Goal: Task Accomplishment & Management: Use online tool/utility

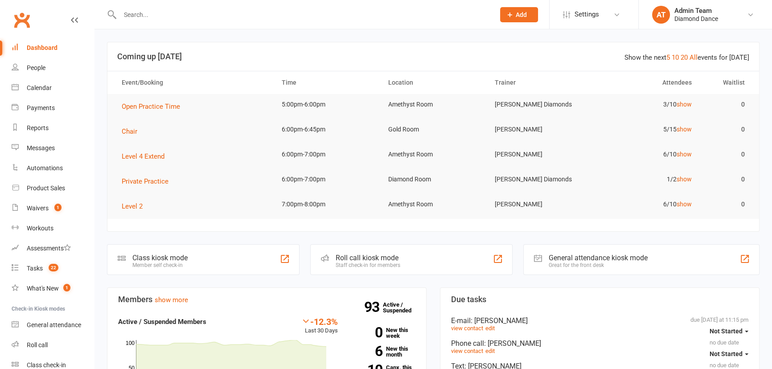
type input "e"
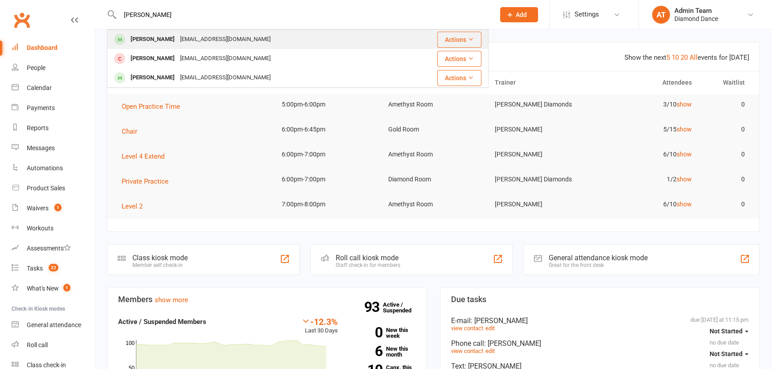
type input "jill"
click at [184, 40] on div "[EMAIL_ADDRESS][DOMAIN_NAME]" at bounding box center [225, 39] width 96 height 13
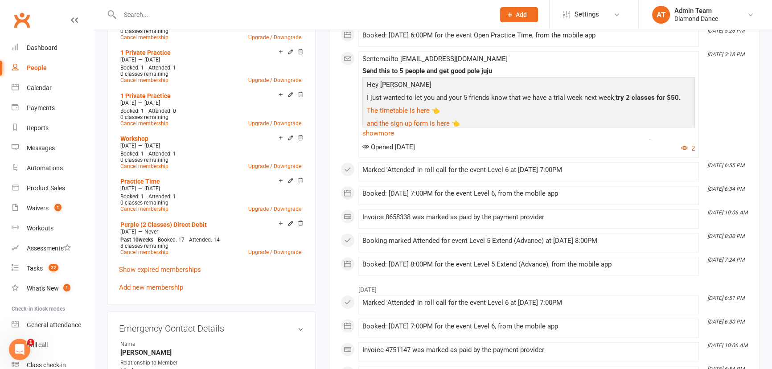
scroll to position [526, 0]
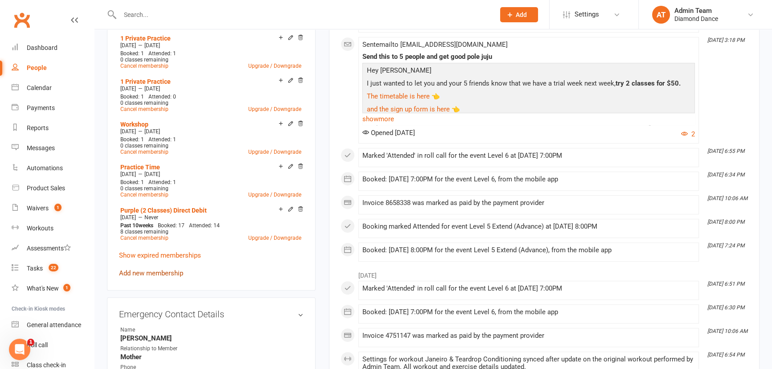
click at [163, 274] on link "Add new membership" at bounding box center [151, 273] width 64 height 8
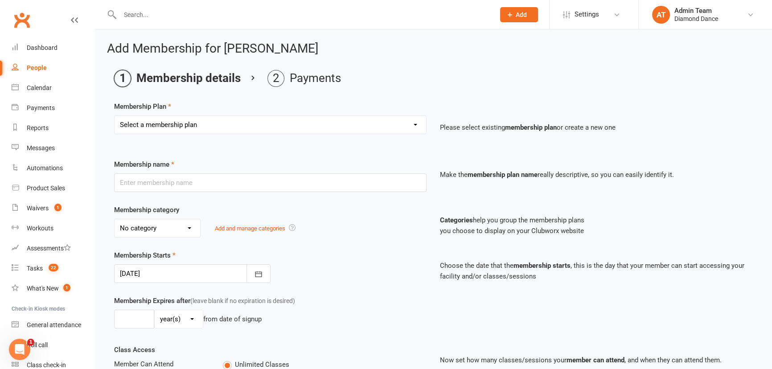
click at [246, 125] on select "Select a membership plan Create new Membership Plan Practice Time 1 Private Pra…" at bounding box center [269, 125] width 311 height 18
select select "9"
click at [114, 116] on select "Select a membership plan Create new Membership Plan Practice Time 1 Private Pra…" at bounding box center [269, 125] width 311 height 18
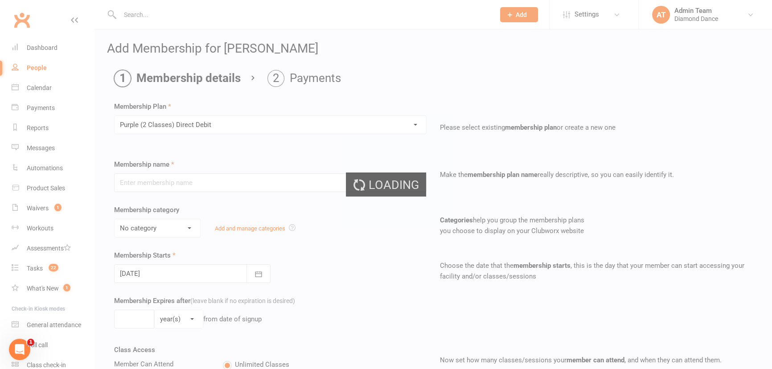
type input "Purple (2 Classes) Direct Debit"
select select "3"
select select "2"
type input "25"
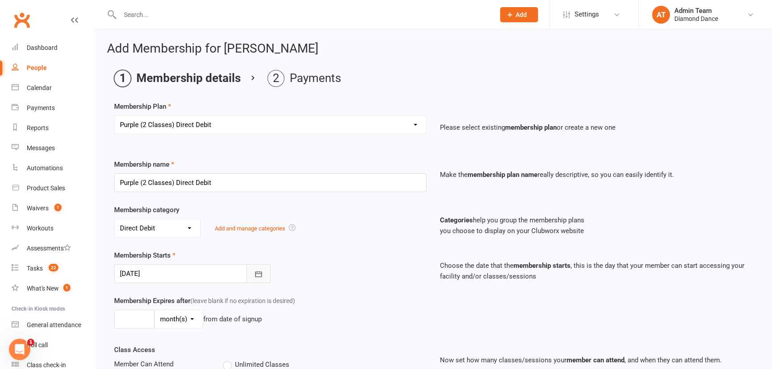
click at [259, 271] on icon "button" at bounding box center [258, 274] width 7 height 6
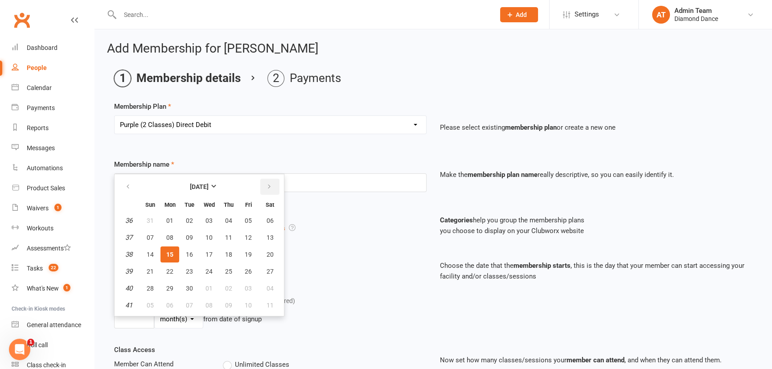
click at [269, 183] on icon "button" at bounding box center [269, 186] width 6 height 7
click at [174, 258] on button "13" at bounding box center [169, 254] width 19 height 16
type input "13 Oct 2025"
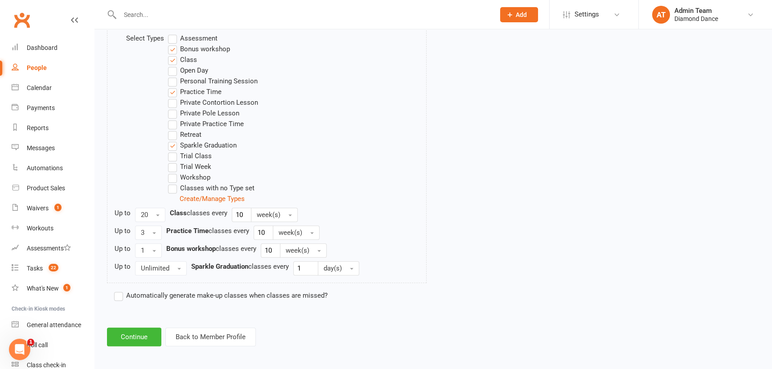
scroll to position [466, 0]
click at [131, 331] on button "Continue" at bounding box center [134, 335] width 54 height 19
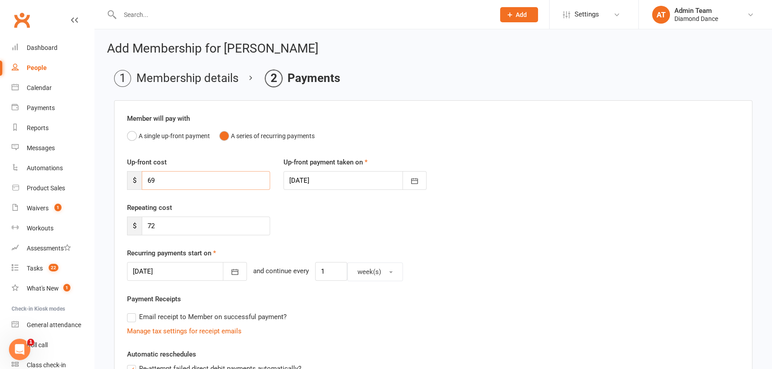
drag, startPoint x: 170, startPoint y: 180, endPoint x: 127, endPoint y: 180, distance: 42.8
click at [127, 180] on div "$ 69" at bounding box center [198, 180] width 143 height 19
click at [230, 270] on icon "button" at bounding box center [234, 271] width 9 height 9
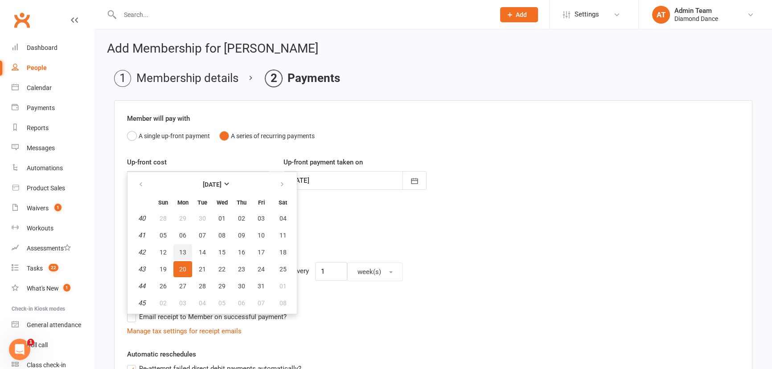
click at [183, 251] on span "13" at bounding box center [182, 252] width 7 height 7
type input "13 Oct 2025"
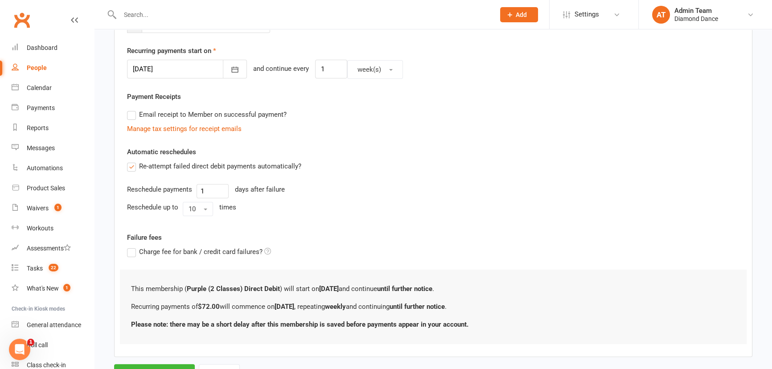
scroll to position [242, 0]
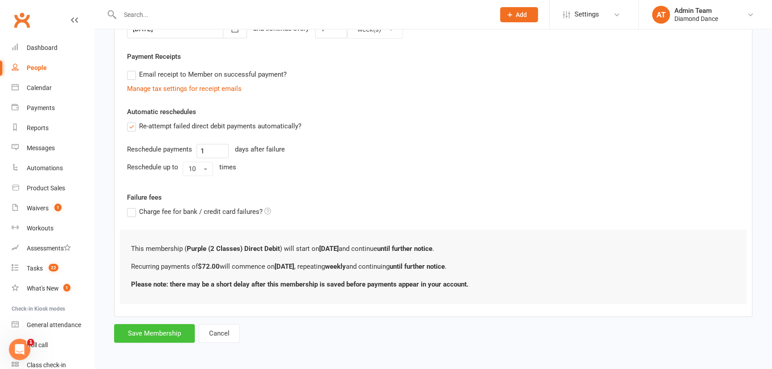
click at [153, 331] on button "Save Membership" at bounding box center [154, 333] width 81 height 19
type input "0"
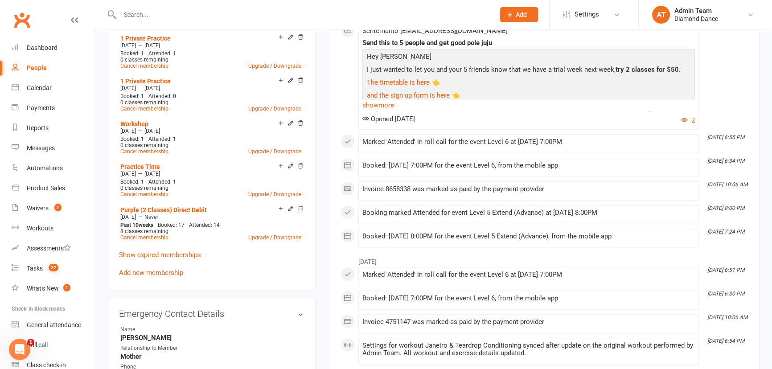
scroll to position [567, 0]
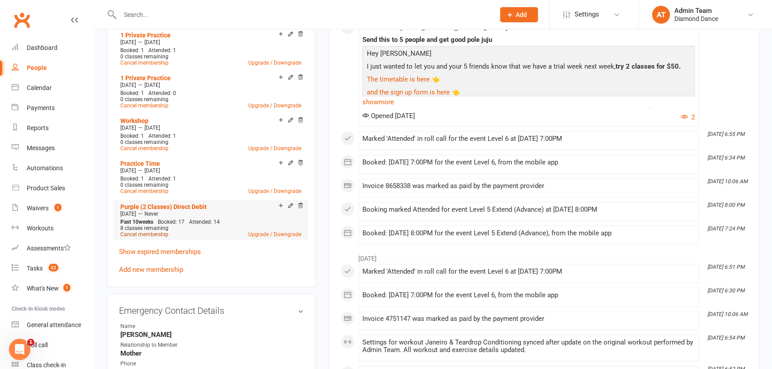
click at [153, 234] on link "Cancel membership" at bounding box center [144, 234] width 48 height 6
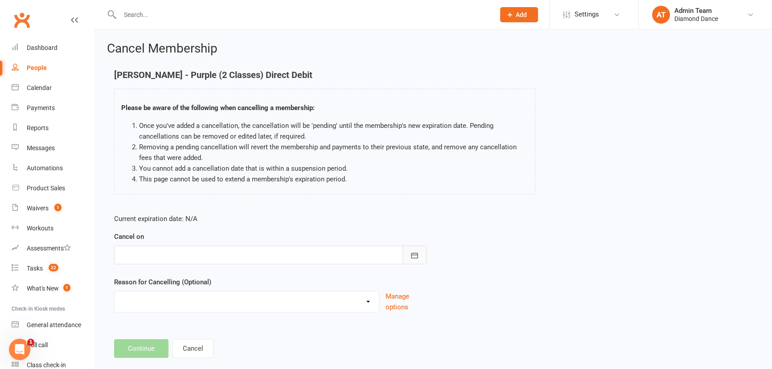
click at [416, 257] on icon "button" at bounding box center [414, 255] width 7 height 6
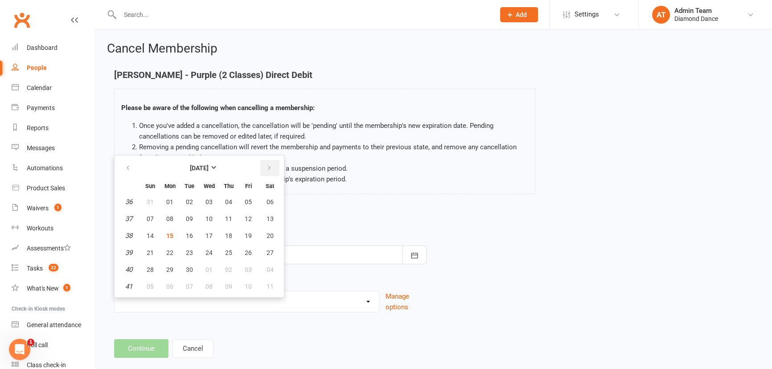
click at [267, 164] on icon "button" at bounding box center [269, 167] width 6 height 7
click at [150, 236] on span "12" at bounding box center [150, 235] width 7 height 7
type input "12 Oct 2025"
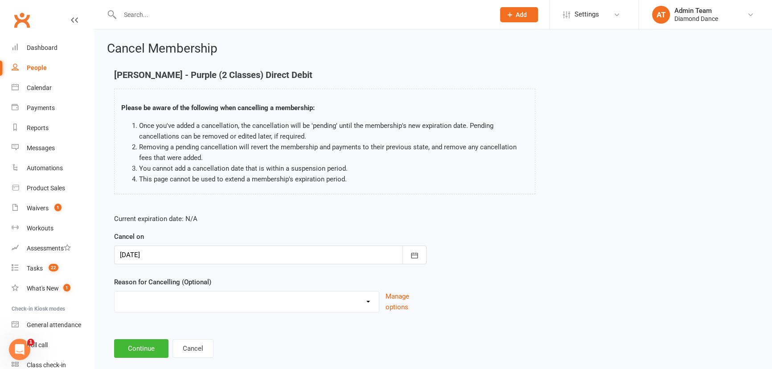
click at [192, 304] on select "Holiday Injury Lost job Membership adjustment Money issues Moved away Pregnant …" at bounding box center [246, 300] width 264 height 18
select select "10"
click at [114, 291] on select "Holiday Injury Lost job Membership adjustment Money issues Moved away Pregnant …" at bounding box center [246, 300] width 264 height 18
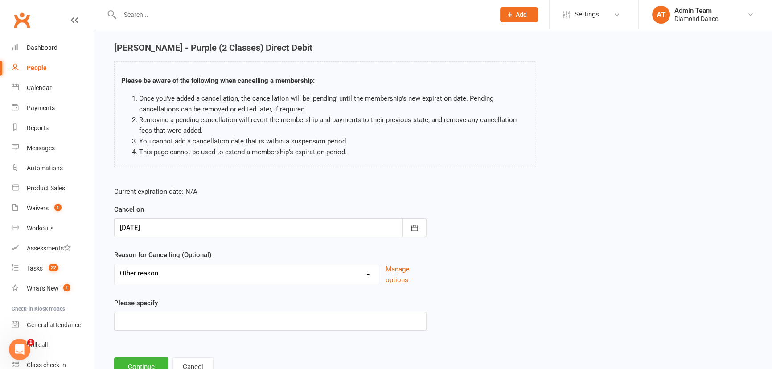
scroll to position [61, 0]
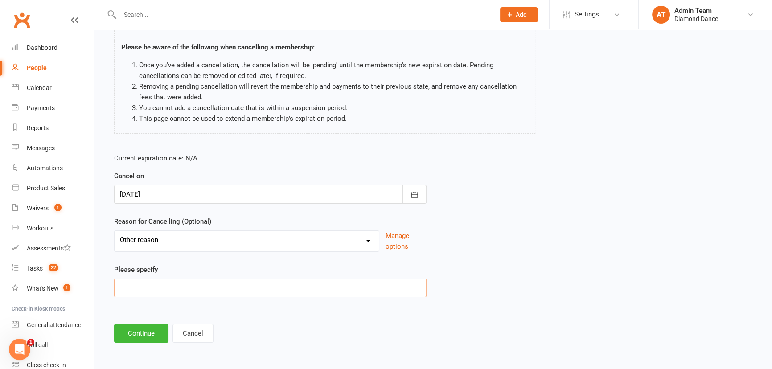
click at [162, 286] on input at bounding box center [270, 287] width 312 height 19
type input "Adjusting membership start date."
click at [147, 333] on button "Continue" at bounding box center [141, 333] width 54 height 19
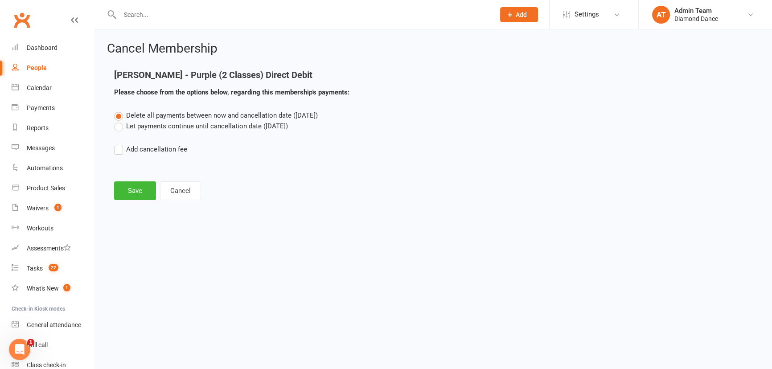
scroll to position [0, 0]
click at [117, 127] on label "Let payments continue until cancellation date (Oct 12, 2025)" at bounding box center [201, 126] width 174 height 11
click at [117, 121] on input "Let payments continue until cancellation date (Oct 12, 2025)" at bounding box center [117, 121] width 6 height 0
click at [131, 194] on button "Save" at bounding box center [135, 190] width 42 height 19
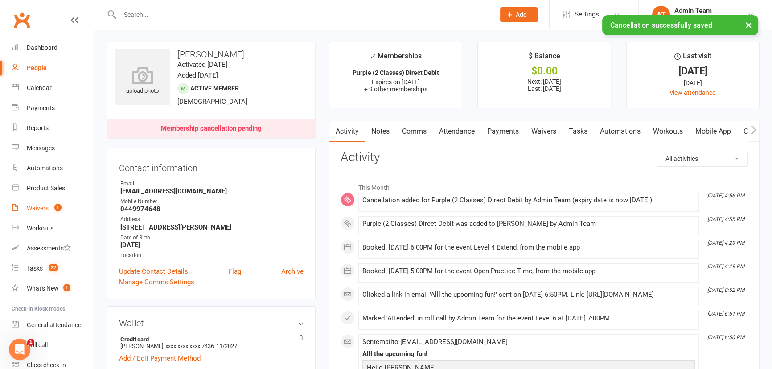
click at [37, 209] on div "Waivers" at bounding box center [38, 207] width 22 height 7
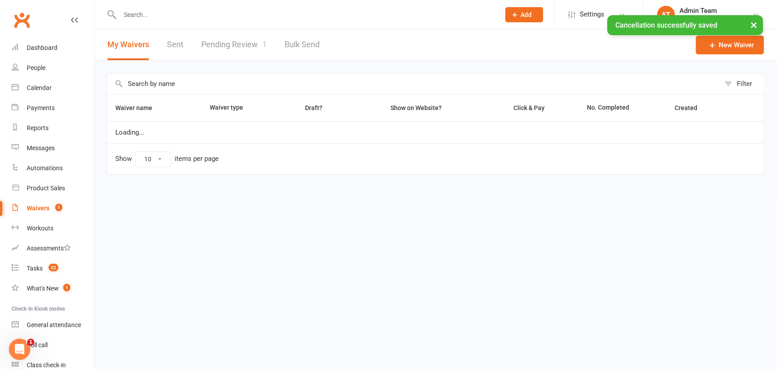
select select "100"
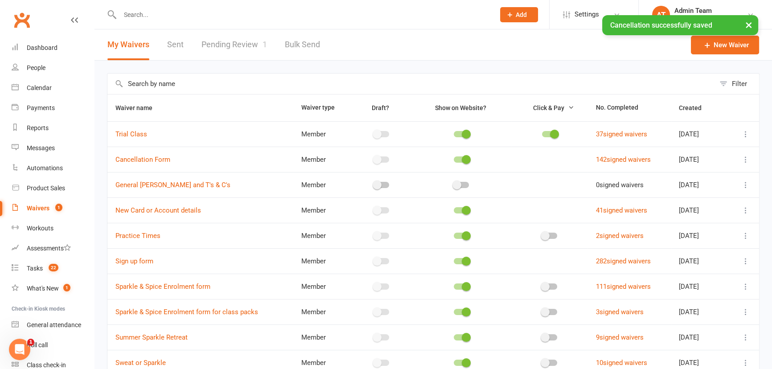
click at [231, 43] on link "Pending Review 1" at bounding box center [233, 44] width 65 height 31
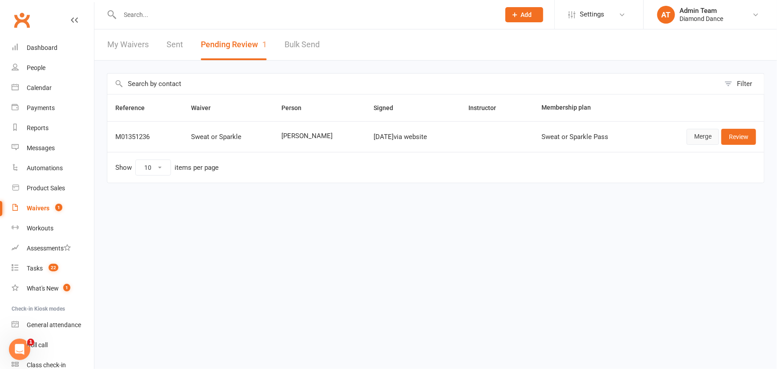
click at [708, 136] on link "Merge" at bounding box center [703, 137] width 33 height 16
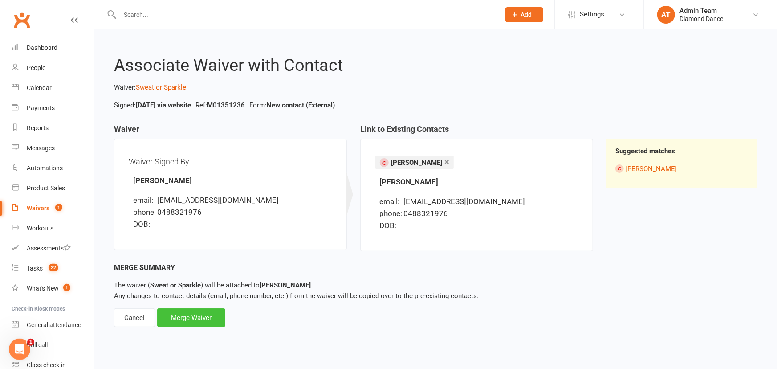
click at [178, 318] on div "Merge Waiver" at bounding box center [191, 317] width 68 height 19
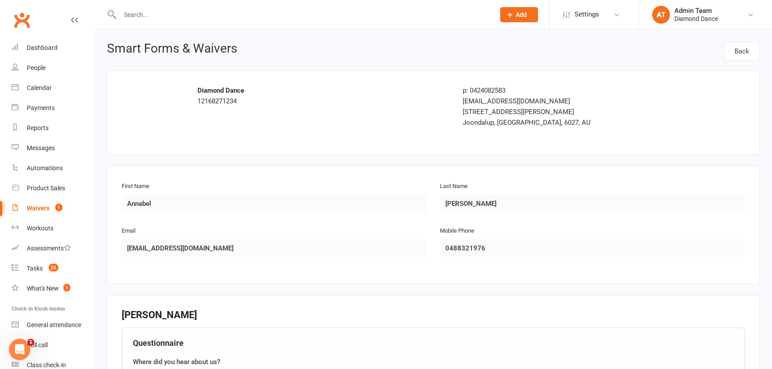
click at [203, 318] on h3 "[PERSON_NAME]" at bounding box center [433, 315] width 623 height 11
click at [297, 272] on div "First Name Annabel Last Name MacLean Email Anniemaclean21@gmail.com Mobile Phon…" at bounding box center [433, 225] width 652 height 118
click at [335, 191] on div "First Name Annabel" at bounding box center [274, 196] width 305 height 32
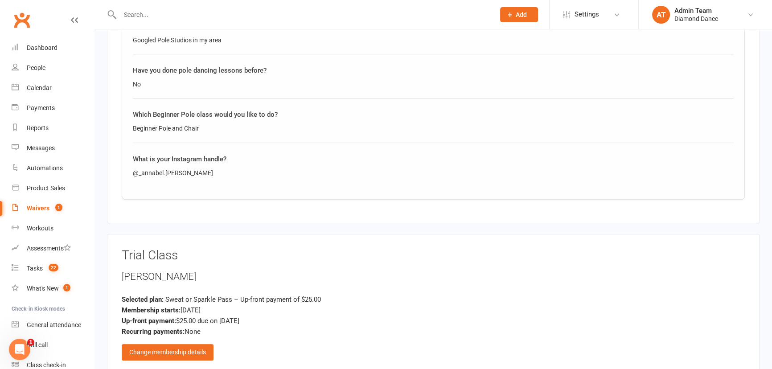
scroll to position [364, 0]
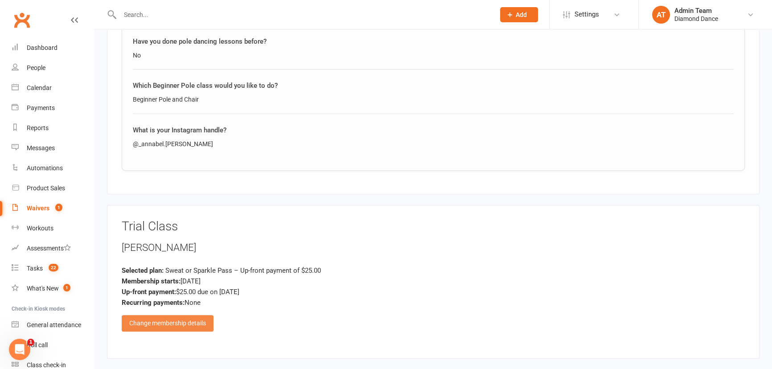
click at [169, 323] on div "Change membership details" at bounding box center [168, 323] width 92 height 16
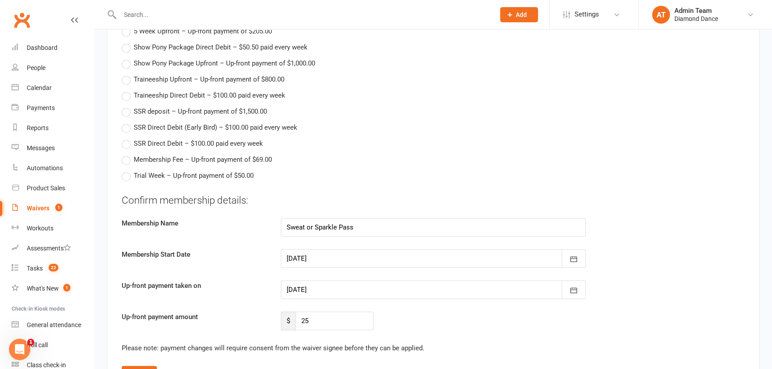
scroll to position [1134, 0]
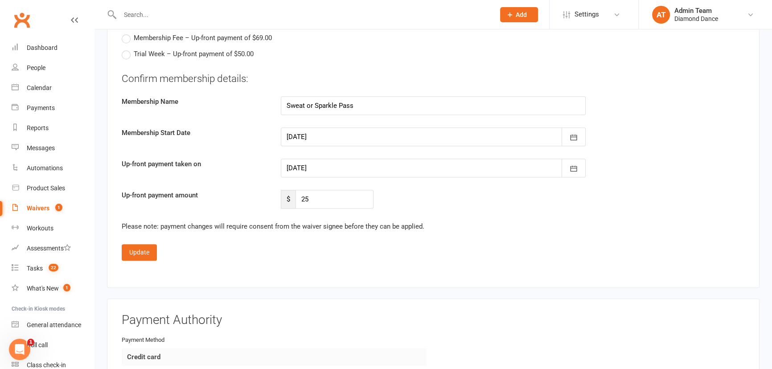
click at [216, 257] on div "Update" at bounding box center [433, 252] width 623 height 16
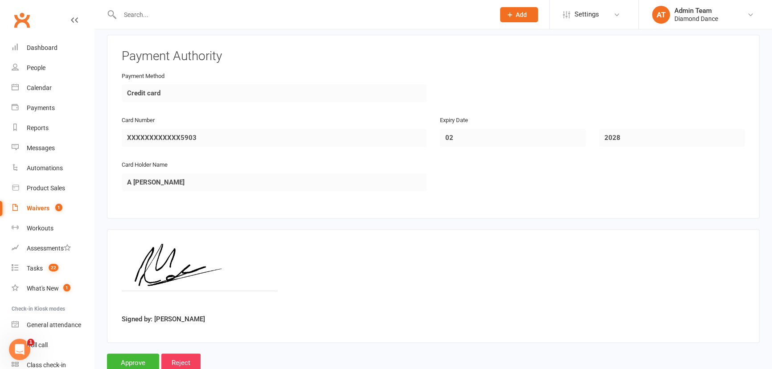
scroll to position [1423, 0]
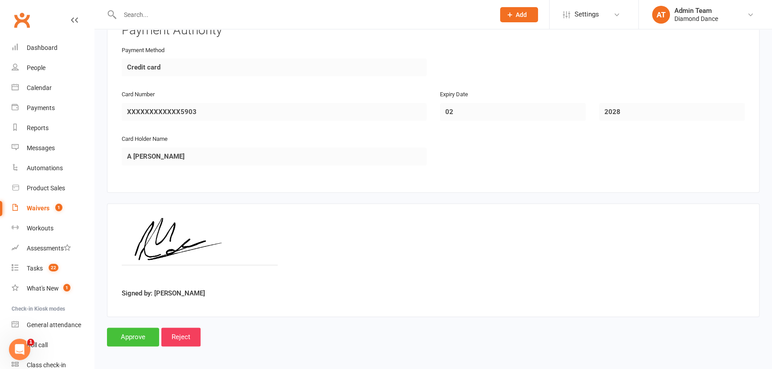
click at [136, 336] on input "Approve" at bounding box center [133, 336] width 52 height 19
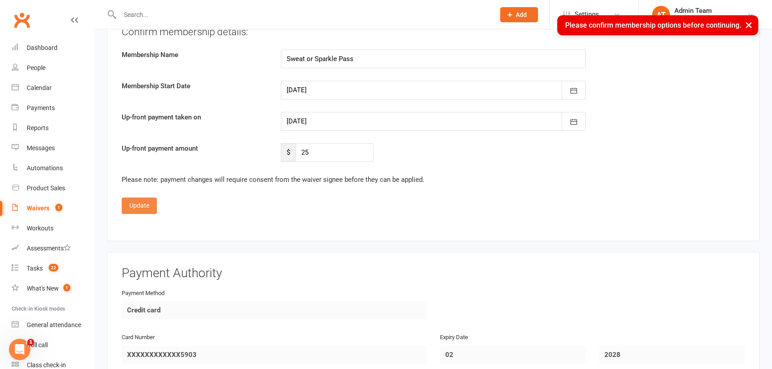
click at [131, 207] on button "Update" at bounding box center [139, 205] width 35 height 16
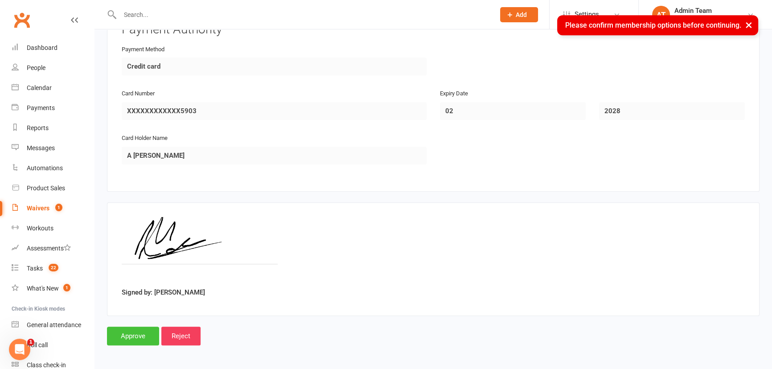
click at [122, 334] on input "Approve" at bounding box center [133, 336] width 52 height 19
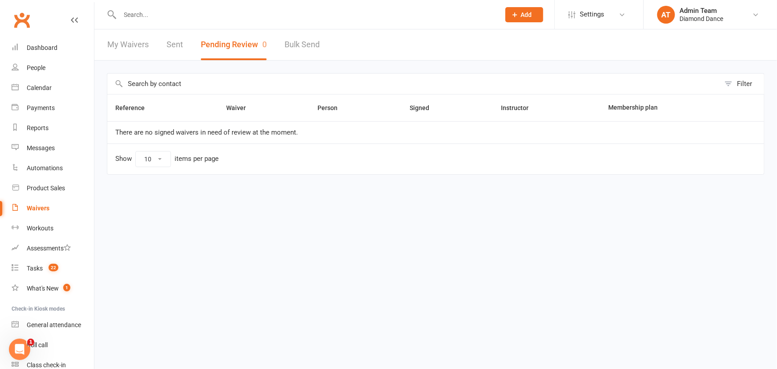
click at [139, 19] on input "text" at bounding box center [305, 14] width 377 height 12
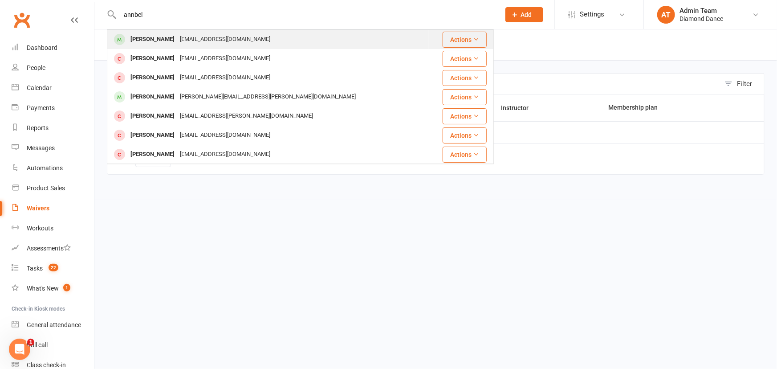
type input "annbel"
click at [147, 36] on div "[PERSON_NAME]" at bounding box center [152, 39] width 49 height 13
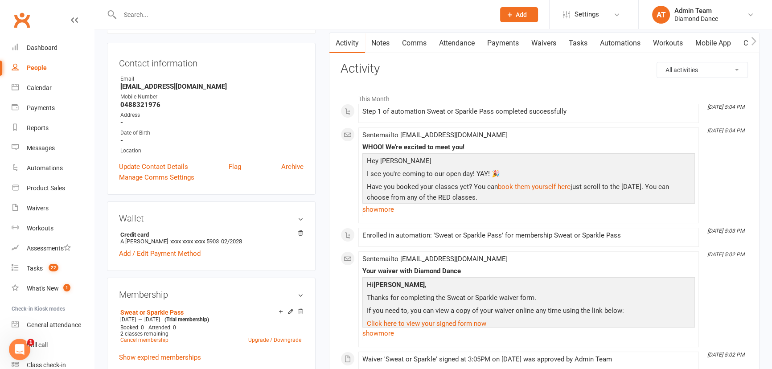
scroll to position [121, 0]
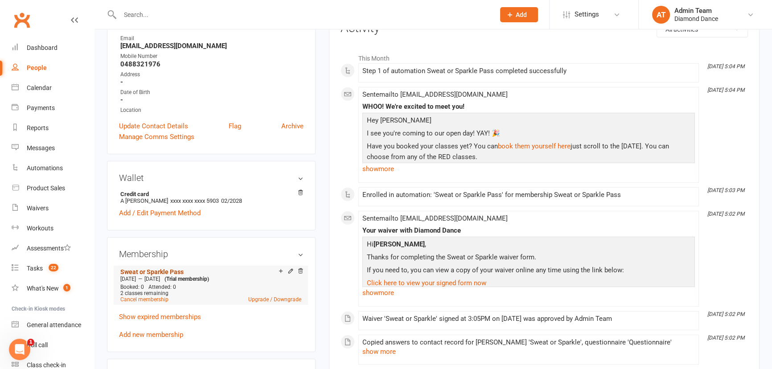
click at [144, 272] on link "Sweat or Sparkle Pass" at bounding box center [151, 271] width 63 height 7
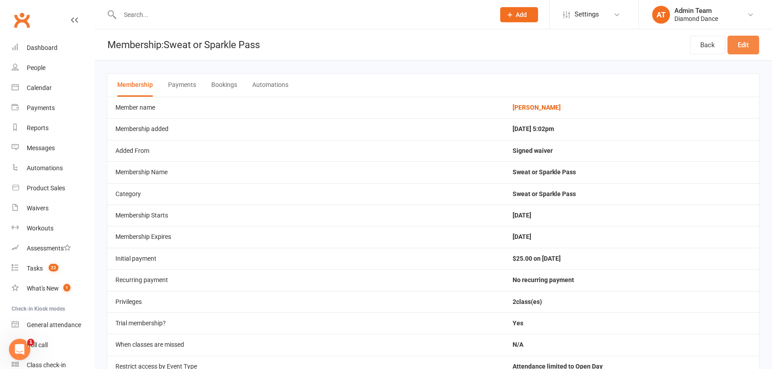
click at [744, 45] on link "Edit" at bounding box center [743, 45] width 32 height 19
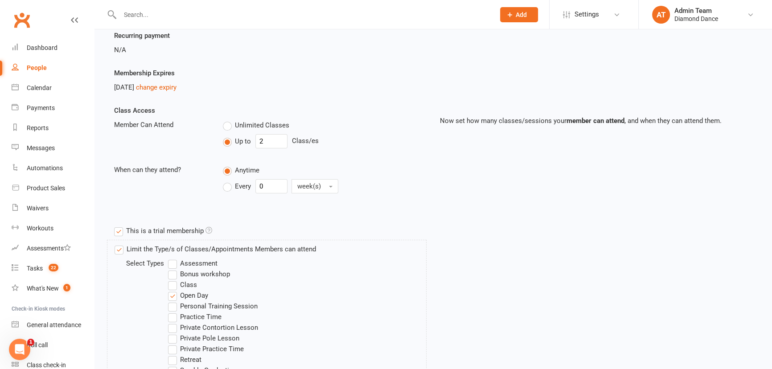
scroll to position [104, 0]
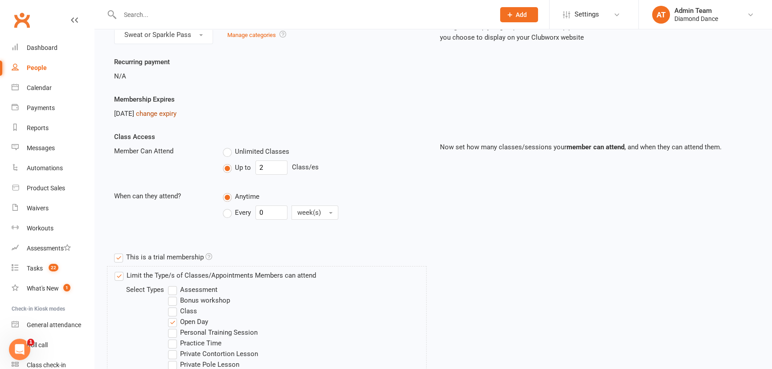
click at [169, 111] on link "change expiry" at bounding box center [156, 114] width 41 height 8
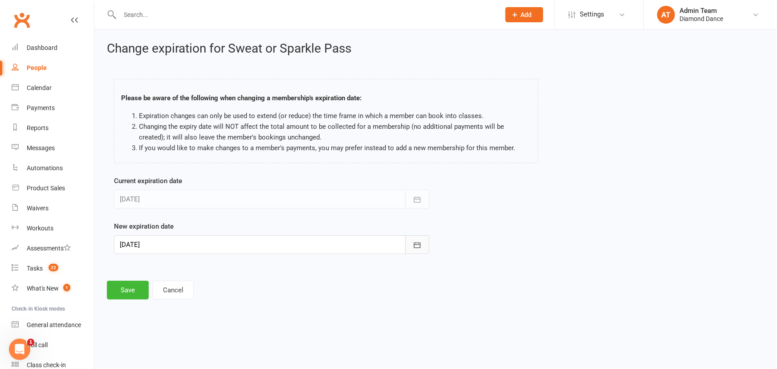
click at [420, 247] on icon "button" at bounding box center [417, 245] width 9 height 9
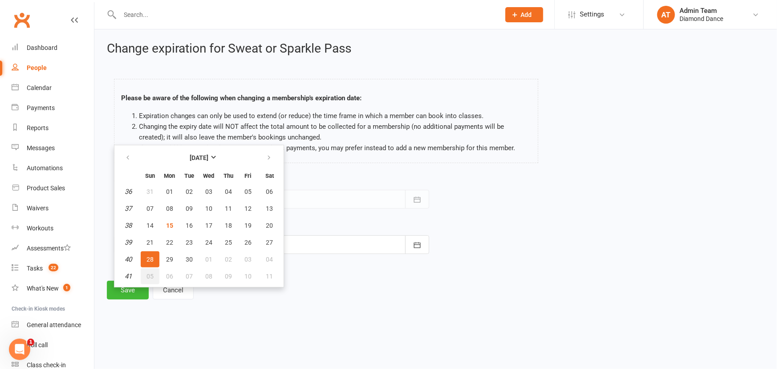
click at [150, 278] on span "05" at bounding box center [150, 276] width 7 height 7
type input "05 Oct 2025"
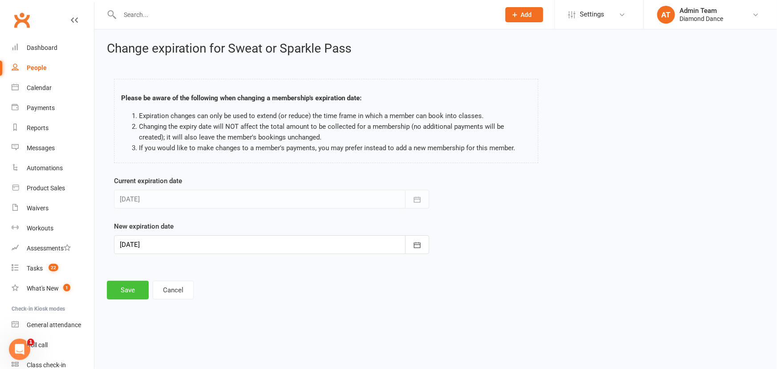
click at [130, 289] on button "Save" at bounding box center [128, 290] width 42 height 19
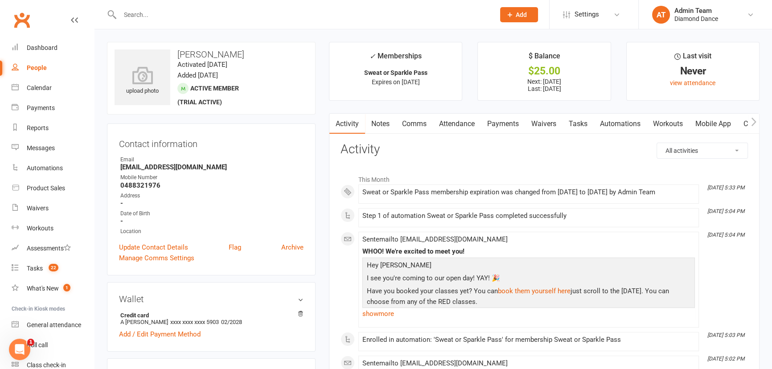
click at [421, 126] on link "Comms" at bounding box center [414, 124] width 37 height 20
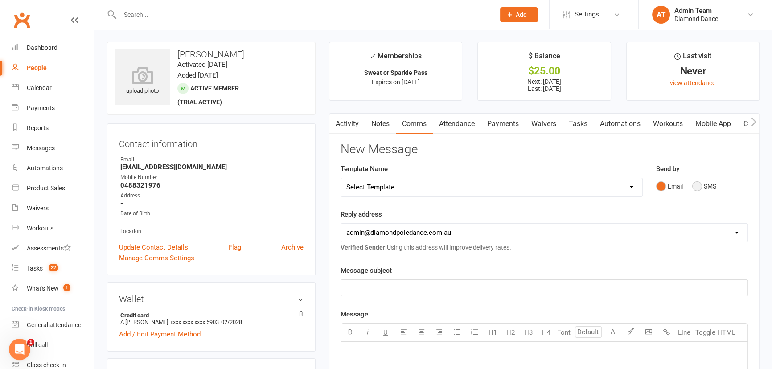
click at [696, 182] on button "SMS" at bounding box center [704, 186] width 24 height 17
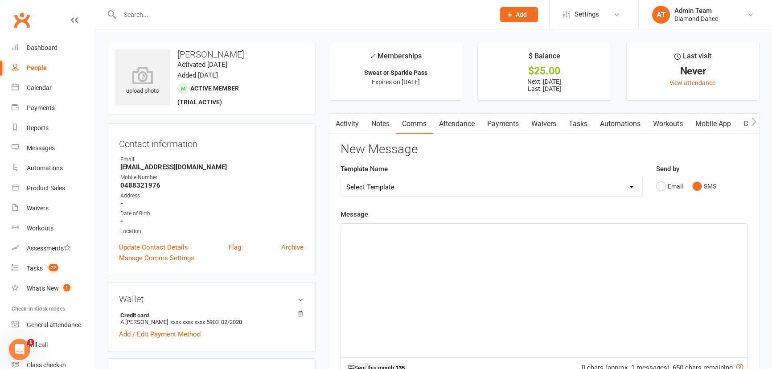
click at [470, 189] on select "Select Template [Email] Behind on Payments [Email] Direct Debit Reminder [Email…" at bounding box center [491, 187] width 301 height 18
select select "7"
click at [341, 178] on select "Select Template [Email] Behind on Payments [Email] Direct Debit Reminder [Email…" at bounding box center [491, 187] width 301 height 18
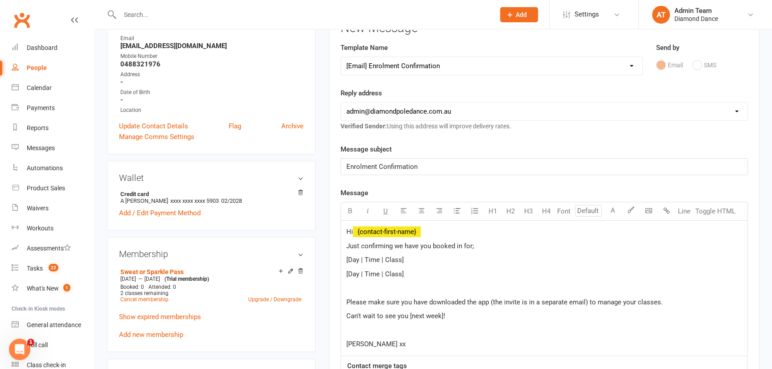
scroll to position [162, 0]
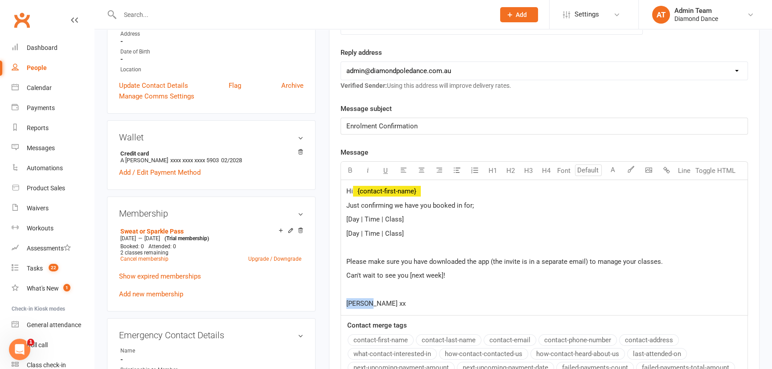
drag, startPoint x: 341, startPoint y: 306, endPoint x: 332, endPoint y: 284, distance: 23.6
click at [341, 306] on div "Hi ﻿ {contact-first-name} Just confirming we have you booked in for; [Day | Tim…" at bounding box center [544, 247] width 406 height 135
drag, startPoint x: 404, startPoint y: 219, endPoint x: 344, endPoint y: 219, distance: 60.6
click at [344, 219] on div "Hi ﻿ {contact-first-name} Just confirming we have you booked in for; [Day | Tim…" at bounding box center [544, 247] width 406 height 135
click at [343, 233] on main "✓ Memberships Sweat or Sparkle Pass Expires on 5th October, 2025 $ Balance $25.…" at bounding box center [544, 190] width 444 height 621
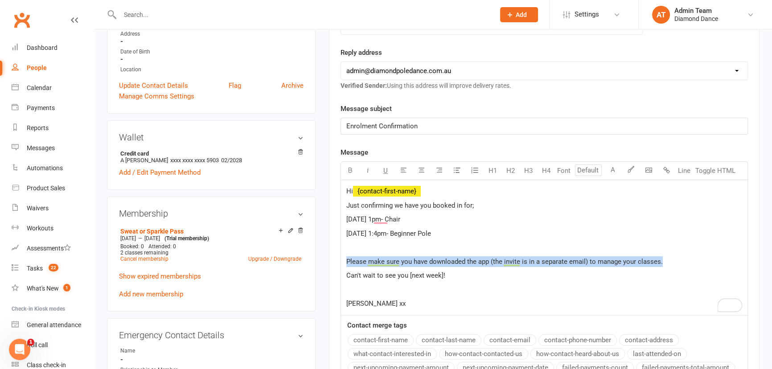
click at [339, 261] on main "✓ Memberships Sweat or Sparkle Pass Expires on 5th October, 2025 $ Balance $25.…" at bounding box center [544, 190] width 444 height 621
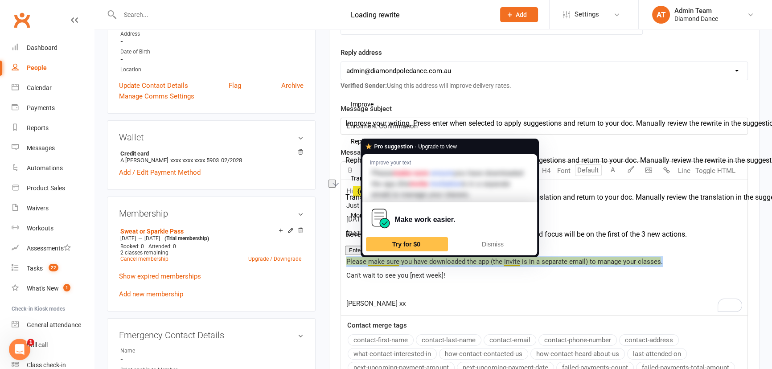
click at [398, 262] on span "Please make sure you have downloaded the app (the invite is in a separate email…" at bounding box center [504, 261] width 316 height 8
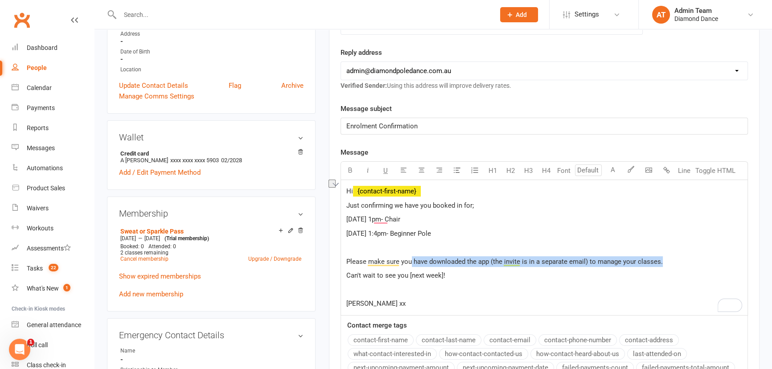
drag, startPoint x: 672, startPoint y: 260, endPoint x: 410, endPoint y: 264, distance: 261.5
click at [410, 264] on p "Please make sure you have downloaded the app (the invite is in a separate email…" at bounding box center [544, 261] width 396 height 11
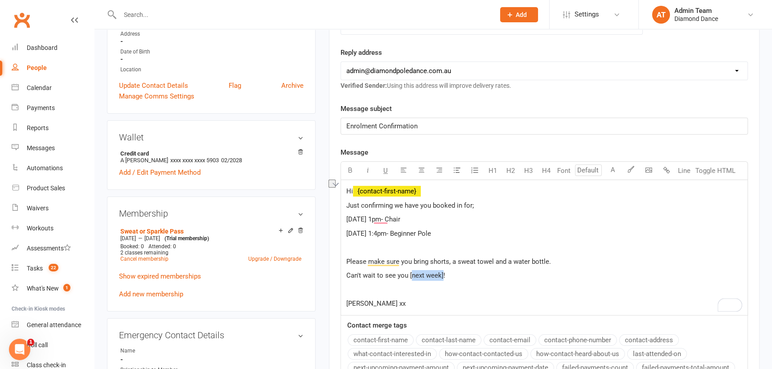
drag, startPoint x: 442, startPoint y: 274, endPoint x: 409, endPoint y: 272, distance: 33.1
click at [409, 272] on span "Can't wait to see you [next week]!" at bounding box center [395, 275] width 99 height 8
click at [383, 232] on span "Saturday 1:4pm- Beginner Pole" at bounding box center [388, 233] width 85 height 8
click at [450, 274] on span "Can't wait to see you on the 4th October!" at bounding box center [399, 275] width 106 height 8
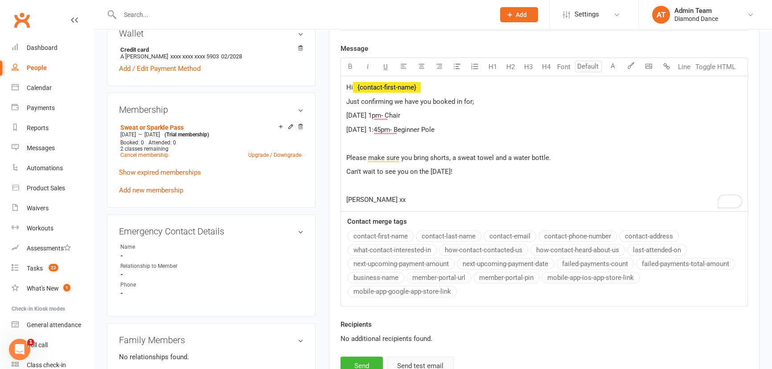
scroll to position [324, 0]
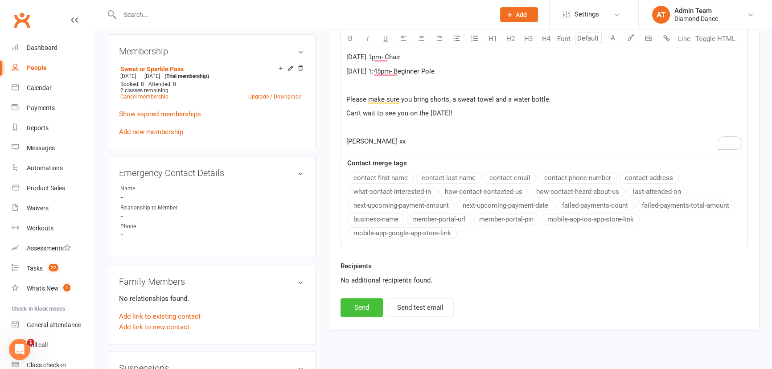
click at [374, 307] on button "Send" at bounding box center [361, 307] width 42 height 19
select select
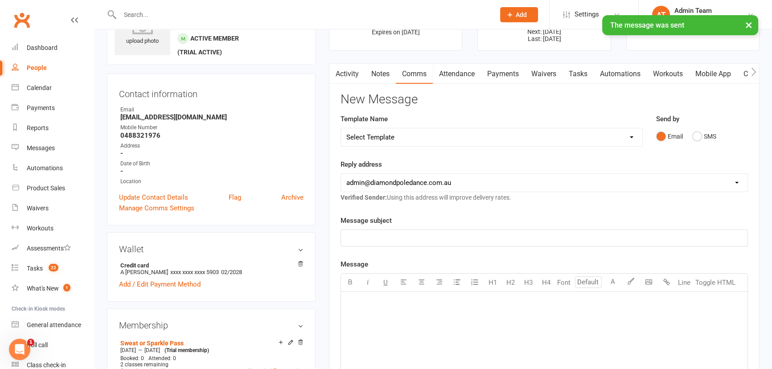
scroll to position [0, 0]
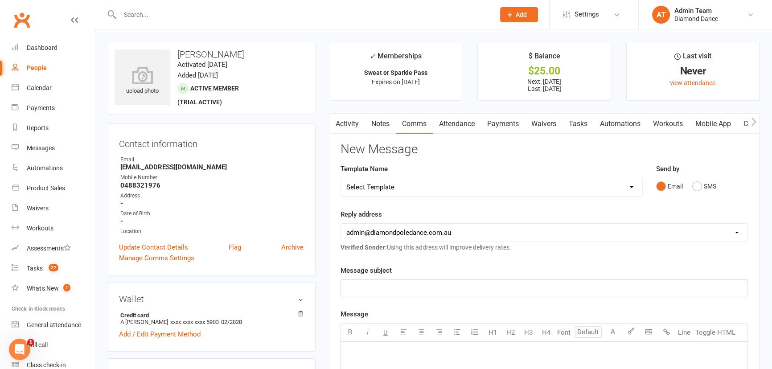
click at [177, 13] on input "text" at bounding box center [302, 14] width 371 height 12
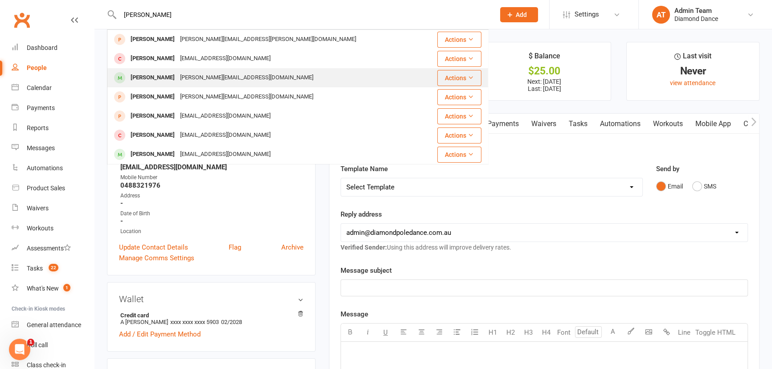
type input "martina"
click at [171, 71] on div "[PERSON_NAME]" at bounding box center [152, 77] width 49 height 13
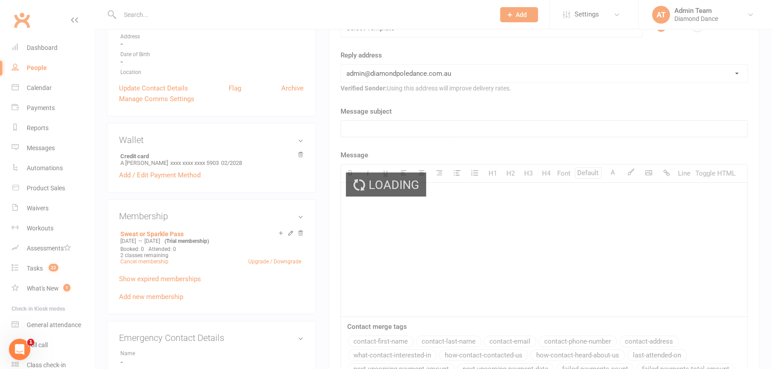
scroll to position [162, 0]
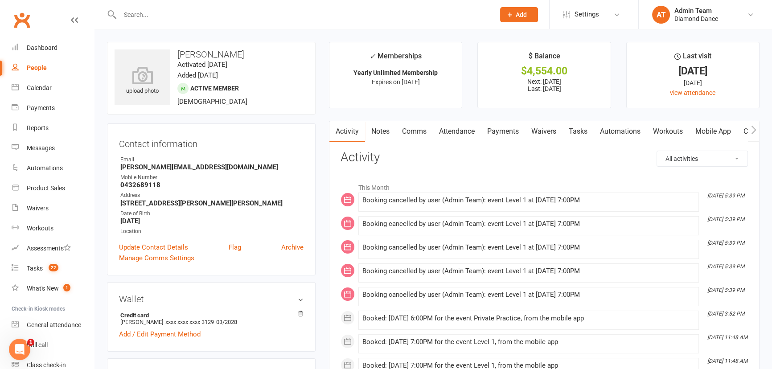
click at [184, 18] on input "text" at bounding box center [302, 14] width 371 height 12
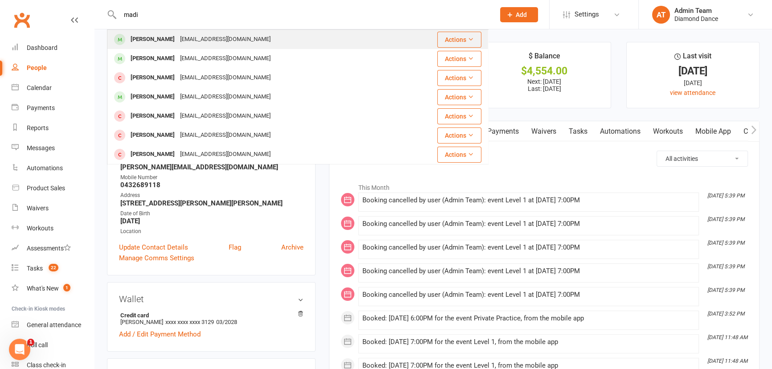
type input "madi"
click at [172, 41] on div "[PERSON_NAME]" at bounding box center [152, 39] width 49 height 13
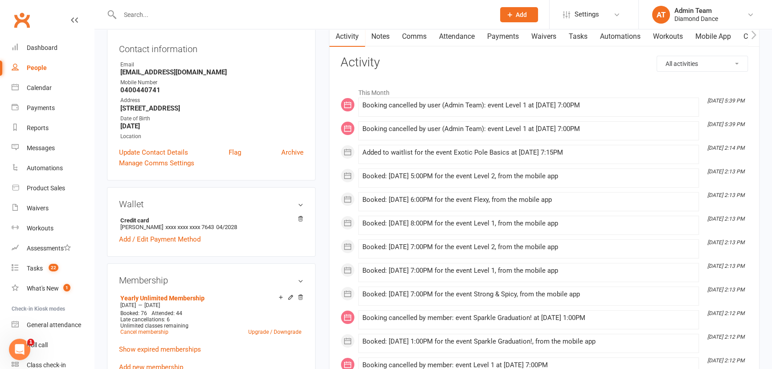
scroll to position [81, 0]
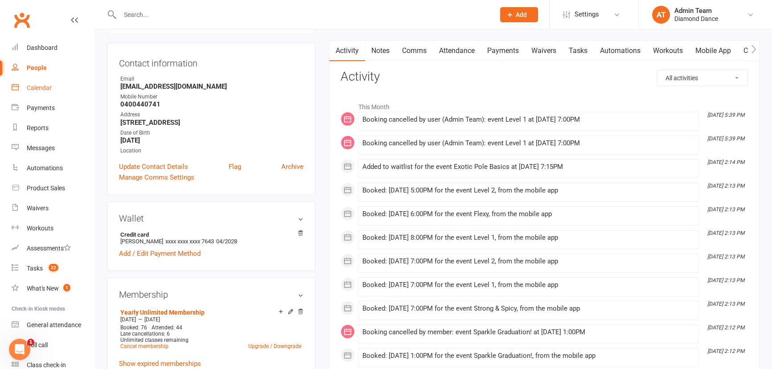
click at [46, 90] on div "Calendar" at bounding box center [39, 87] width 25 height 7
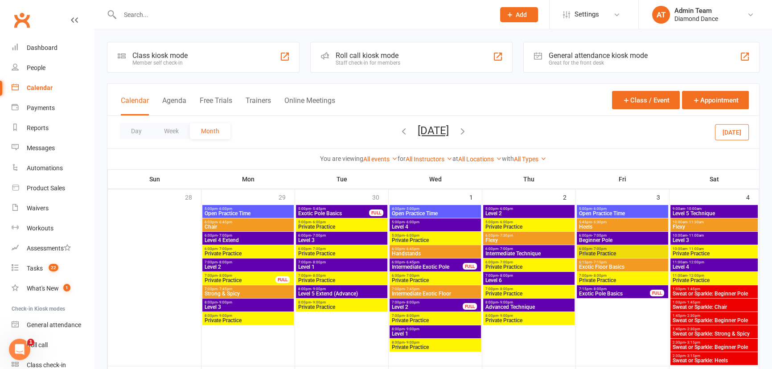
click at [420, 133] on button "[DATE]" at bounding box center [432, 130] width 31 height 12
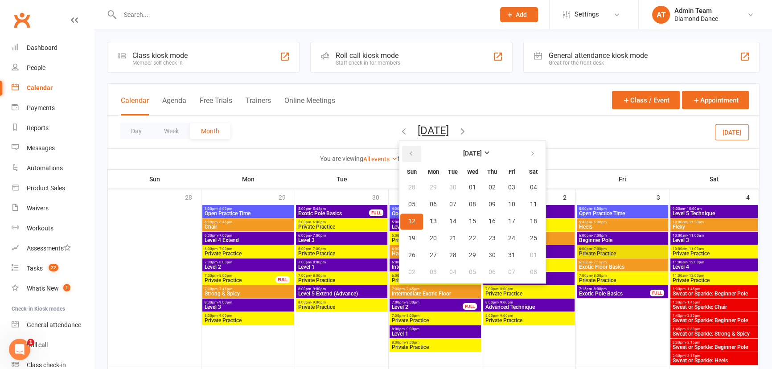
click at [408, 155] on icon "button" at bounding box center [411, 153] width 6 height 7
click at [402, 155] on button "button" at bounding box center [411, 154] width 19 height 16
click at [424, 208] on button "07" at bounding box center [433, 204] width 19 height 16
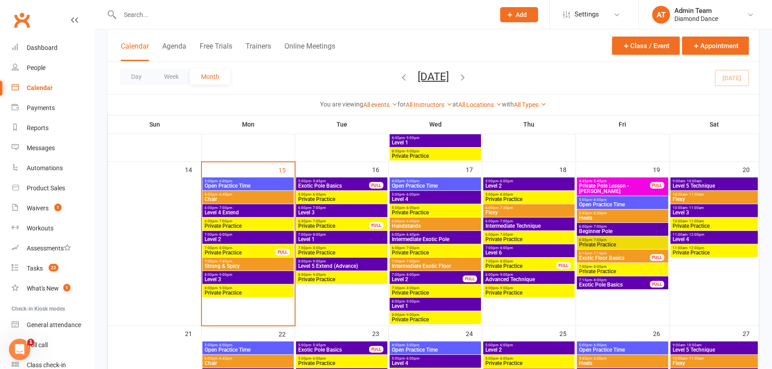
scroll to position [486, 0]
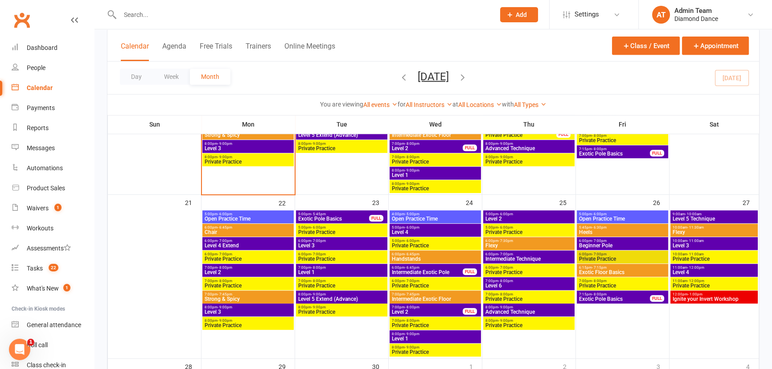
click at [467, 78] on icon "button" at bounding box center [463, 77] width 10 height 10
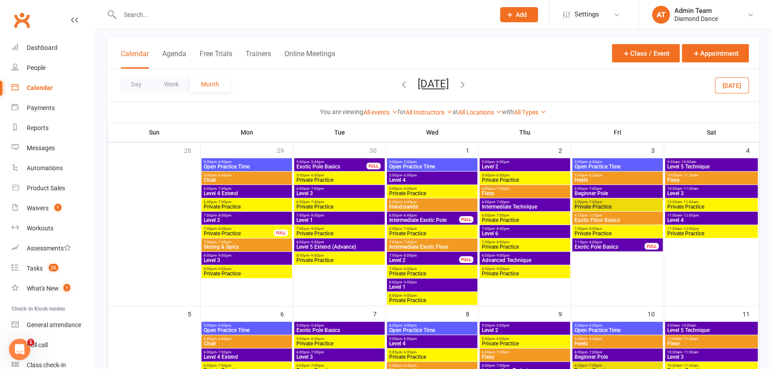
scroll to position [33, 0]
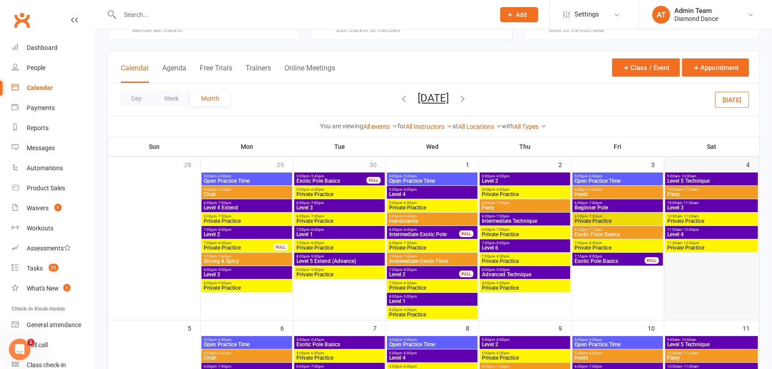
click at [723, 273] on div at bounding box center [711, 245] width 93 height 147
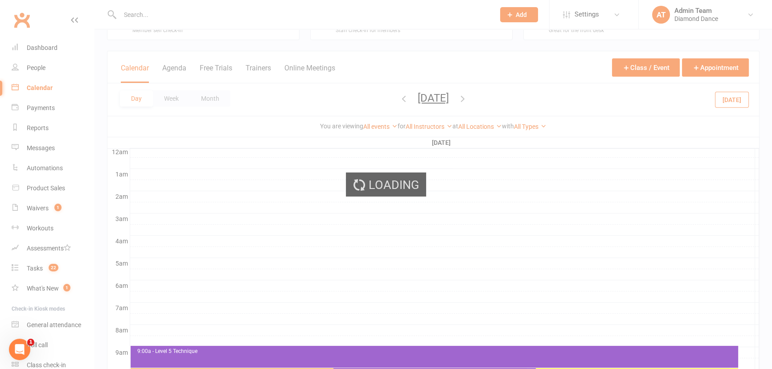
scroll to position [0, 0]
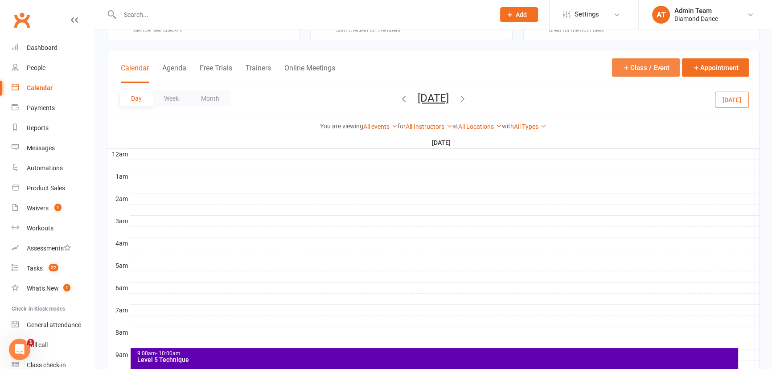
click at [640, 67] on button "Class / Event" at bounding box center [646, 67] width 68 height 18
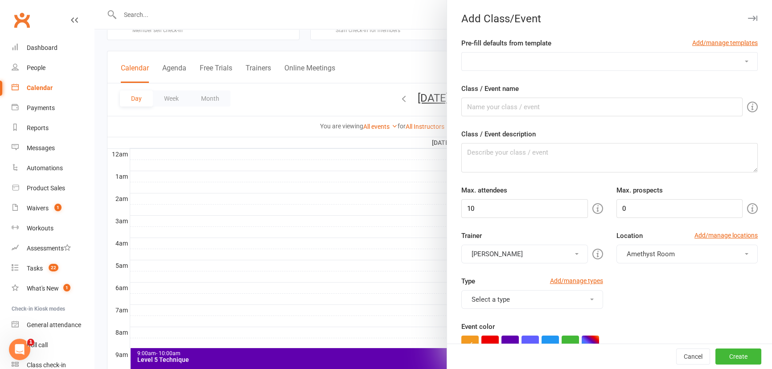
click at [503, 66] on select "Ignite your Inverts Workshop Intro to Spicy Workshop Non Pole Class Pole Class …" at bounding box center [609, 62] width 295 height 18
drag, startPoint x: 423, startPoint y: 60, endPoint x: 427, endPoint y: 61, distance: 4.7
click at [423, 60] on div at bounding box center [432, 184] width 677 height 369
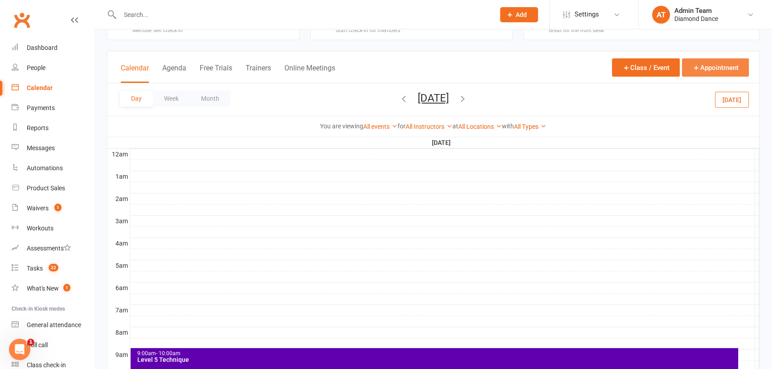
click at [727, 65] on button "Appointment" at bounding box center [715, 67] width 67 height 18
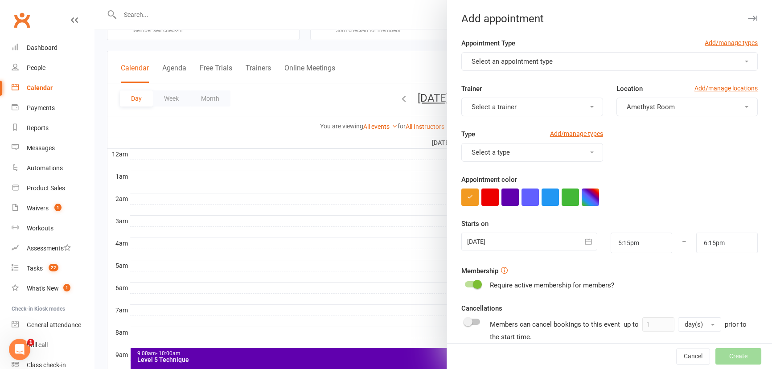
click at [545, 68] on button "Select an appointment type" at bounding box center [609, 61] width 296 height 19
click at [405, 65] on div at bounding box center [432, 184] width 677 height 369
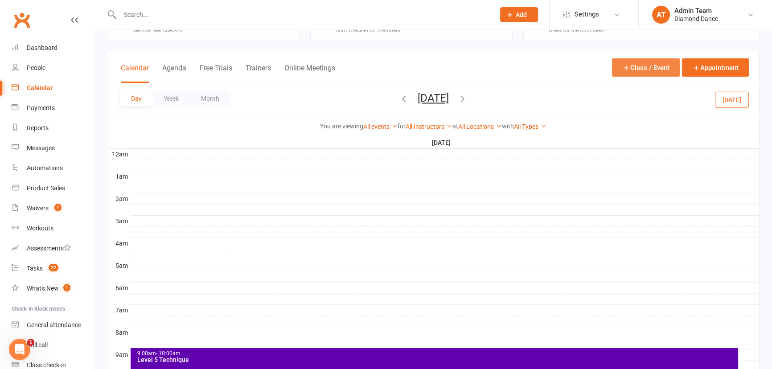
click at [667, 67] on button "Class / Event" at bounding box center [646, 67] width 68 height 18
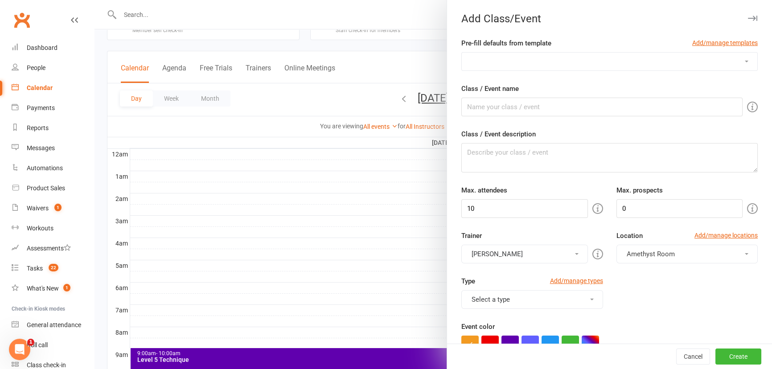
click at [508, 62] on select "Ignite your Inverts Workshop Intro to Spicy Workshop Non Pole Class Pole Class …" at bounding box center [609, 62] width 295 height 18
click at [433, 76] on div at bounding box center [432, 184] width 677 height 369
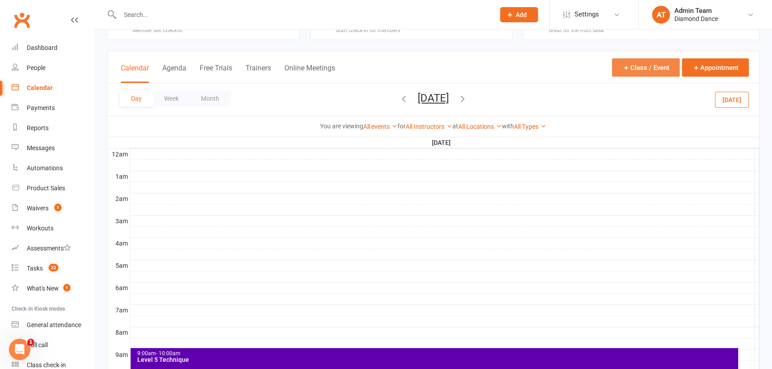
click at [663, 65] on button "Class / Event" at bounding box center [646, 67] width 68 height 18
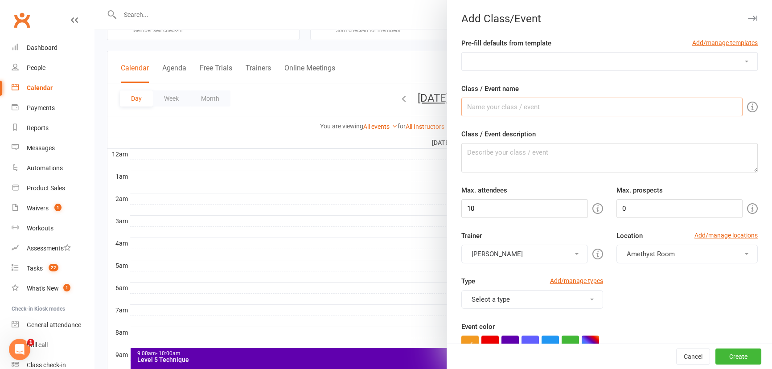
click at [511, 109] on input "Class / Event name" at bounding box center [601, 107] width 281 height 19
type input "Sweat or Sparkle: Beginner Pole"
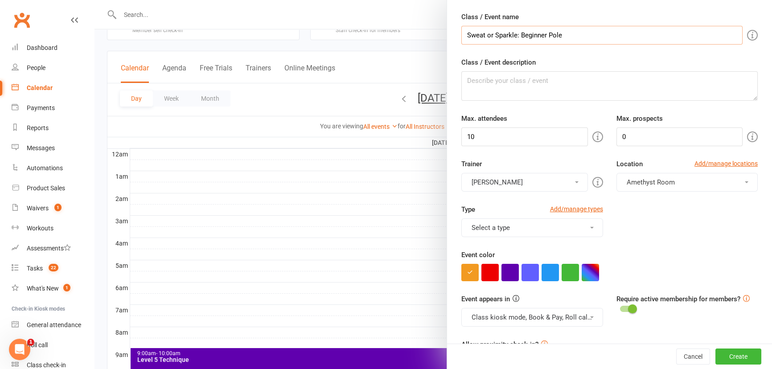
scroll to position [81, 0]
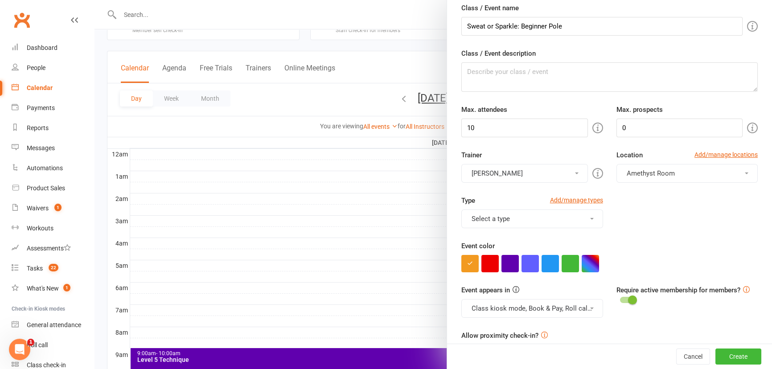
click at [556, 175] on button "[PERSON_NAME]" at bounding box center [524, 173] width 126 height 19
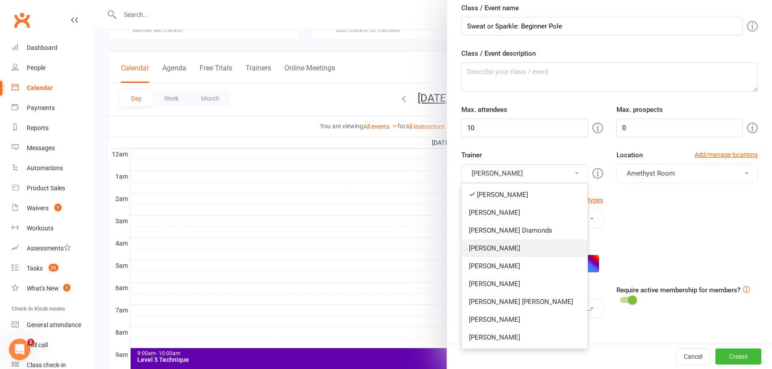
click at [477, 245] on link "[PERSON_NAME]" at bounding box center [524, 248] width 125 height 18
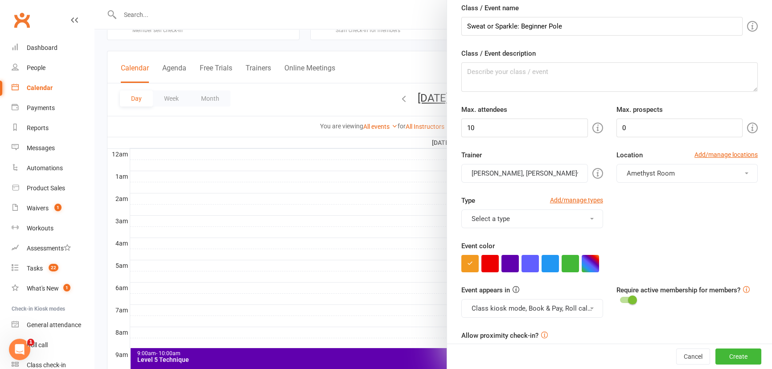
click at [515, 165] on button "[PERSON_NAME], [PERSON_NAME]" at bounding box center [524, 173] width 126 height 19
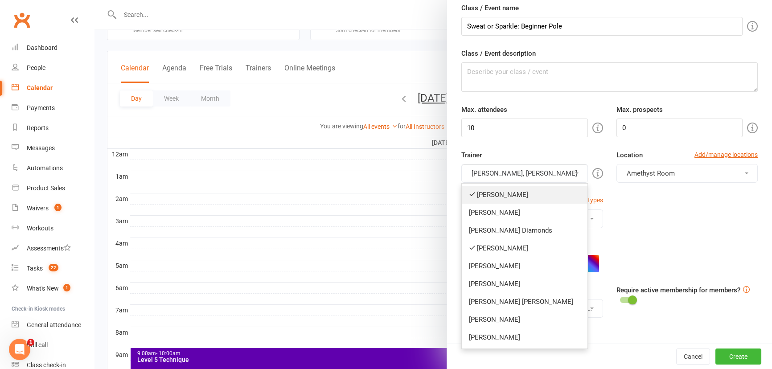
click at [505, 197] on link "[PERSON_NAME]" at bounding box center [524, 195] width 125 height 18
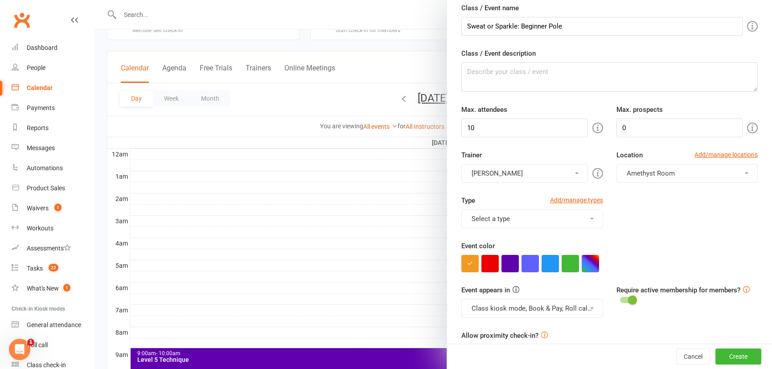
click at [559, 219] on button "Select a type" at bounding box center [531, 218] width 141 height 19
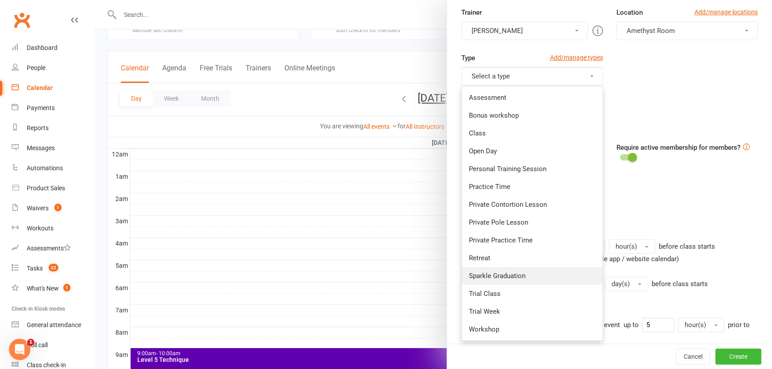
scroll to position [243, 0]
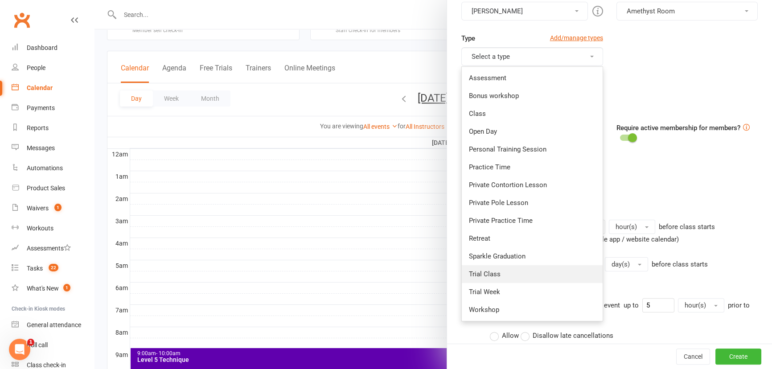
click at [514, 275] on link "Trial Class" at bounding box center [532, 274] width 140 height 18
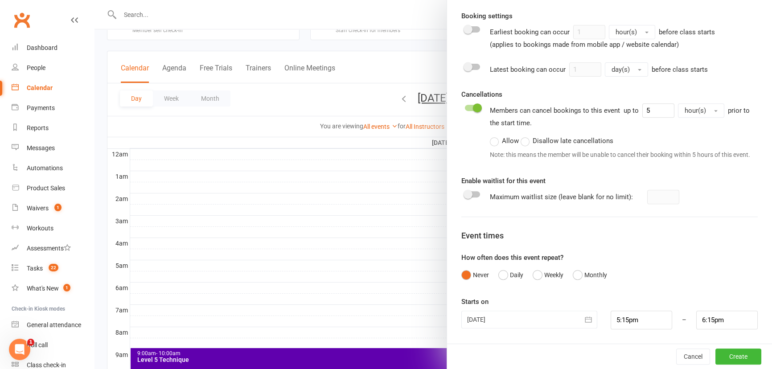
scroll to position [445, 0]
click at [584, 320] on icon "button" at bounding box center [588, 319] width 9 height 9
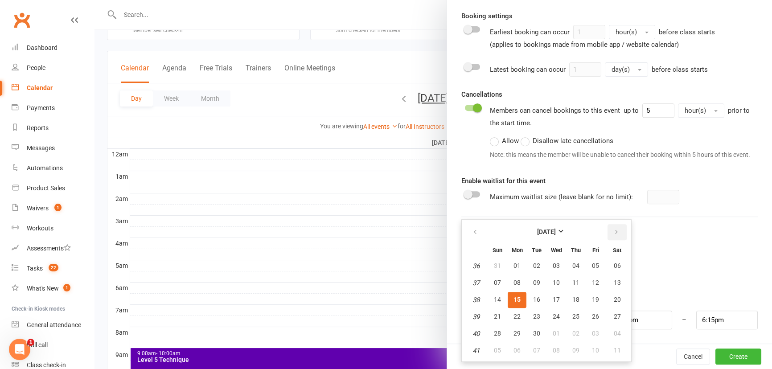
click at [614, 236] on icon "button" at bounding box center [616, 232] width 6 height 7
click at [613, 267] on span "04" at bounding box center [616, 265] width 7 height 7
type input "[DATE]"
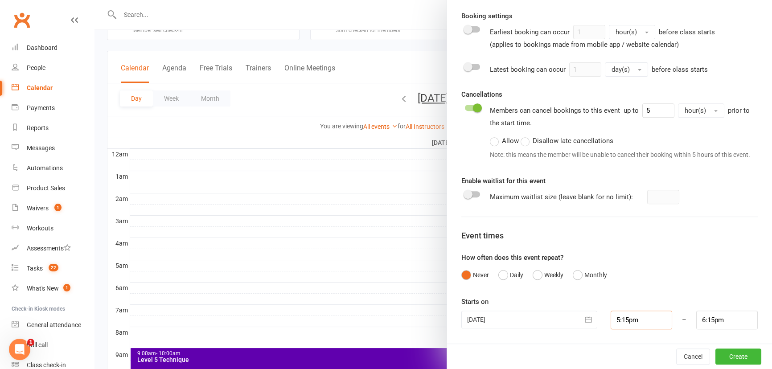
click at [636, 317] on input "5:15pm" at bounding box center [640, 320] width 61 height 19
type input "1:00pm"
click at [621, 278] on li "1:00pm" at bounding box center [632, 280] width 43 height 13
click at [724, 328] on input "2:00pm" at bounding box center [726, 320] width 61 height 19
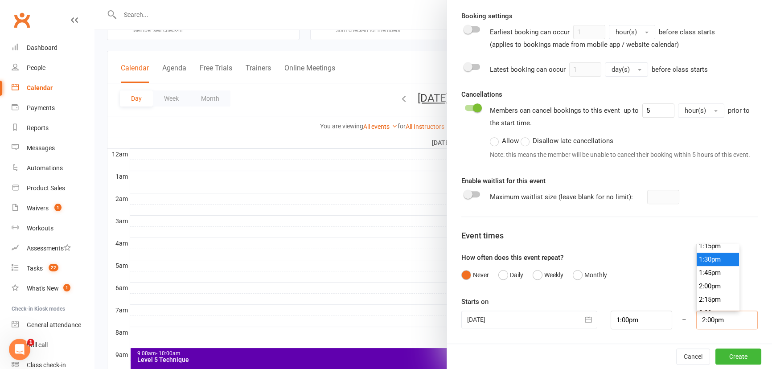
scroll to position [694, 0]
type input "1:45pm"
click at [707, 292] on li "1:45pm" at bounding box center [717, 291] width 43 height 13
click at [718, 355] on button "Create" at bounding box center [738, 356] width 46 height 16
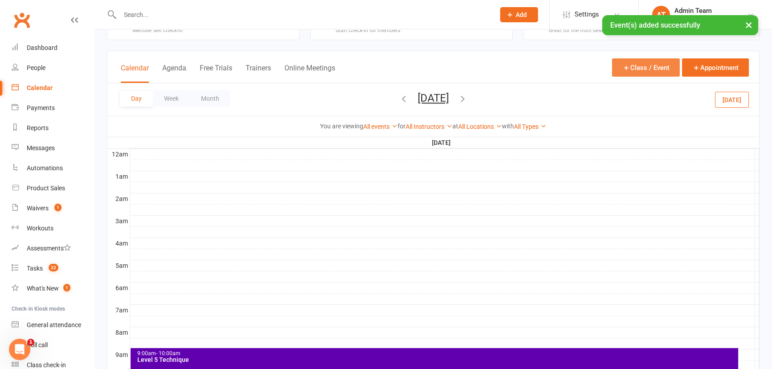
click at [637, 61] on button "Class / Event" at bounding box center [646, 67] width 68 height 18
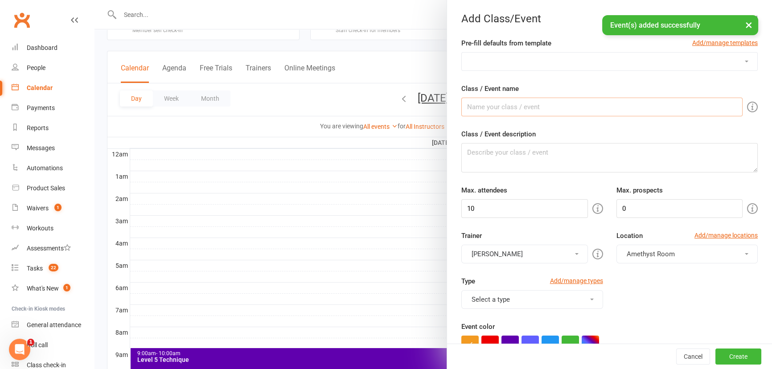
click at [574, 104] on input "Class / Event name" at bounding box center [601, 107] width 281 height 19
type input "Sweat or Sparkle: Beginner Pole"
click at [533, 252] on button "[PERSON_NAME]" at bounding box center [524, 254] width 126 height 19
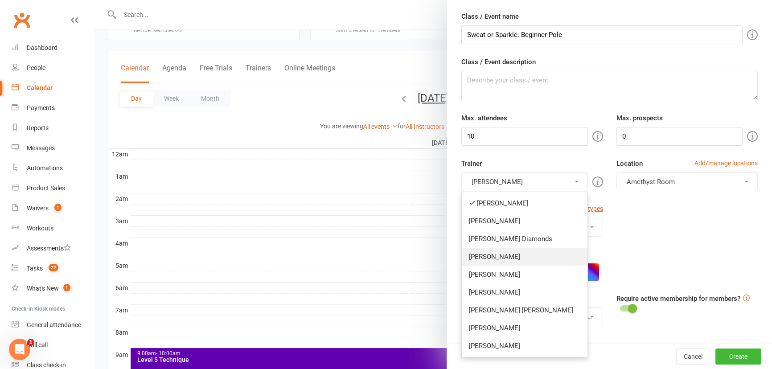
scroll to position [81, 0]
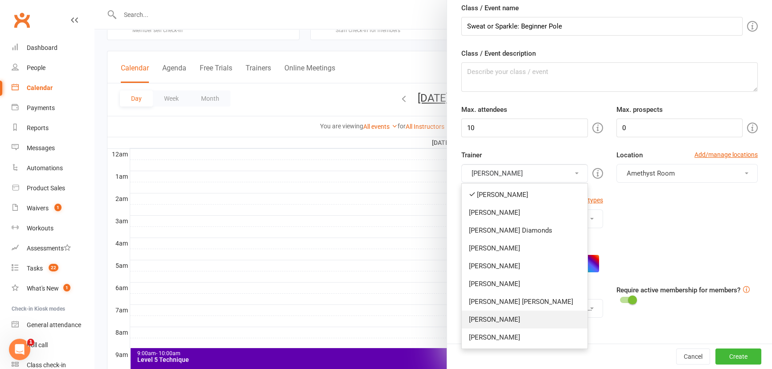
click at [518, 314] on link "[PERSON_NAME]" at bounding box center [524, 320] width 125 height 18
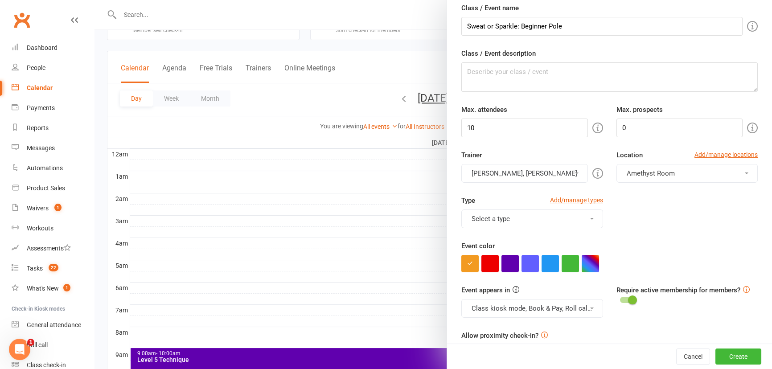
click at [514, 171] on button "[PERSON_NAME], [PERSON_NAME]" at bounding box center [524, 173] width 126 height 19
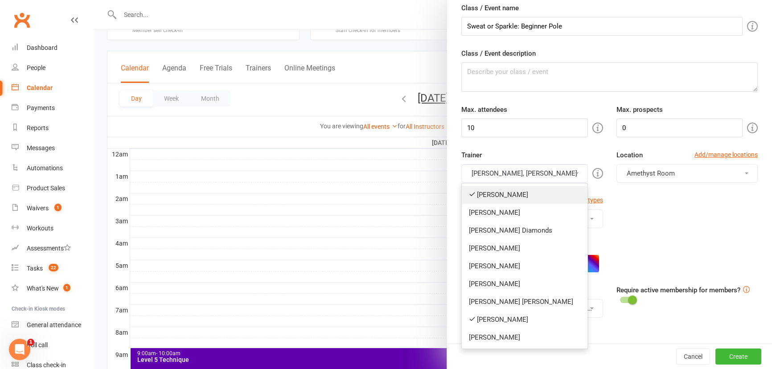
click at [508, 188] on link "[PERSON_NAME]" at bounding box center [524, 195] width 125 height 18
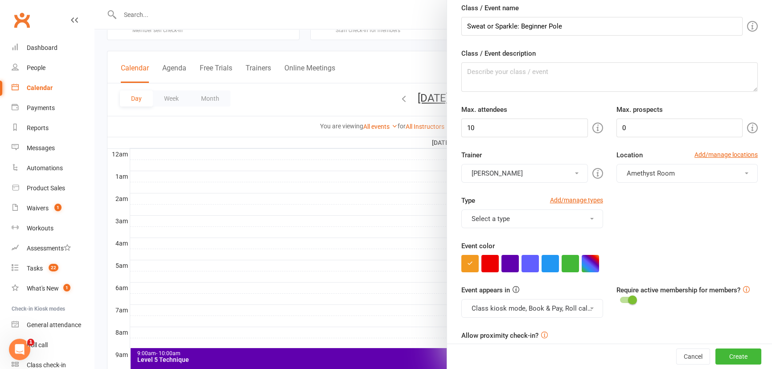
click at [507, 215] on button "Select a type" at bounding box center [531, 218] width 141 height 19
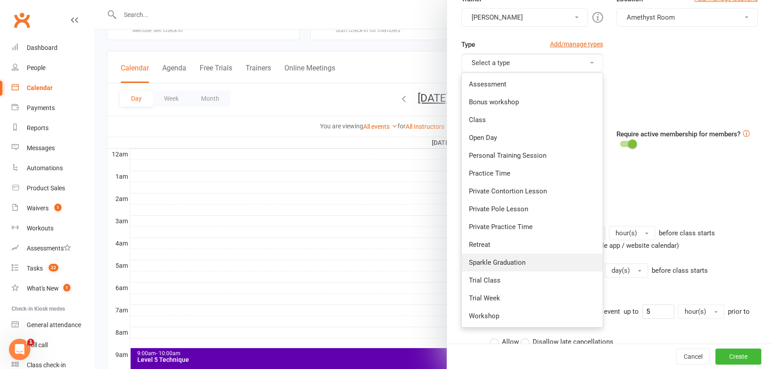
scroll to position [243, 0]
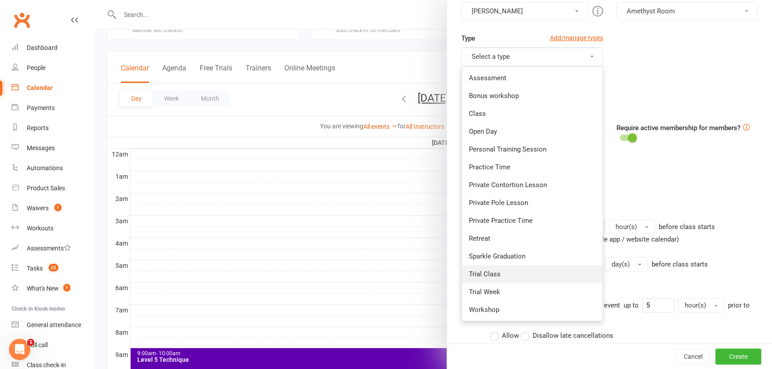
click at [527, 276] on link "Trial Class" at bounding box center [532, 274] width 140 height 18
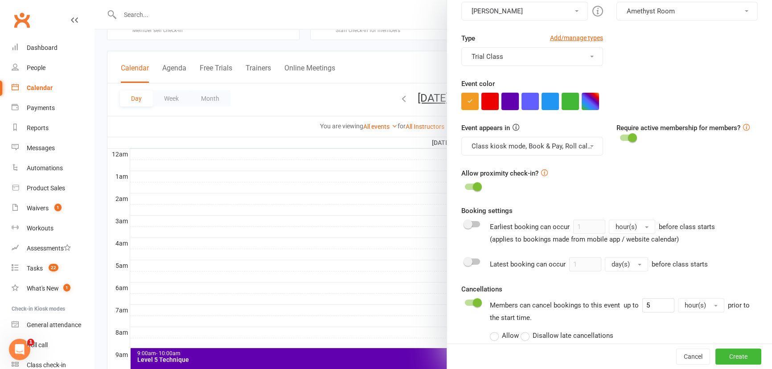
click at [501, 98] on button "button" at bounding box center [509, 101] width 17 height 17
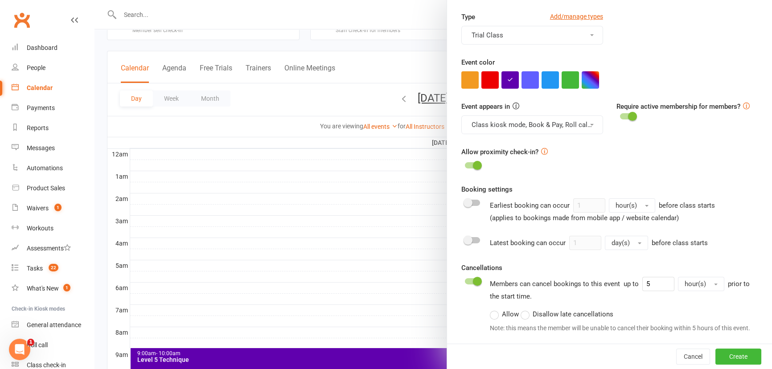
scroll to position [283, 0]
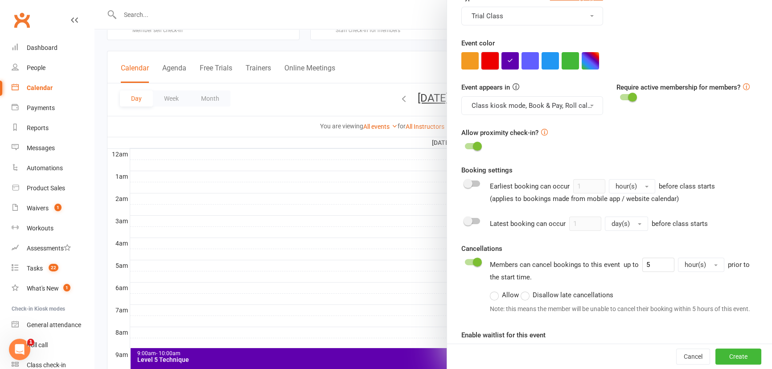
click at [490, 67] on button "button" at bounding box center [489, 60] width 17 height 17
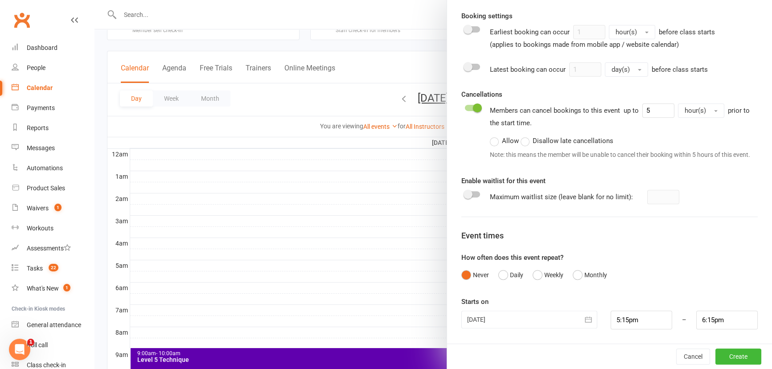
scroll to position [446, 0]
click at [631, 312] on input "5:15pm" at bounding box center [640, 320] width 61 height 19
type input "1:45pm"
click at [630, 277] on li "1:45pm" at bounding box center [632, 280] width 43 height 13
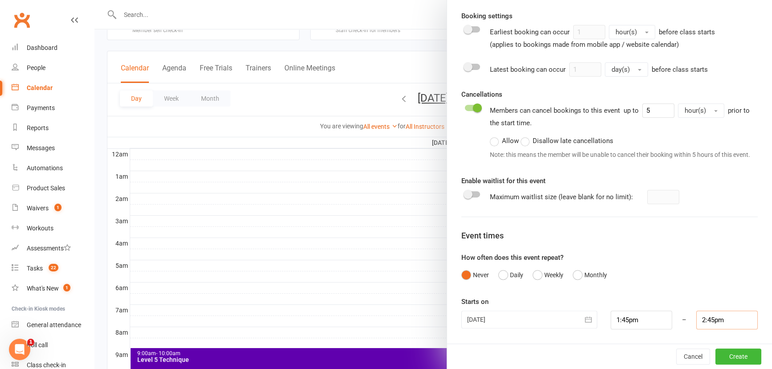
click at [701, 321] on input "2:45pm" at bounding box center [726, 320] width 61 height 19
type input "2:30pm"
click at [701, 254] on li "2:30pm" at bounding box center [717, 251] width 43 height 13
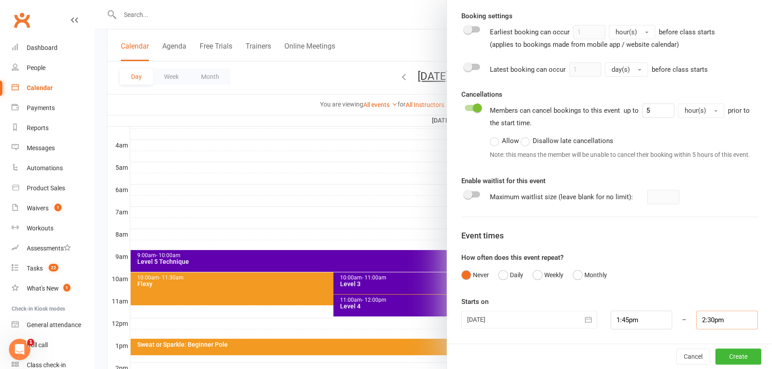
scroll to position [154, 0]
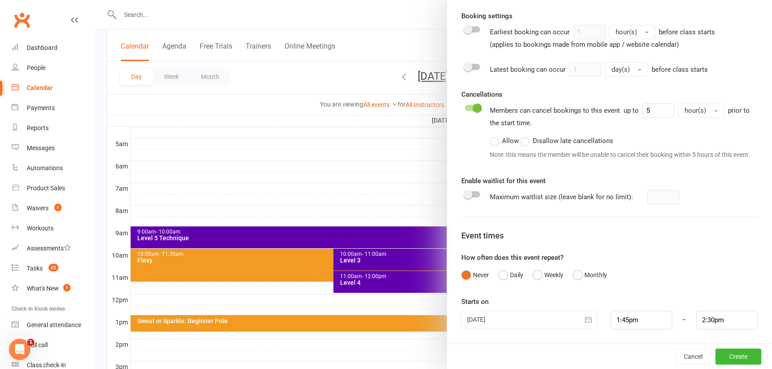
click at [584, 320] on icon "button" at bounding box center [588, 319] width 9 height 9
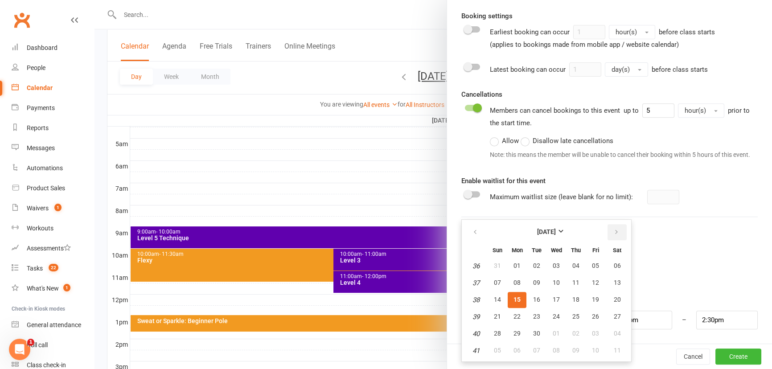
click at [613, 227] on button "button" at bounding box center [616, 232] width 19 height 16
click at [611, 261] on button "04" at bounding box center [616, 266] width 23 height 16
type input "[DATE]"
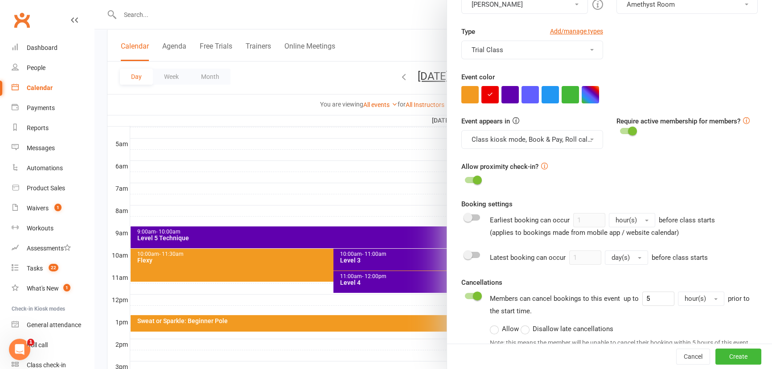
scroll to position [244, 0]
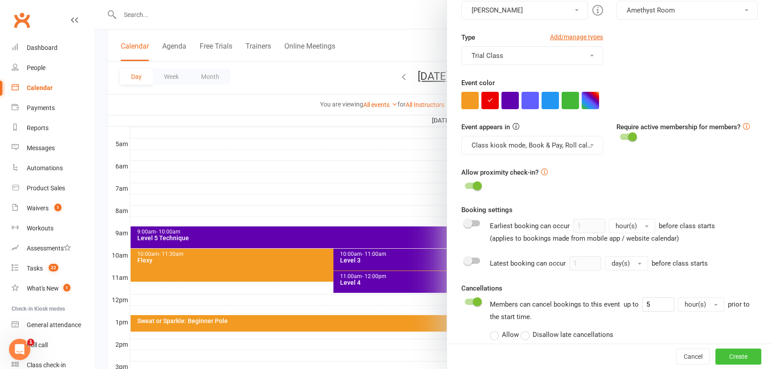
click at [723, 359] on button "Create" at bounding box center [738, 356] width 46 height 16
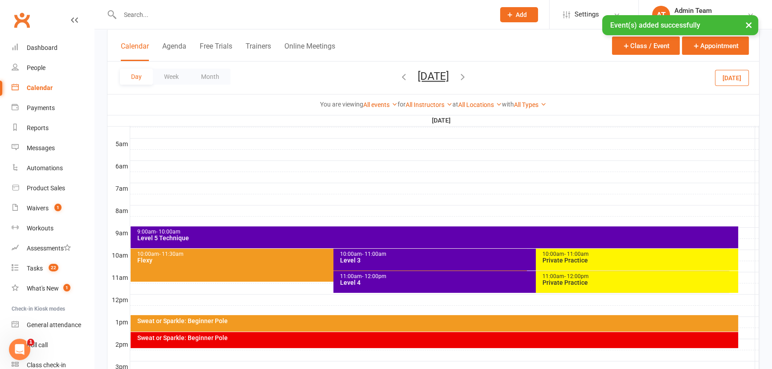
click at [521, 320] on div "Sweat or Sparkle: Beginner Pole" at bounding box center [436, 321] width 599 height 6
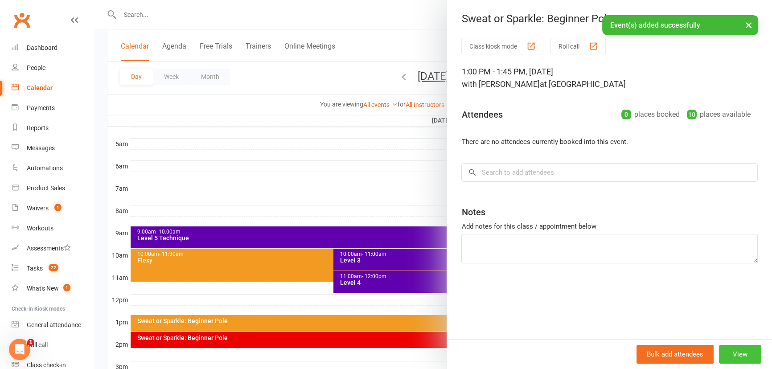
click at [735, 353] on button "View" at bounding box center [740, 354] width 42 height 19
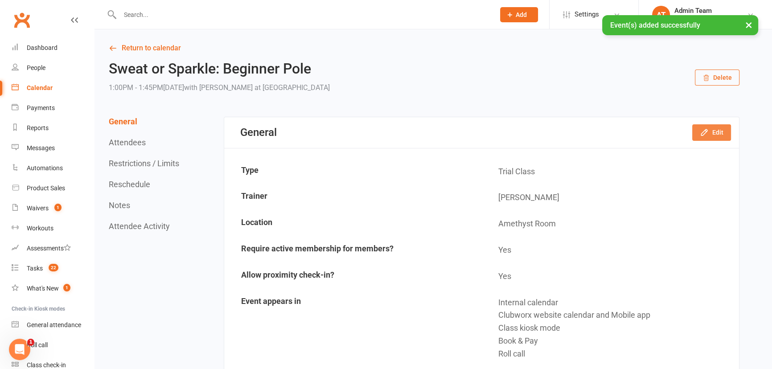
click at [724, 128] on button "Edit" at bounding box center [711, 132] width 39 height 16
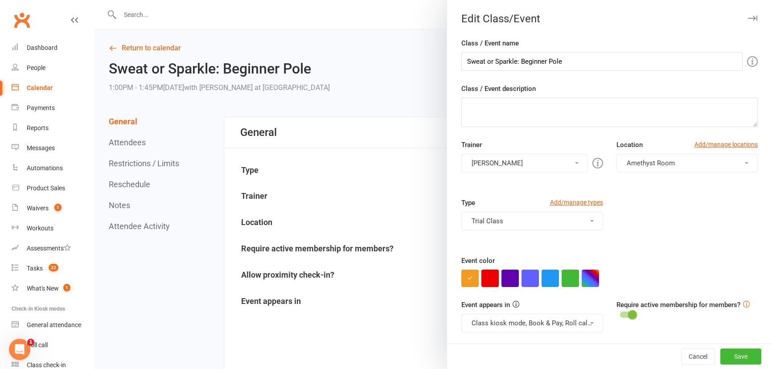
click at [486, 285] on button "button" at bounding box center [489, 278] width 17 height 17
click at [735, 359] on button "Save" at bounding box center [740, 356] width 41 height 16
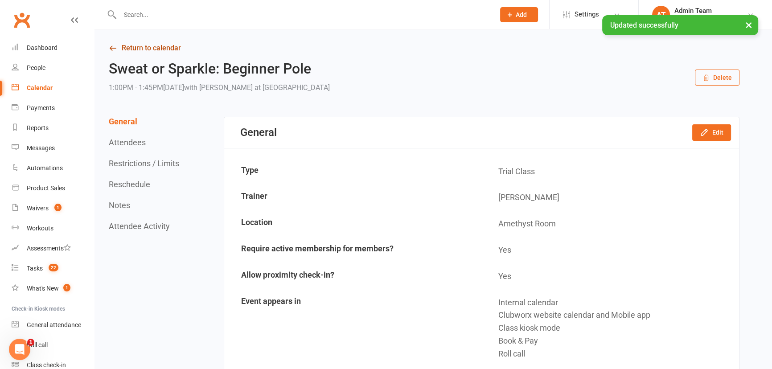
click at [121, 45] on link "Return to calendar" at bounding box center [424, 48] width 630 height 12
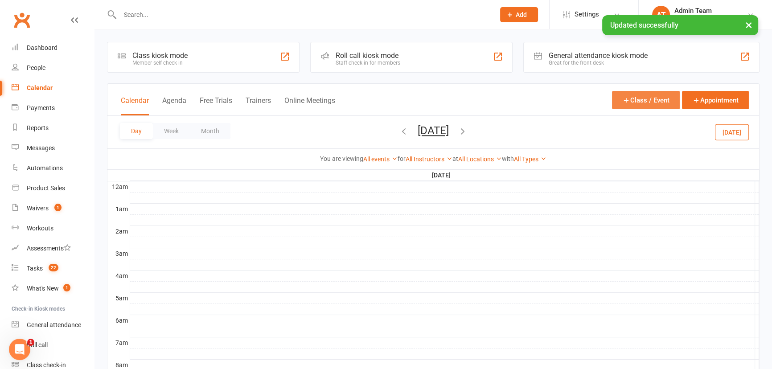
click at [650, 100] on button "Class / Event" at bounding box center [646, 100] width 68 height 18
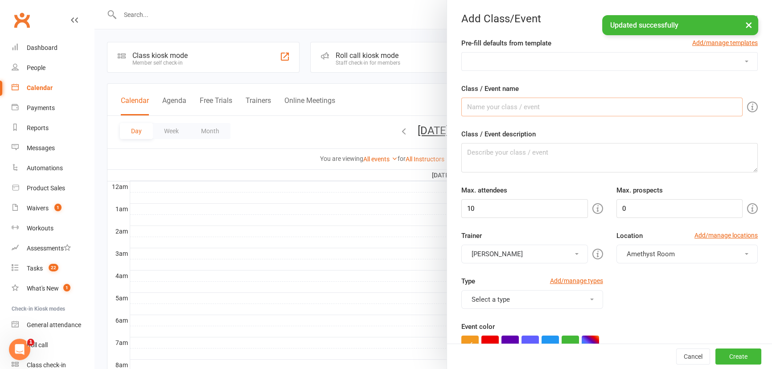
click at [499, 107] on input "Class / Event name" at bounding box center [601, 107] width 281 height 19
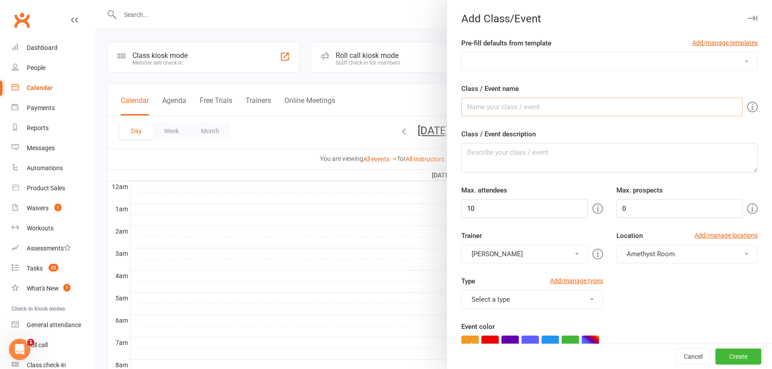
type input "Sweat or Sparkle: Beginner Pole"
click at [498, 259] on button "[PERSON_NAME]" at bounding box center [524, 254] width 126 height 19
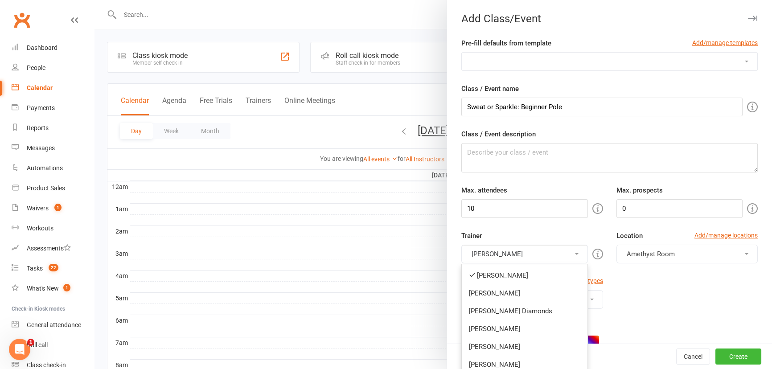
scroll to position [40, 0]
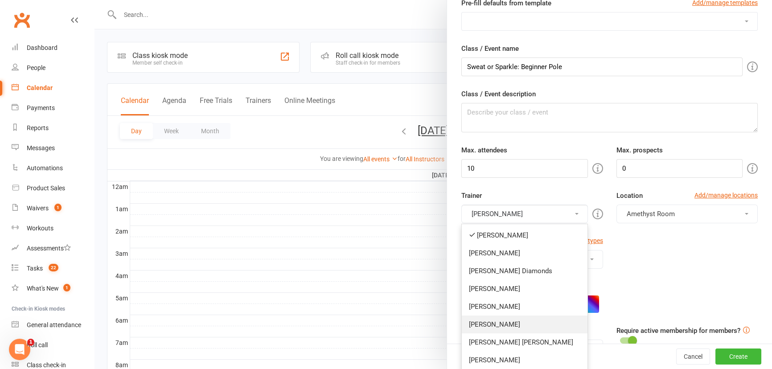
click at [524, 324] on link "[PERSON_NAME]" at bounding box center [524, 324] width 125 height 18
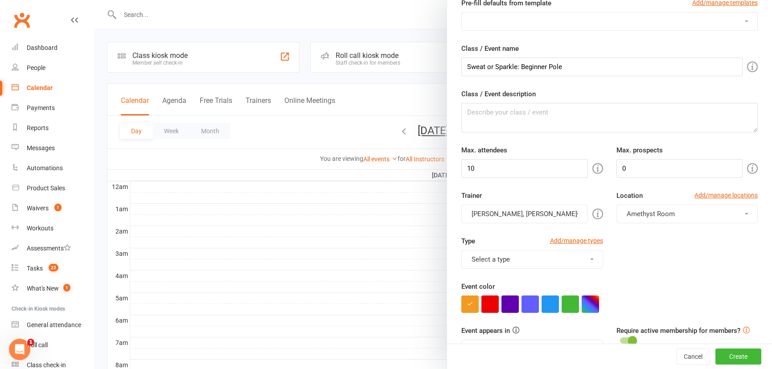
click at [540, 212] on button "[PERSON_NAME], [PERSON_NAME]" at bounding box center [524, 213] width 126 height 19
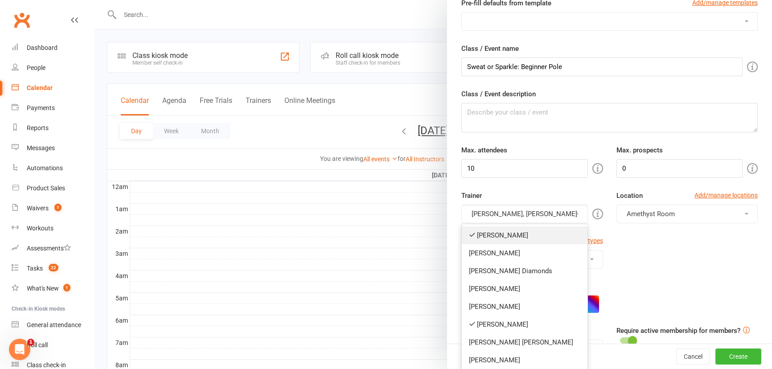
click at [530, 232] on link "[PERSON_NAME]" at bounding box center [524, 235] width 125 height 18
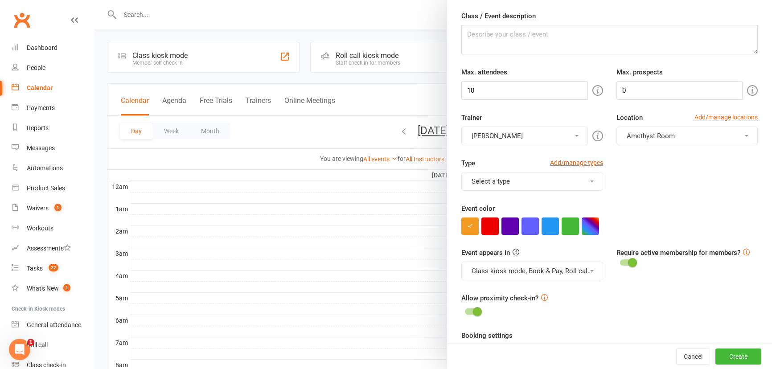
scroll to position [121, 0]
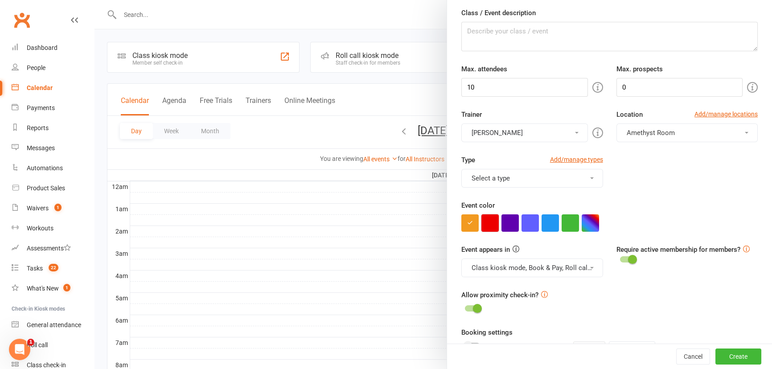
click at [481, 223] on button "button" at bounding box center [489, 222] width 17 height 17
click at [572, 177] on button "Select a type" at bounding box center [531, 178] width 141 height 19
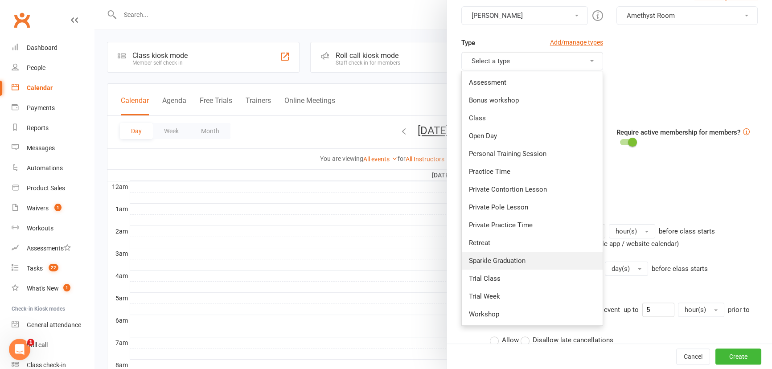
scroll to position [243, 0]
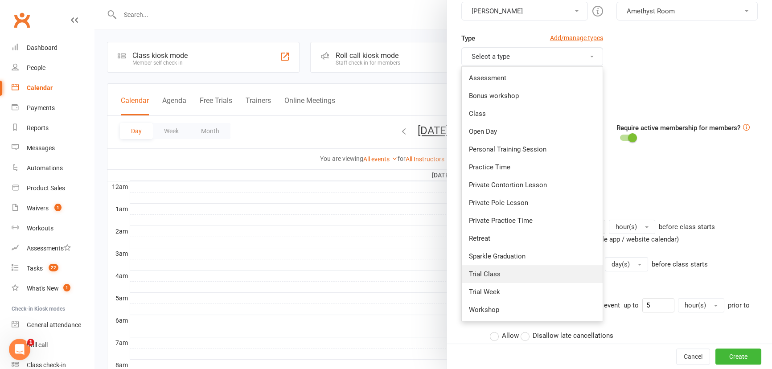
click at [541, 276] on link "Trial Class" at bounding box center [532, 274] width 140 height 18
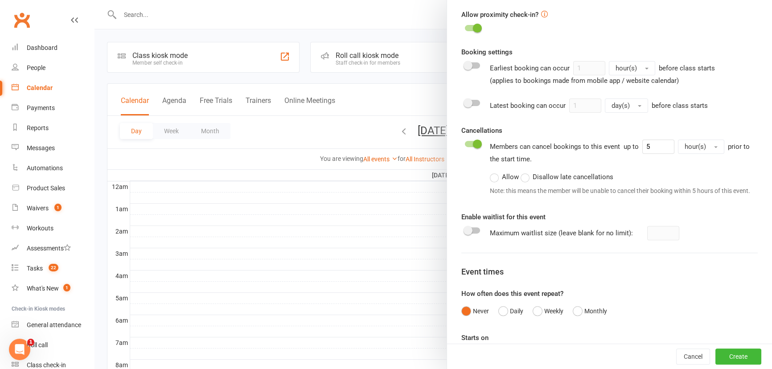
scroll to position [446, 0]
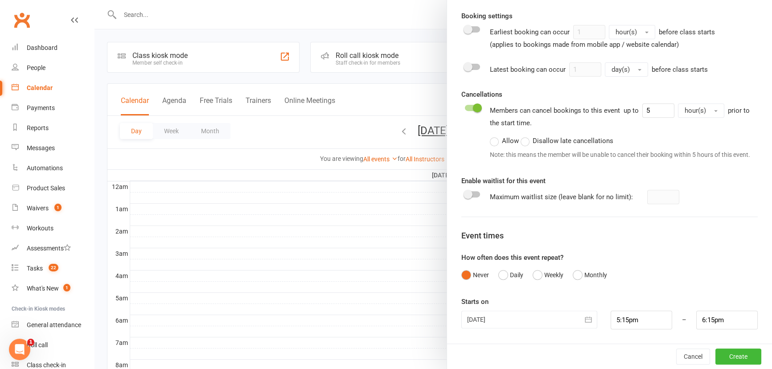
click at [584, 321] on icon "button" at bounding box center [588, 319] width 9 height 9
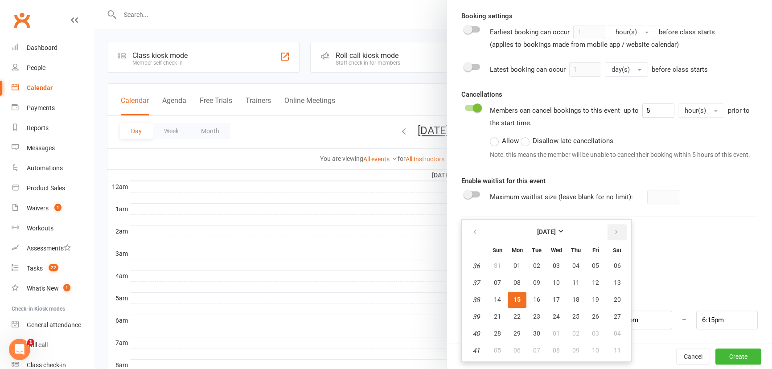
click at [613, 233] on icon "button" at bounding box center [616, 232] width 6 height 7
click at [617, 267] on button "04" at bounding box center [616, 266] width 23 height 16
type input "[DATE]"
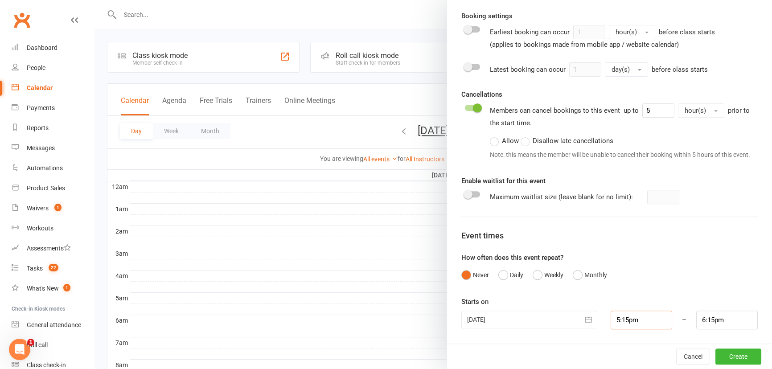
click at [631, 318] on input "5:15pm" at bounding box center [640, 320] width 61 height 19
type input "2:30pm"
click at [618, 281] on li "2:30pm" at bounding box center [632, 279] width 43 height 13
click at [714, 322] on input "3:30pm" at bounding box center [726, 320] width 61 height 19
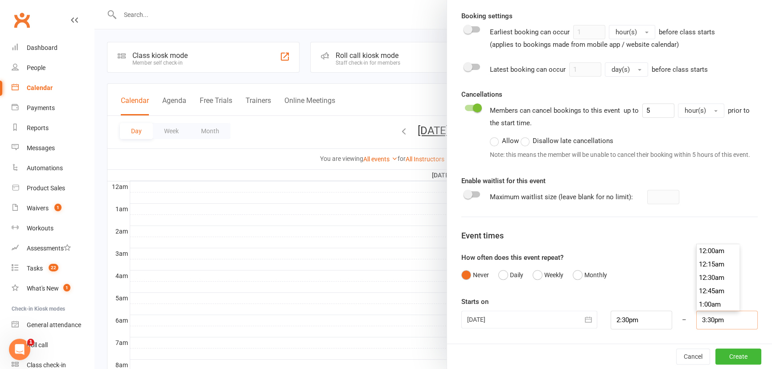
scroll to position [815, 0]
type input "3:15pm"
click at [709, 249] on li "3:15pm" at bounding box center [717, 251] width 43 height 13
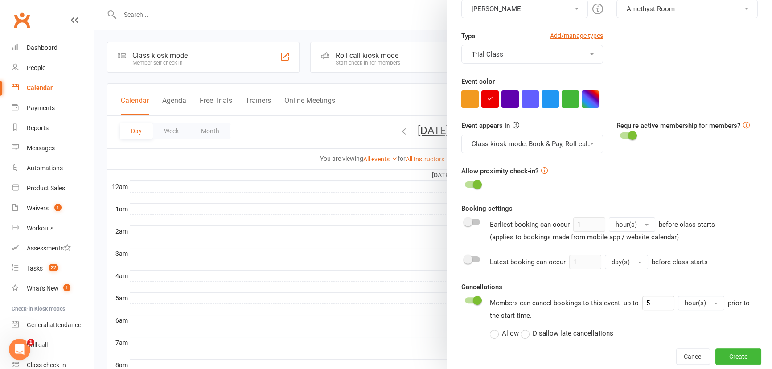
scroll to position [244, 0]
click at [731, 352] on button "Create" at bounding box center [738, 356] width 46 height 16
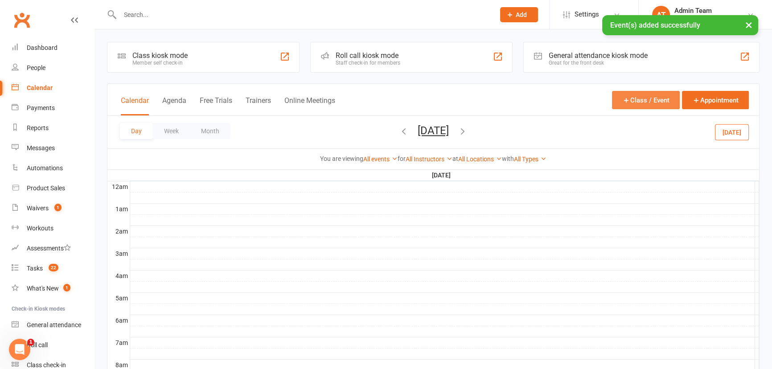
click at [645, 100] on button "Class / Event" at bounding box center [646, 100] width 68 height 18
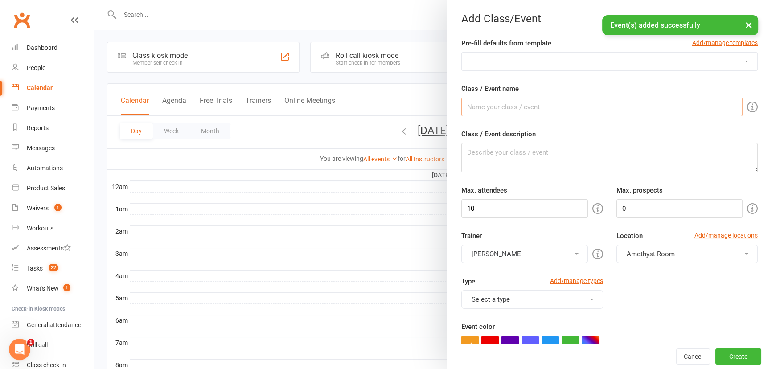
click at [536, 108] on input "Class / Event name" at bounding box center [601, 107] width 281 height 19
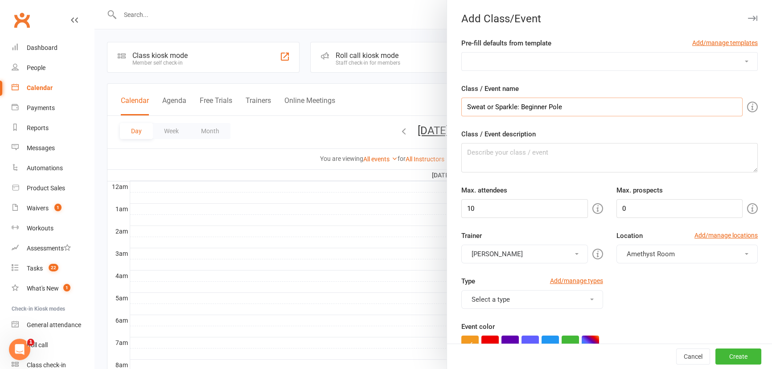
drag, startPoint x: 565, startPoint y: 108, endPoint x: 516, endPoint y: 106, distance: 49.1
click at [516, 106] on input "Sweat or Sparkle: Beginner Pole" at bounding box center [601, 107] width 281 height 19
type input "Sweat or Sparkle: Chair"
click at [538, 247] on button "[PERSON_NAME]" at bounding box center [524, 254] width 126 height 19
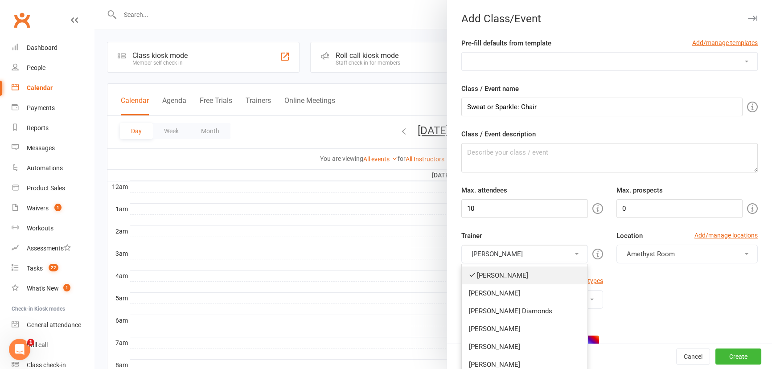
click at [520, 275] on link "[PERSON_NAME]" at bounding box center [524, 275] width 125 height 18
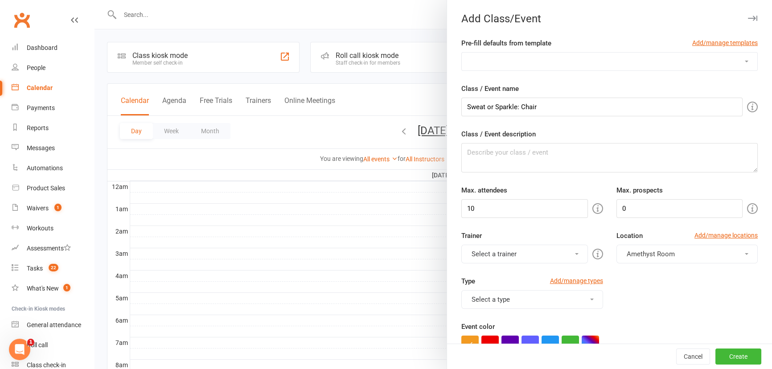
click at [522, 251] on button "Select a trainer" at bounding box center [524, 254] width 126 height 19
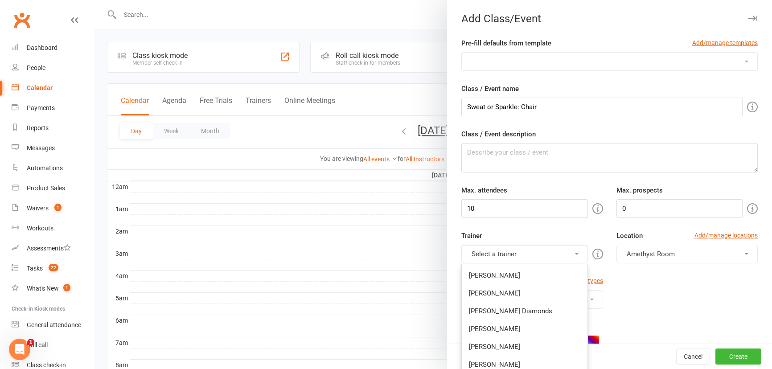
click at [507, 328] on link "[PERSON_NAME]" at bounding box center [524, 329] width 125 height 18
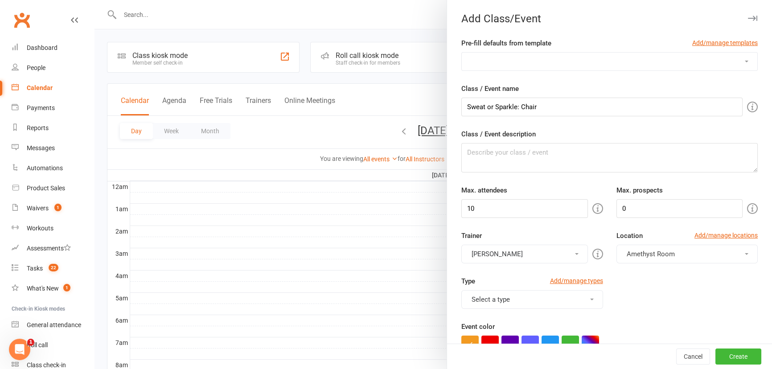
click at [637, 255] on span "Amethyst Room" at bounding box center [650, 254] width 48 height 8
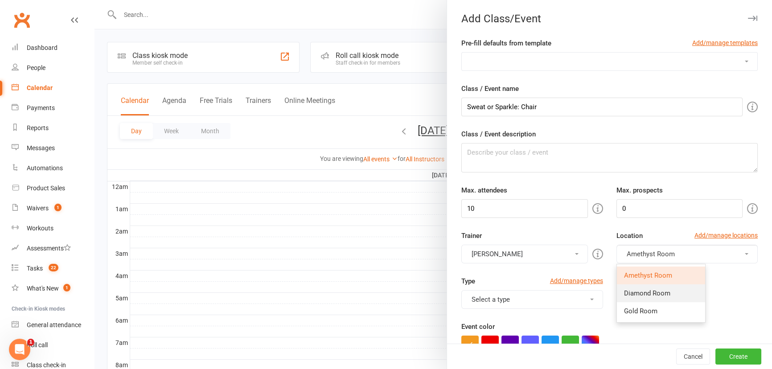
click at [637, 293] on span "Diamond Room" at bounding box center [647, 293] width 46 height 8
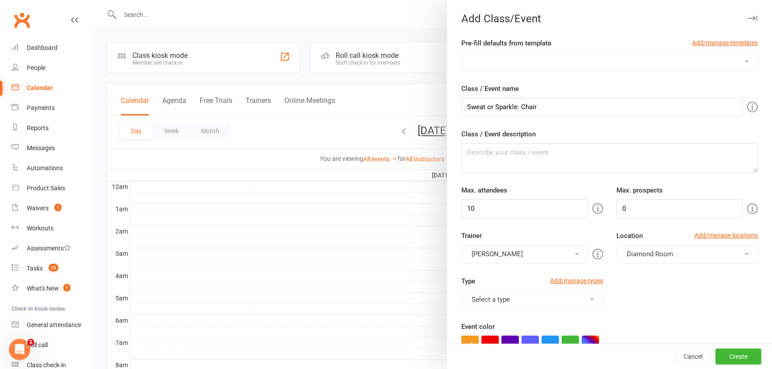
click at [639, 258] on button "Diamond Room" at bounding box center [686, 254] width 141 height 19
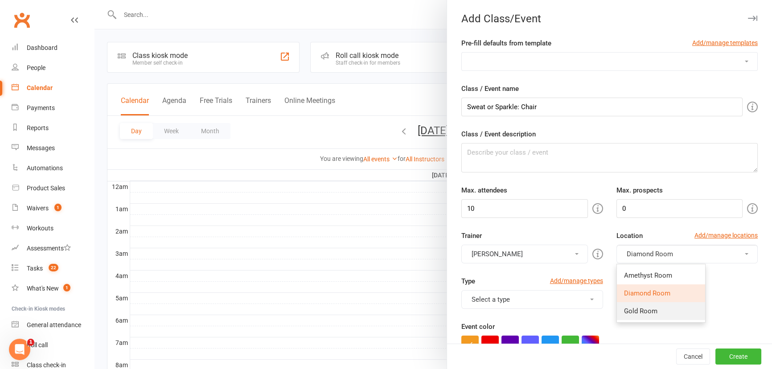
click at [641, 313] on span "Gold Room" at bounding box center [640, 311] width 33 height 8
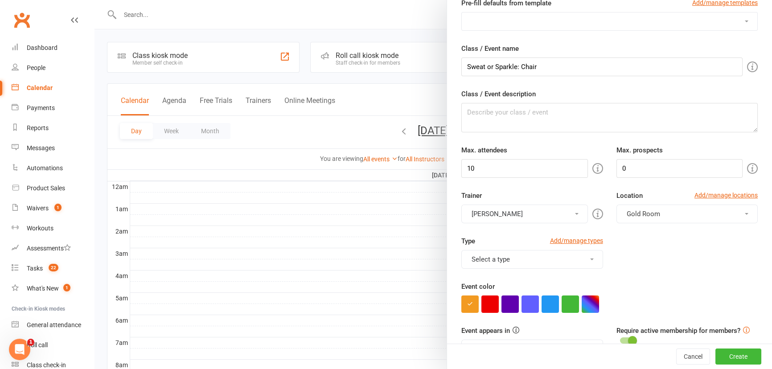
click at [568, 252] on button "Select a type" at bounding box center [531, 259] width 141 height 19
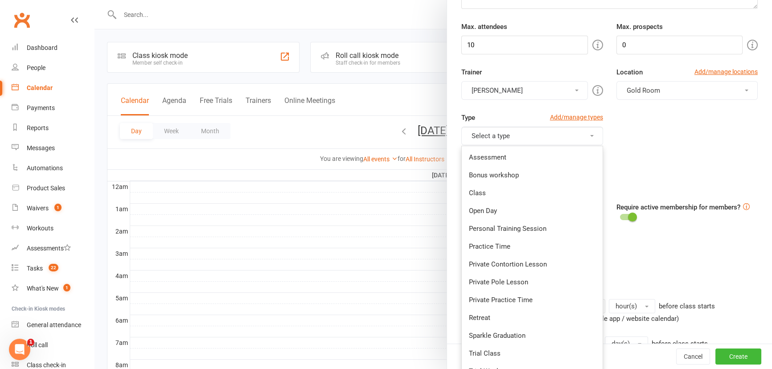
scroll to position [202, 0]
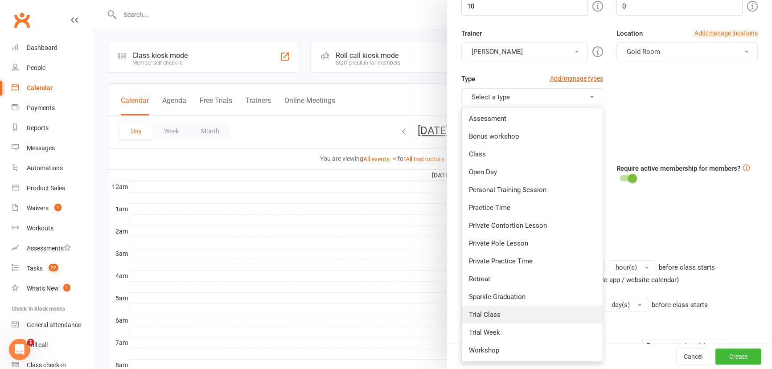
click at [557, 318] on link "Trial Class" at bounding box center [532, 315] width 140 height 18
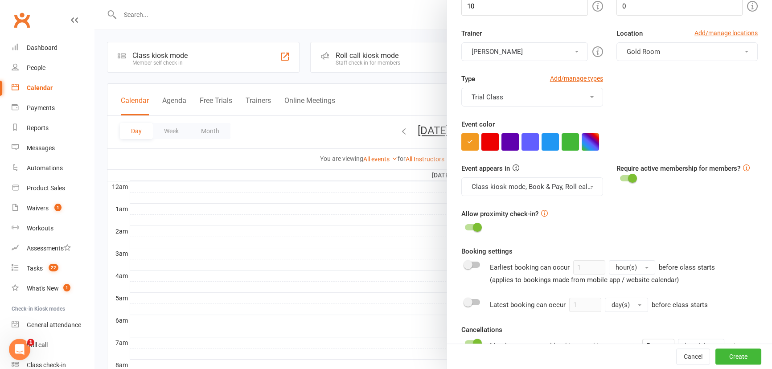
click at [487, 142] on button "button" at bounding box center [489, 141] width 17 height 17
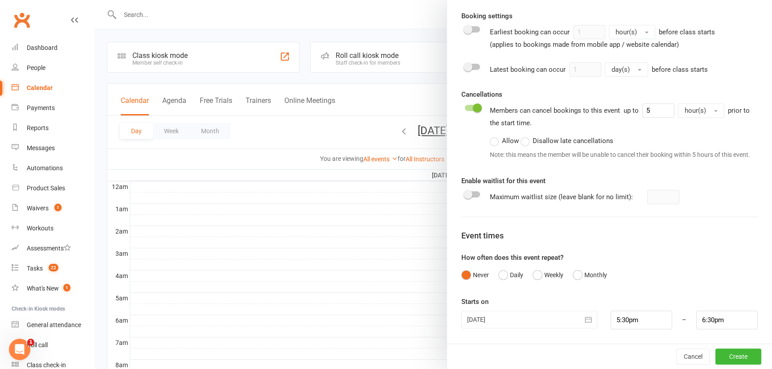
scroll to position [446, 0]
click at [619, 324] on input "5:30pm" at bounding box center [640, 320] width 61 height 19
type input "1:00pm"
click at [620, 268] on li "1:00pm" at bounding box center [632, 267] width 43 height 13
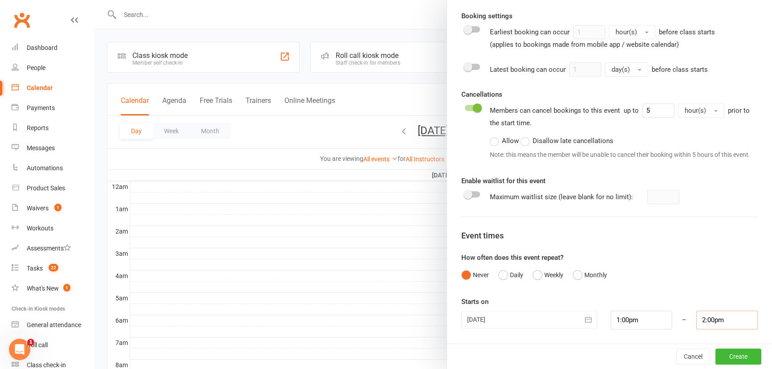
click at [715, 323] on input "2:00pm" at bounding box center [726, 320] width 61 height 19
type input "1:45pm"
click at [703, 256] on li "1:45pm" at bounding box center [717, 251] width 43 height 13
click at [584, 318] on icon "button" at bounding box center [588, 319] width 9 height 9
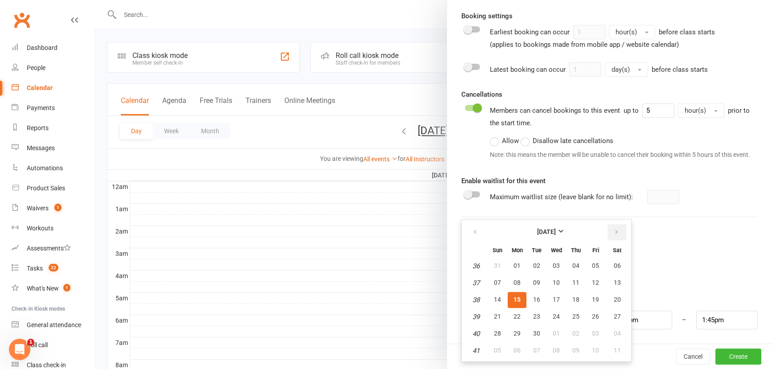
click at [614, 235] on icon "button" at bounding box center [616, 232] width 6 height 7
click at [615, 263] on span "04" at bounding box center [616, 265] width 7 height 7
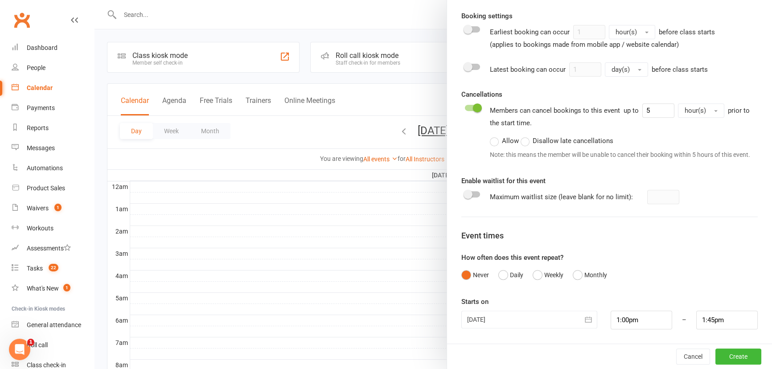
type input "[DATE]"
click at [733, 353] on button "Create" at bounding box center [738, 356] width 46 height 16
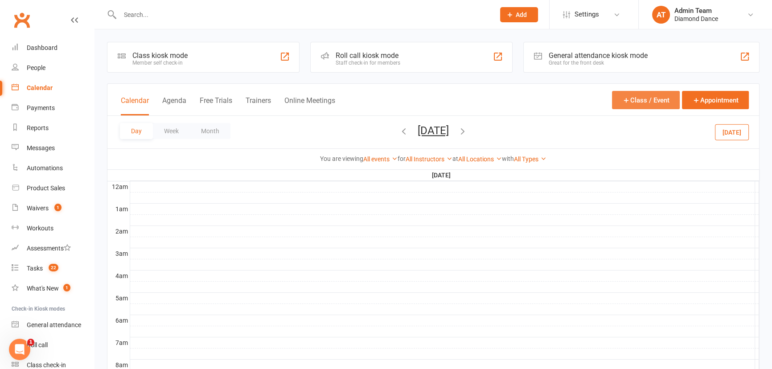
click at [640, 97] on button "Class / Event" at bounding box center [646, 100] width 68 height 18
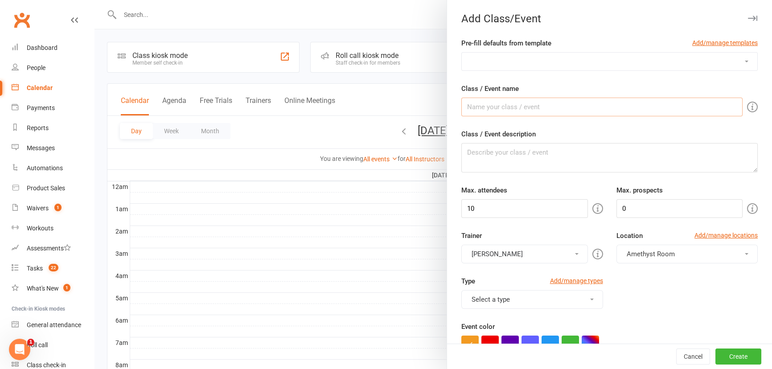
click at [543, 106] on input "Class / Event name" at bounding box center [601, 107] width 281 height 19
drag, startPoint x: 564, startPoint y: 107, endPoint x: 517, endPoint y: 103, distance: 47.4
click at [517, 103] on input "Sweat or Sparkle: Beginner Pole" at bounding box center [601, 107] width 281 height 19
type input "Sweat or Sparkle: Heels"
click at [516, 210] on input "10" at bounding box center [524, 208] width 126 height 19
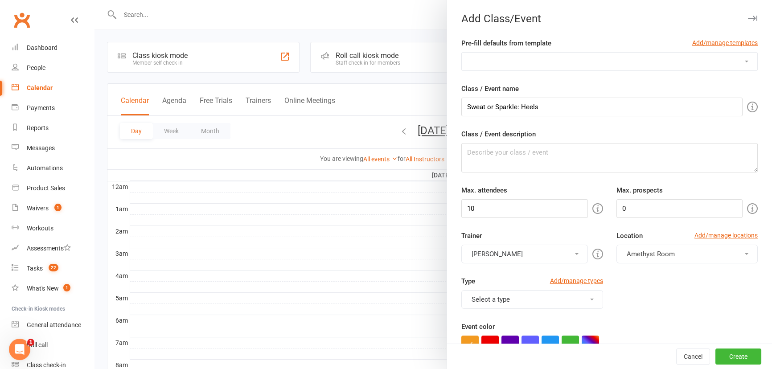
click at [526, 252] on button "[PERSON_NAME]" at bounding box center [524, 254] width 126 height 19
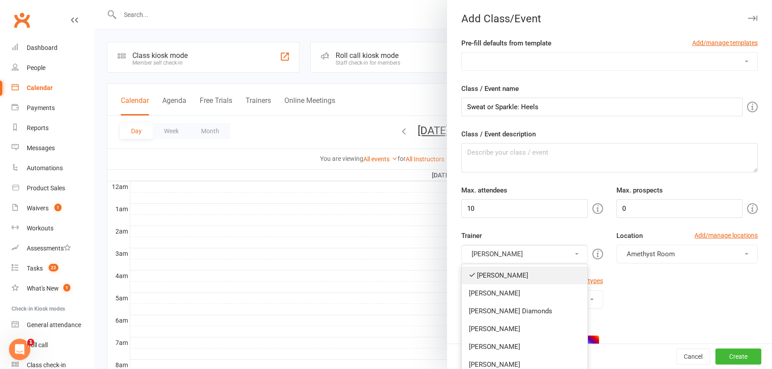
click at [520, 270] on link "[PERSON_NAME]" at bounding box center [524, 275] width 125 height 18
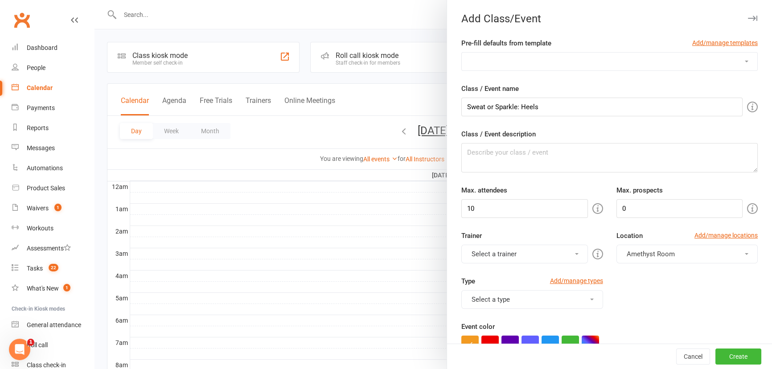
click at [521, 246] on button "Select a trainer" at bounding box center [524, 254] width 126 height 19
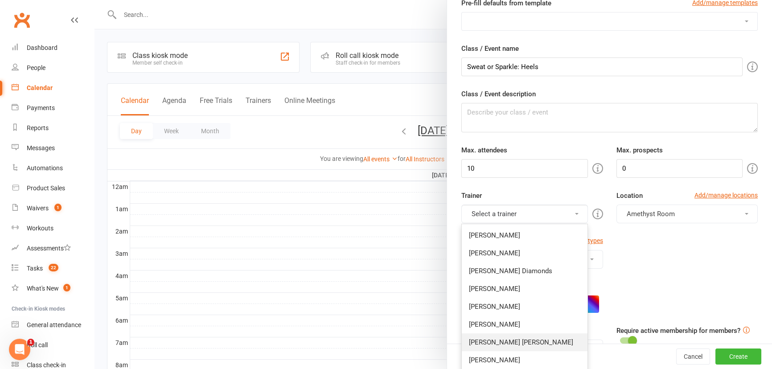
scroll to position [81, 0]
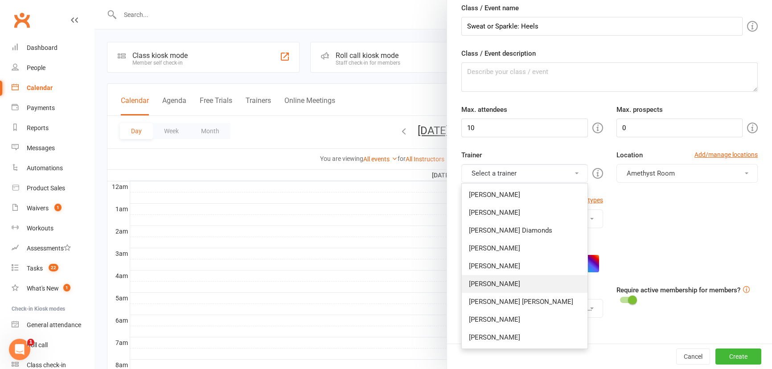
click at [519, 287] on link "[PERSON_NAME]" at bounding box center [524, 284] width 125 height 18
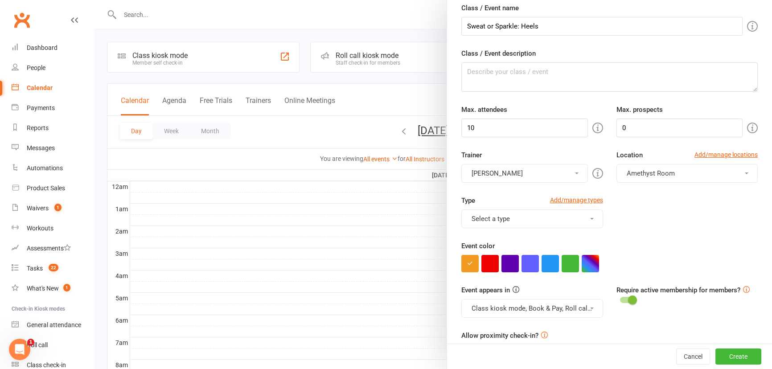
click at [626, 169] on span "Amethyst Room" at bounding box center [650, 173] width 48 height 8
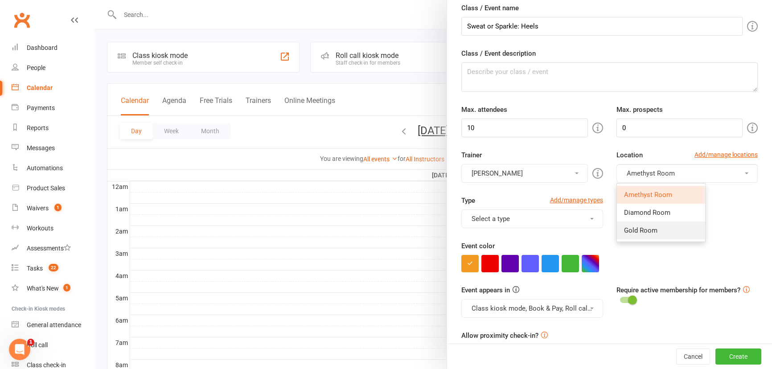
drag, startPoint x: 648, startPoint y: 227, endPoint x: 633, endPoint y: 224, distance: 15.9
click at [648, 227] on span "Gold Room" at bounding box center [640, 230] width 33 height 8
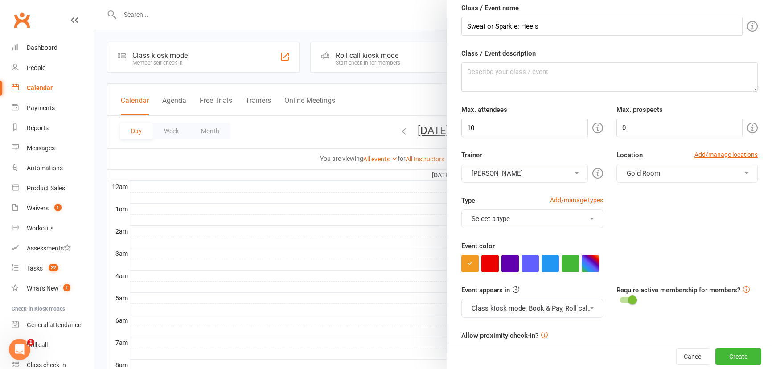
click at [560, 211] on button "Select a type" at bounding box center [531, 218] width 141 height 19
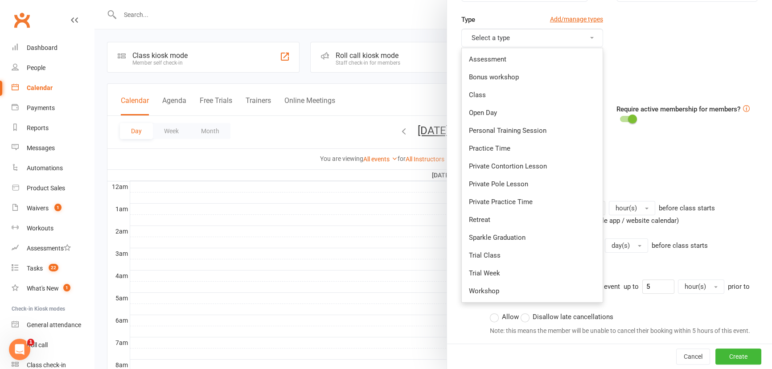
scroll to position [283, 0]
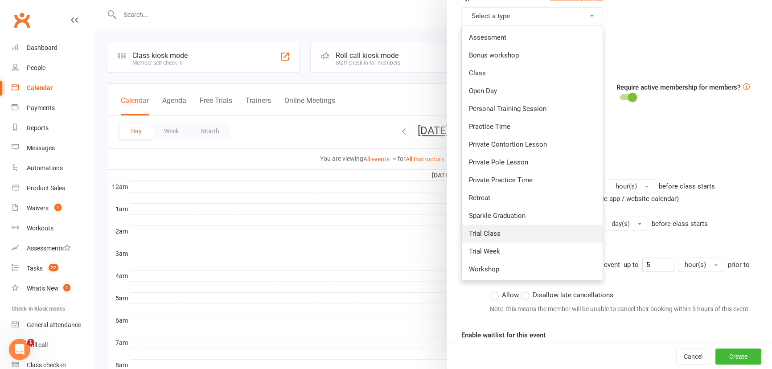
click at [515, 233] on link "Trial Class" at bounding box center [532, 234] width 140 height 18
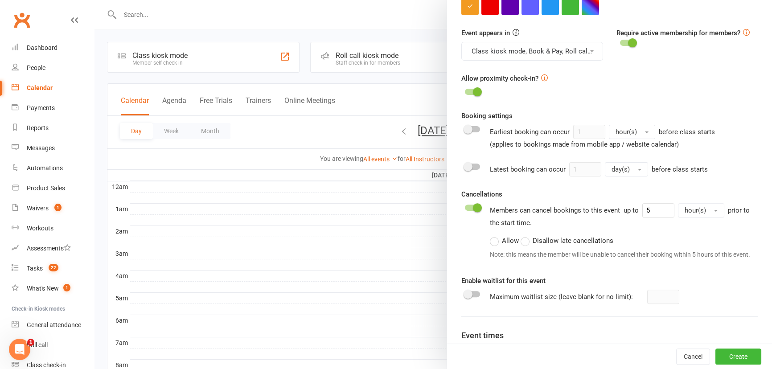
scroll to position [446, 0]
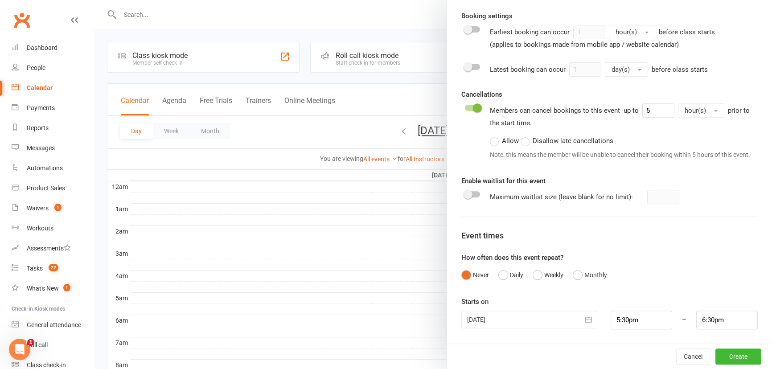
click at [579, 316] on button "button" at bounding box center [588, 320] width 18 height 18
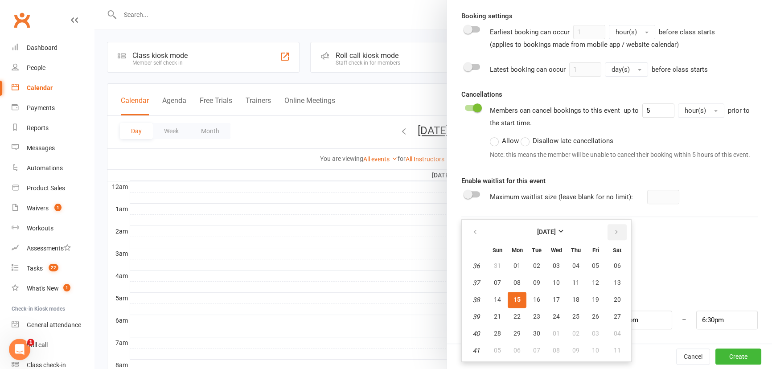
click at [618, 233] on button "button" at bounding box center [616, 232] width 19 height 16
click at [613, 263] on span "04" at bounding box center [616, 265] width 7 height 7
type input "[DATE]"
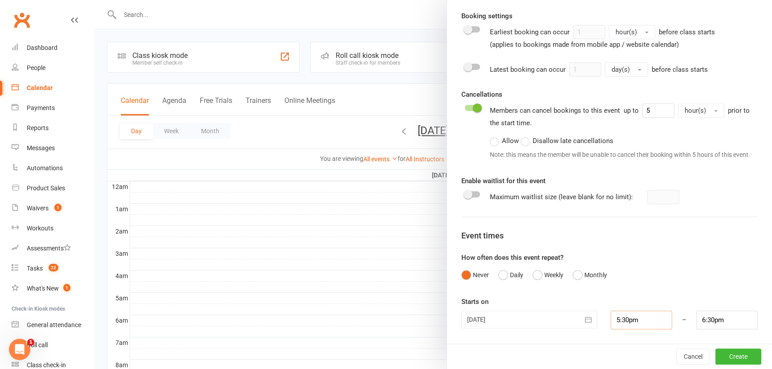
drag, startPoint x: 627, startPoint y: 325, endPoint x: 628, endPoint y: 318, distance: 7.7
click at [627, 325] on input "5:30pm" at bounding box center [640, 320] width 61 height 19
type input "2:30pm"
click at [620, 302] on li "2:30pm" at bounding box center [632, 306] width 43 height 13
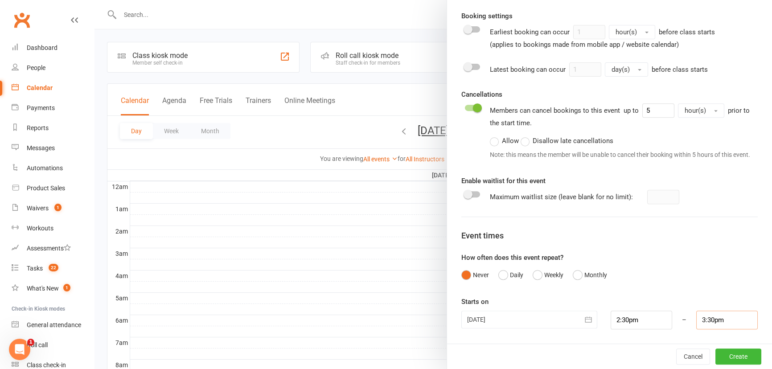
click at [703, 320] on input "3:30pm" at bounding box center [726, 320] width 61 height 19
type input "3:15pm"
click at [699, 251] on li "3:15pm" at bounding box center [717, 251] width 43 height 13
click at [741, 354] on button "Create" at bounding box center [738, 356] width 46 height 16
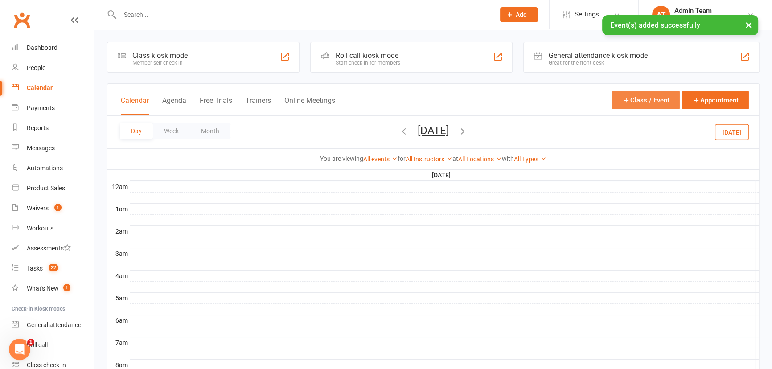
click at [625, 106] on button "Class / Event" at bounding box center [646, 100] width 68 height 18
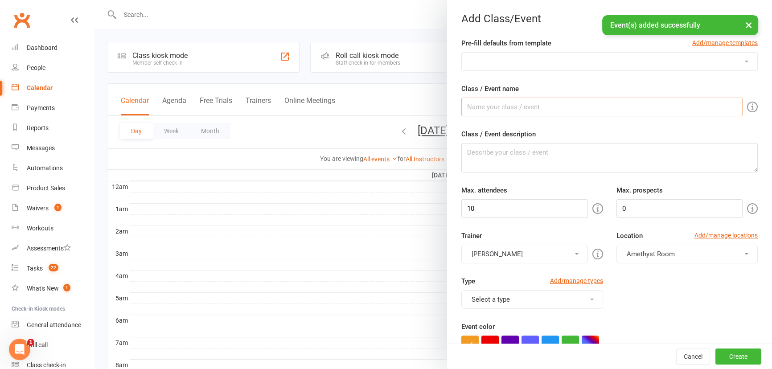
click at [623, 103] on input "Class / Event name" at bounding box center [601, 107] width 281 height 19
click at [584, 106] on input "Class / Event name" at bounding box center [601, 107] width 281 height 19
drag, startPoint x: 565, startPoint y: 108, endPoint x: 518, endPoint y: 106, distance: 46.9
click at [518, 106] on input "Sweat or Sparkle: Beginner Pole" at bounding box center [601, 107] width 281 height 19
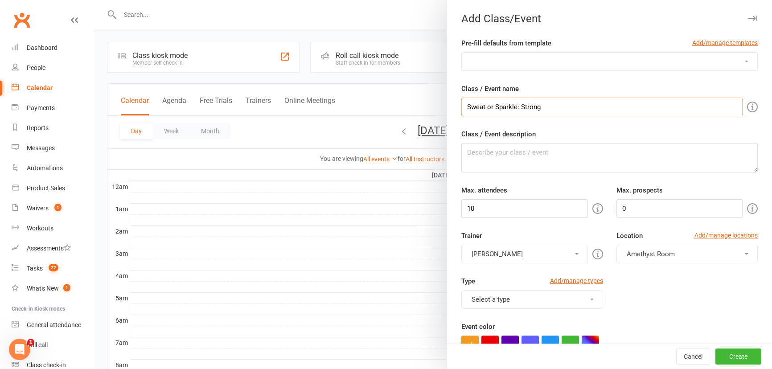
type input "Sweat or Sparkle: Strong & Spicy"
click at [499, 207] on input "10" at bounding box center [524, 208] width 126 height 19
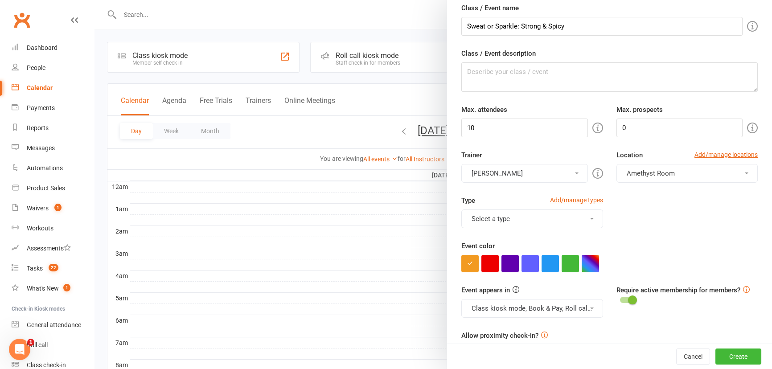
click at [506, 176] on button "[PERSON_NAME]" at bounding box center [524, 173] width 126 height 19
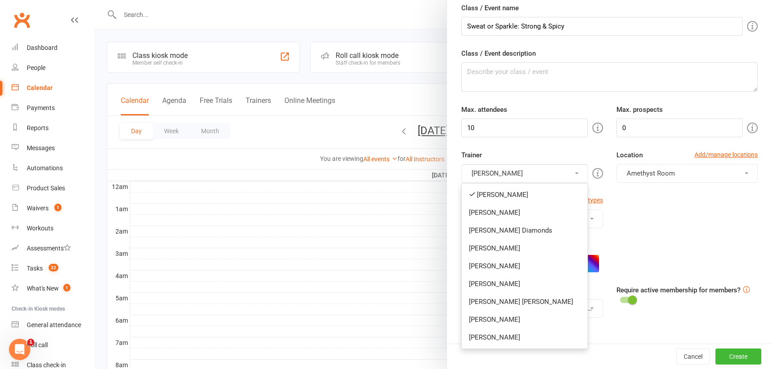
click at [507, 193] on link "[PERSON_NAME]" at bounding box center [524, 195] width 125 height 18
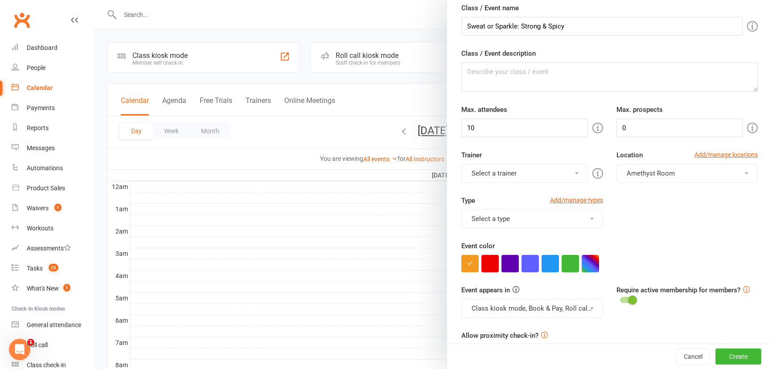
click at [511, 162] on div "Trainer Select a trainer [PERSON_NAME] [PERSON_NAME] [PERSON_NAME] [PERSON_NAME…" at bounding box center [531, 166] width 155 height 33
click at [511, 174] on button "Select a trainer" at bounding box center [524, 173] width 126 height 19
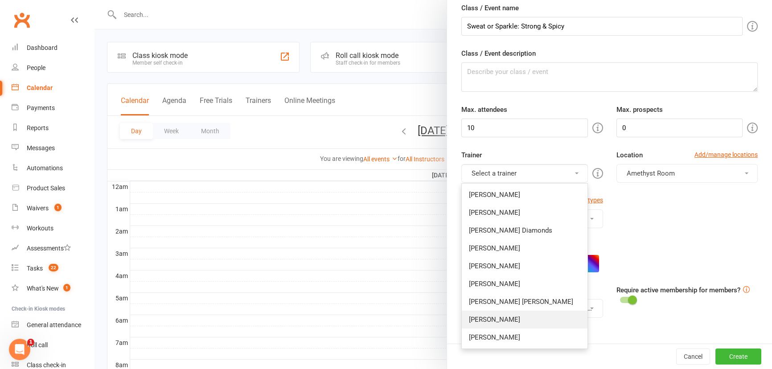
click at [503, 318] on link "[PERSON_NAME]" at bounding box center [524, 320] width 125 height 18
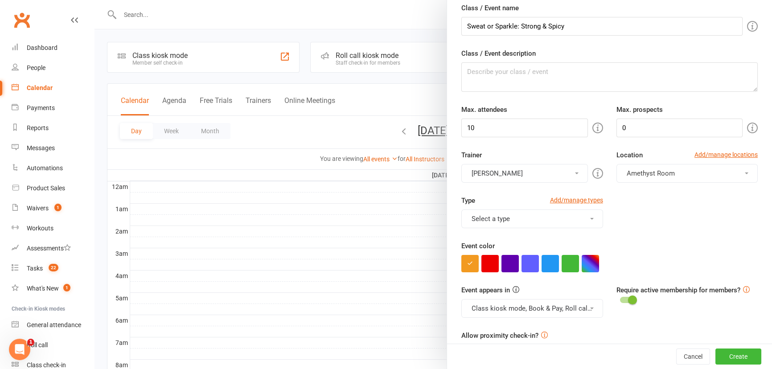
click at [524, 220] on button "Select a type" at bounding box center [531, 218] width 141 height 19
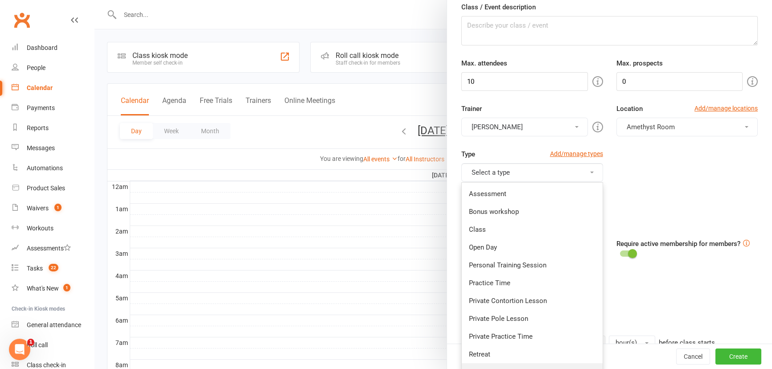
scroll to position [202, 0]
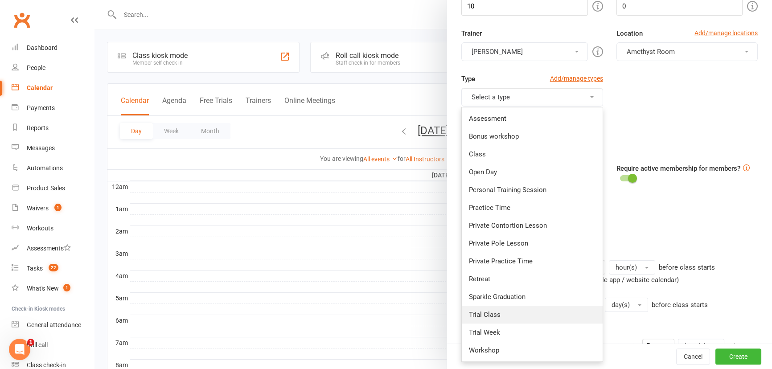
click at [519, 310] on link "Trial Class" at bounding box center [532, 315] width 140 height 18
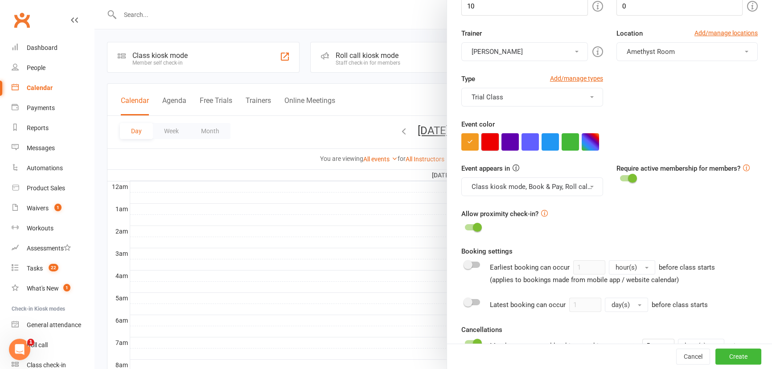
click at [487, 143] on button "button" at bounding box center [489, 141] width 17 height 17
click at [645, 57] on button "Amethyst Room" at bounding box center [686, 51] width 141 height 19
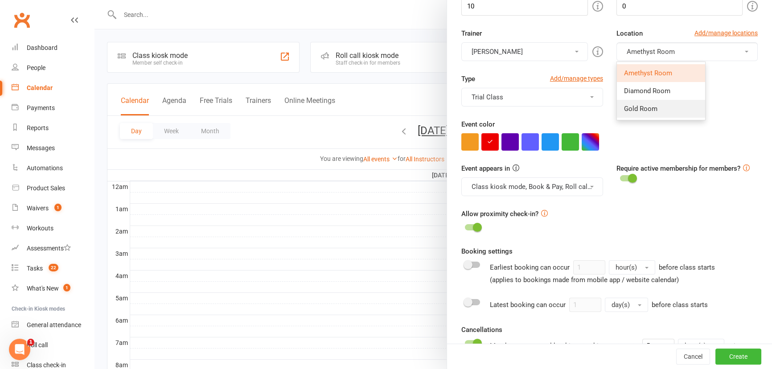
click at [644, 106] on span "Gold Room" at bounding box center [640, 109] width 33 height 8
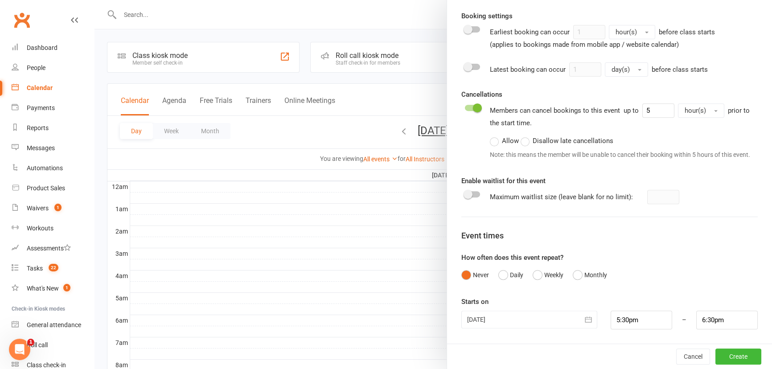
scroll to position [446, 0]
click at [579, 320] on button "button" at bounding box center [588, 320] width 18 height 18
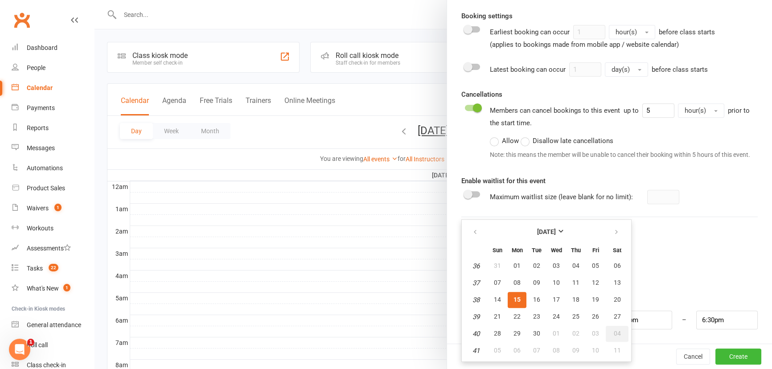
click at [613, 328] on button "04" at bounding box center [616, 334] width 23 height 16
type input "[DATE]"
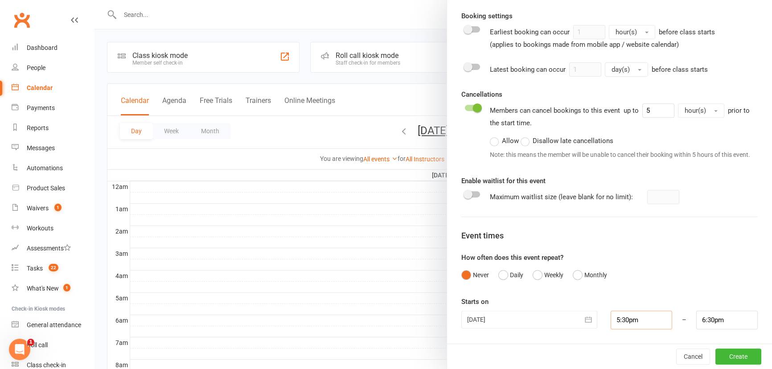
click at [627, 315] on input "5:30pm" at bounding box center [640, 320] width 61 height 19
type input "1:45pm"
click at [624, 267] on li "1:45pm" at bounding box center [632, 266] width 43 height 13
click at [711, 321] on input "2:45pm" at bounding box center [726, 320] width 61 height 19
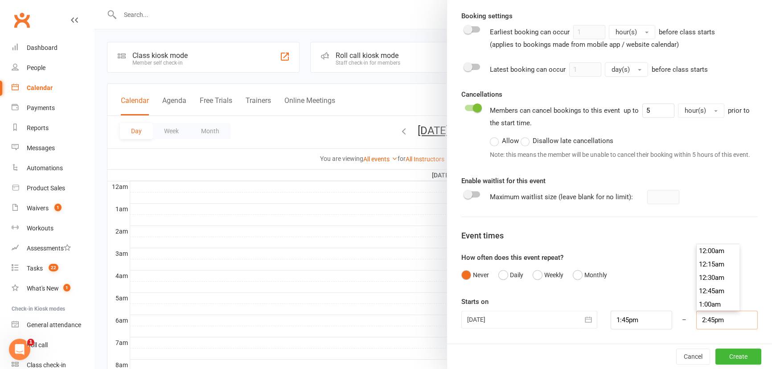
scroll to position [775, 0]
type input "2:30pm"
click at [705, 253] on li "2:30pm" at bounding box center [717, 251] width 43 height 13
click at [725, 352] on button "Create" at bounding box center [738, 356] width 46 height 16
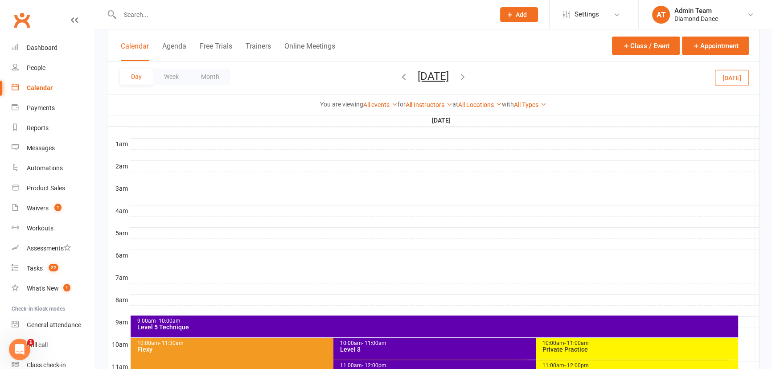
scroll to position [202, 0]
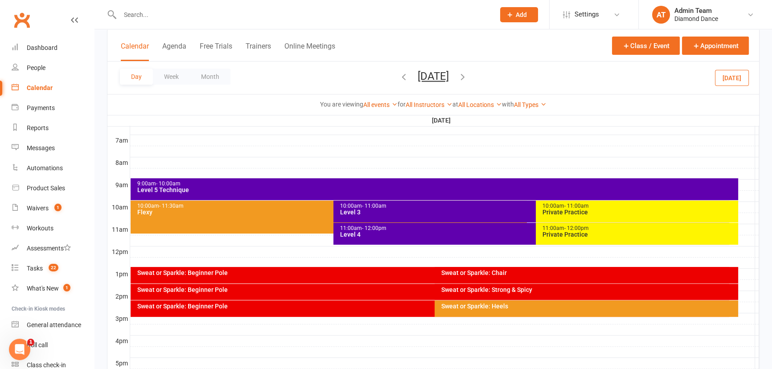
click at [519, 303] on div "Sweat or Sparkle: Heels" at bounding box center [588, 306] width 295 height 6
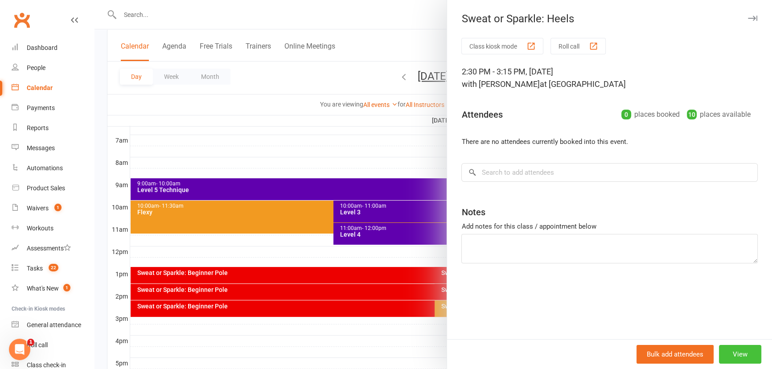
click at [729, 347] on button "View" at bounding box center [740, 354] width 42 height 19
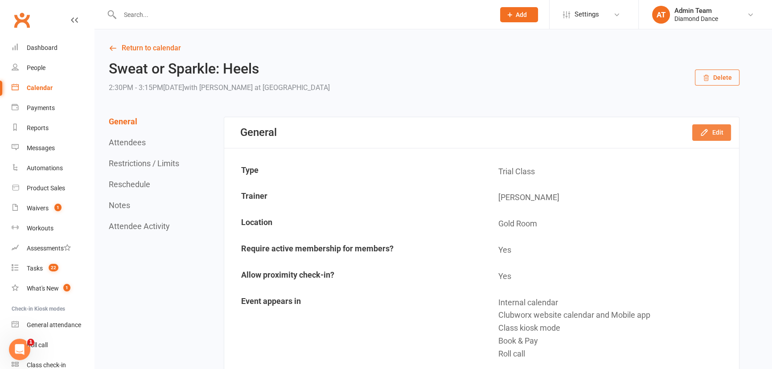
click at [712, 131] on button "Edit" at bounding box center [711, 132] width 39 height 16
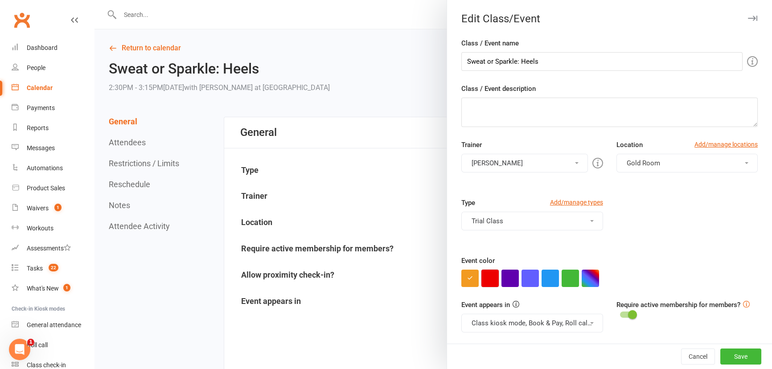
click at [490, 282] on button "button" at bounding box center [489, 278] width 17 height 17
click at [737, 352] on button "Save" at bounding box center [740, 356] width 41 height 16
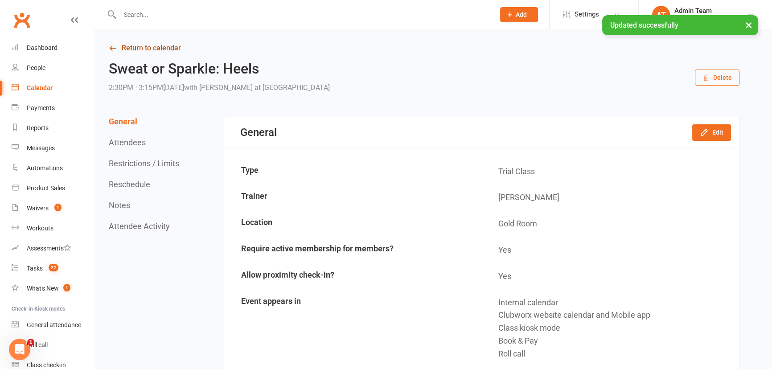
click at [147, 46] on link "Return to calendar" at bounding box center [424, 48] width 630 height 12
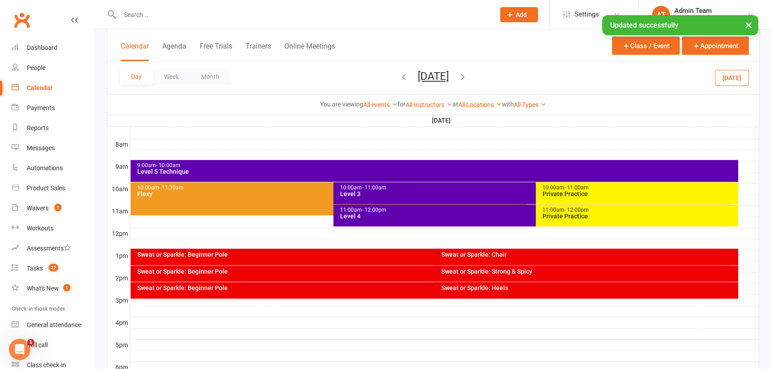
scroll to position [243, 0]
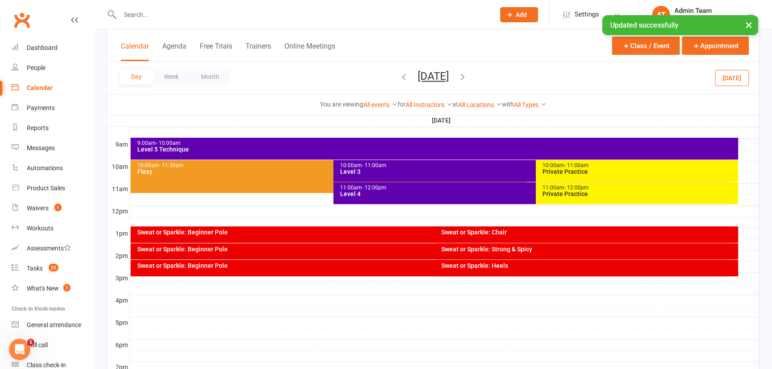
click at [469, 229] on div "Sweat or Sparkle: Chair" at bounding box center [588, 232] width 295 height 6
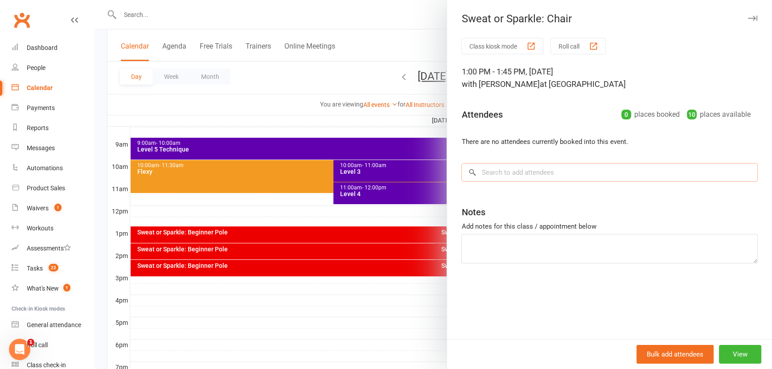
click at [503, 175] on input "search" at bounding box center [609, 172] width 296 height 19
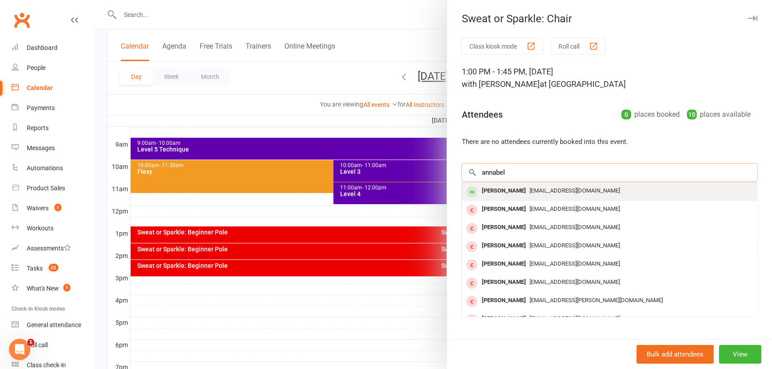
type input "annabel"
click at [594, 199] on div "[PERSON_NAME] [EMAIL_ADDRESS][DOMAIN_NAME]" at bounding box center [609, 192] width 295 height 18
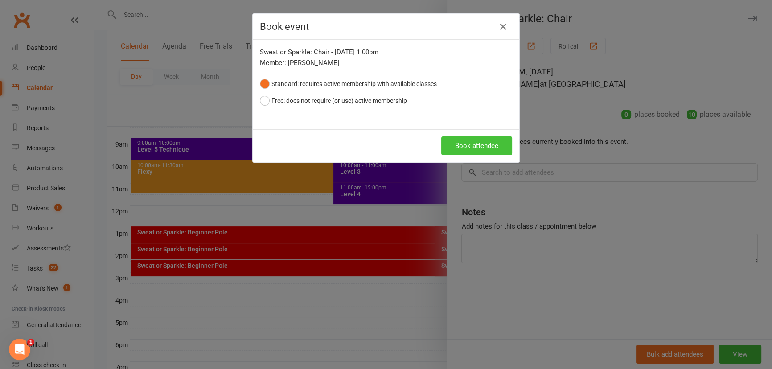
click at [462, 139] on button "Book attendee" at bounding box center [476, 145] width 71 height 19
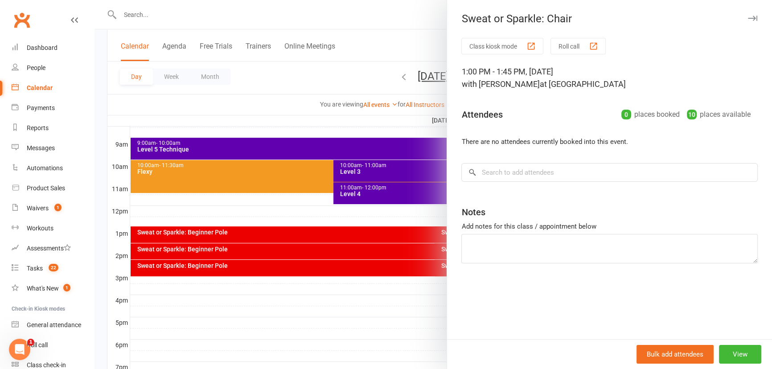
click at [396, 301] on div at bounding box center [432, 184] width 677 height 369
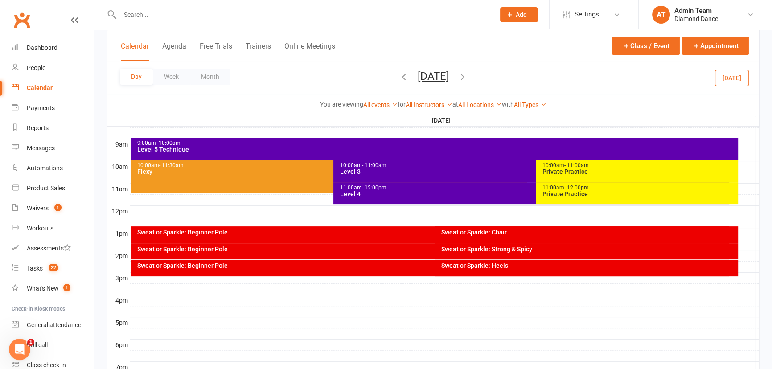
click at [385, 227] on div "Sweat or Sparkle: Beginner Pole" at bounding box center [430, 234] width 598 height 16
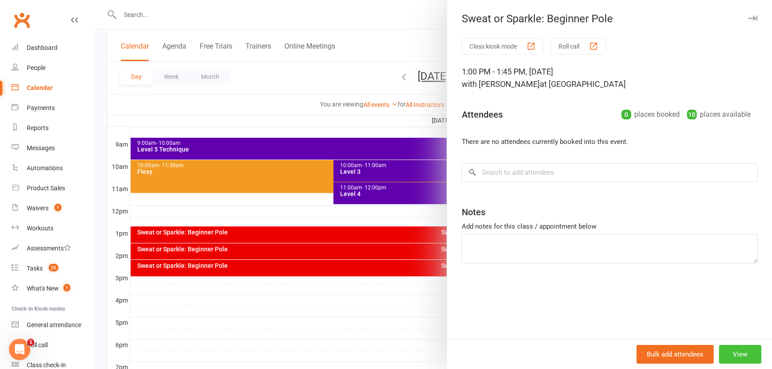
click at [742, 349] on button "View" at bounding box center [740, 354] width 42 height 19
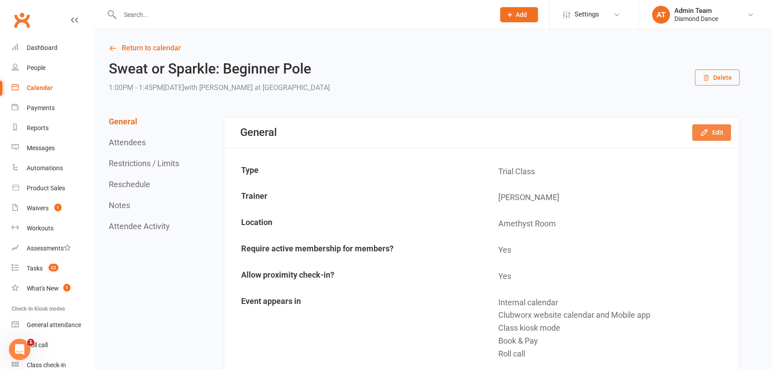
click at [714, 128] on button "Edit" at bounding box center [711, 132] width 39 height 16
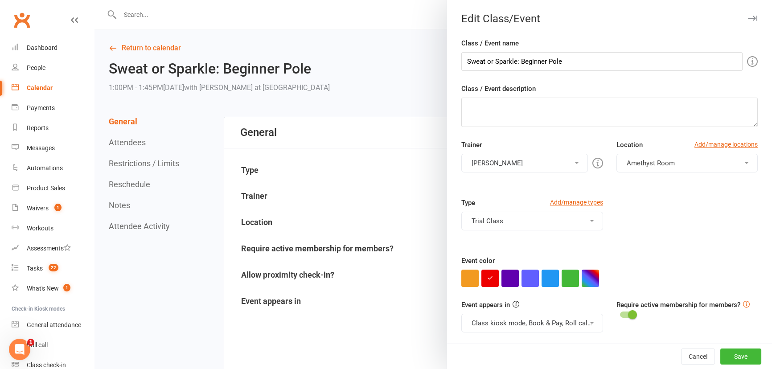
click at [564, 221] on button "Trial Class" at bounding box center [531, 221] width 141 height 19
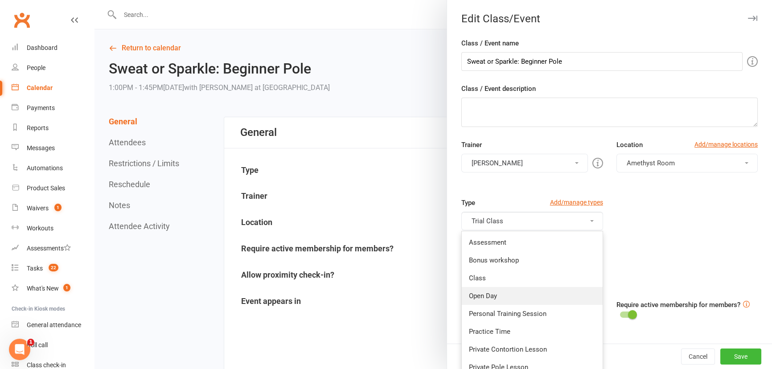
click at [536, 294] on link "Open Day" at bounding box center [532, 296] width 140 height 18
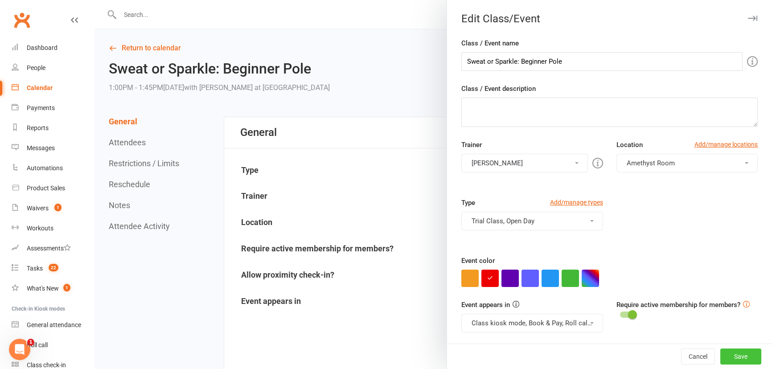
click at [741, 358] on button "Save" at bounding box center [740, 356] width 41 height 16
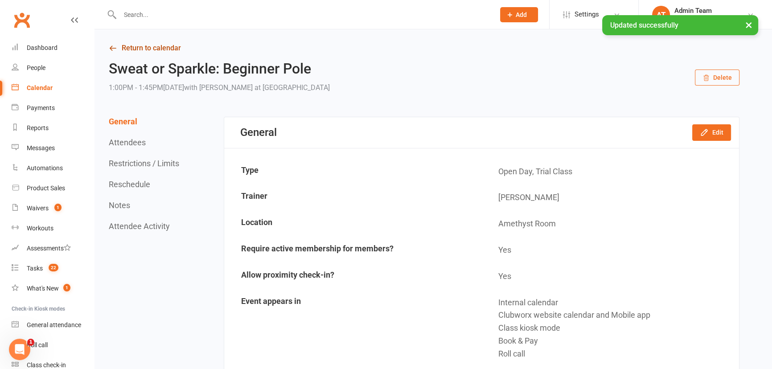
click at [122, 45] on link "Return to calendar" at bounding box center [424, 48] width 630 height 12
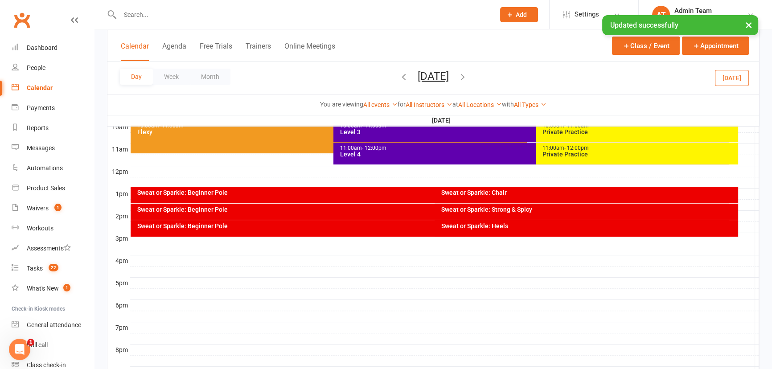
scroll to position [283, 0]
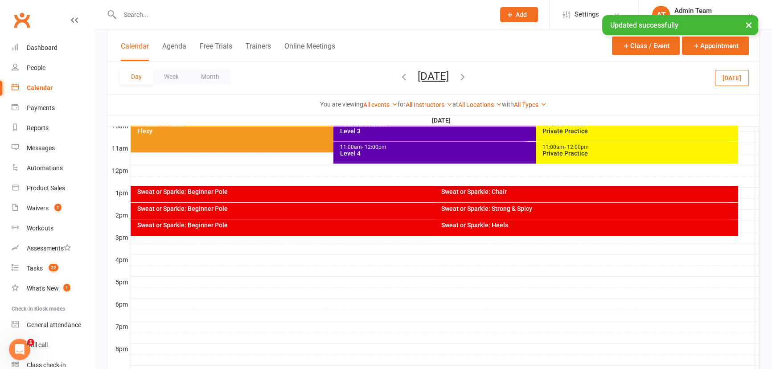
click at [293, 209] on div "Sweat or Sparkle: Beginner Pole" at bounding box center [432, 208] width 590 height 6
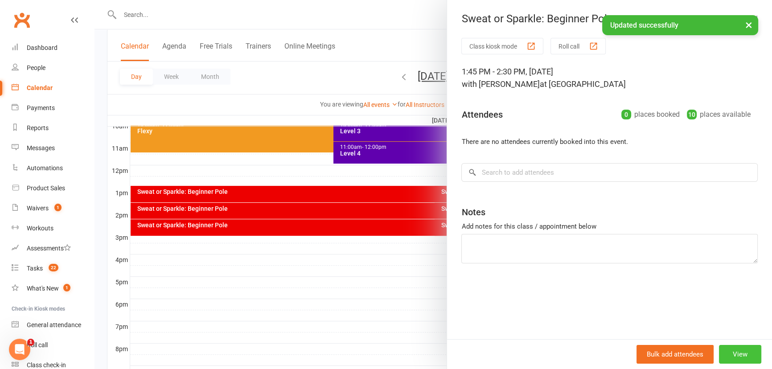
click at [727, 353] on button "View" at bounding box center [740, 354] width 42 height 19
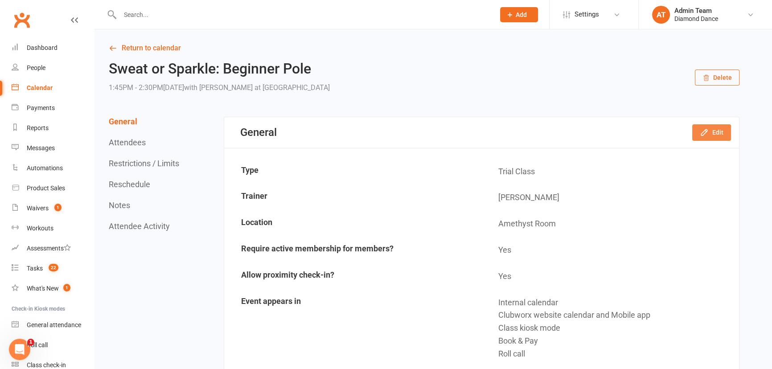
click at [716, 134] on button "Edit" at bounding box center [711, 132] width 39 height 16
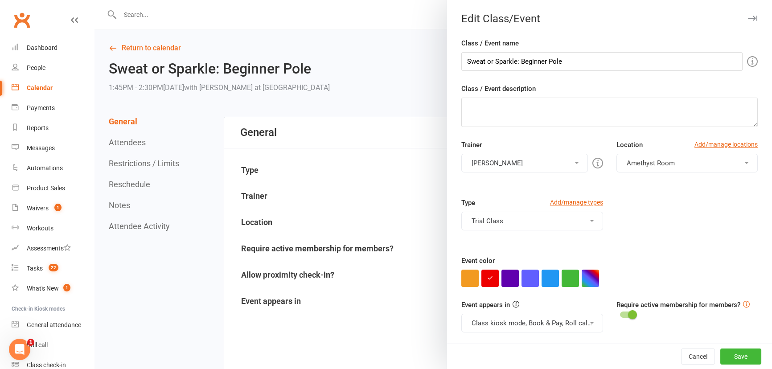
click at [552, 218] on button "Trial Class" at bounding box center [531, 221] width 141 height 19
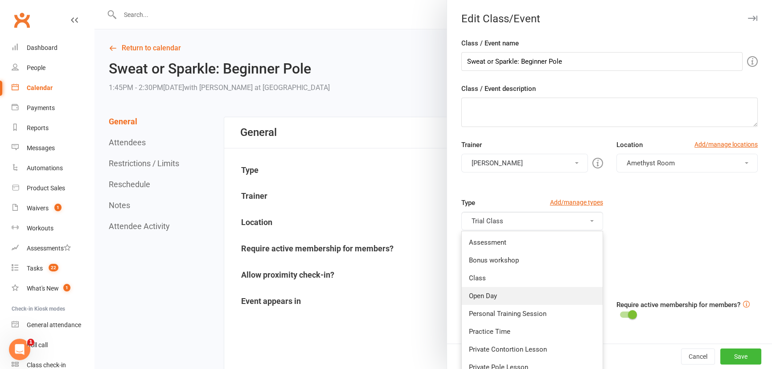
drag, startPoint x: 522, startPoint y: 295, endPoint x: 627, endPoint y: 331, distance: 111.6
click at [522, 295] on link "Open Day" at bounding box center [532, 296] width 140 height 18
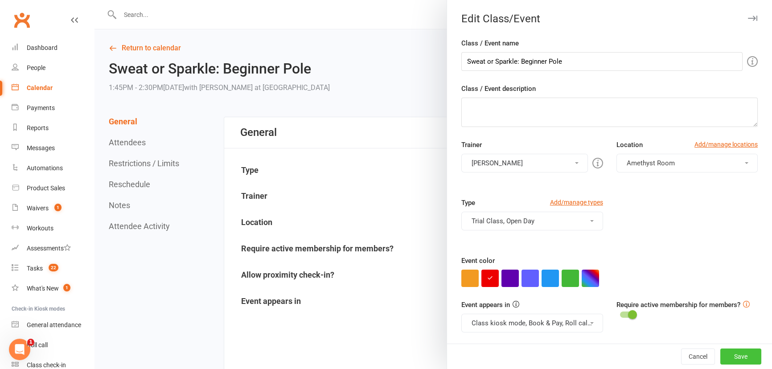
click at [725, 354] on button "Save" at bounding box center [740, 356] width 41 height 16
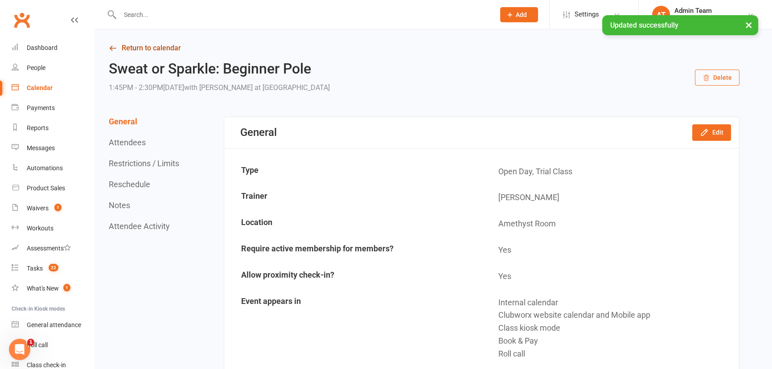
click at [143, 49] on link "Return to calendar" at bounding box center [424, 48] width 630 height 12
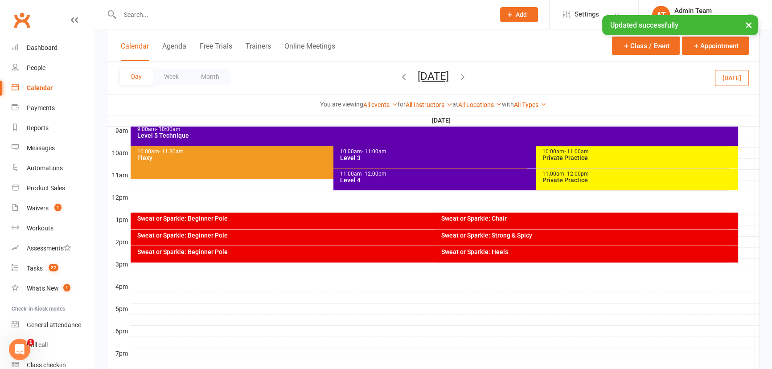
scroll to position [283, 0]
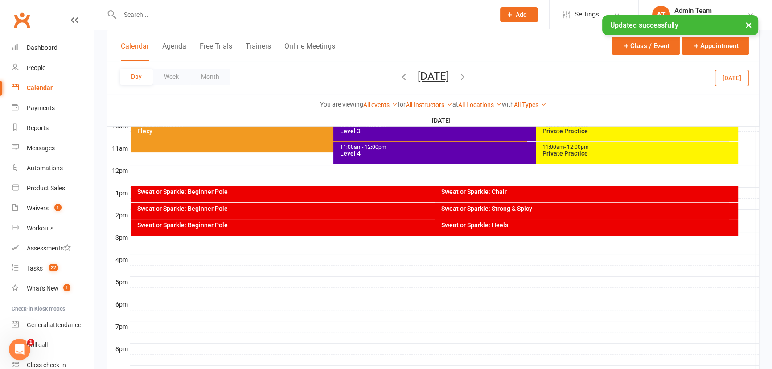
click at [224, 225] on div "Sweat or Sparkle: Beginner Pole" at bounding box center [432, 225] width 590 height 6
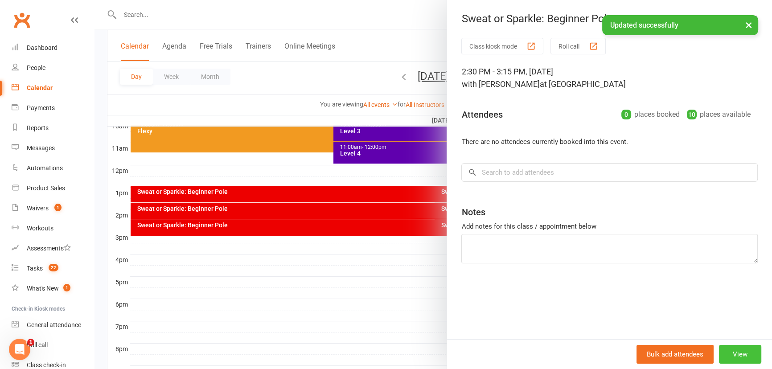
click at [733, 360] on button "View" at bounding box center [740, 354] width 42 height 19
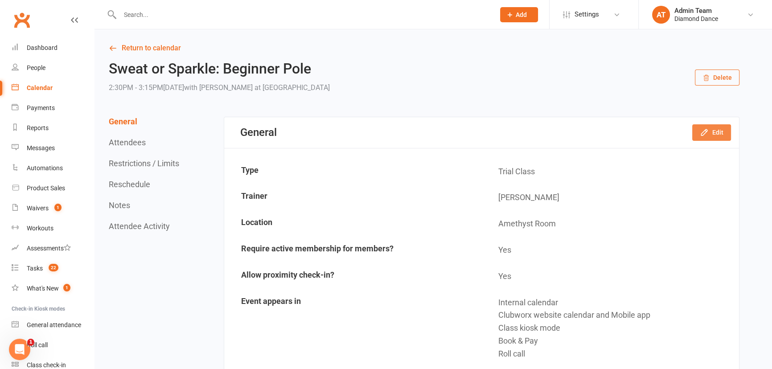
click at [722, 131] on button "Edit" at bounding box center [711, 132] width 39 height 16
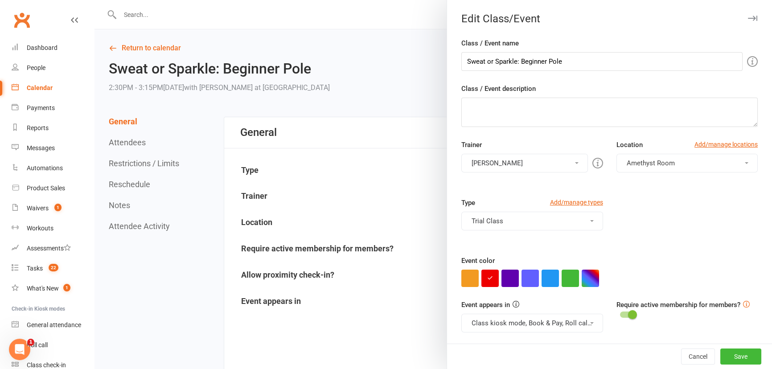
click at [525, 225] on button "Trial Class" at bounding box center [531, 221] width 141 height 19
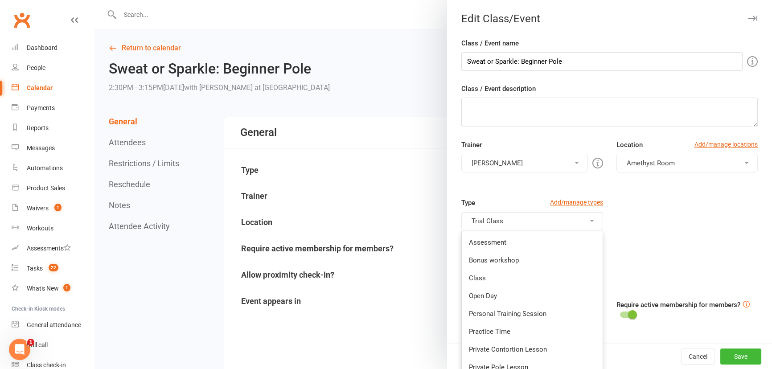
click at [507, 294] on link "Open Day" at bounding box center [532, 296] width 140 height 18
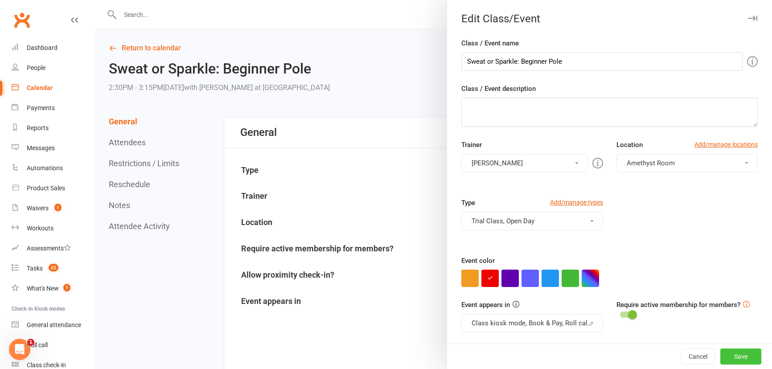
click at [730, 353] on button "Save" at bounding box center [740, 356] width 41 height 16
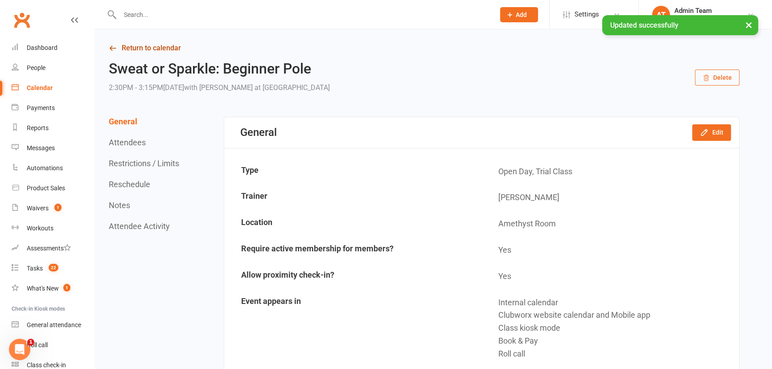
click at [154, 46] on link "Return to calendar" at bounding box center [424, 48] width 630 height 12
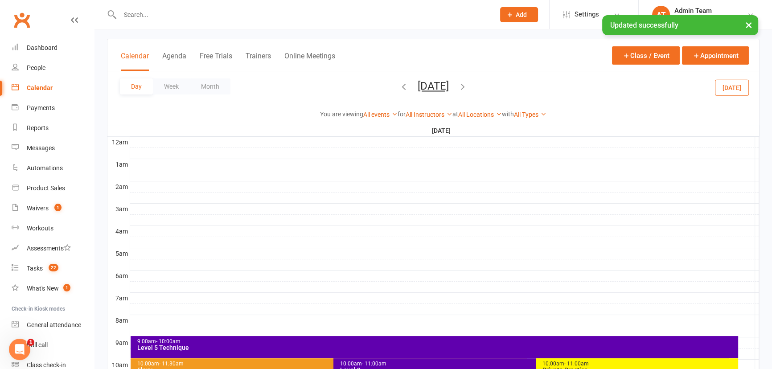
scroll to position [283, 0]
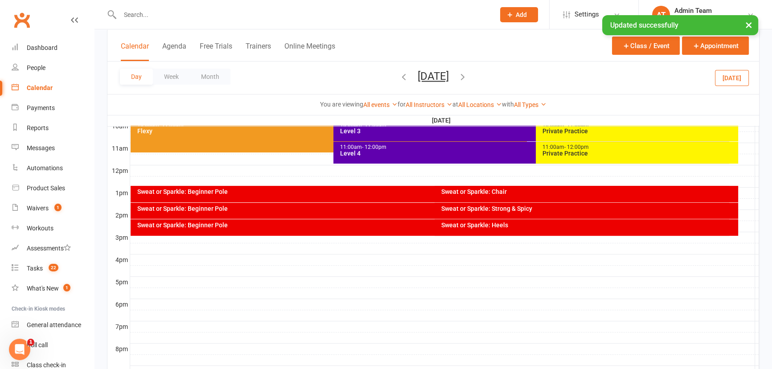
click at [560, 195] on div "Sweat or Sparkle: Chair" at bounding box center [585, 194] width 303 height 16
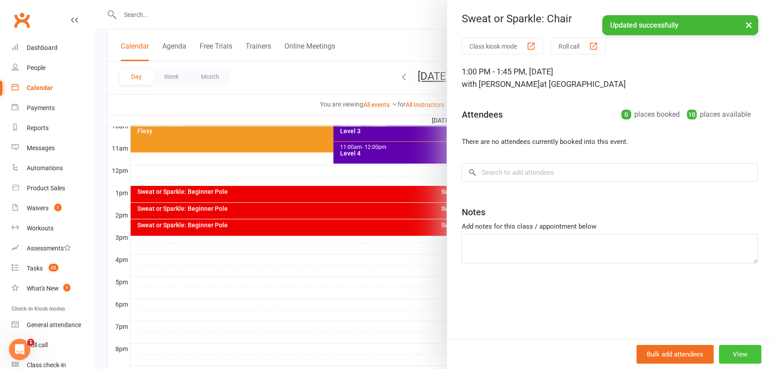
click at [724, 349] on button "View" at bounding box center [740, 354] width 42 height 19
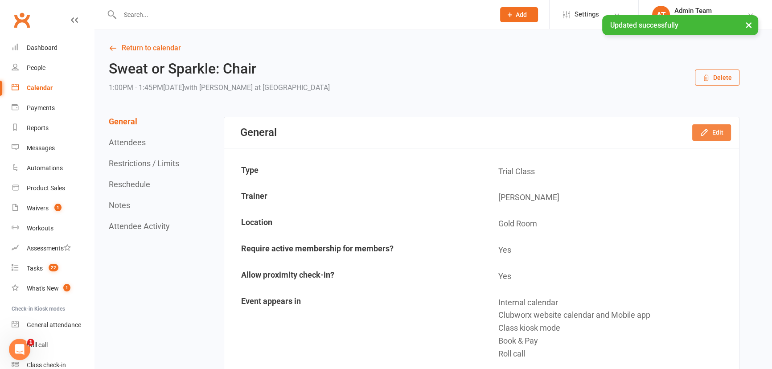
click at [723, 135] on button "Edit" at bounding box center [711, 132] width 39 height 16
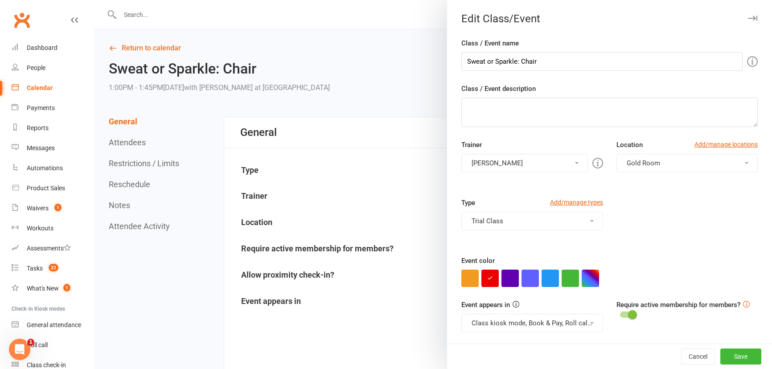
click at [502, 228] on button "Trial Class" at bounding box center [531, 221] width 141 height 19
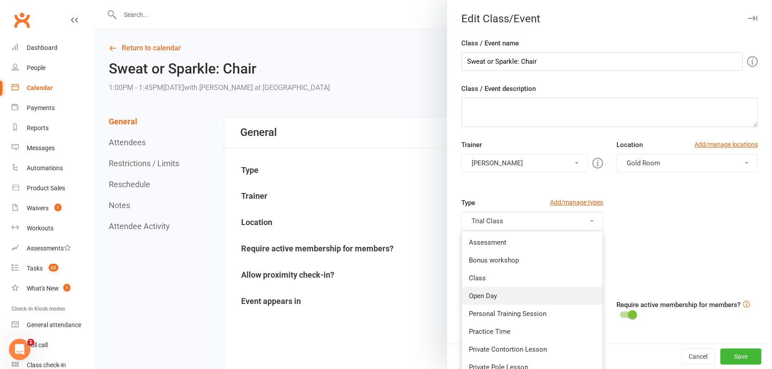
click at [496, 300] on link "Open Day" at bounding box center [532, 296] width 140 height 18
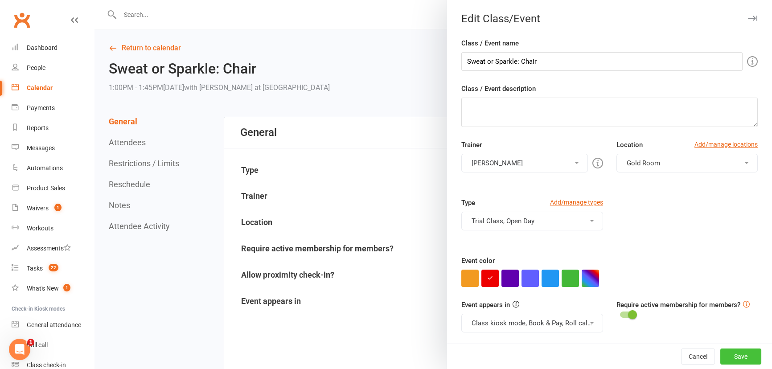
click at [727, 355] on button "Save" at bounding box center [740, 356] width 41 height 16
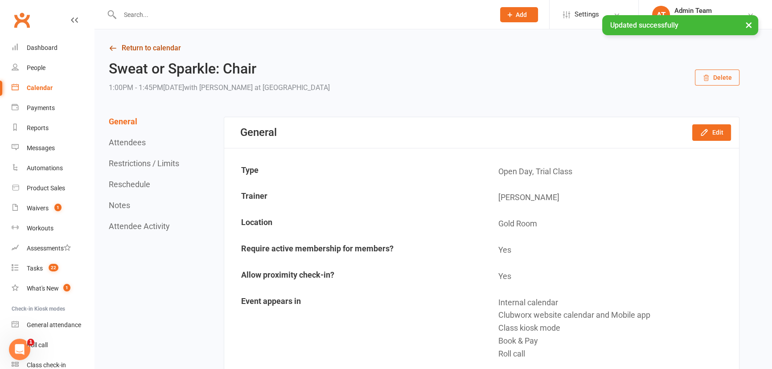
click at [151, 47] on link "Return to calendar" at bounding box center [424, 48] width 630 height 12
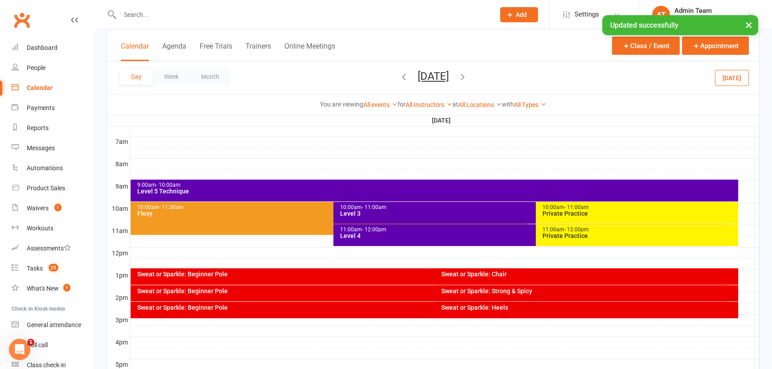
scroll to position [243, 0]
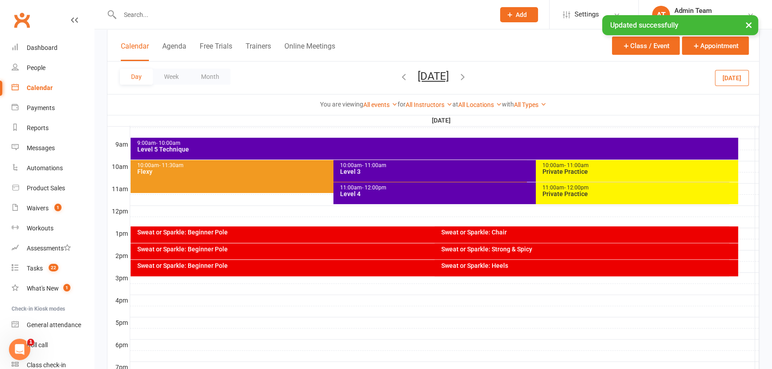
click at [519, 250] on div "Sweat or Sparkle: Strong & Spicy" at bounding box center [588, 249] width 295 height 6
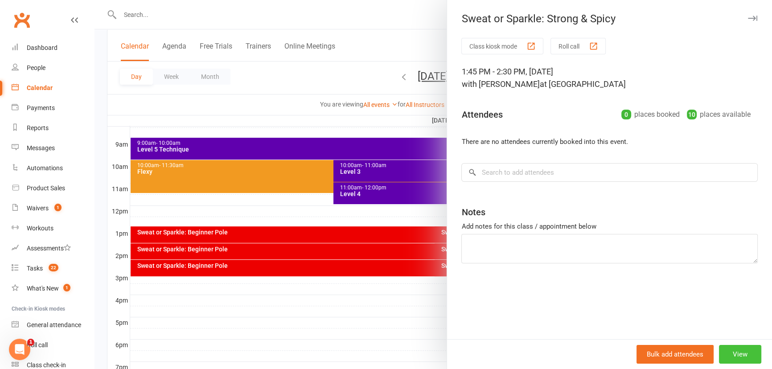
click at [744, 351] on button "View" at bounding box center [740, 354] width 42 height 19
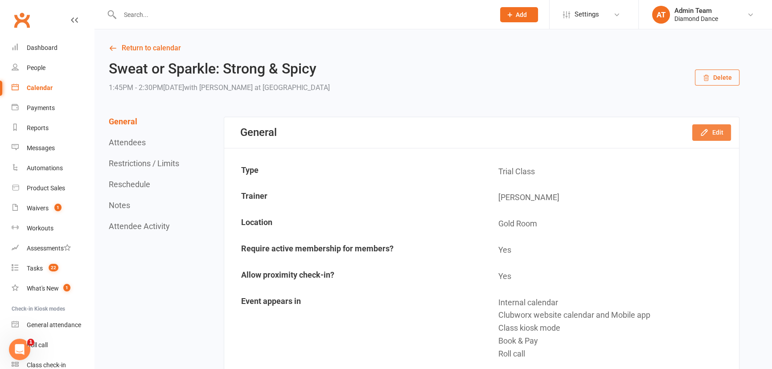
click at [725, 133] on button "Edit" at bounding box center [711, 132] width 39 height 16
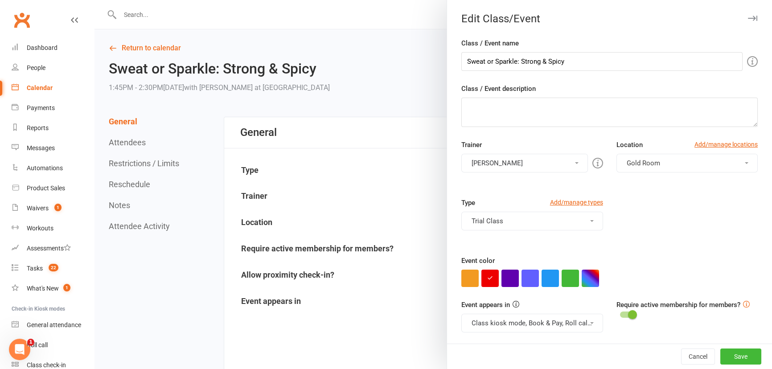
drag, startPoint x: 510, startPoint y: 216, endPoint x: 518, endPoint y: 247, distance: 32.6
click at [512, 219] on button "Trial Class" at bounding box center [531, 221] width 141 height 19
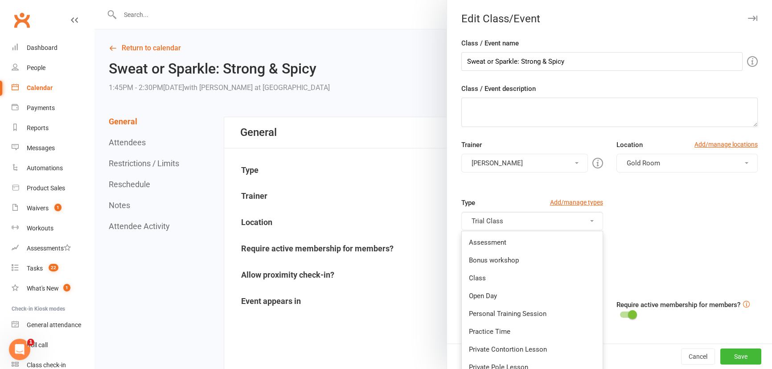
click at [516, 298] on link "Open Day" at bounding box center [532, 296] width 140 height 18
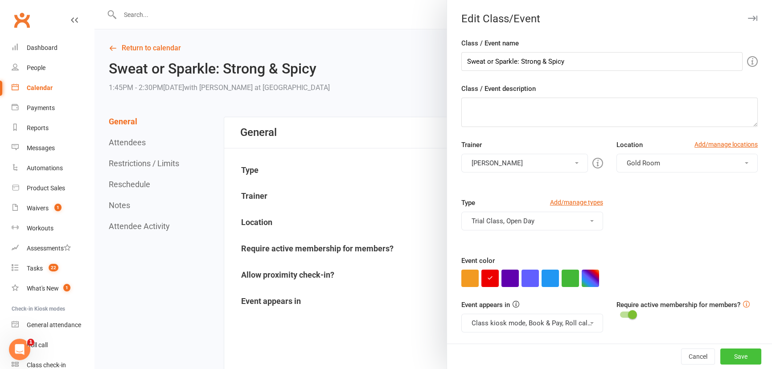
click at [738, 356] on button "Save" at bounding box center [740, 356] width 41 height 16
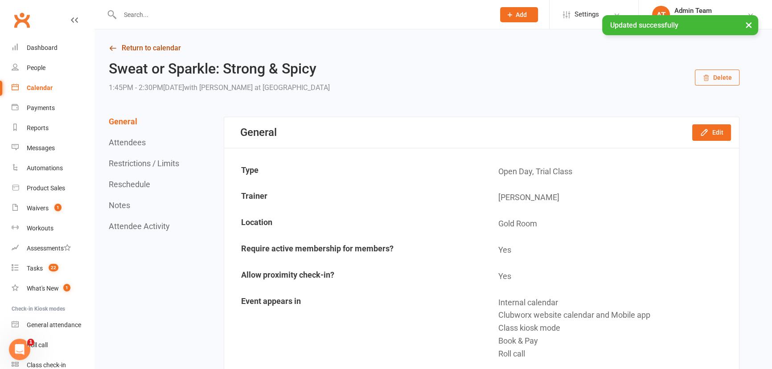
click at [154, 52] on link "Return to calendar" at bounding box center [424, 48] width 630 height 12
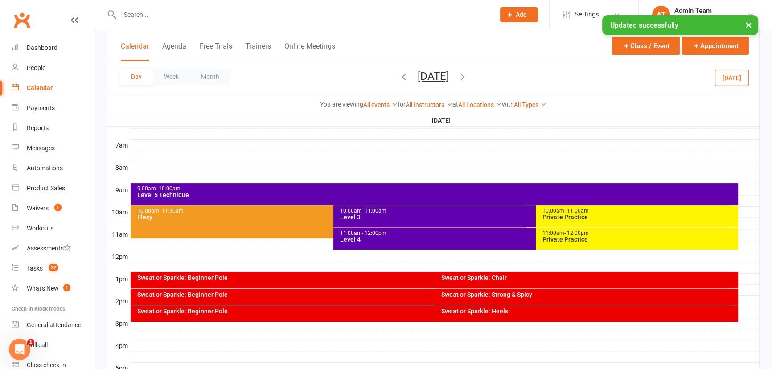
scroll to position [202, 0]
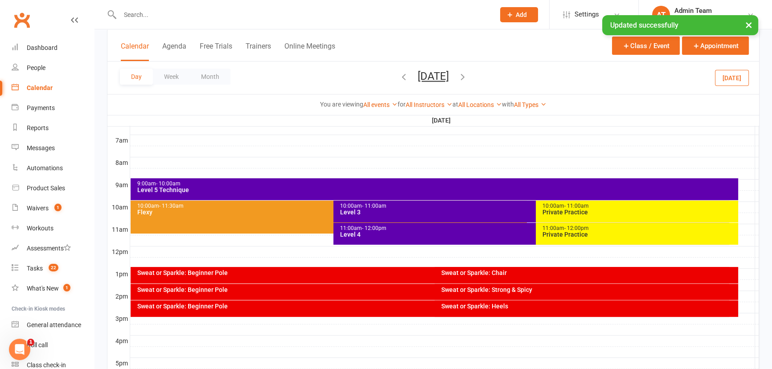
click at [530, 307] on div "Sweat or Sparkle: Heels" at bounding box center [588, 306] width 295 height 6
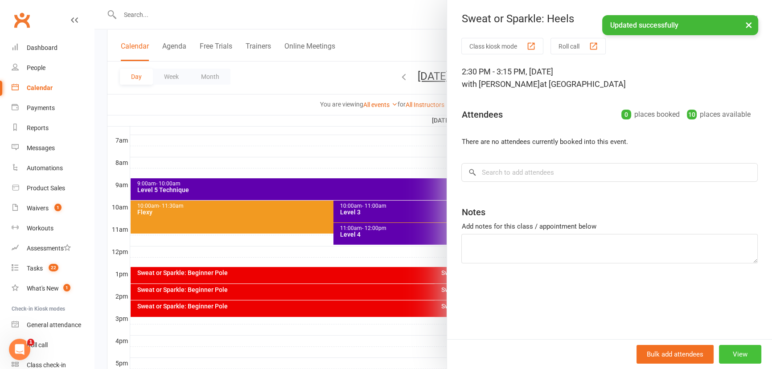
click at [737, 356] on button "View" at bounding box center [740, 354] width 42 height 19
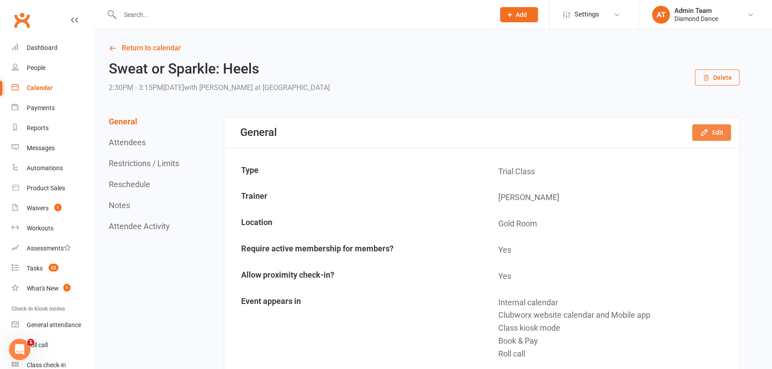
click at [707, 134] on icon "button" at bounding box center [703, 132] width 9 height 9
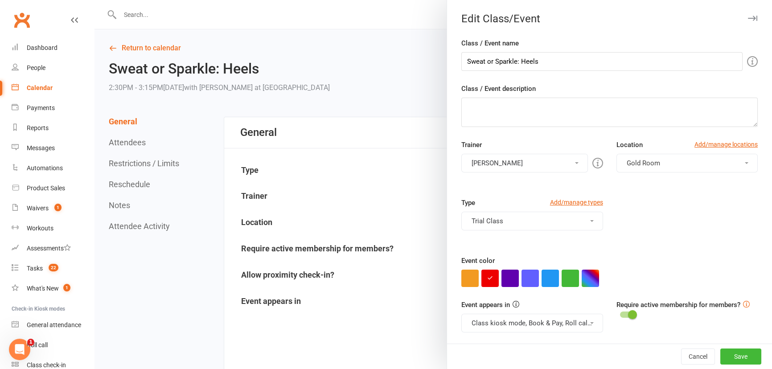
drag, startPoint x: 523, startPoint y: 221, endPoint x: 515, endPoint y: 246, distance: 26.3
click at [523, 222] on button "Trial Class" at bounding box center [531, 221] width 141 height 19
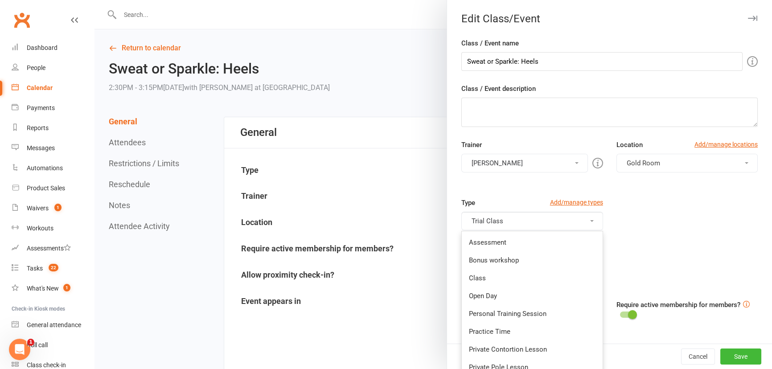
click at [503, 294] on link "Open Day" at bounding box center [532, 296] width 140 height 18
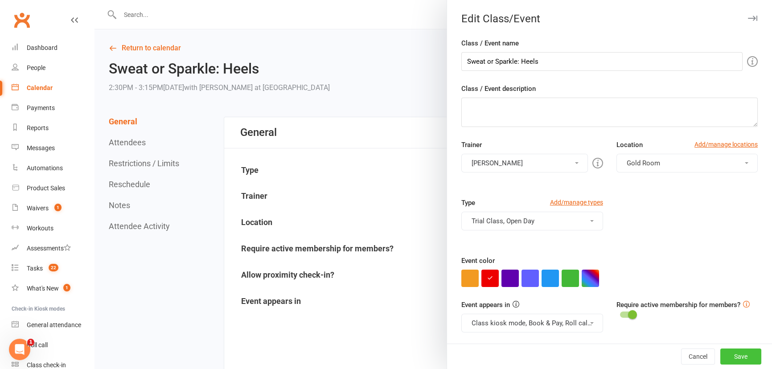
click at [743, 361] on button "Save" at bounding box center [740, 356] width 41 height 16
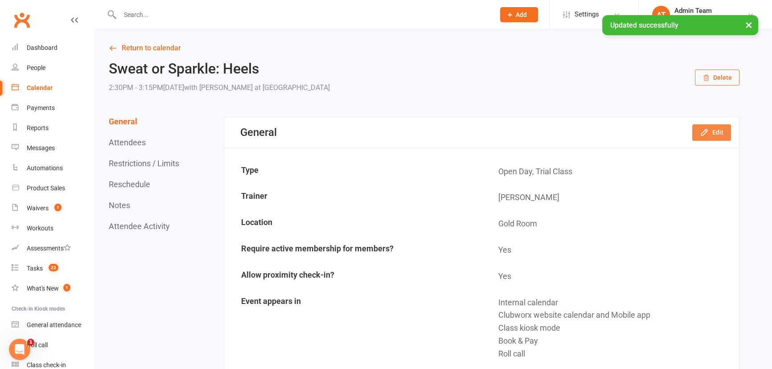
click at [701, 131] on icon "button" at bounding box center [703, 132] width 9 height 9
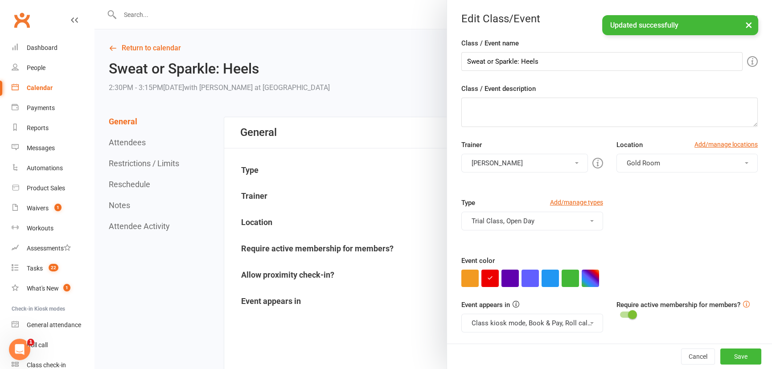
click at [515, 223] on button "Trial Class, Open Day" at bounding box center [531, 221] width 141 height 19
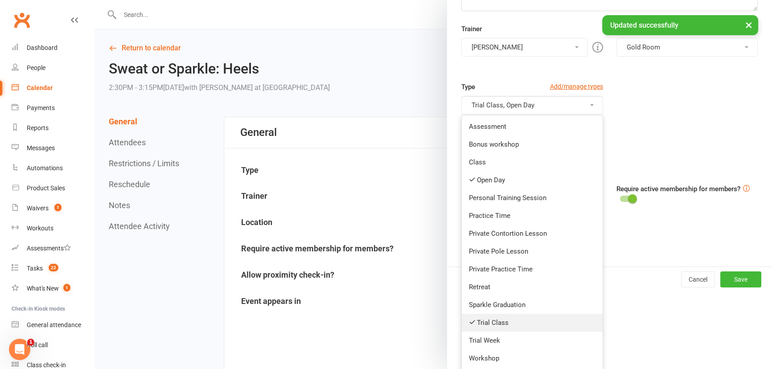
click at [521, 316] on link "Trial Class" at bounding box center [532, 323] width 140 height 18
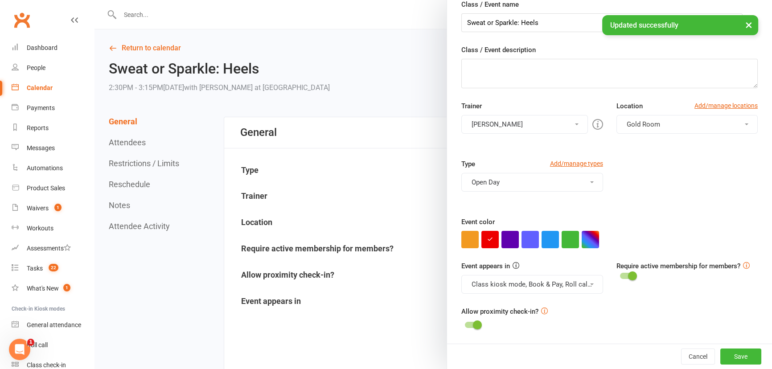
scroll to position [38, 0]
click at [738, 354] on button "Save" at bounding box center [740, 356] width 41 height 16
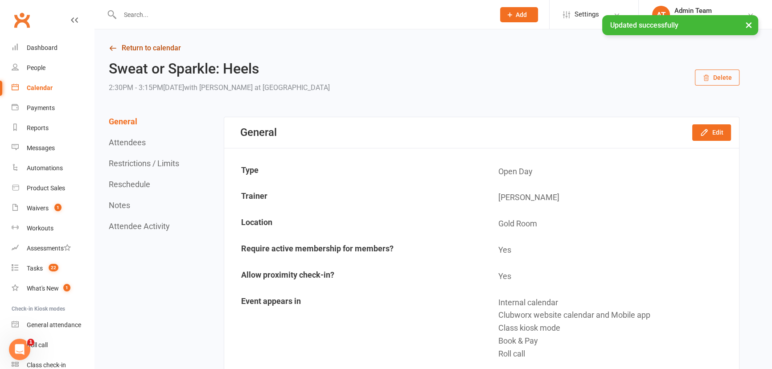
click at [116, 49] on icon at bounding box center [113, 48] width 8 height 8
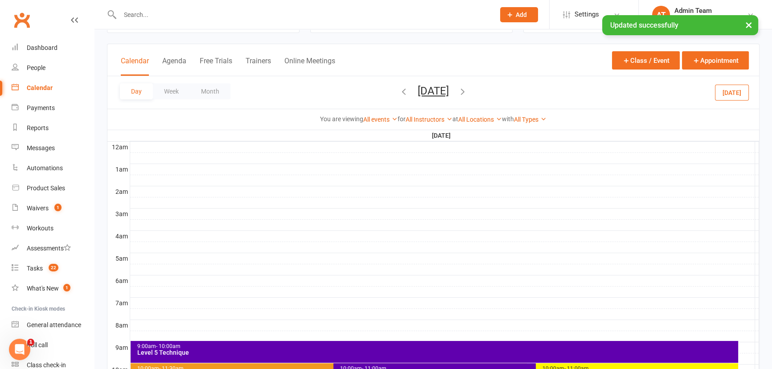
scroll to position [243, 0]
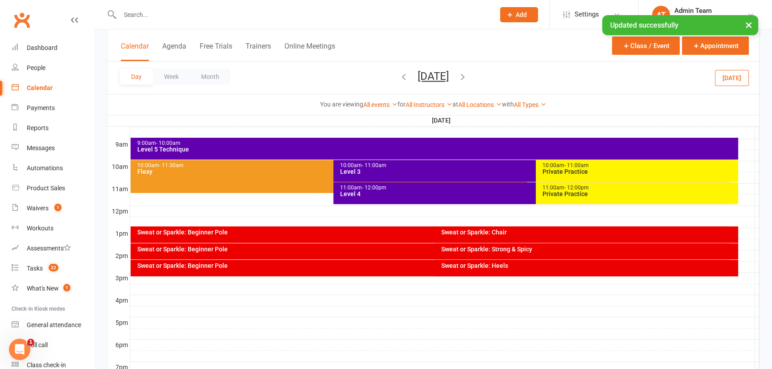
click at [557, 253] on div "Sweat or Sparkle: Strong & Spicy" at bounding box center [585, 251] width 303 height 16
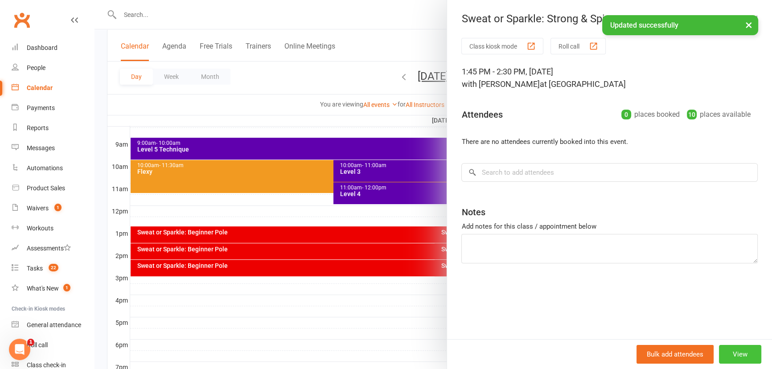
click at [740, 360] on button "View" at bounding box center [740, 354] width 42 height 19
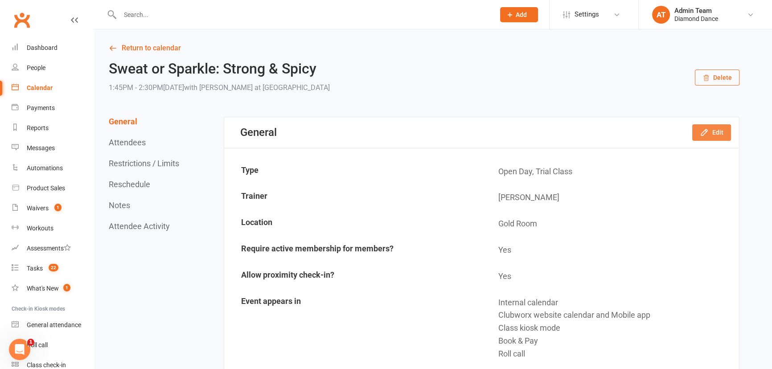
click at [715, 132] on button "Edit" at bounding box center [711, 132] width 39 height 16
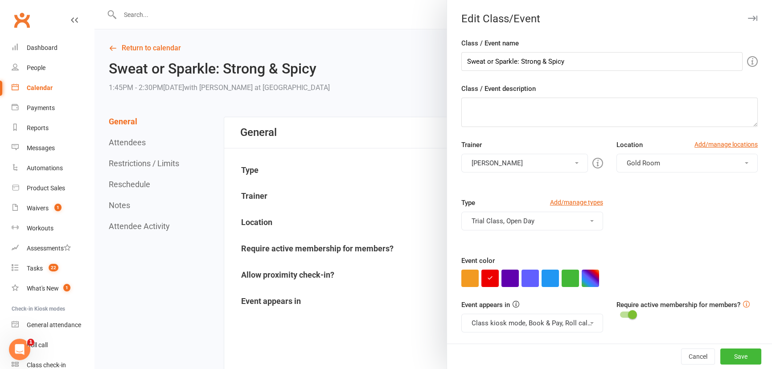
click at [564, 215] on button "Trial Class, Open Day" at bounding box center [531, 221] width 141 height 19
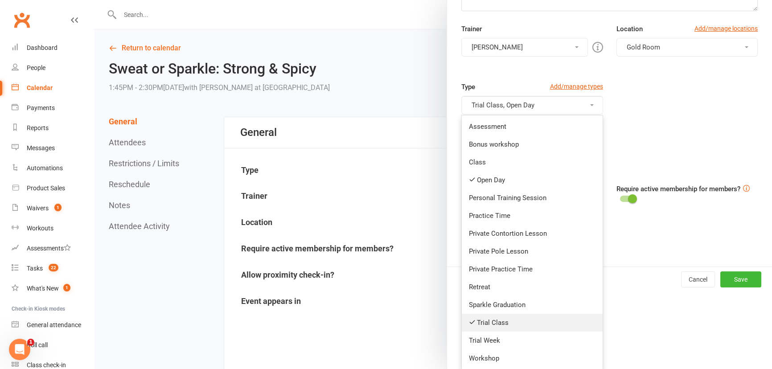
click at [531, 321] on link "Trial Class" at bounding box center [532, 323] width 140 height 18
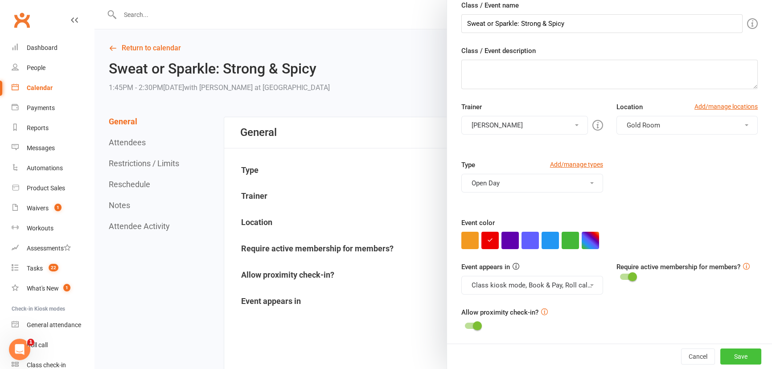
drag, startPoint x: 729, startPoint y: 359, endPoint x: 721, endPoint y: 353, distance: 9.8
click at [729, 359] on button "Save" at bounding box center [740, 356] width 41 height 16
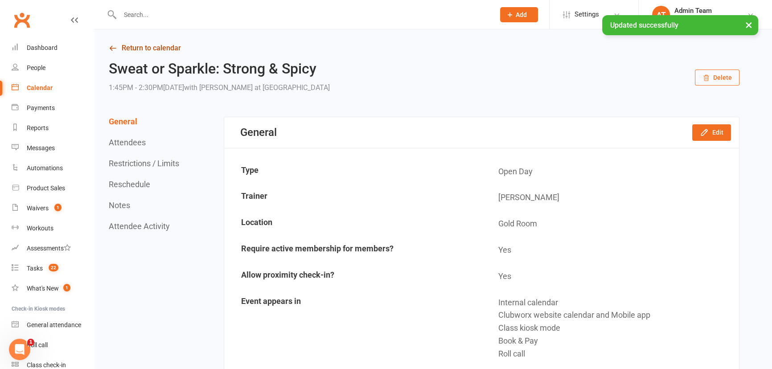
click at [138, 49] on link "Return to calendar" at bounding box center [424, 48] width 630 height 12
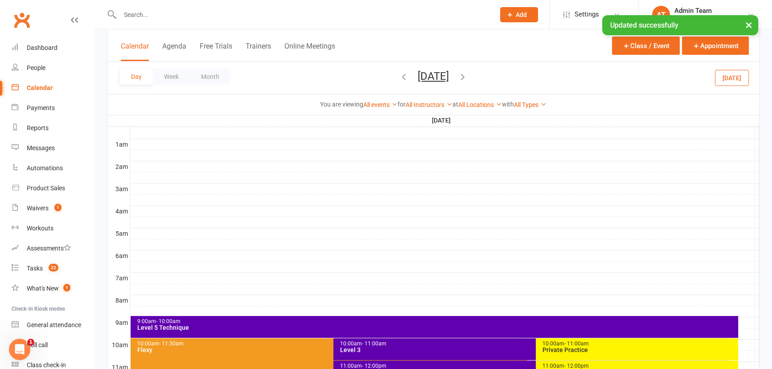
scroll to position [243, 0]
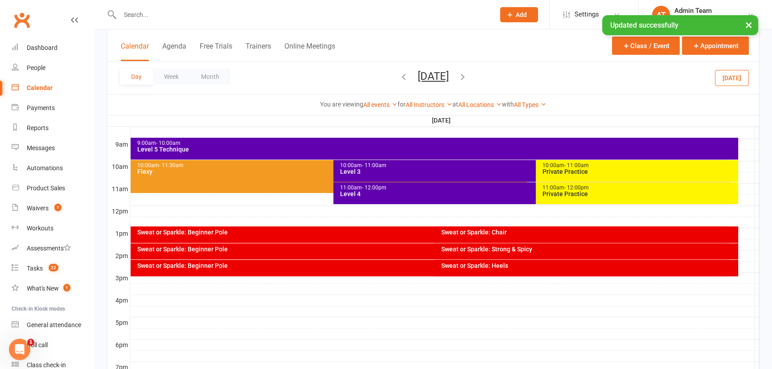
click at [535, 239] on div "Sweat or Sparkle: Chair" at bounding box center [585, 234] width 303 height 16
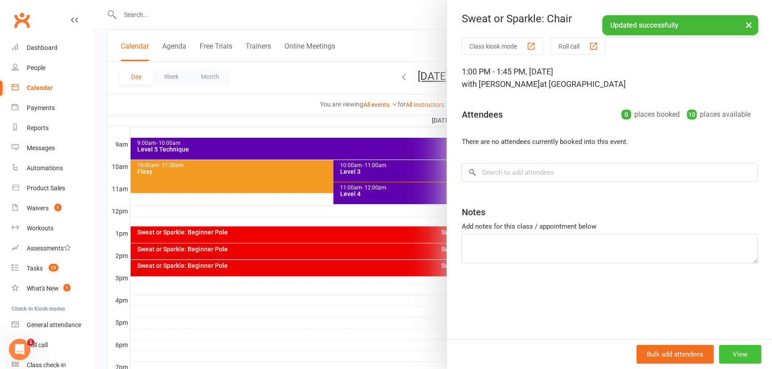
click at [733, 358] on button "View" at bounding box center [740, 354] width 42 height 19
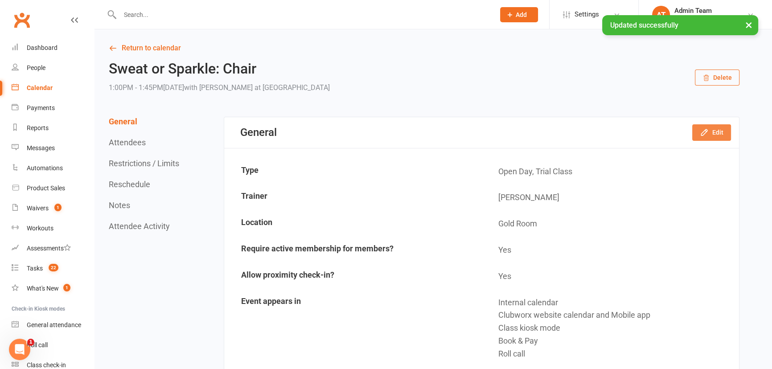
click at [711, 131] on button "Edit" at bounding box center [711, 132] width 39 height 16
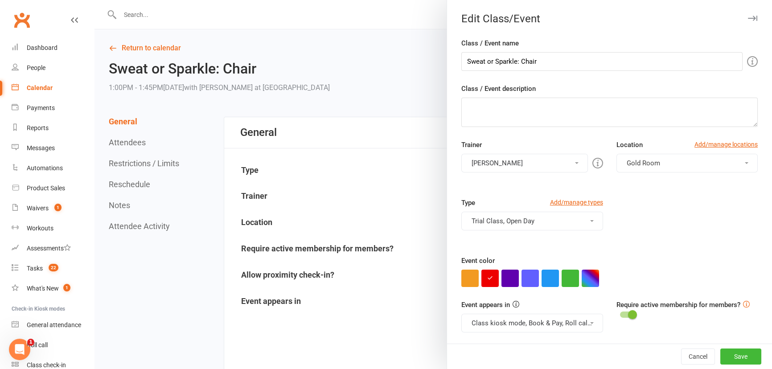
click at [538, 218] on button "Trial Class, Open Day" at bounding box center [531, 221] width 141 height 19
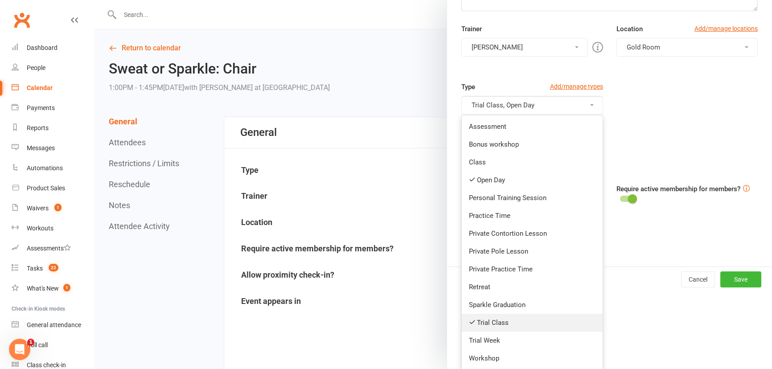
click at [515, 319] on link "Trial Class" at bounding box center [532, 323] width 140 height 18
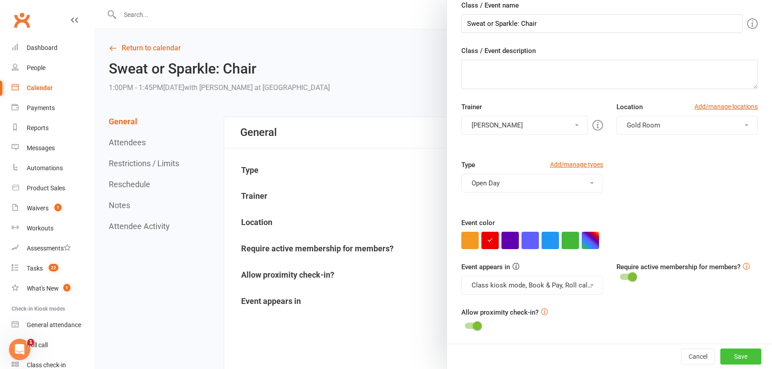
click at [736, 355] on button "Save" at bounding box center [740, 356] width 41 height 16
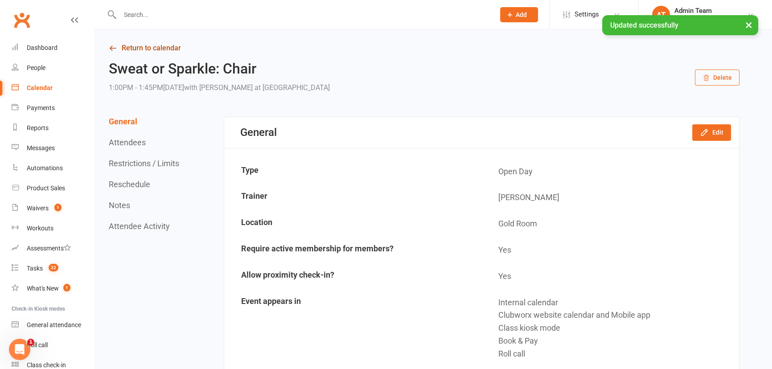
drag, startPoint x: 145, startPoint y: 51, endPoint x: 191, endPoint y: 78, distance: 52.5
click at [146, 51] on link "Return to calendar" at bounding box center [424, 48] width 630 height 12
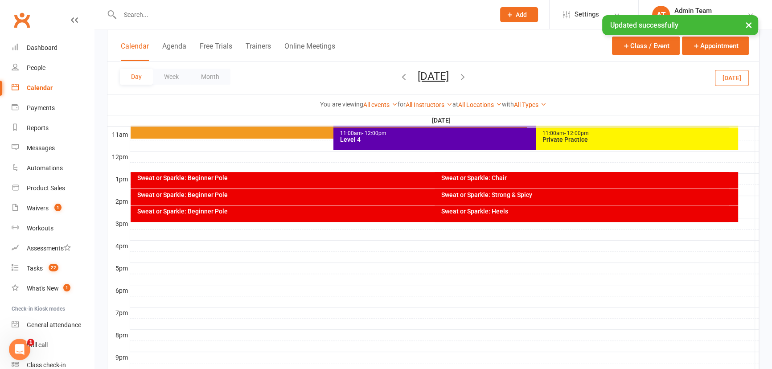
scroll to position [324, 0]
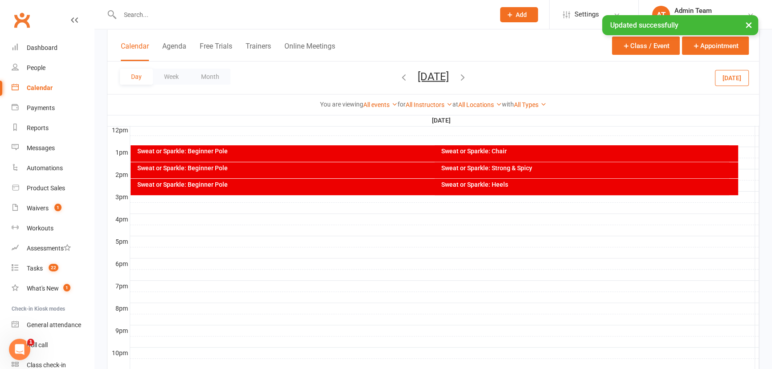
click at [330, 187] on div "Sweat or Sparkle: Beginner Pole" at bounding box center [432, 184] width 590 height 6
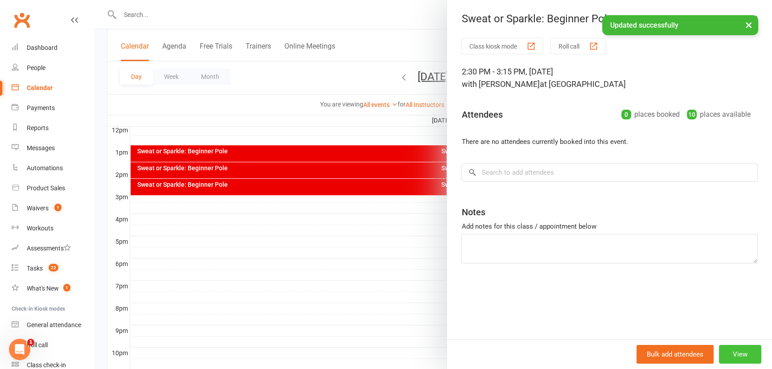
click at [740, 356] on button "View" at bounding box center [740, 354] width 42 height 19
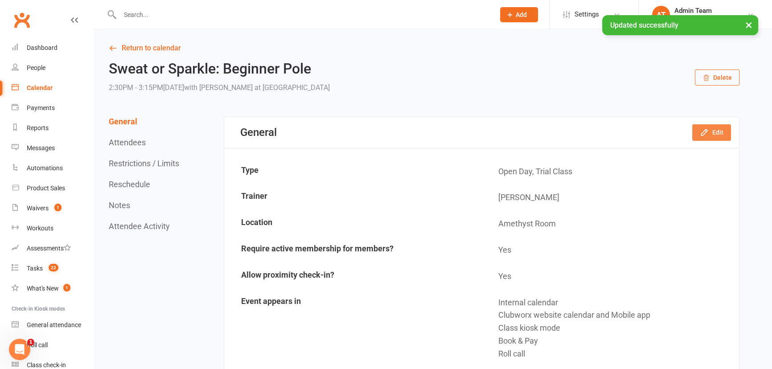
click at [714, 131] on button "Edit" at bounding box center [711, 132] width 39 height 16
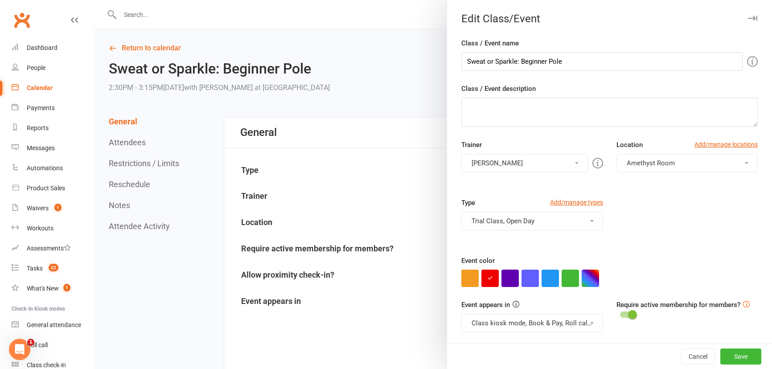
click at [511, 222] on button "Trial Class, Open Day" at bounding box center [531, 221] width 141 height 19
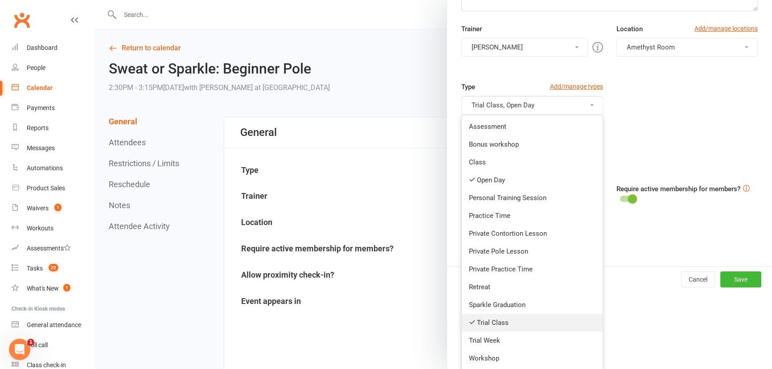
click at [517, 321] on link "Trial Class" at bounding box center [532, 323] width 140 height 18
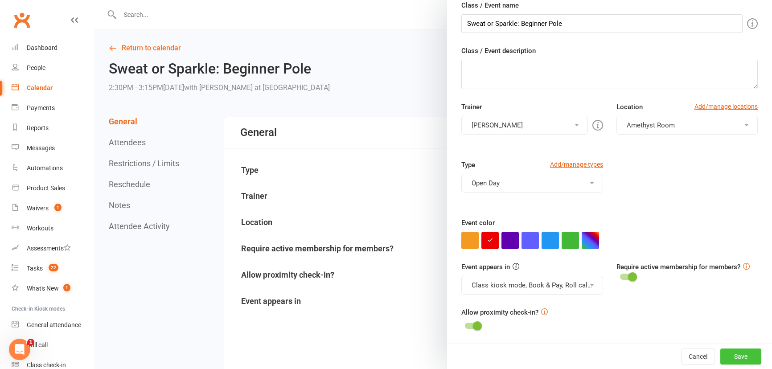
click at [741, 354] on button "Save" at bounding box center [740, 356] width 41 height 16
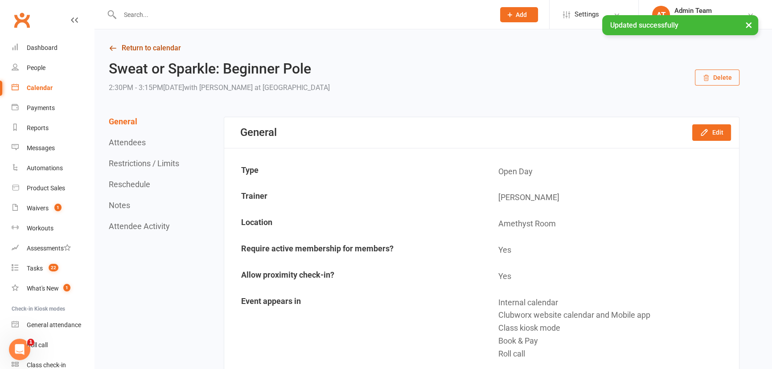
click at [159, 47] on link "Return to calendar" at bounding box center [424, 48] width 630 height 12
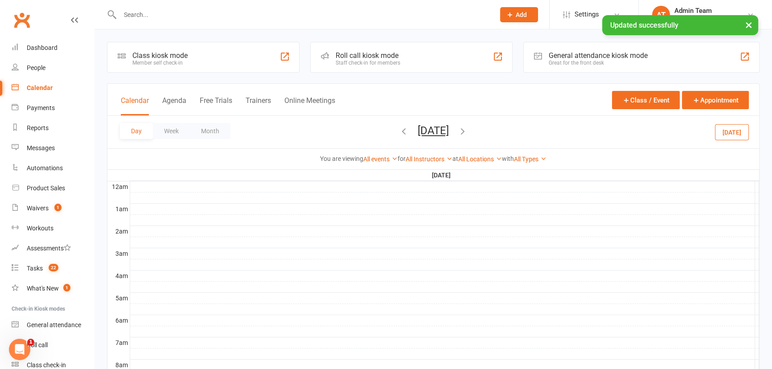
click at [724, 137] on button "[DATE]" at bounding box center [732, 132] width 34 height 16
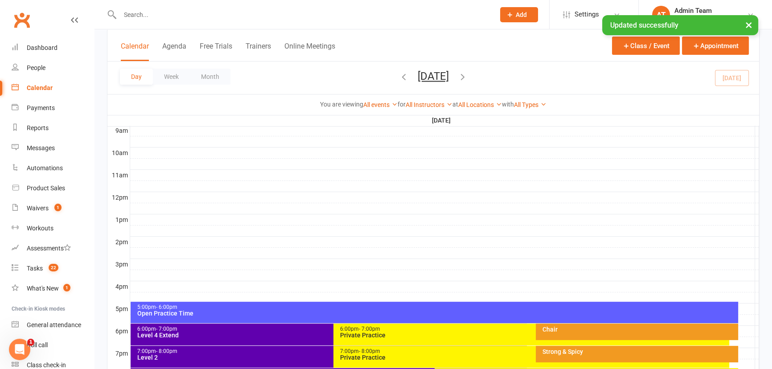
scroll to position [162, 0]
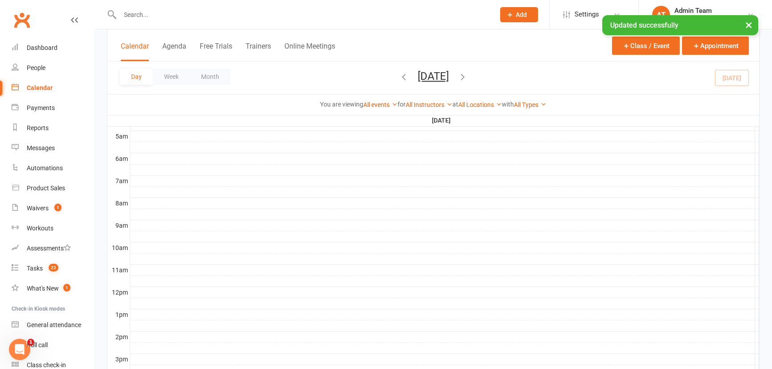
click at [449, 74] on button "[DATE]" at bounding box center [432, 76] width 31 height 12
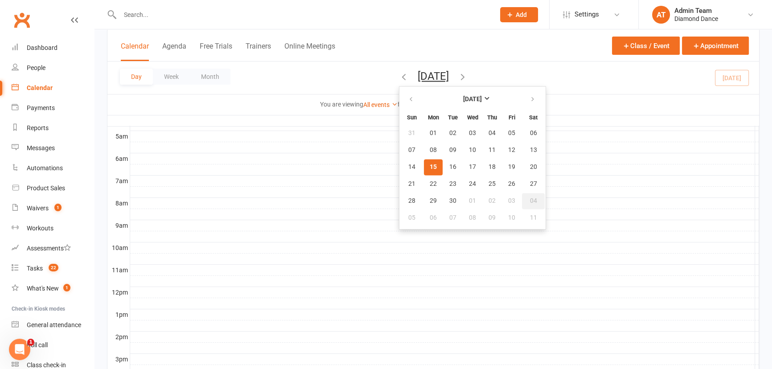
click at [522, 206] on button "04" at bounding box center [533, 201] width 23 height 16
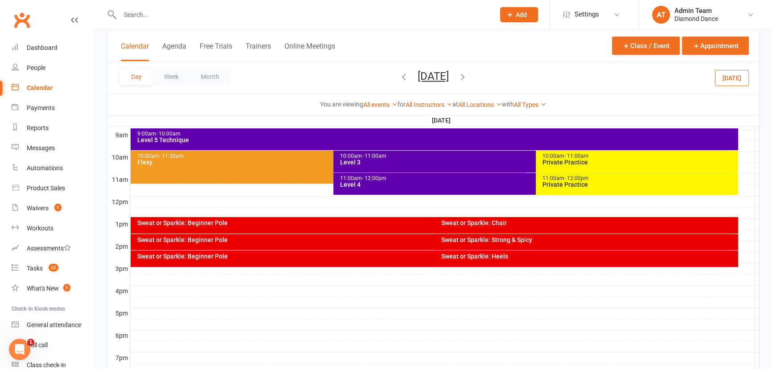
scroll to position [283, 0]
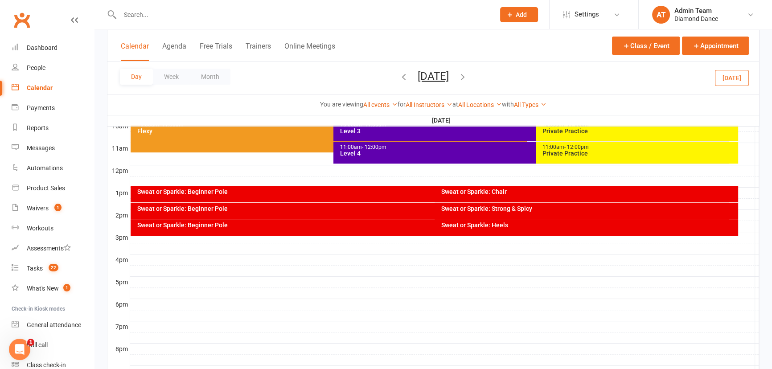
click at [409, 207] on div "Sweat or Sparkle: Beginner Pole" at bounding box center [432, 208] width 590 height 6
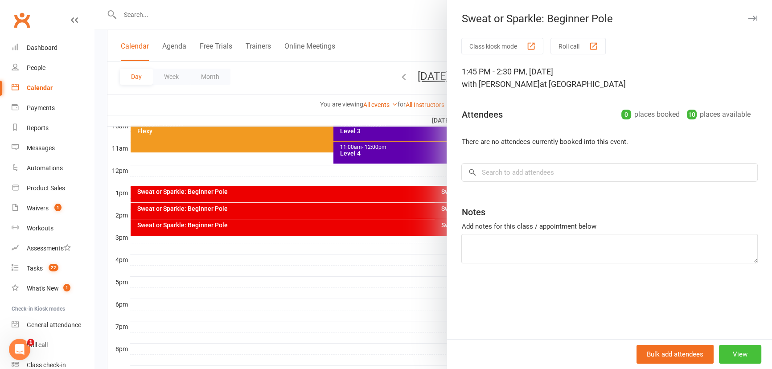
click at [731, 355] on button "View" at bounding box center [740, 354] width 42 height 19
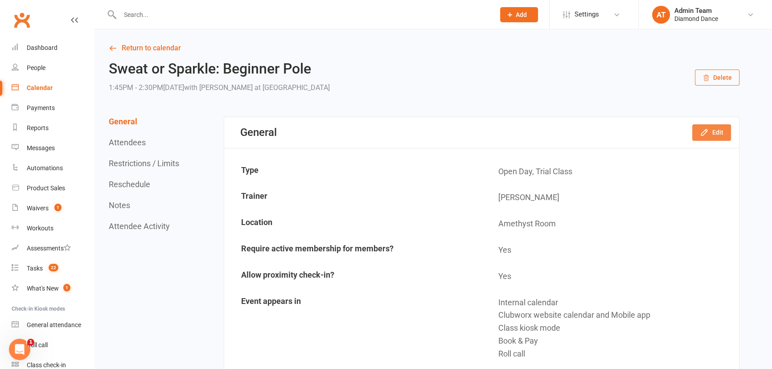
click at [723, 135] on button "Edit" at bounding box center [711, 132] width 39 height 16
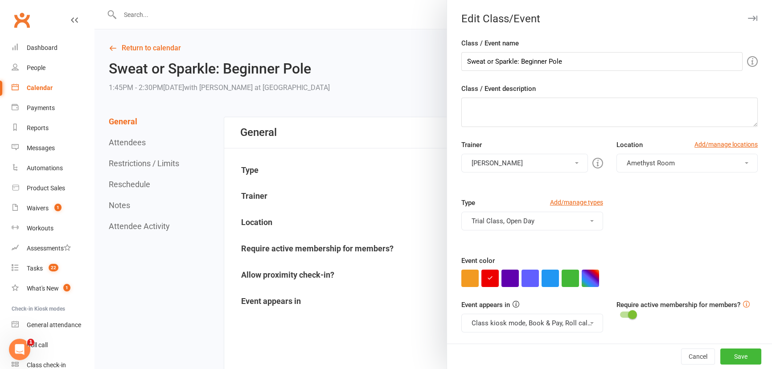
click at [502, 222] on button "Trial Class, Open Day" at bounding box center [531, 221] width 141 height 19
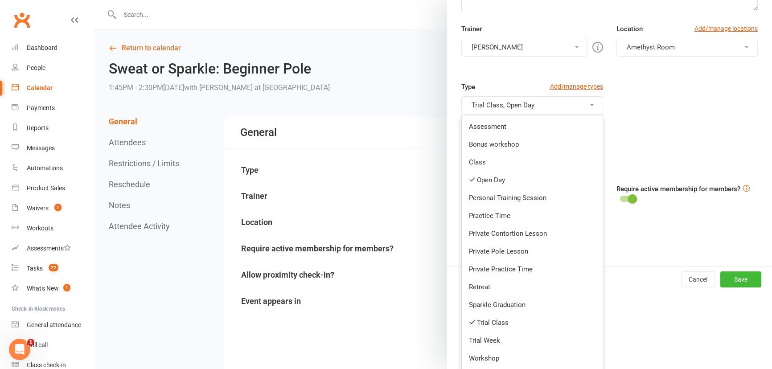
drag, startPoint x: 522, startPoint y: 318, endPoint x: 537, endPoint y: 322, distance: 16.0
click at [523, 319] on link "Trial Class" at bounding box center [532, 323] width 140 height 18
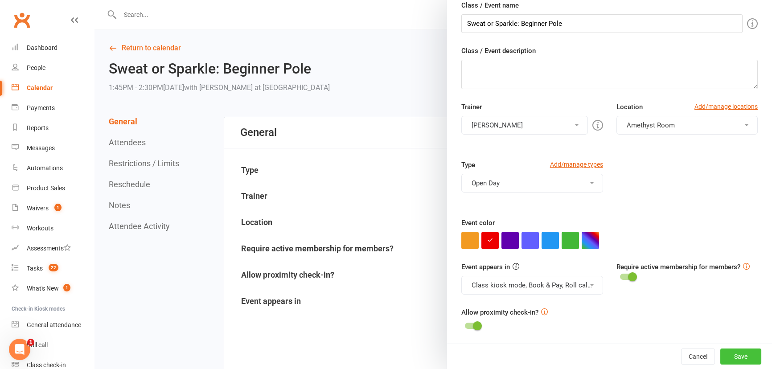
click at [733, 359] on button "Save" at bounding box center [740, 356] width 41 height 16
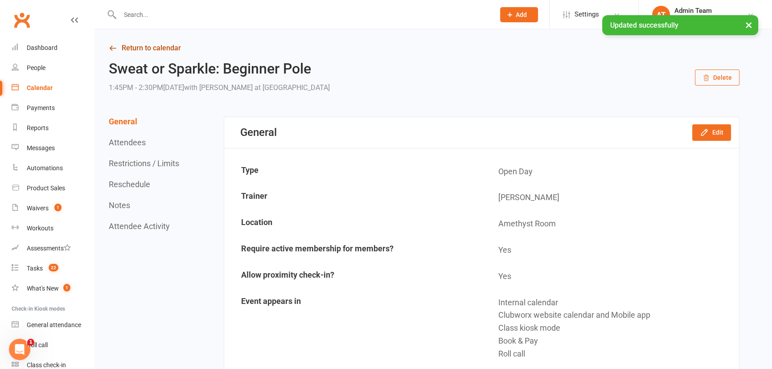
drag, startPoint x: 151, startPoint y: 47, endPoint x: 157, endPoint y: 51, distance: 7.0
click at [151, 47] on link "Return to calendar" at bounding box center [424, 48] width 630 height 12
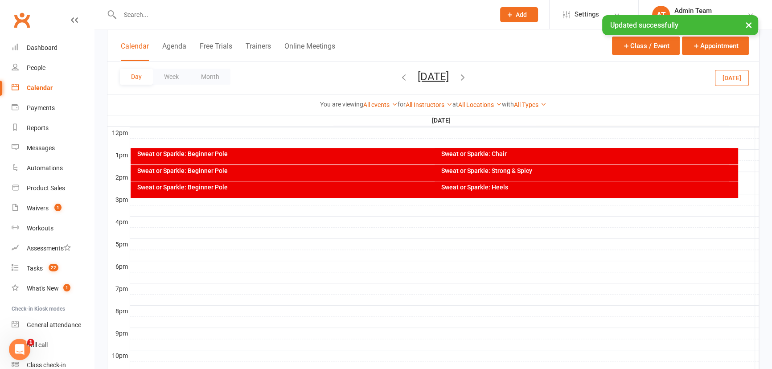
scroll to position [324, 0]
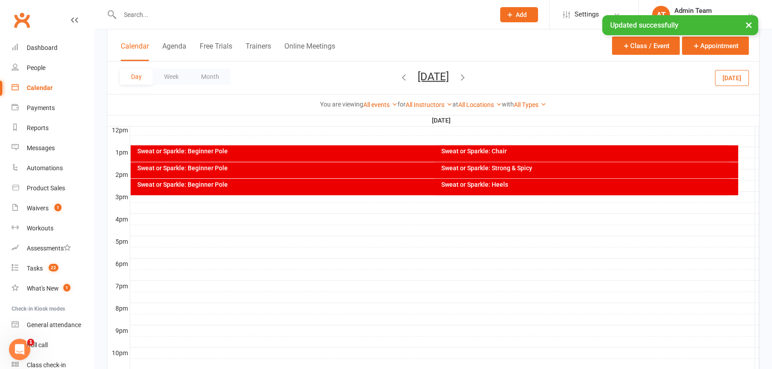
click at [257, 150] on div "Sweat or Sparkle: Beginner Pole" at bounding box center [432, 151] width 590 height 6
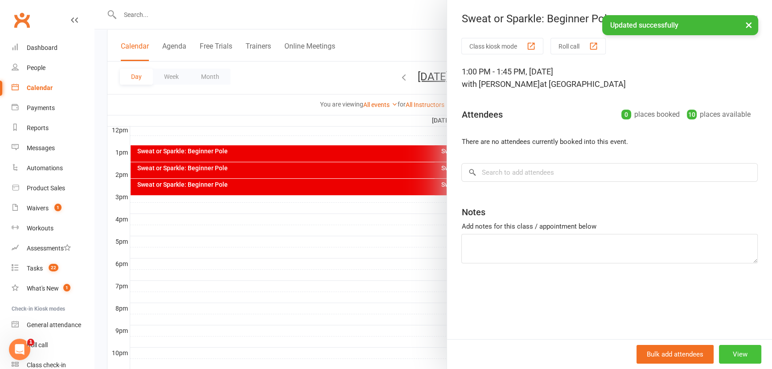
click at [729, 357] on button "View" at bounding box center [740, 354] width 42 height 19
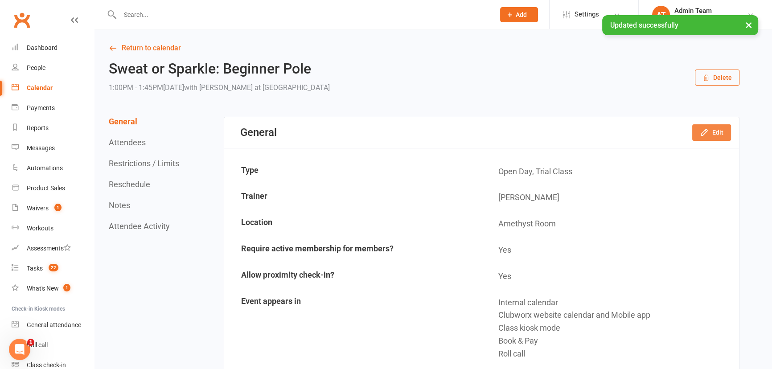
click at [715, 133] on button "Edit" at bounding box center [711, 132] width 39 height 16
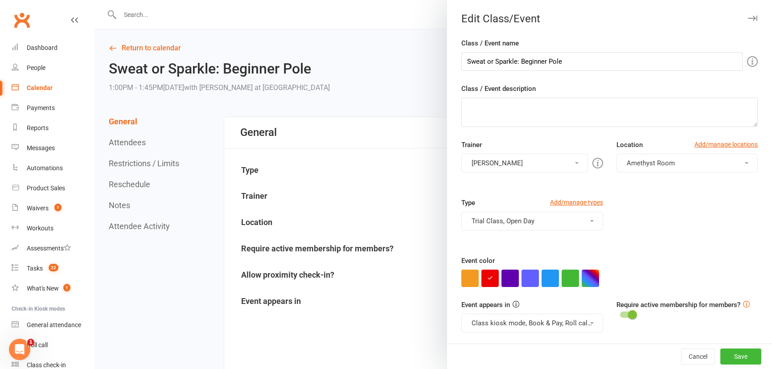
click at [492, 221] on button "Trial Class, Open Day" at bounding box center [531, 221] width 141 height 19
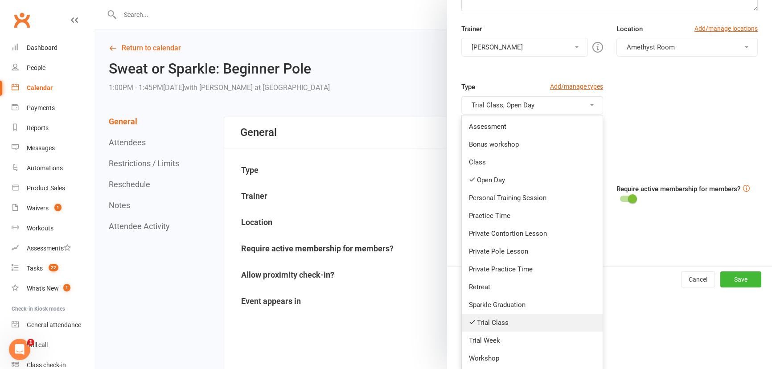
click at [511, 321] on link "Trial Class" at bounding box center [532, 323] width 140 height 18
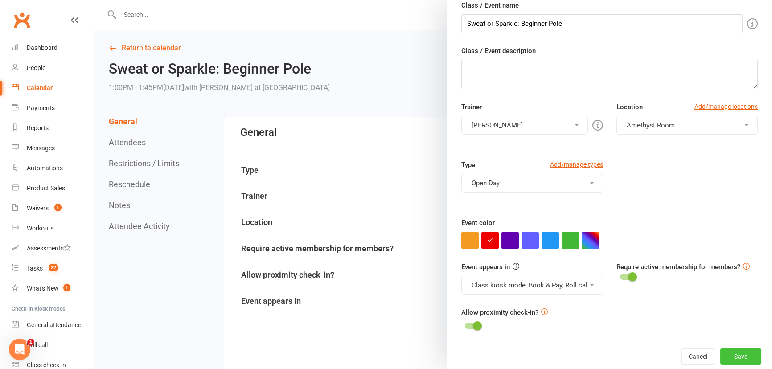
click at [731, 354] on button "Save" at bounding box center [740, 356] width 41 height 16
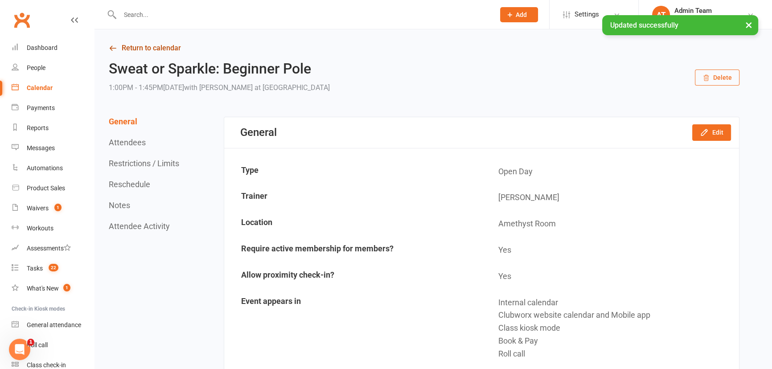
click at [155, 47] on link "Return to calendar" at bounding box center [424, 48] width 630 height 12
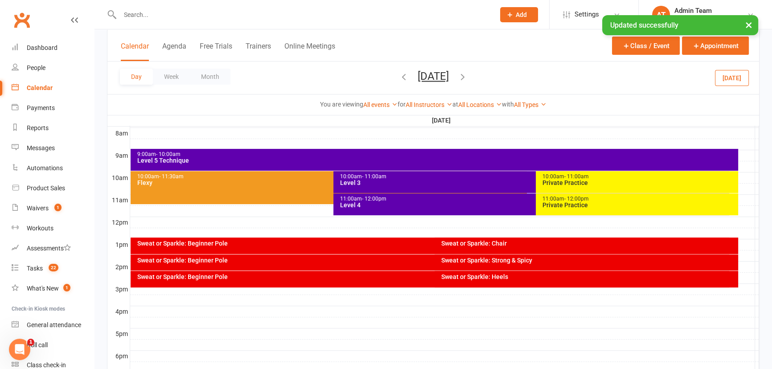
scroll to position [243, 0]
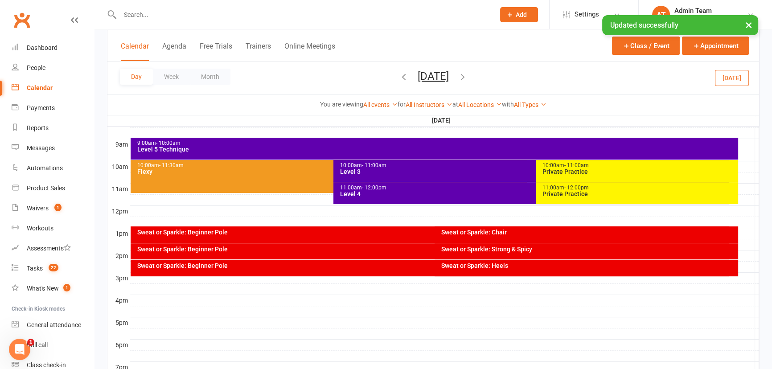
click at [535, 234] on div "Sweat or Sparkle: Chair" at bounding box center [588, 232] width 295 height 6
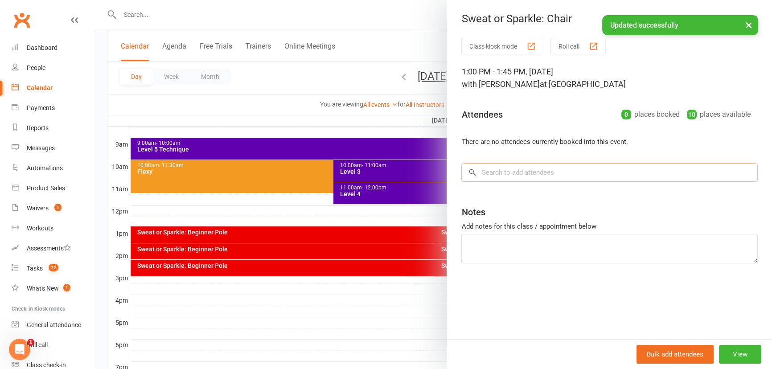
click at [508, 174] on input "search" at bounding box center [609, 172] width 296 height 19
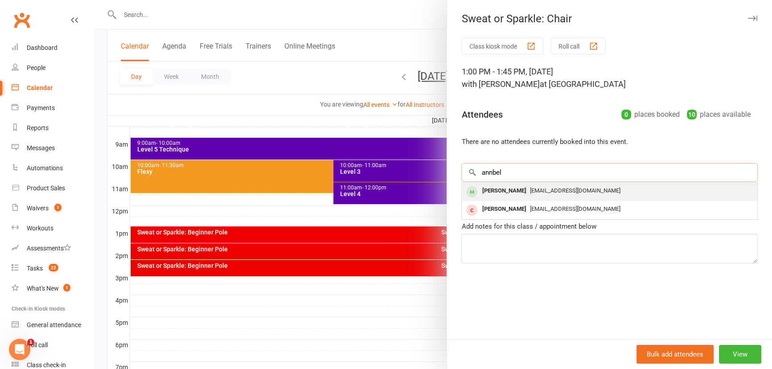
type input "annbel"
click at [512, 188] on div "[PERSON_NAME]" at bounding box center [503, 190] width 51 height 13
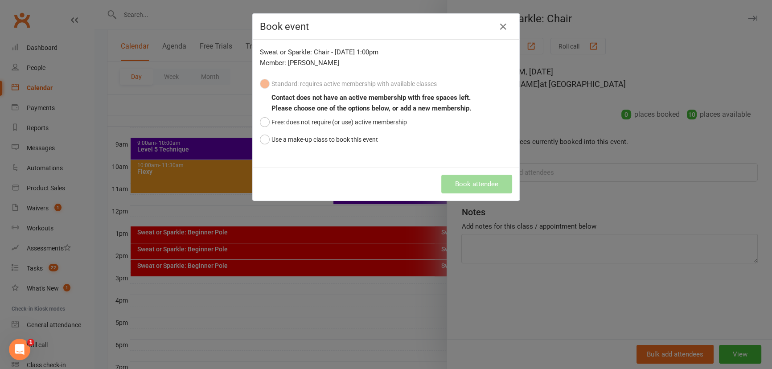
click at [372, 284] on div "Book event Sweat or Sparkle: Chair - [DATE] 1:00pm Member: [PERSON_NAME] Standa…" at bounding box center [386, 184] width 772 height 369
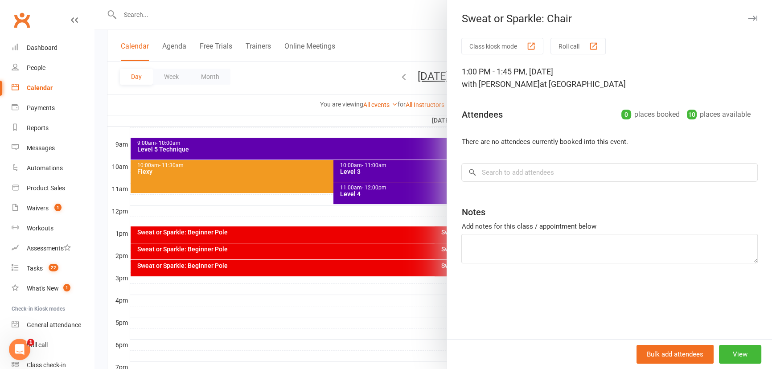
click at [370, 276] on div at bounding box center [432, 184] width 677 height 369
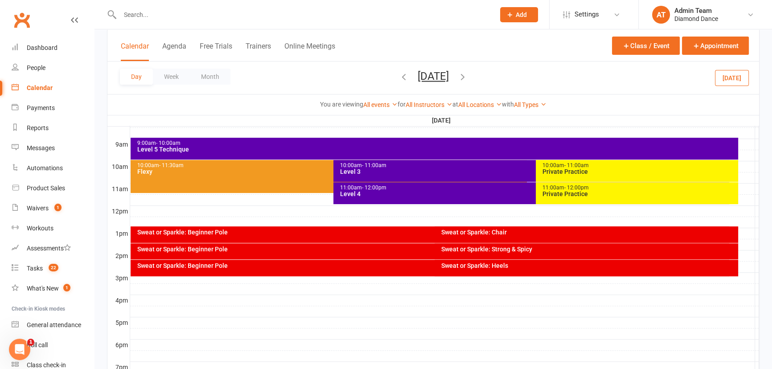
click at [327, 248] on div "Sweat or Sparkle: Beginner Pole" at bounding box center [432, 249] width 590 height 6
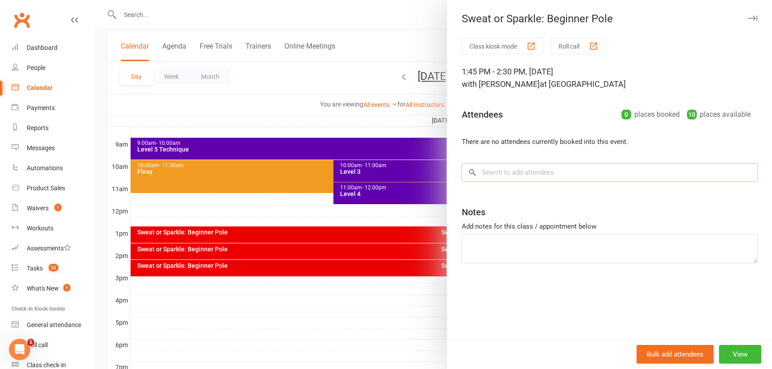
click at [494, 175] on input "search" at bounding box center [609, 172] width 296 height 19
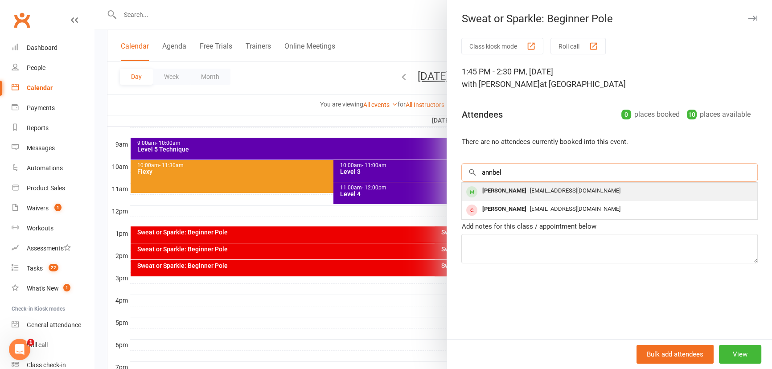
type input "annbel"
click at [534, 200] on div "[PERSON_NAME] [EMAIL_ADDRESS][DOMAIN_NAME]" at bounding box center [609, 192] width 295 height 18
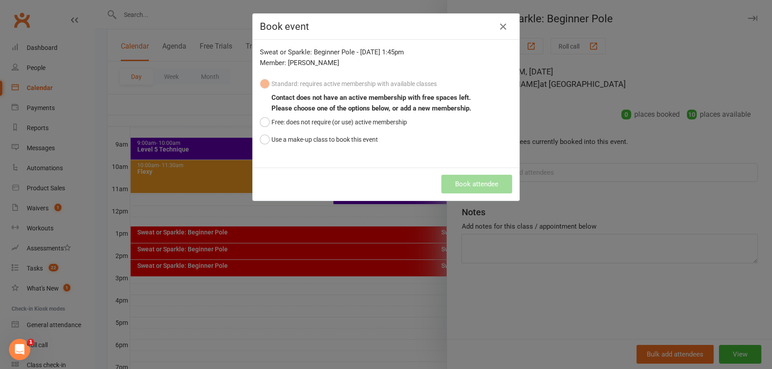
click at [419, 204] on div "Book event Sweat or Sparkle: Beginner Pole - [DATE] 1:45pm Member: [PERSON_NAME…" at bounding box center [386, 184] width 772 height 369
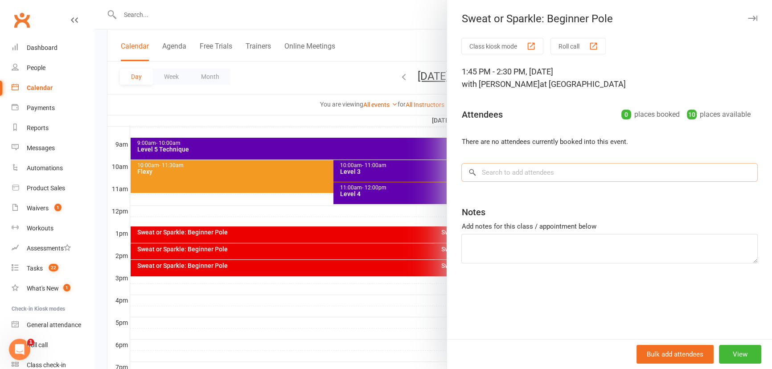
click at [490, 174] on input "search" at bounding box center [609, 172] width 296 height 19
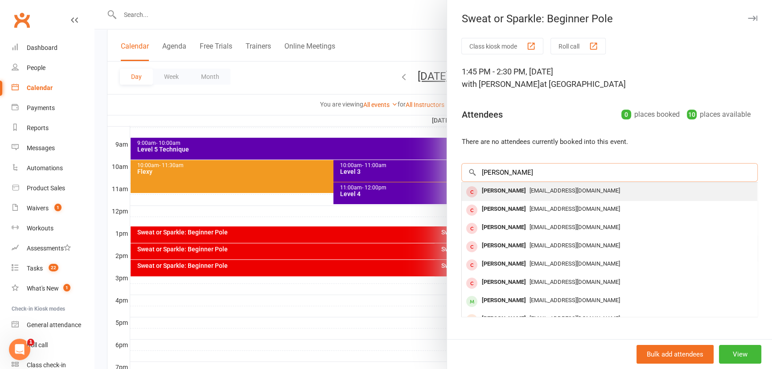
type input "[PERSON_NAME]"
click at [478, 186] on div "[PERSON_NAME]" at bounding box center [503, 190] width 51 height 13
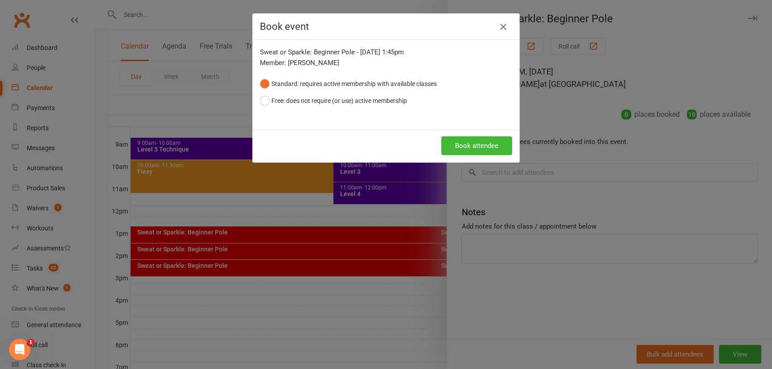
click at [502, 28] on icon "button" at bounding box center [503, 26] width 11 height 11
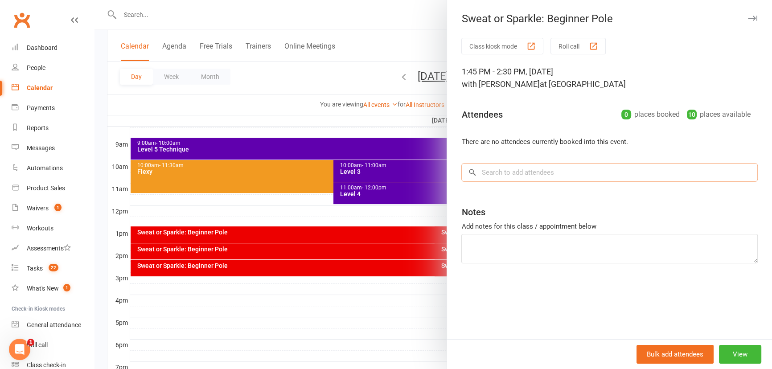
click at [509, 174] on input "search" at bounding box center [609, 172] width 296 height 19
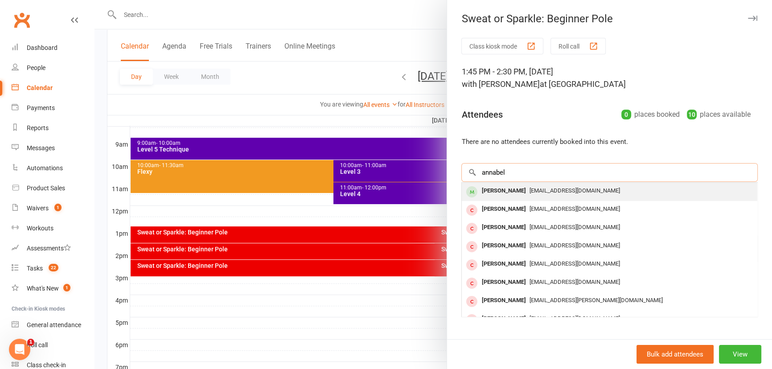
type input "annabel"
click at [533, 191] on span "[EMAIL_ADDRESS][DOMAIN_NAME]" at bounding box center [574, 190] width 90 height 7
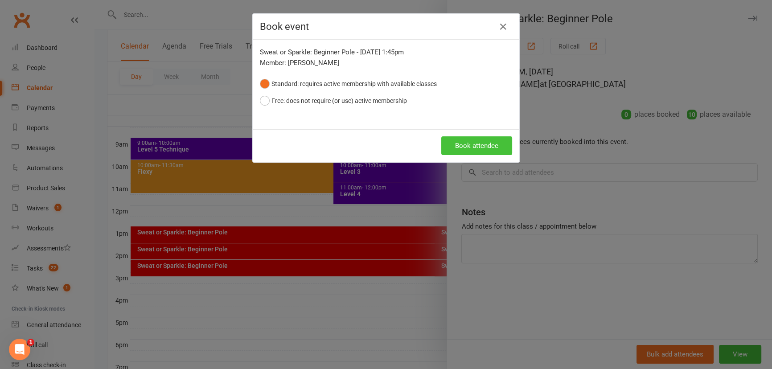
click at [490, 147] on button "Book attendee" at bounding box center [476, 145] width 71 height 19
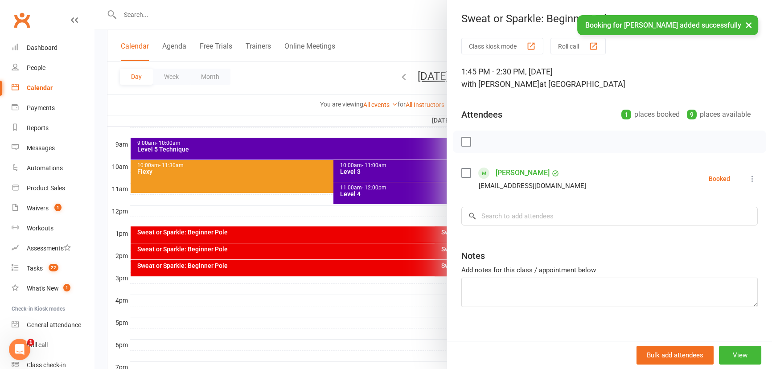
click at [402, 216] on div at bounding box center [432, 184] width 677 height 369
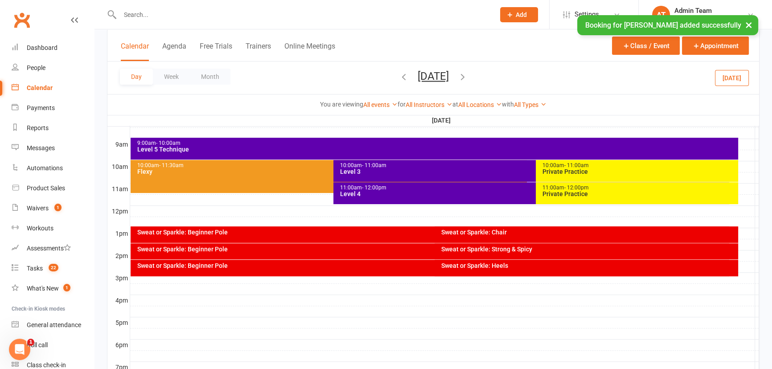
click at [482, 233] on div "Sweat or Sparkle: Chair" at bounding box center [588, 232] width 295 height 6
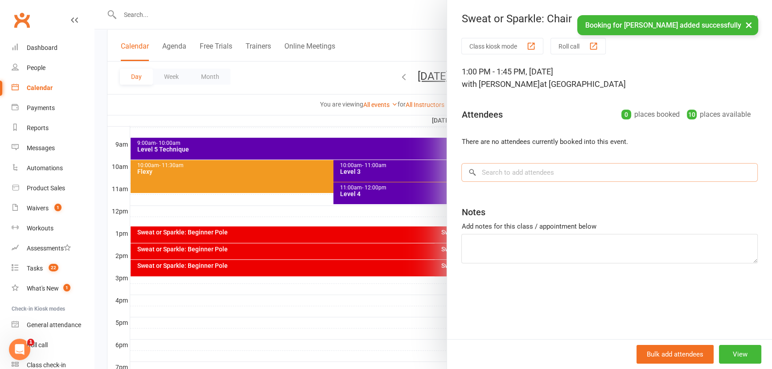
click at [501, 173] on input "search" at bounding box center [609, 172] width 296 height 19
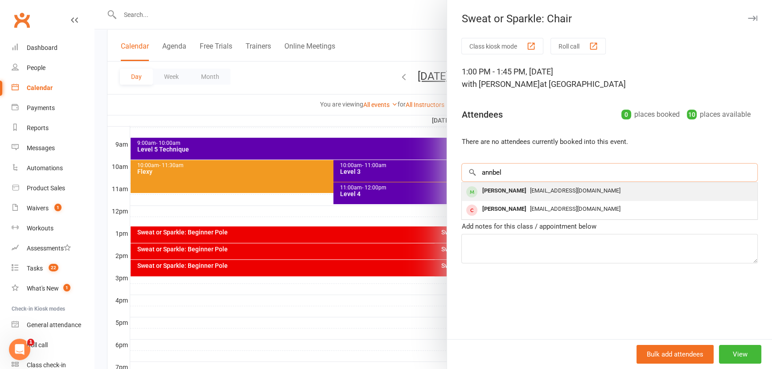
type input "annbel"
click at [543, 184] on div "[EMAIL_ADDRESS][DOMAIN_NAME]" at bounding box center [609, 190] width 288 height 13
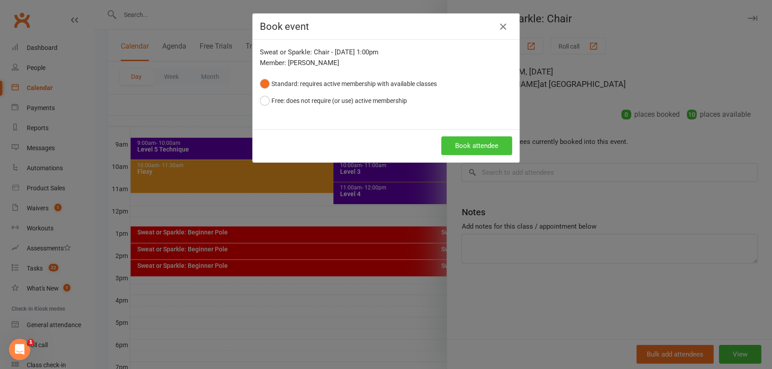
click at [484, 147] on button "Book attendee" at bounding box center [476, 145] width 71 height 19
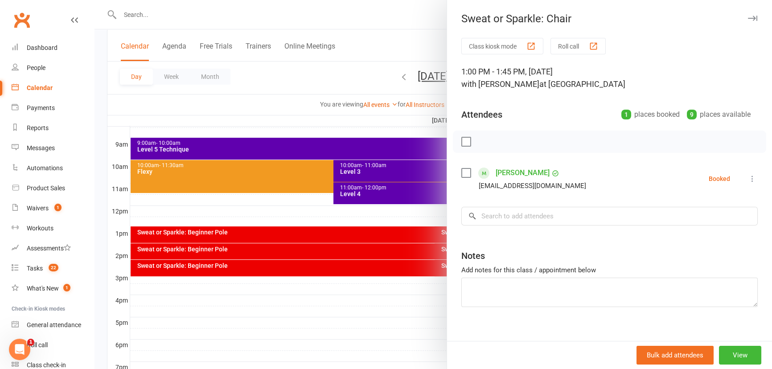
click at [271, 215] on div at bounding box center [432, 184] width 677 height 369
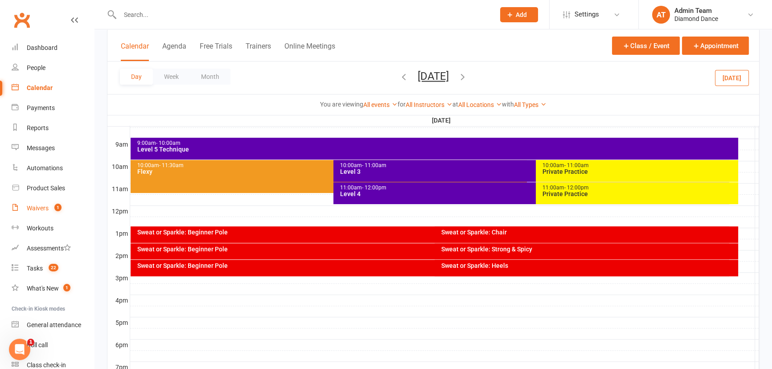
click at [47, 200] on link "Waivers 1" at bounding box center [53, 208] width 82 height 20
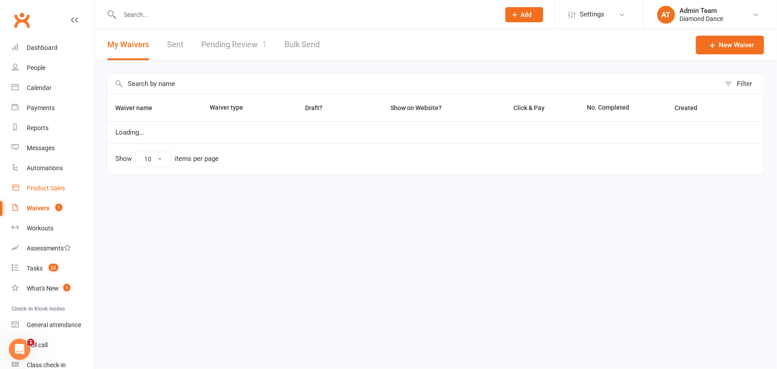
select select "100"
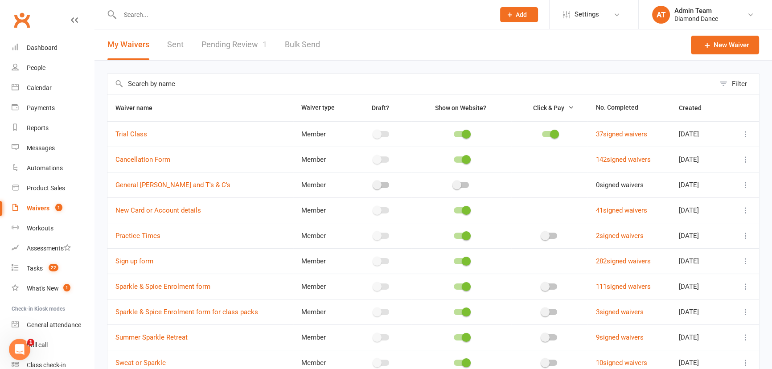
click at [249, 45] on link "Pending Review 1" at bounding box center [233, 44] width 65 height 31
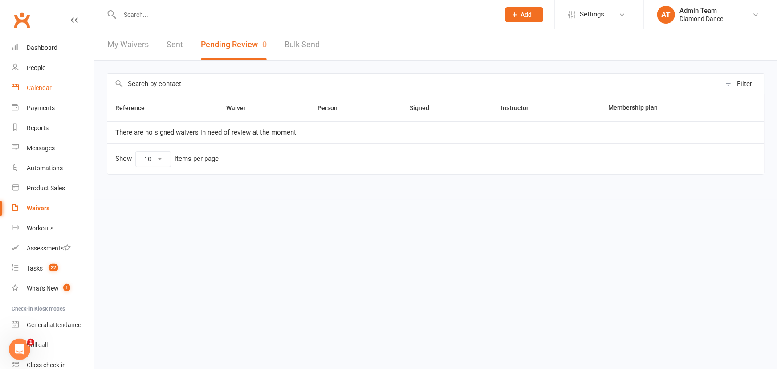
click at [46, 87] on div "Calendar" at bounding box center [39, 87] width 25 height 7
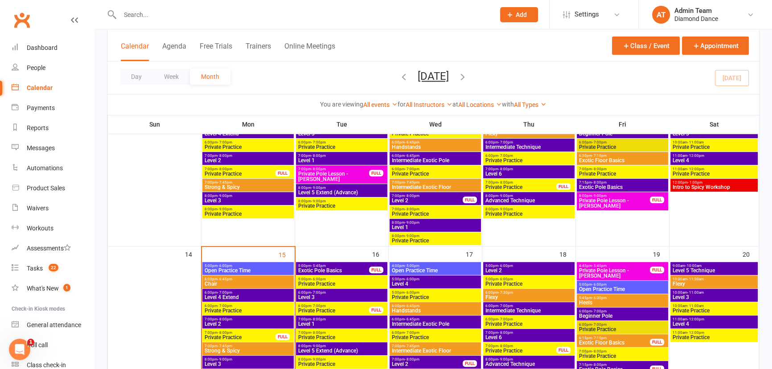
scroll to position [283, 0]
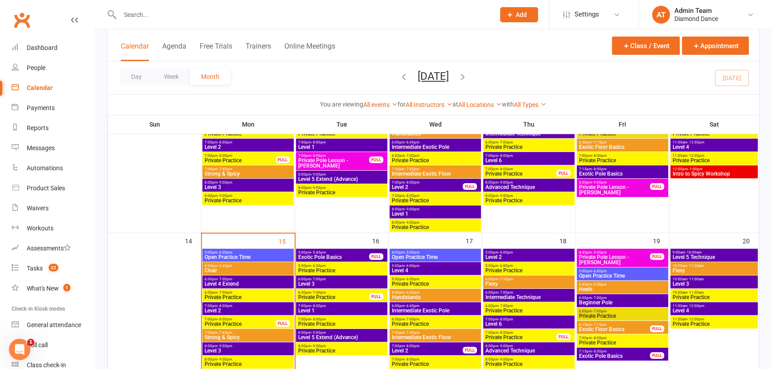
click at [467, 78] on icon "button" at bounding box center [463, 77] width 10 height 10
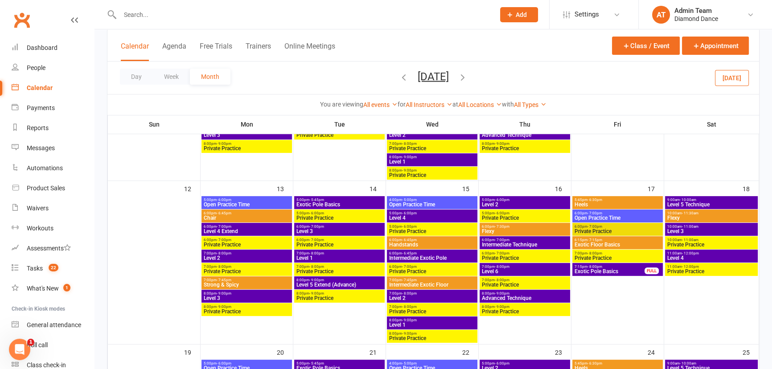
scroll to position [324, 0]
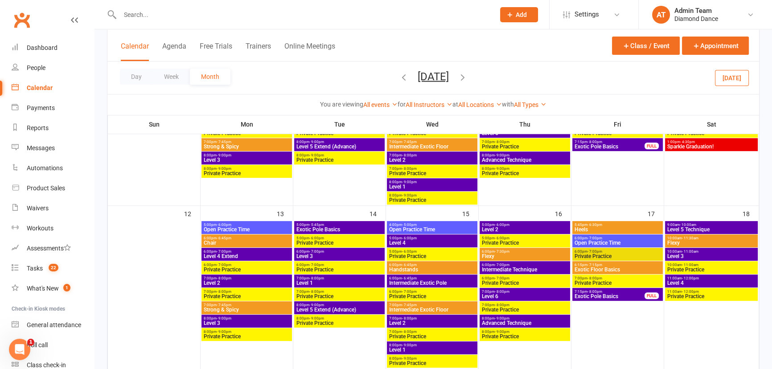
click at [343, 280] on span "Level 1" at bounding box center [339, 282] width 87 height 5
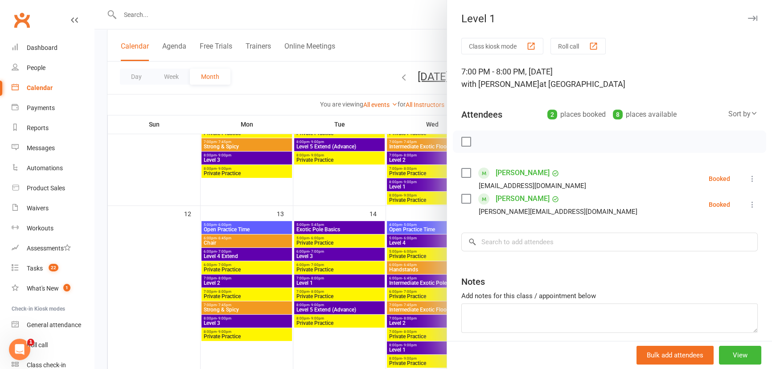
click at [748, 176] on icon at bounding box center [752, 178] width 9 height 9
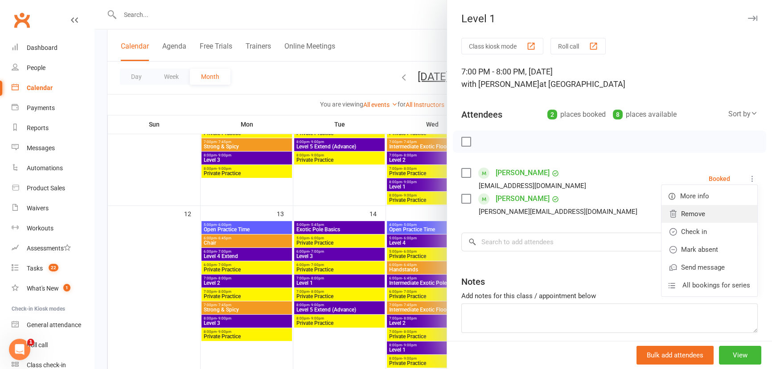
click at [714, 215] on link "Remove" at bounding box center [709, 214] width 96 height 18
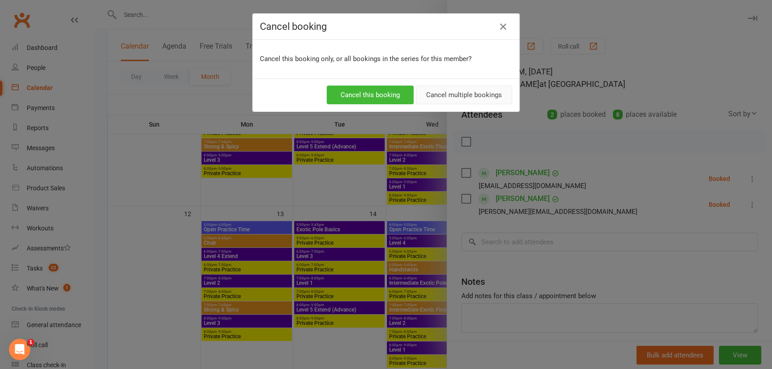
click at [451, 96] on button "Cancel multiple bookings" at bounding box center [464, 95] width 96 height 19
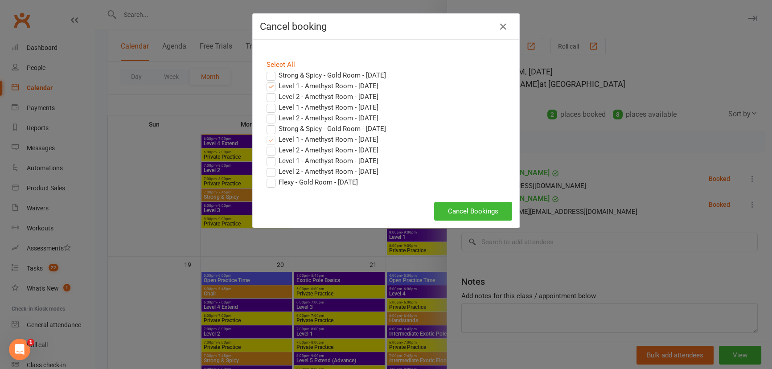
scroll to position [445, 0]
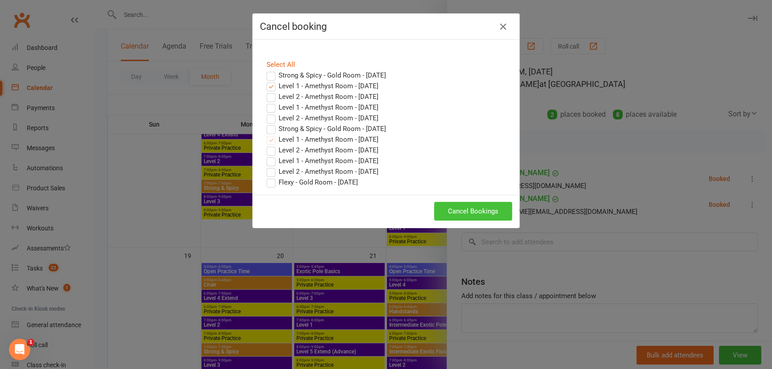
click at [477, 212] on button "Cancel Bookings" at bounding box center [473, 211] width 78 height 19
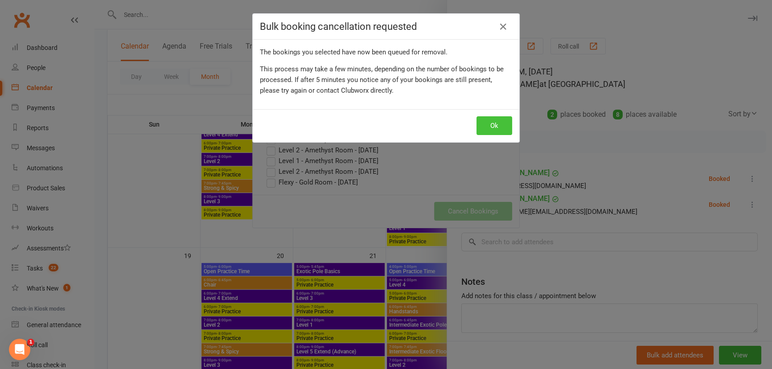
click at [492, 125] on button "Ok" at bounding box center [494, 125] width 36 height 19
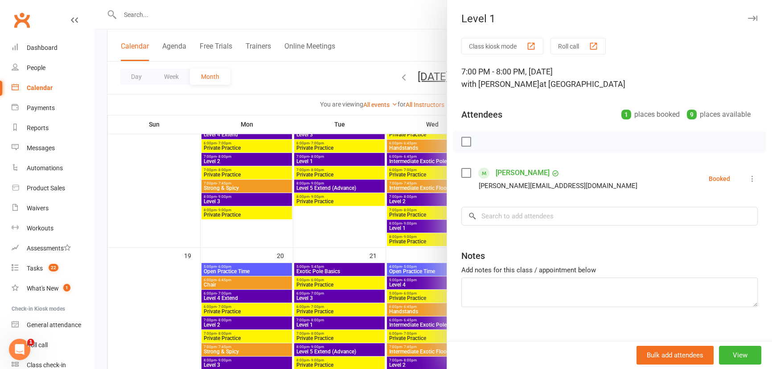
scroll to position [405, 0]
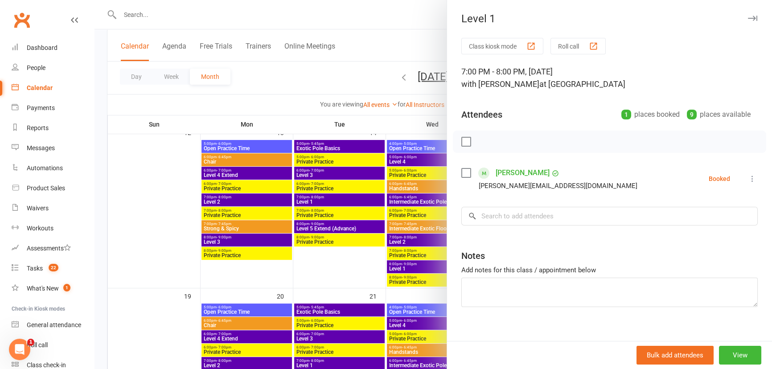
click at [748, 182] on icon at bounding box center [752, 178] width 9 height 9
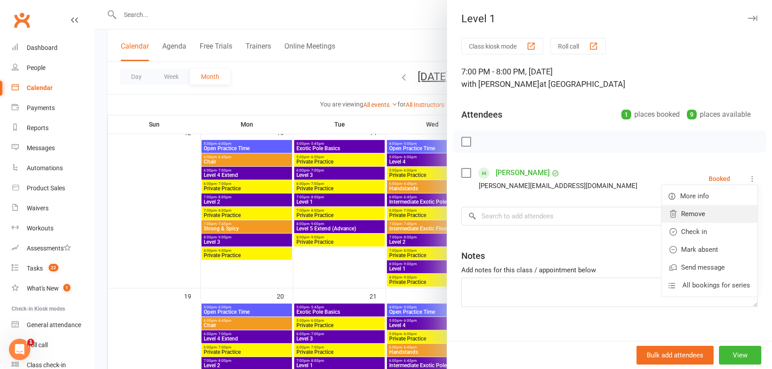
click at [719, 220] on link "Remove" at bounding box center [709, 214] width 96 height 18
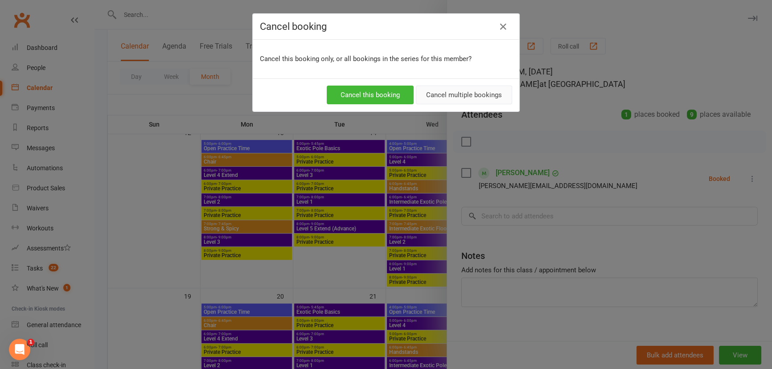
click at [480, 95] on button "Cancel multiple bookings" at bounding box center [464, 95] width 96 height 19
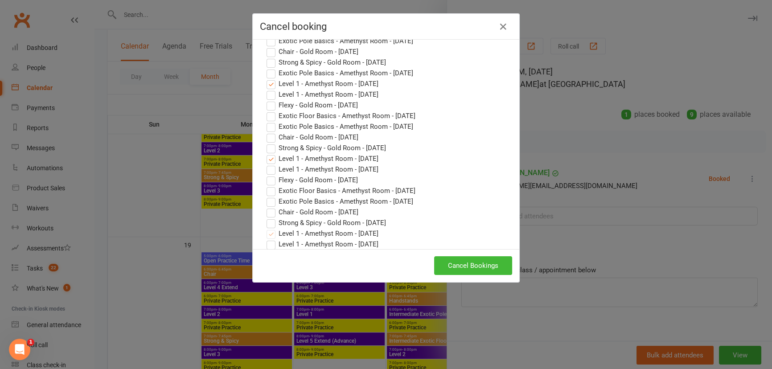
scroll to position [526, 0]
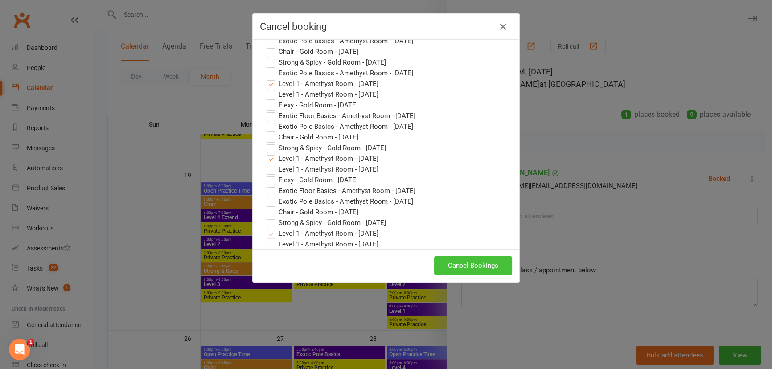
click at [474, 263] on button "Cancel Bookings" at bounding box center [473, 265] width 78 height 19
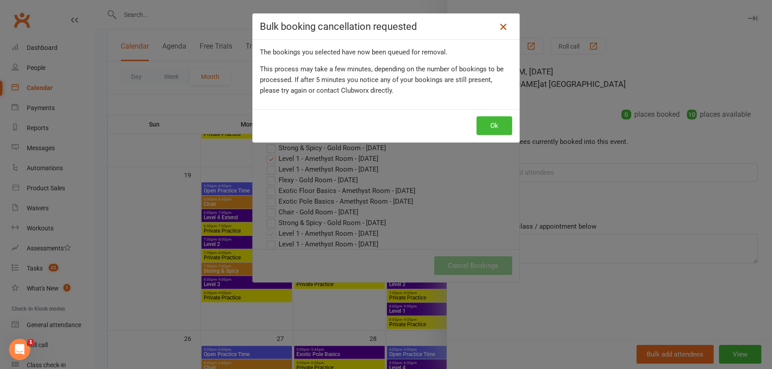
click at [499, 30] on icon at bounding box center [503, 26] width 11 height 11
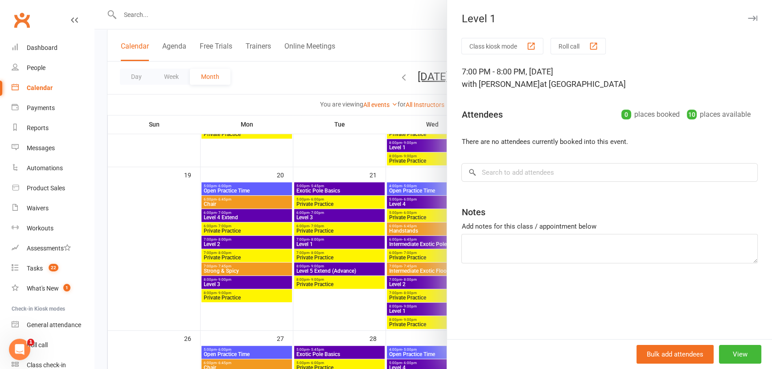
click at [360, 320] on div at bounding box center [432, 184] width 677 height 369
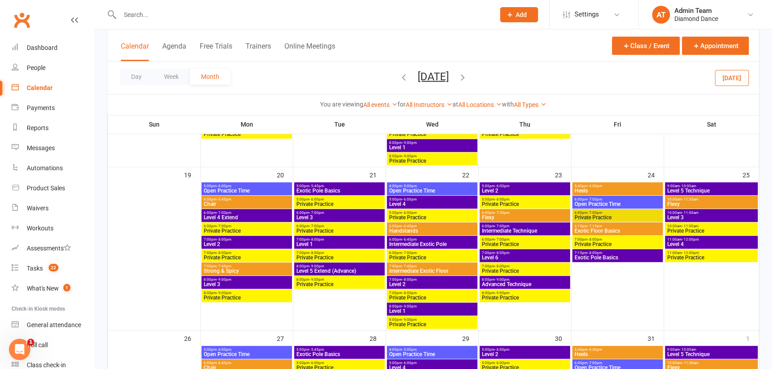
click at [351, 243] on span "Level 1" at bounding box center [339, 243] width 87 height 5
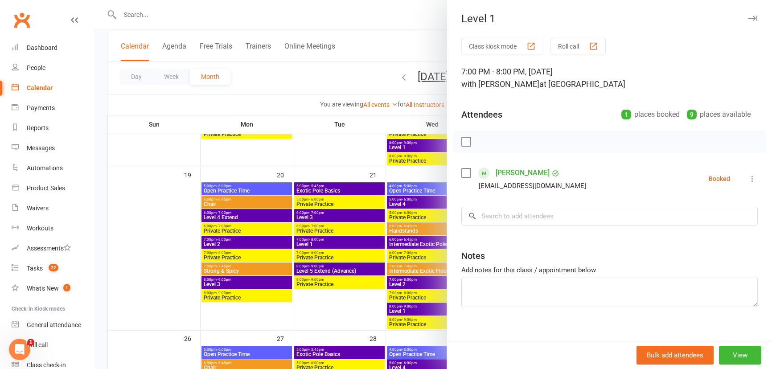
click at [356, 306] on div at bounding box center [432, 184] width 677 height 369
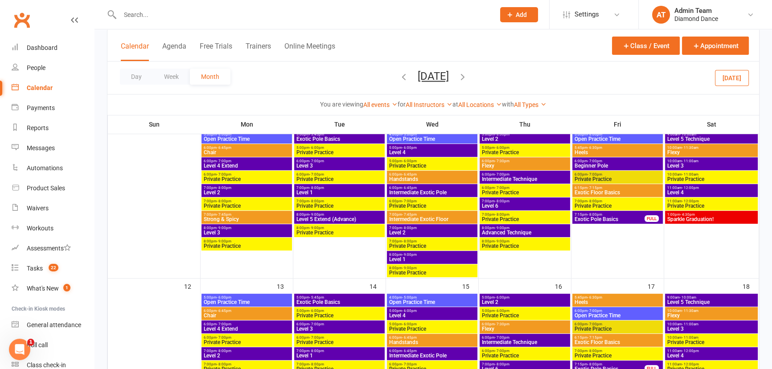
scroll to position [243, 0]
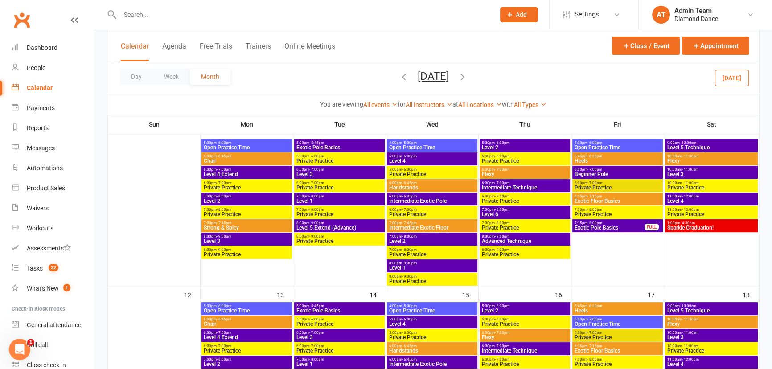
click at [337, 200] on span "Level 1" at bounding box center [339, 200] width 87 height 5
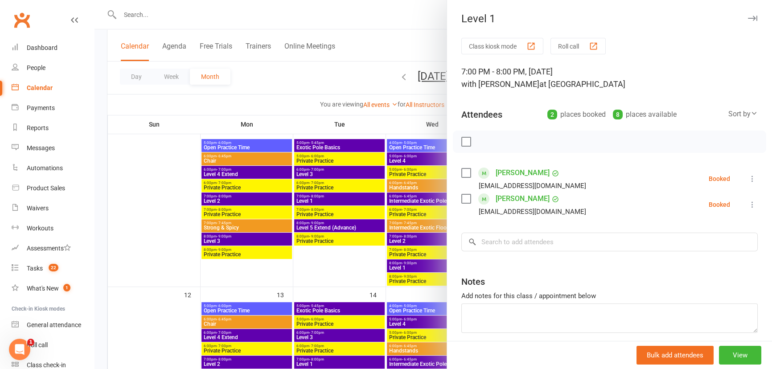
click at [333, 270] on div at bounding box center [432, 184] width 677 height 369
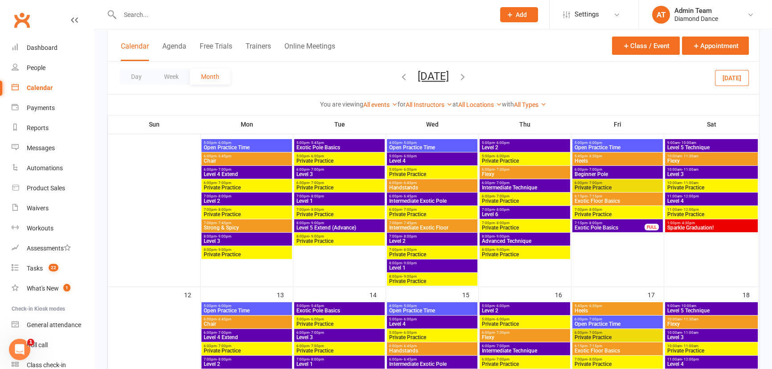
click at [399, 77] on icon "button" at bounding box center [404, 77] width 10 height 10
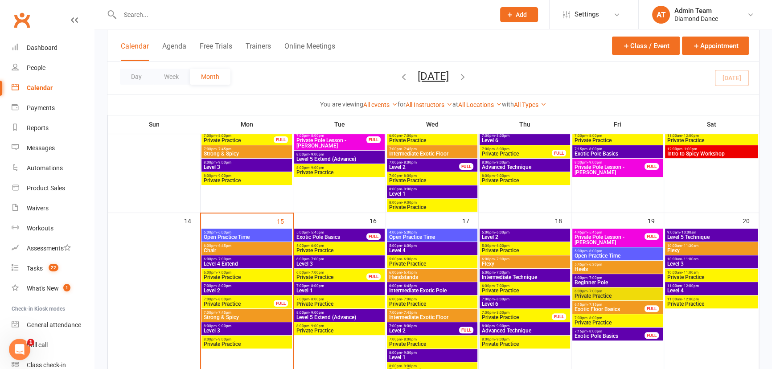
scroll to position [324, 0]
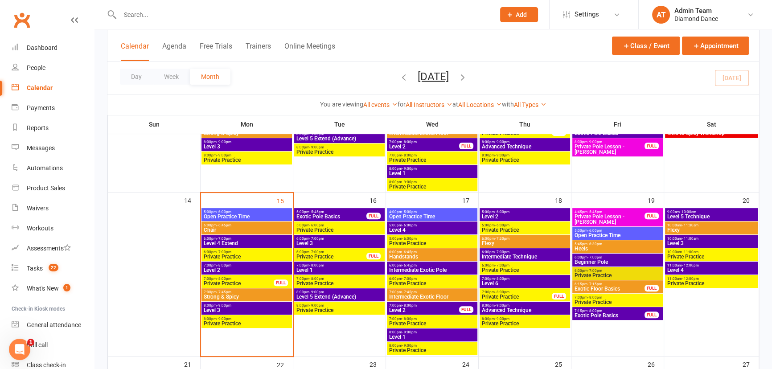
click at [331, 266] on span "7:00pm - 8:00pm" at bounding box center [339, 265] width 87 height 4
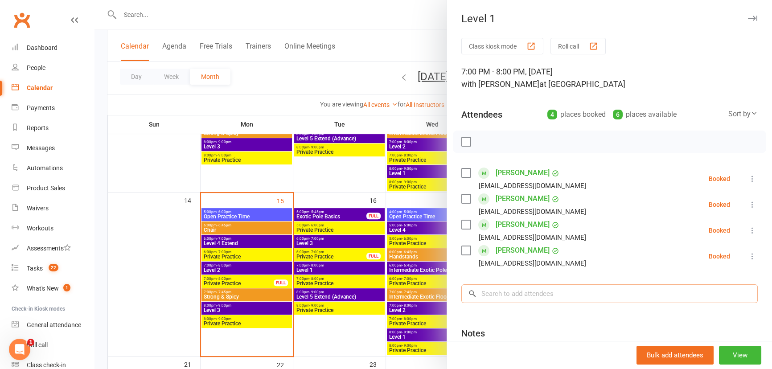
click at [535, 290] on input "search" at bounding box center [609, 293] width 296 height 19
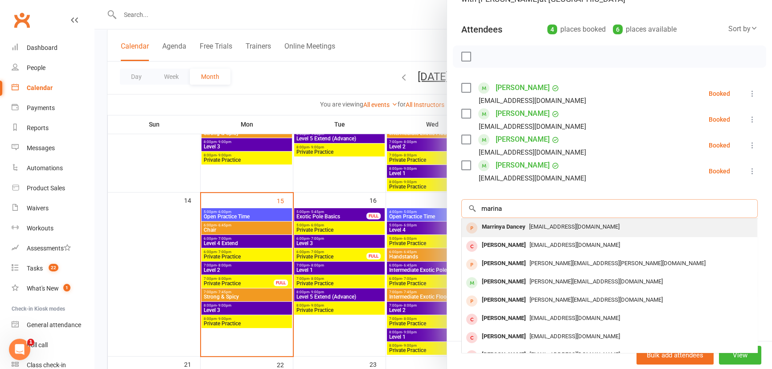
scroll to position [88, 0]
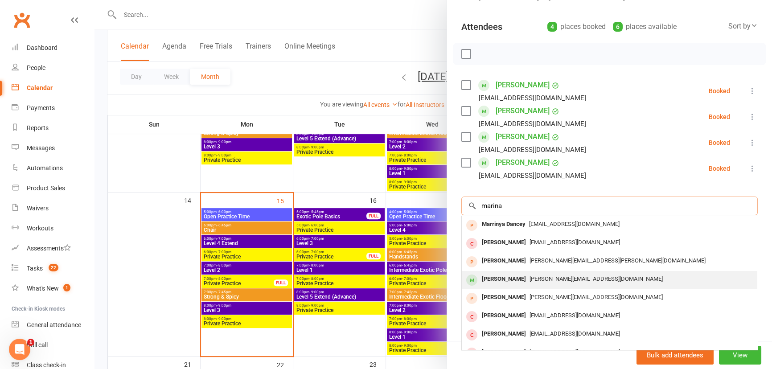
type input "marina"
click at [529, 276] on span "[PERSON_NAME][EMAIL_ADDRESS][DOMAIN_NAME]" at bounding box center [595, 278] width 133 height 7
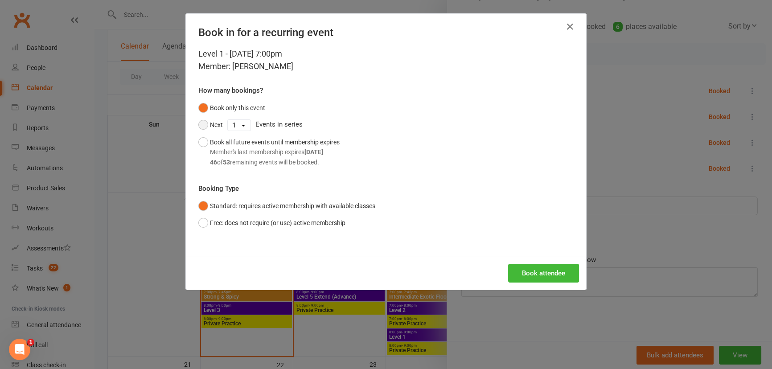
click at [206, 125] on button "Next" at bounding box center [210, 124] width 25 height 17
click at [229, 125] on select "1 2 3 4 5 6 7 8 9 10 11 12 13 14 15 16 17 18 19 20 21 22 23 24 25 26 27 28 29 3…" at bounding box center [239, 125] width 23 height 11
click at [228, 120] on select "1 2 3 4 5 6 7 8 9 10 11 12 13 14 15 16 17 18 19 20 21 22 23 24 25 26 27 28 29 3…" at bounding box center [239, 125] width 23 height 11
click at [228, 122] on select "1 2 3 4 5 6 7 8 9 10 11 12 13 14 15 16 17 18 19 20 21 22 23 24 25 26 27 28 29 3…" at bounding box center [239, 125] width 23 height 11
select select "3"
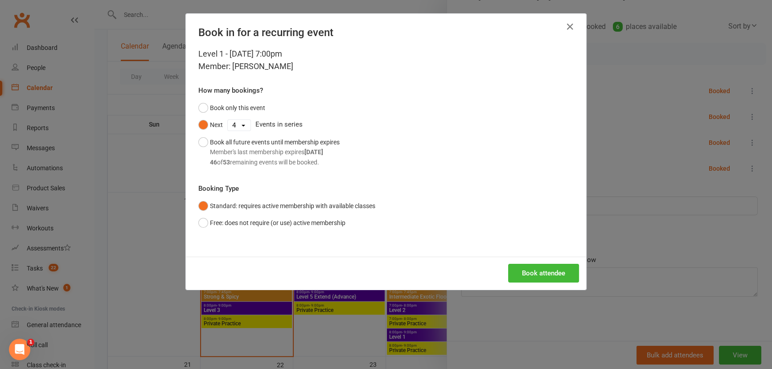
click at [228, 120] on select "1 2 3 4 5 6 7 8 9 10 11 12 13 14 15 16 17 18 19 20 21 22 23 24 25 26 27 28 29 3…" at bounding box center [239, 125] width 23 height 11
click at [527, 272] on button "Book attendee" at bounding box center [543, 273] width 71 height 19
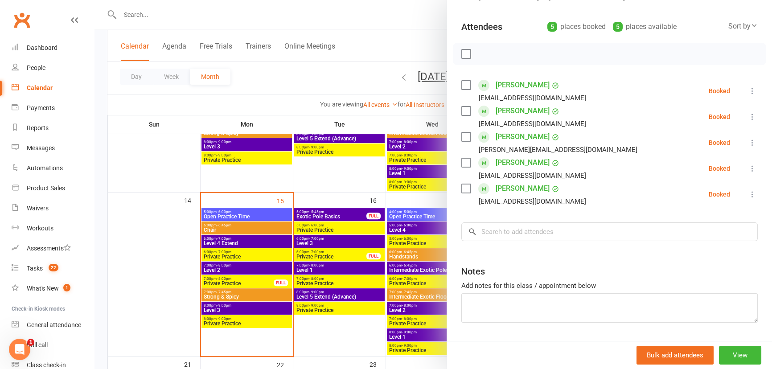
click at [322, 273] on div at bounding box center [432, 184] width 677 height 369
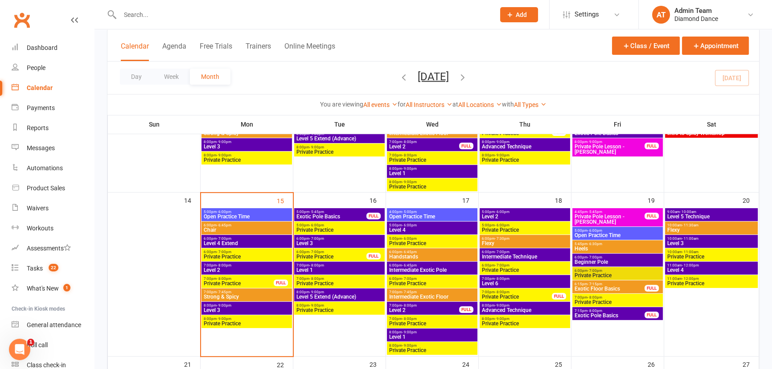
click at [321, 268] on span "Level 1" at bounding box center [339, 269] width 87 height 5
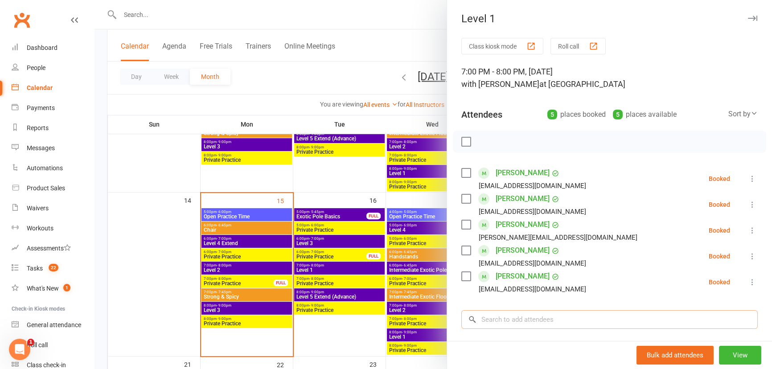
click at [508, 315] on input "search" at bounding box center [609, 319] width 296 height 19
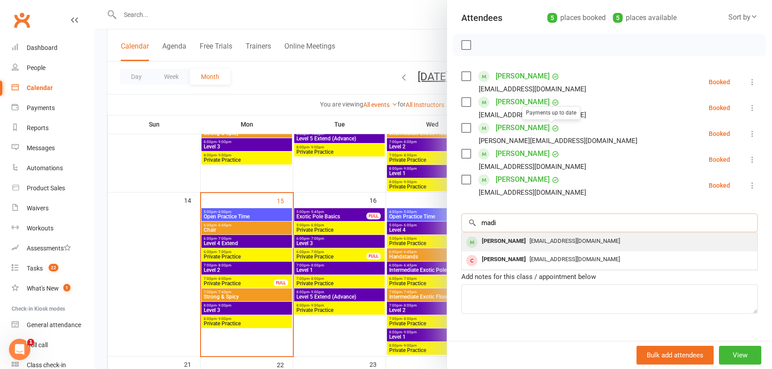
scroll to position [113, 0]
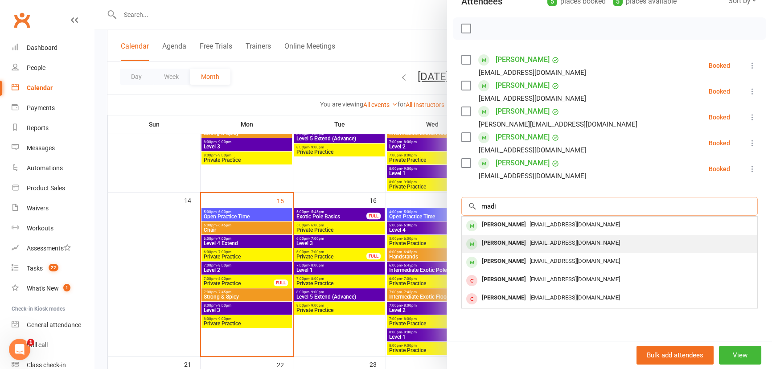
type input "madi"
click at [566, 241] on span "[EMAIL_ADDRESS][DOMAIN_NAME]" at bounding box center [574, 242] width 90 height 7
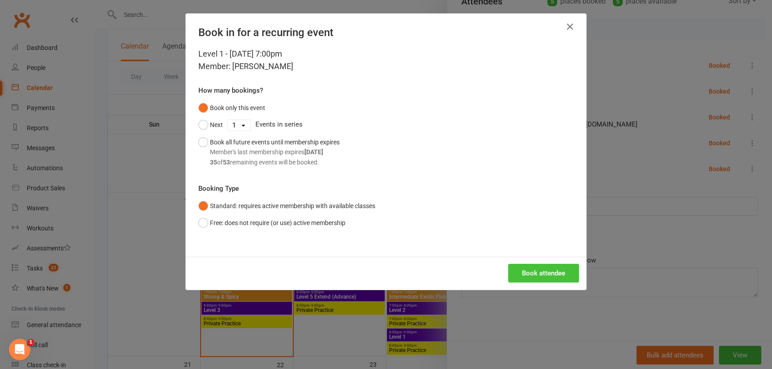
click at [544, 268] on button "Book attendee" at bounding box center [543, 273] width 71 height 19
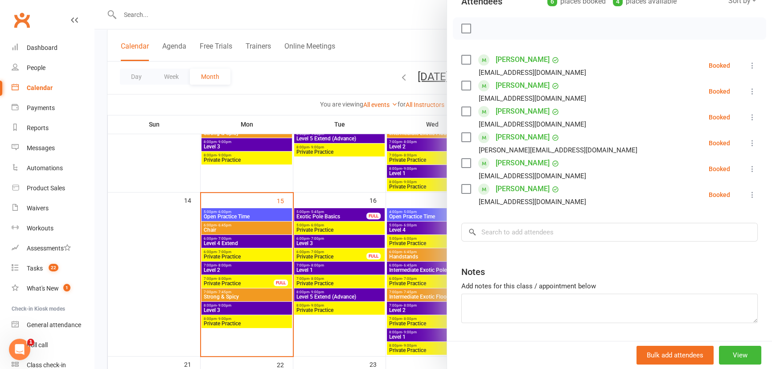
click at [154, 266] on div at bounding box center [432, 184] width 677 height 369
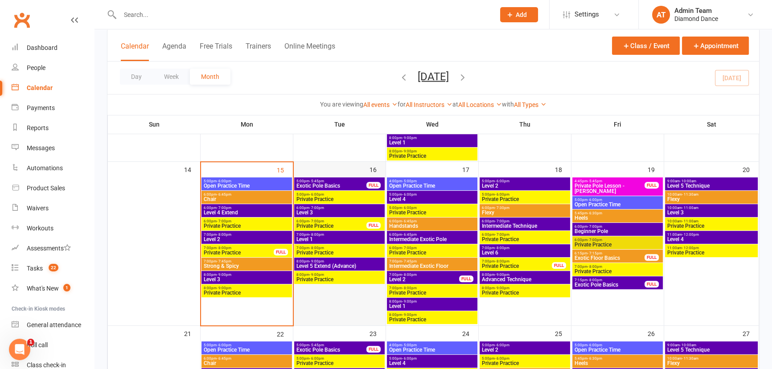
scroll to position [405, 0]
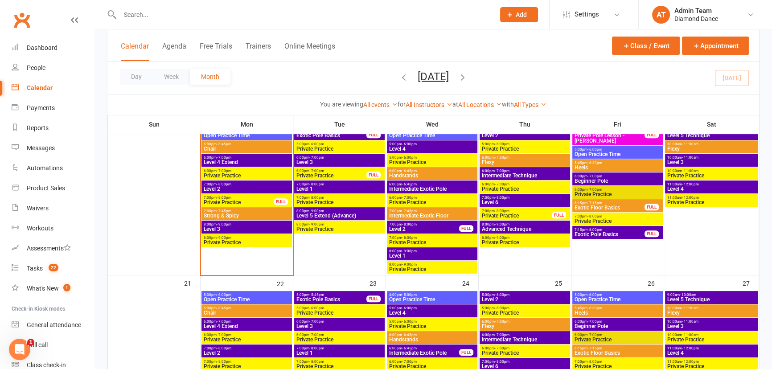
click at [467, 78] on icon "button" at bounding box center [463, 77] width 10 height 10
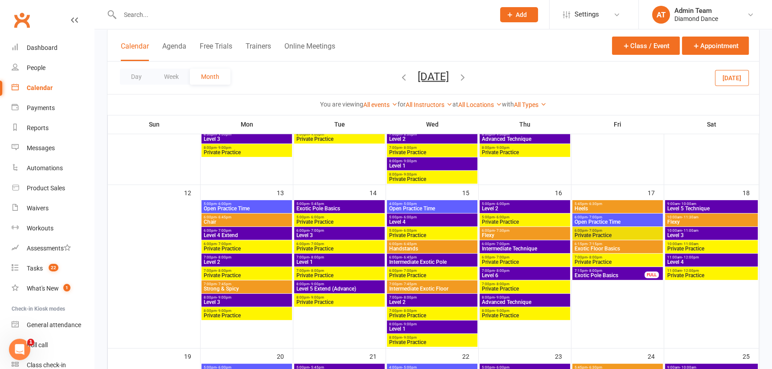
scroll to position [330, 0]
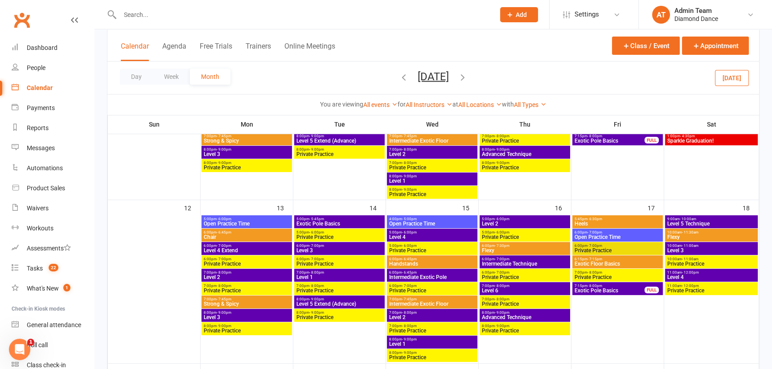
click at [328, 276] on span "Level 1" at bounding box center [339, 276] width 87 height 5
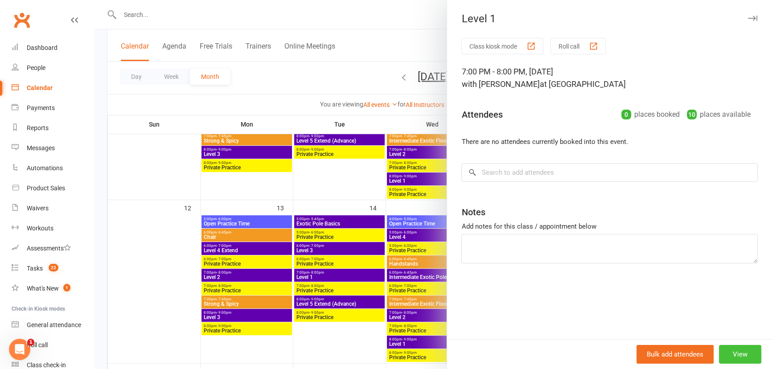
click at [745, 355] on button "View" at bounding box center [740, 354] width 42 height 19
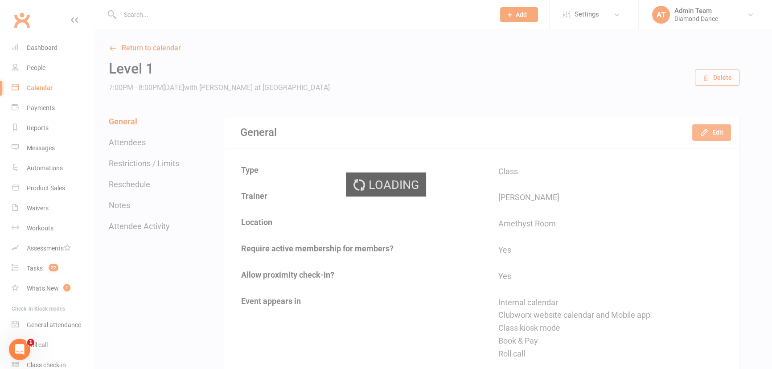
click at [708, 131] on icon "button" at bounding box center [703, 132] width 9 height 9
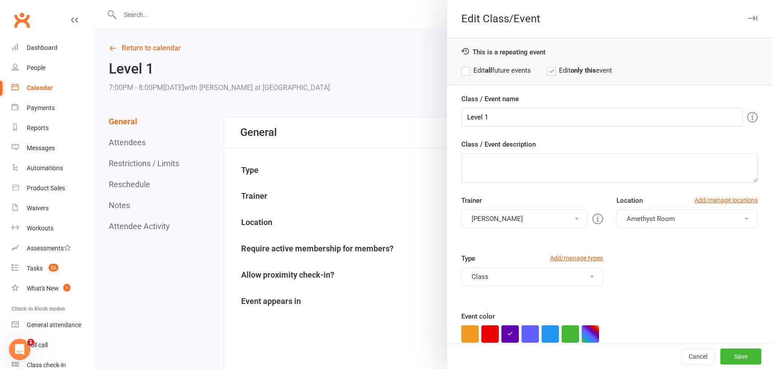
click at [516, 214] on button "[PERSON_NAME]" at bounding box center [524, 218] width 126 height 19
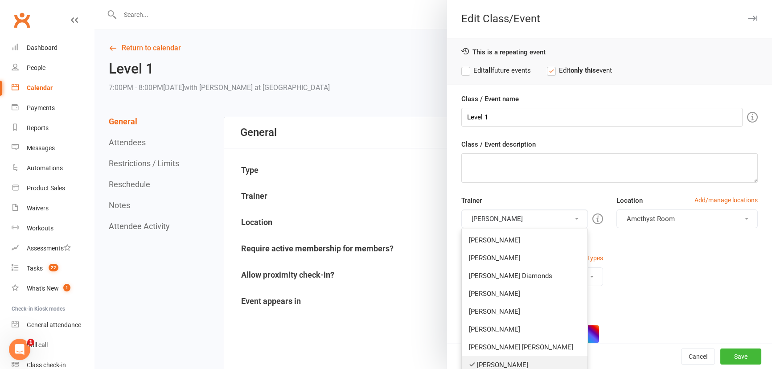
click at [515, 356] on link "[PERSON_NAME]" at bounding box center [524, 365] width 125 height 18
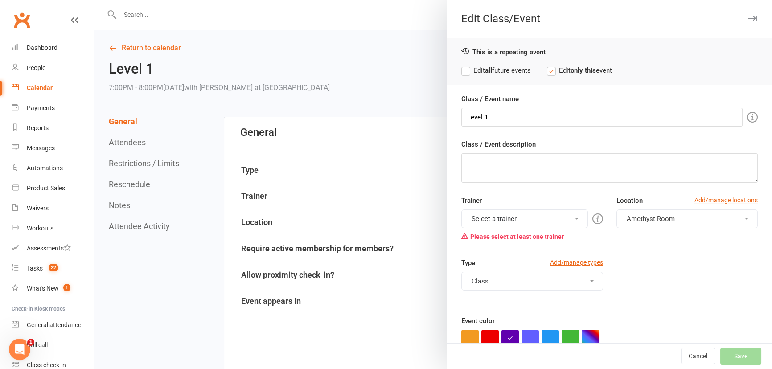
click at [517, 219] on button "Select a trainer" at bounding box center [524, 218] width 126 height 19
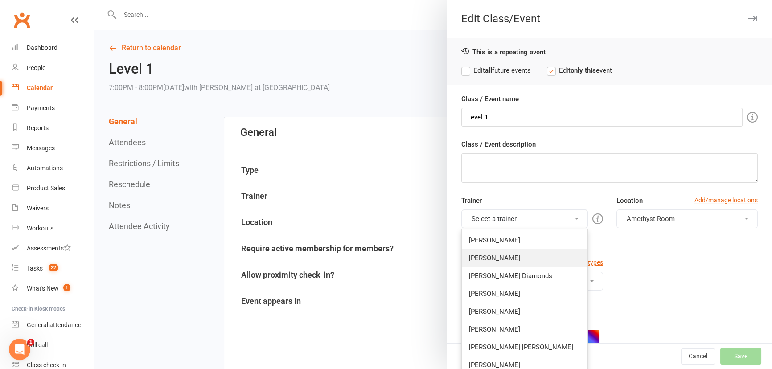
click at [519, 253] on link "[PERSON_NAME]" at bounding box center [524, 258] width 125 height 18
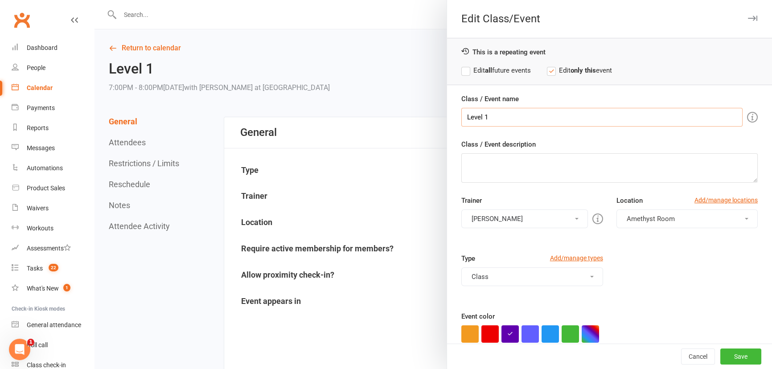
click at [511, 117] on input "Level 1" at bounding box center [601, 117] width 281 height 19
drag, startPoint x: 498, startPoint y: 117, endPoint x: 455, endPoint y: 110, distance: 43.8
click at [455, 118] on div "Class / Event name Level 1 Class / Event description Trainer [PERSON_NAME] [PER…" at bounding box center [609, 266] width 325 height 344
type input "i"
type input "Intermediate Technique"
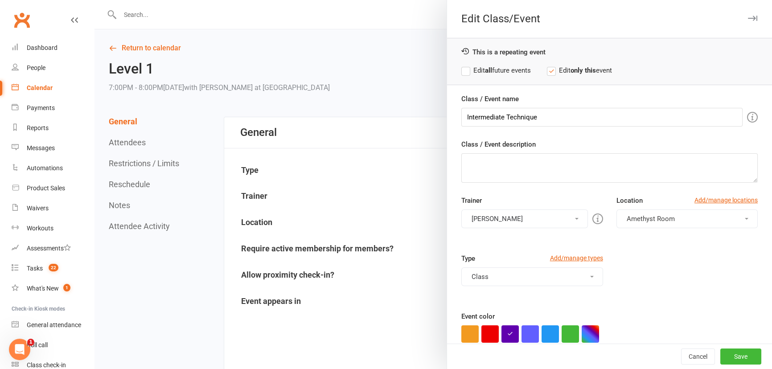
click at [466, 71] on label "Edit all future events" at bounding box center [495, 70] width 69 height 11
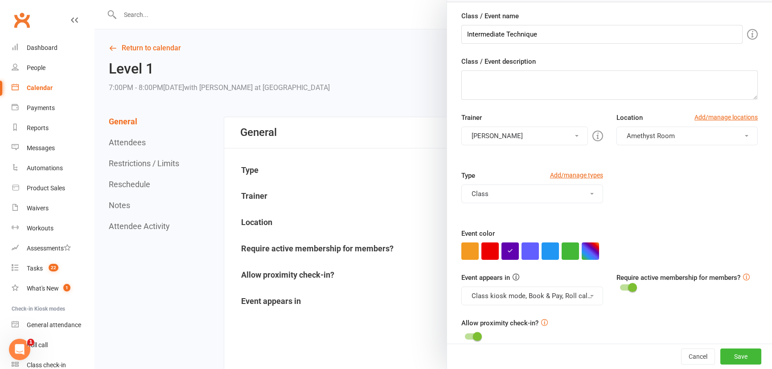
scroll to position [94, 0]
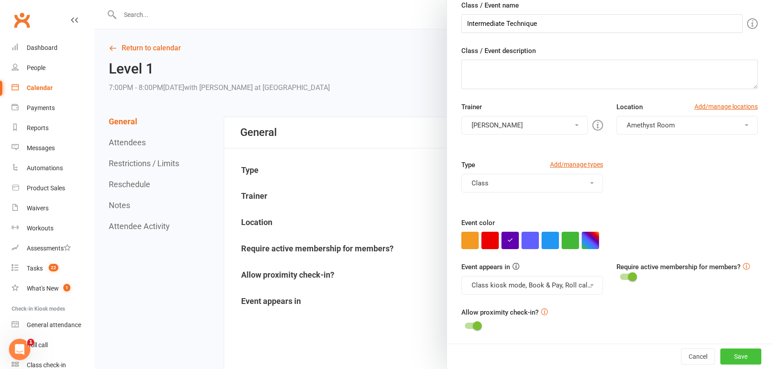
click at [739, 355] on button "Save" at bounding box center [740, 356] width 41 height 16
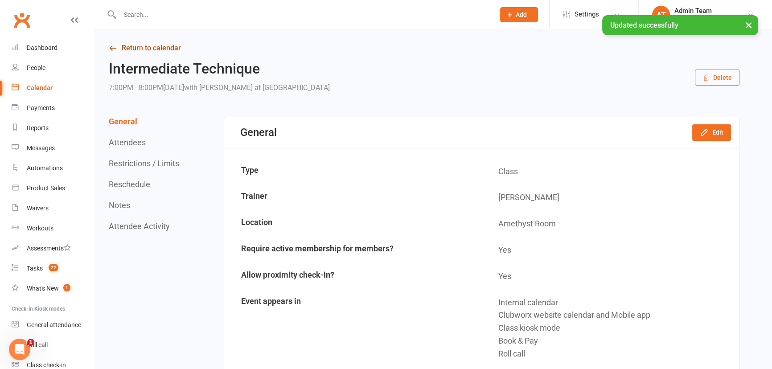
click at [142, 47] on link "Return to calendar" at bounding box center [424, 48] width 630 height 12
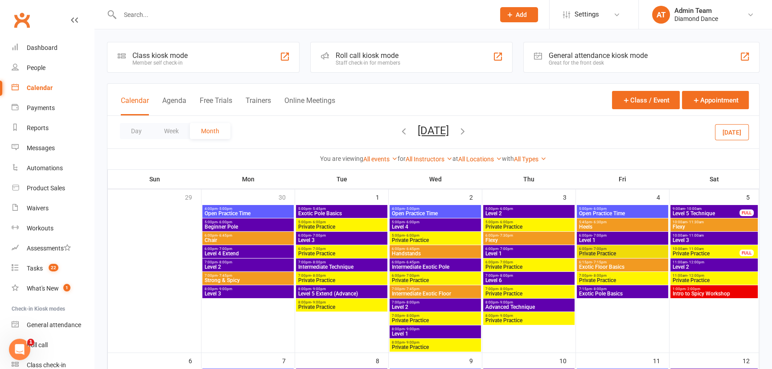
click at [427, 123] on div "Day Week Month [DATE] [DATE] Sun Mon Tue Wed Thu Fri Sat 31 01 02 03 04 05 06 0…" at bounding box center [432, 132] width 651 height 33
click at [429, 130] on button "[DATE]" at bounding box center [432, 130] width 31 height 12
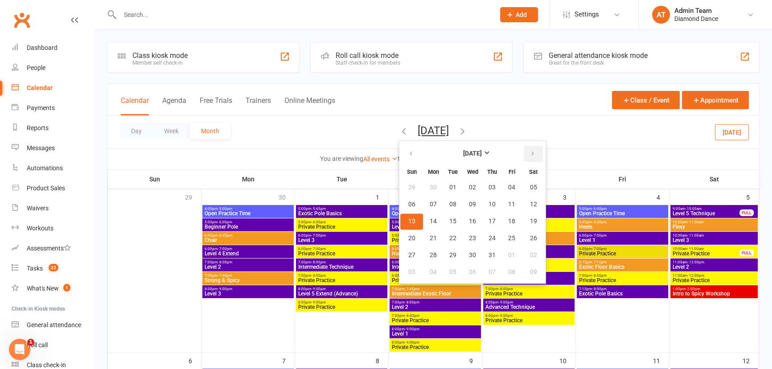
click at [529, 151] on icon "button" at bounding box center [532, 153] width 6 height 7
click at [449, 224] on span "14" at bounding box center [452, 221] width 7 height 7
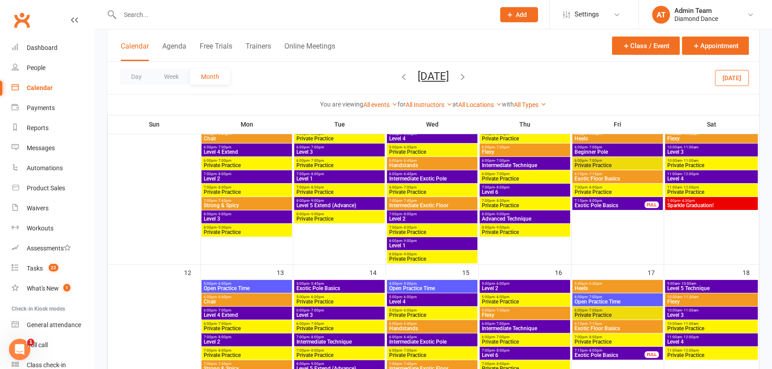
scroll to position [283, 0]
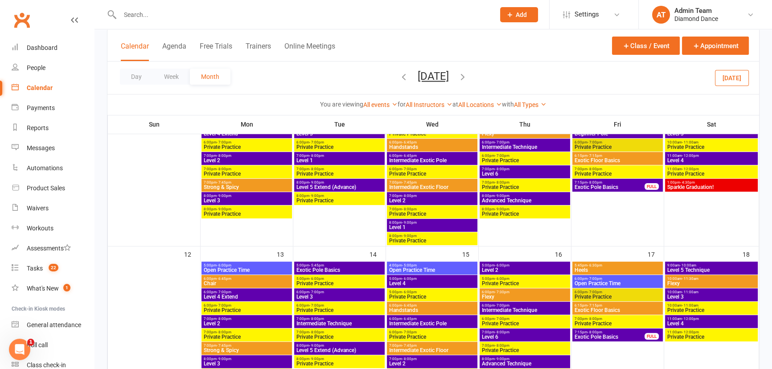
click at [508, 308] on span "Intermediate Technique" at bounding box center [524, 309] width 87 height 5
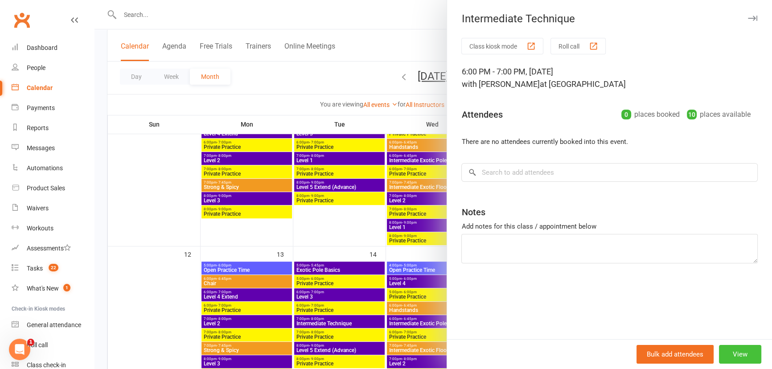
click at [729, 351] on button "View" at bounding box center [740, 354] width 42 height 19
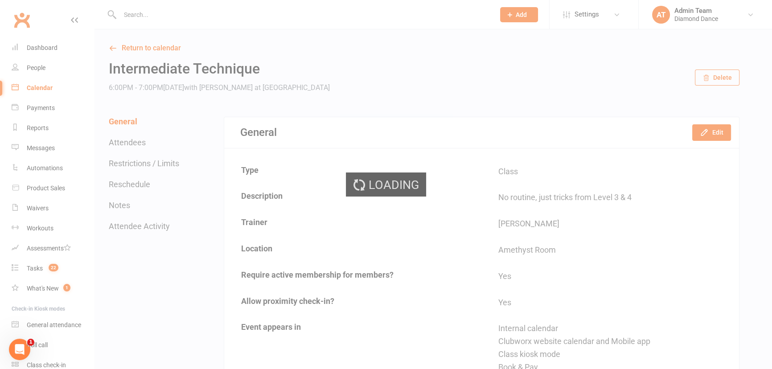
click at [715, 133] on div "Loading" at bounding box center [386, 184] width 772 height 369
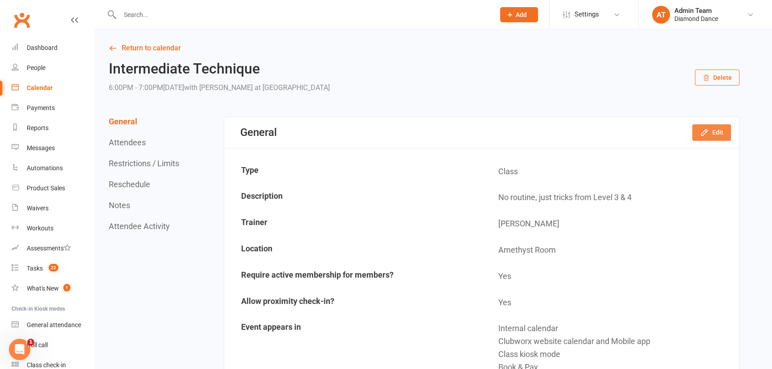
click at [707, 133] on icon "button" at bounding box center [703, 132] width 9 height 9
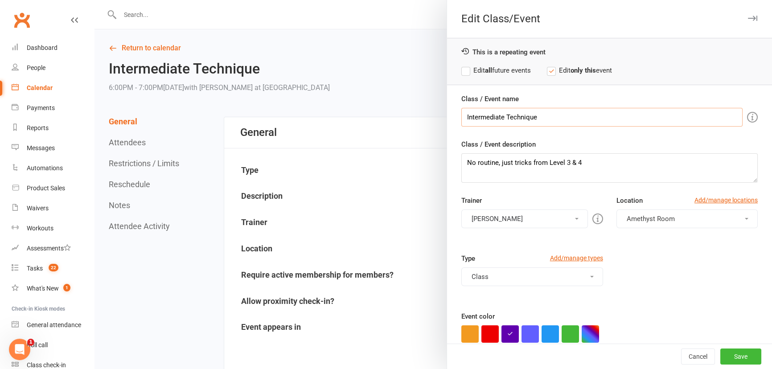
drag, startPoint x: 548, startPoint y: 121, endPoint x: 449, endPoint y: 121, distance: 98.5
click at [449, 122] on div "Class / Event name Intermediate Technique Class / Event description No routine,…" at bounding box center [609, 266] width 325 height 344
type input "Level 1"
drag, startPoint x: 597, startPoint y: 160, endPoint x: 456, endPoint y: 171, distance: 142.1
click at [456, 171] on div "Class / Event name Level 1 Class / Event description No routine, just tricks fr…" at bounding box center [609, 266] width 325 height 344
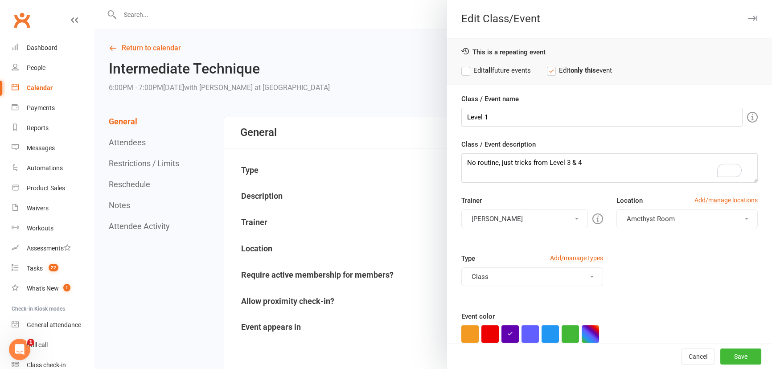
click at [462, 66] on label "Edit all future events" at bounding box center [495, 70] width 69 height 11
click at [531, 221] on button "[PERSON_NAME]" at bounding box center [524, 218] width 126 height 19
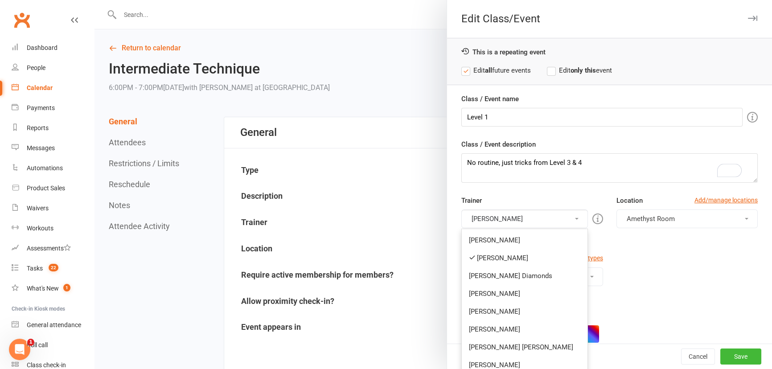
click at [637, 271] on div "Type Add/manage types Class Assessment Bonus workshop Class Open Day Personal T…" at bounding box center [609, 282] width 310 height 58
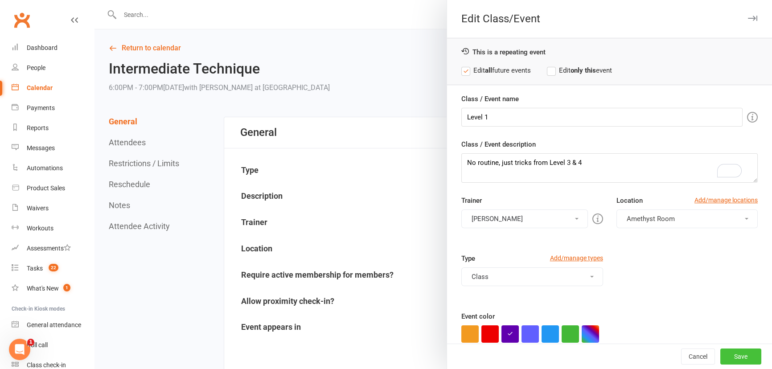
click at [730, 355] on button "Save" at bounding box center [740, 356] width 41 height 16
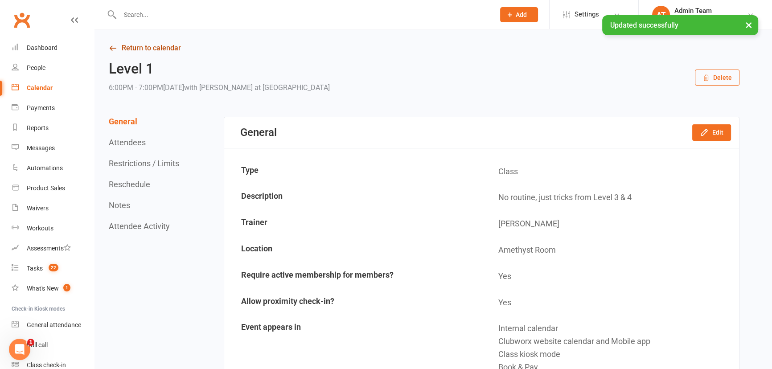
click at [152, 45] on link "Return to calendar" at bounding box center [424, 48] width 630 height 12
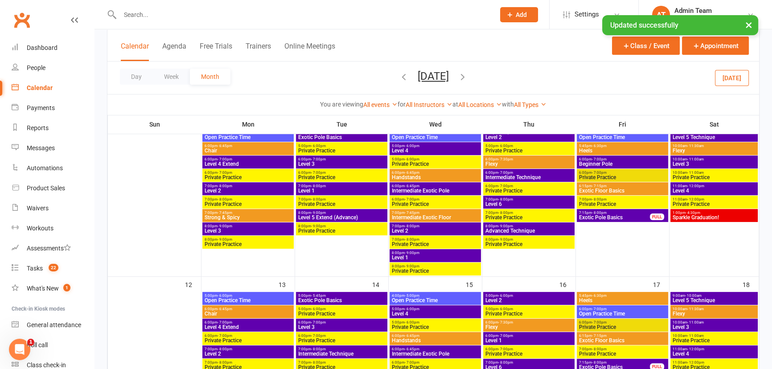
scroll to position [283, 0]
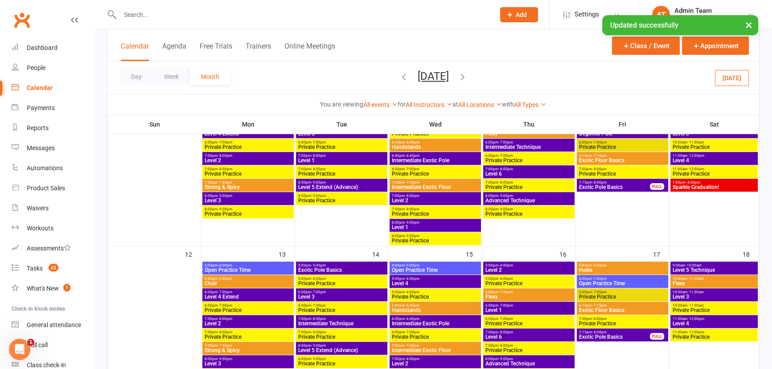
click at [325, 317] on span "7:00pm - 8:00pm" at bounding box center [342, 319] width 88 height 4
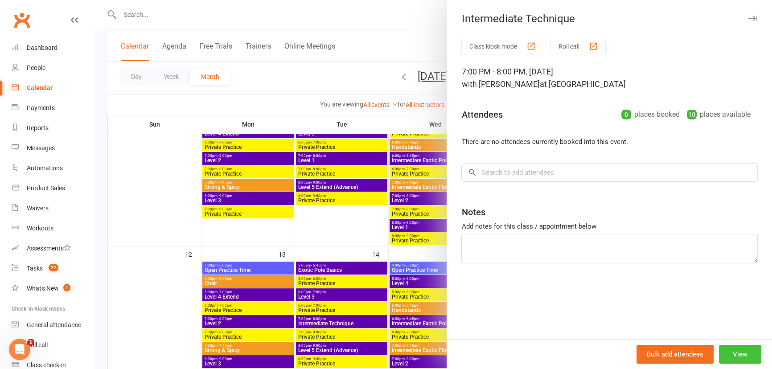
click at [730, 356] on button "View" at bounding box center [740, 354] width 42 height 19
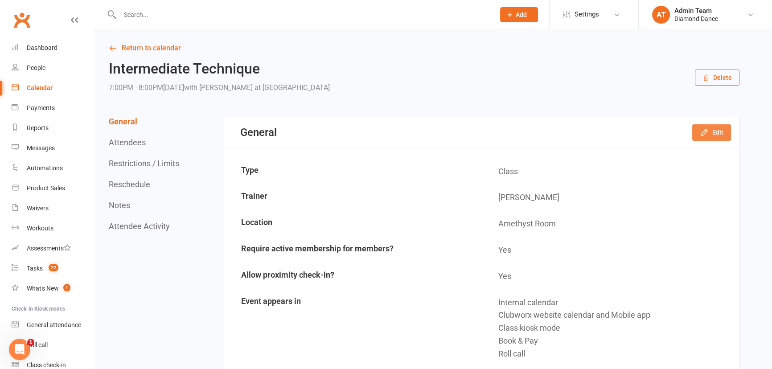
click at [722, 131] on button "Edit" at bounding box center [711, 132] width 39 height 16
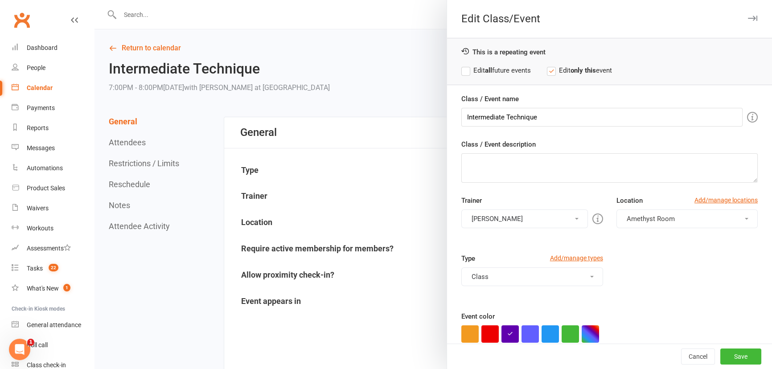
click at [466, 71] on label "Edit all future events" at bounding box center [495, 70] width 69 height 11
click at [494, 161] on textarea "Class / Event description" at bounding box center [609, 167] width 296 height 29
paste textarea "No routine, just tricks from Level 3 & 4"
type textarea "No routine, just tricks from Level 3 & 4"
click at [723, 358] on button "Save" at bounding box center [740, 356] width 41 height 16
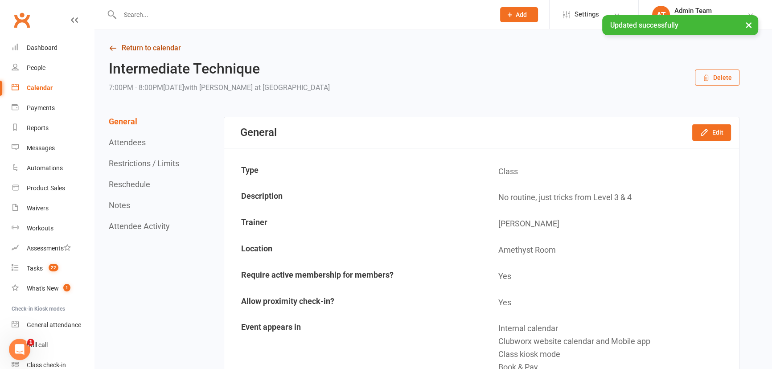
click at [131, 49] on link "Return to calendar" at bounding box center [424, 48] width 630 height 12
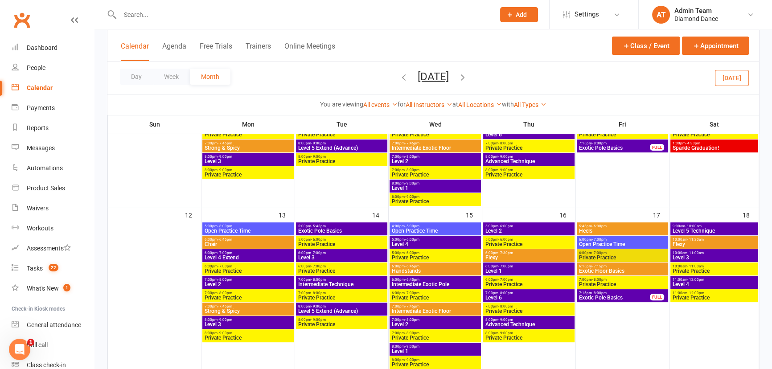
scroll to position [324, 0]
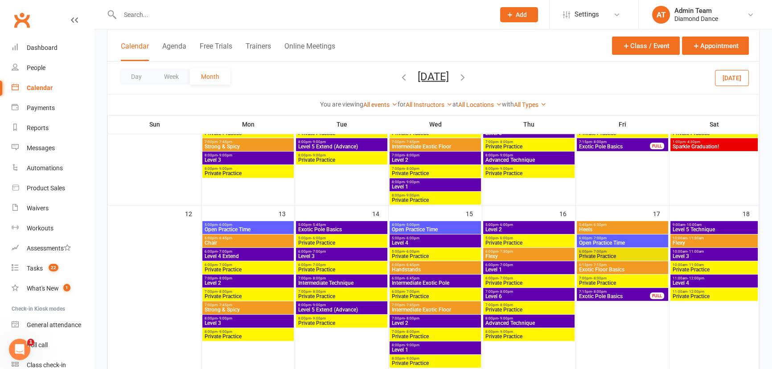
click at [691, 282] on span "Level 4" at bounding box center [714, 282] width 84 height 5
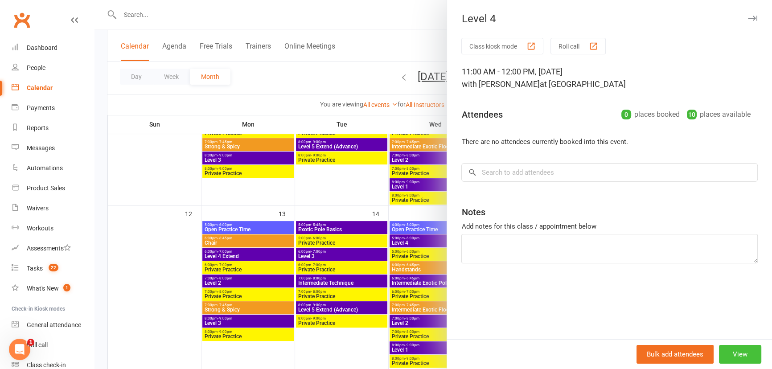
drag, startPoint x: 737, startPoint y: 347, endPoint x: 728, endPoint y: 336, distance: 14.6
click at [737, 347] on button "View" at bounding box center [740, 354] width 42 height 19
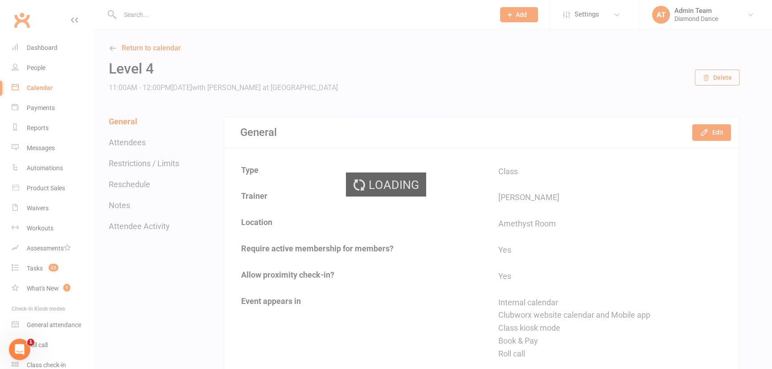
click at [701, 132] on div "Loading" at bounding box center [386, 184] width 772 height 369
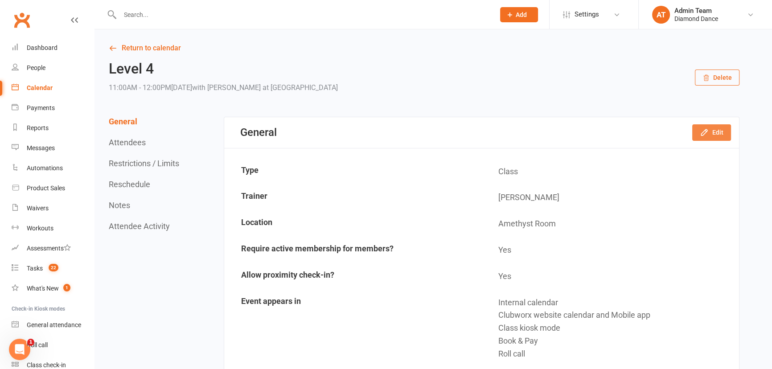
click at [704, 137] on button "Edit" at bounding box center [711, 132] width 39 height 16
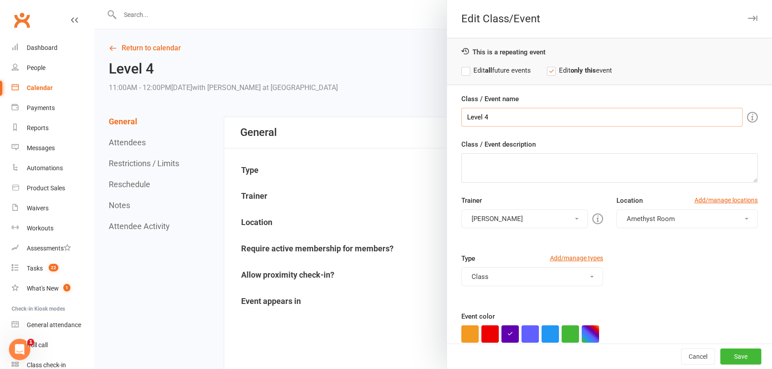
drag, startPoint x: 508, startPoint y: 114, endPoint x: 429, endPoint y: 130, distance: 80.3
click at [429, 0] on div "Edit Class/Event This is a repeating event Edit all future events Edit only thi…" at bounding box center [432, 0] width 677 height 0
type input "Level 1"
click at [462, 76] on div "This is a repeating event Edit all future events Edit only this event" at bounding box center [609, 61] width 325 height 47
click at [466, 71] on label "Edit all future events" at bounding box center [495, 70] width 69 height 11
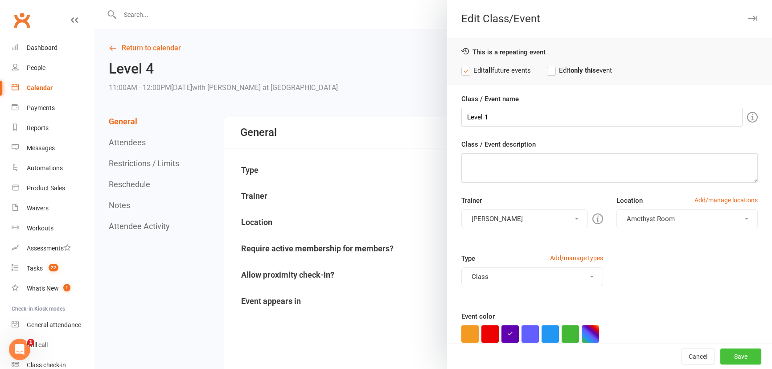
click at [734, 353] on button "Save" at bounding box center [740, 356] width 41 height 16
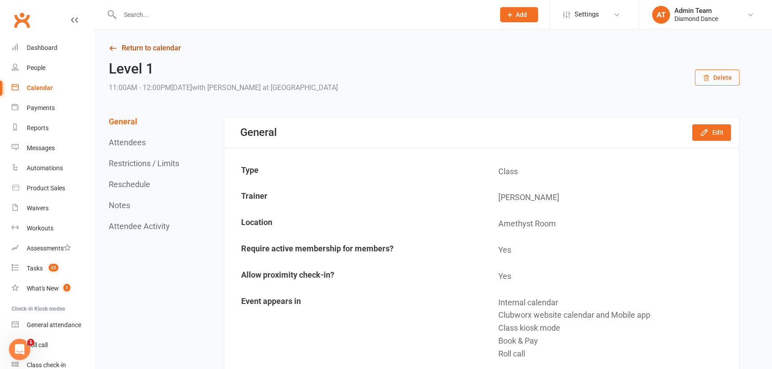
click at [155, 50] on link "Return to calendar" at bounding box center [424, 48] width 630 height 12
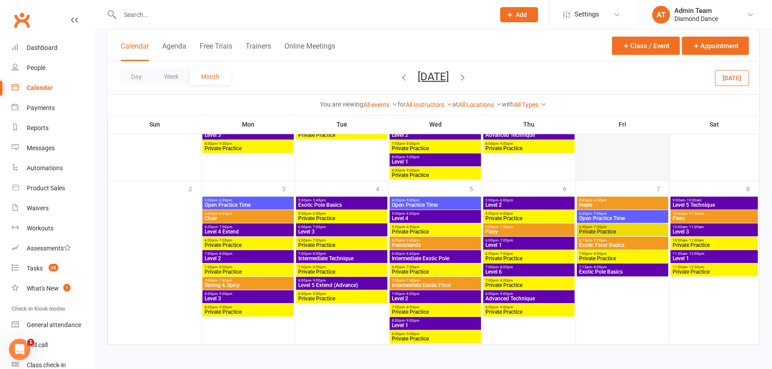
scroll to position [840, 0]
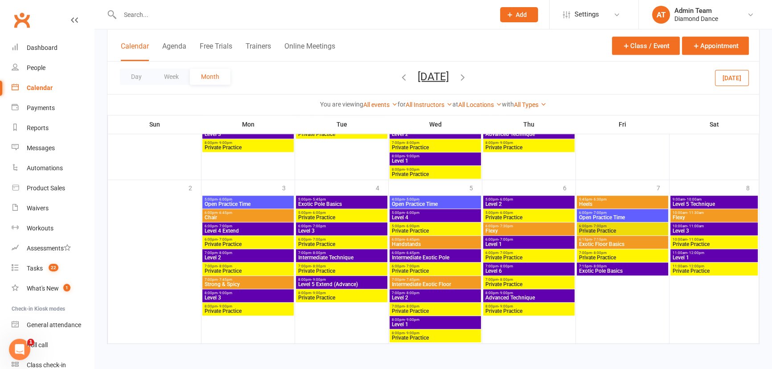
click at [467, 75] on icon "button" at bounding box center [463, 77] width 10 height 10
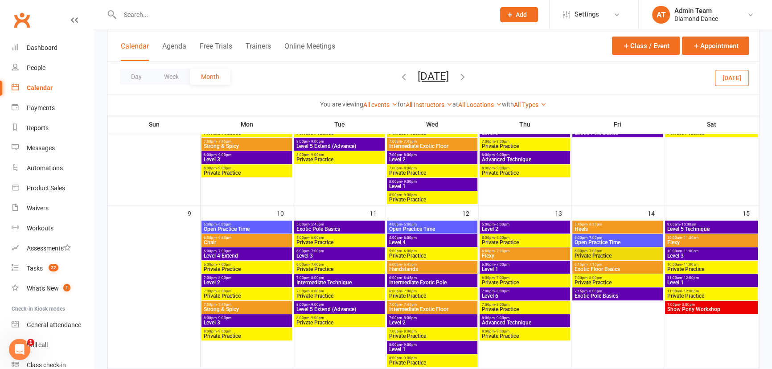
scroll to position [397, 0]
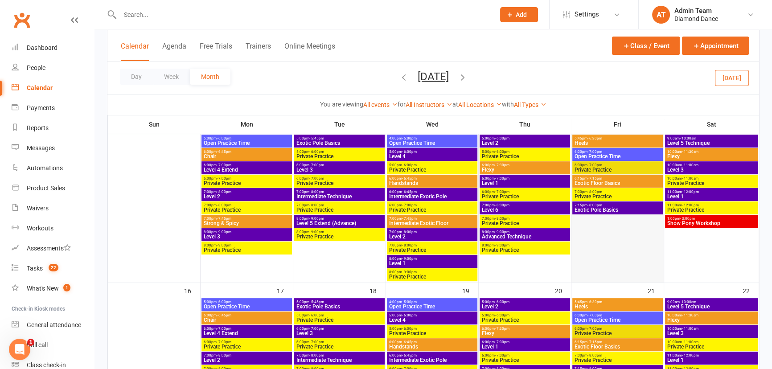
drag, startPoint x: 603, startPoint y: 273, endPoint x: 604, endPoint y: 280, distance: 7.6
click at [604, 280] on div at bounding box center [617, 208] width 90 height 147
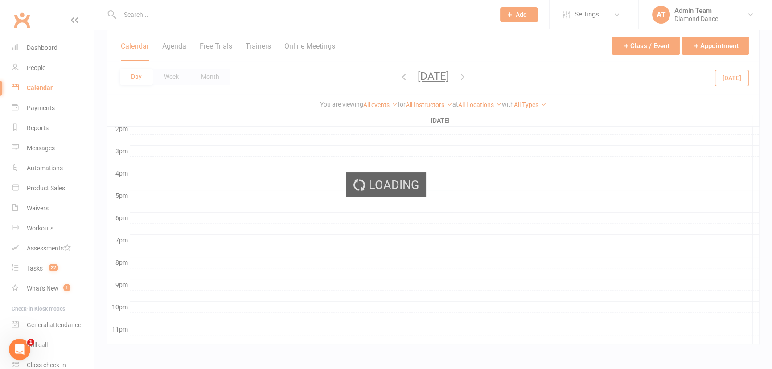
scroll to position [0, 0]
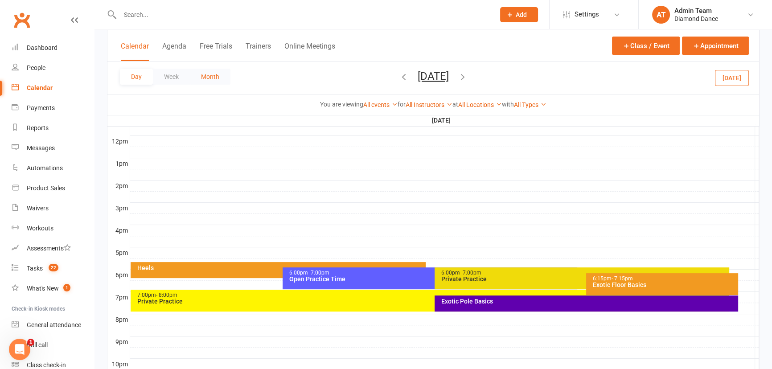
click at [217, 70] on button "Month" at bounding box center [210, 77] width 41 height 16
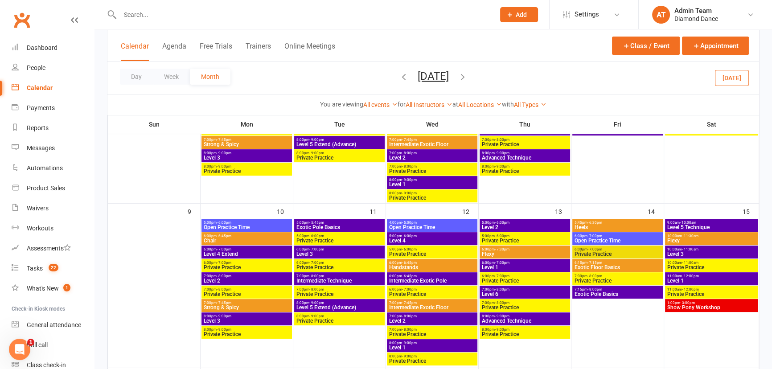
click at [399, 76] on icon "button" at bounding box center [404, 77] width 10 height 10
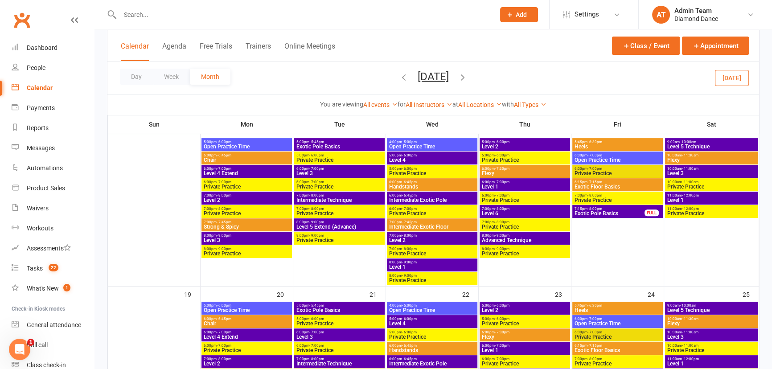
click at [399, 78] on icon "button" at bounding box center [404, 77] width 10 height 10
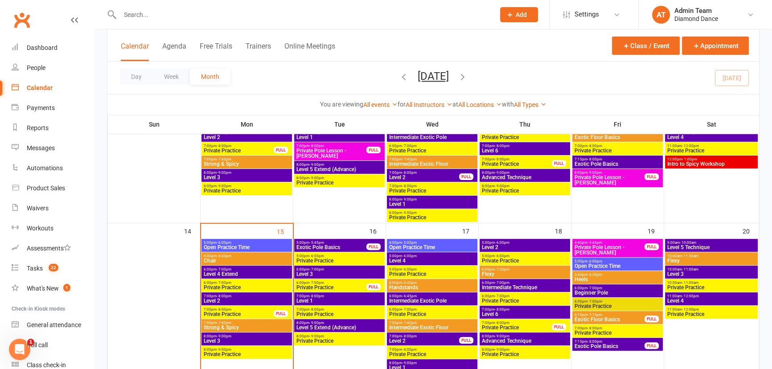
scroll to position [272, 0]
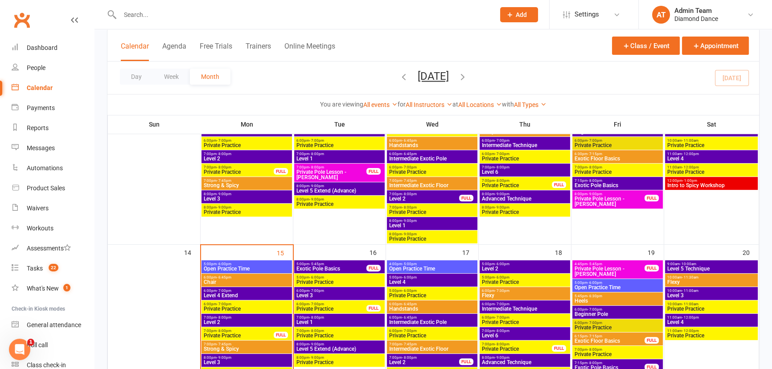
click at [262, 278] on span "6:00pm - 6:45pm" at bounding box center [246, 277] width 87 height 4
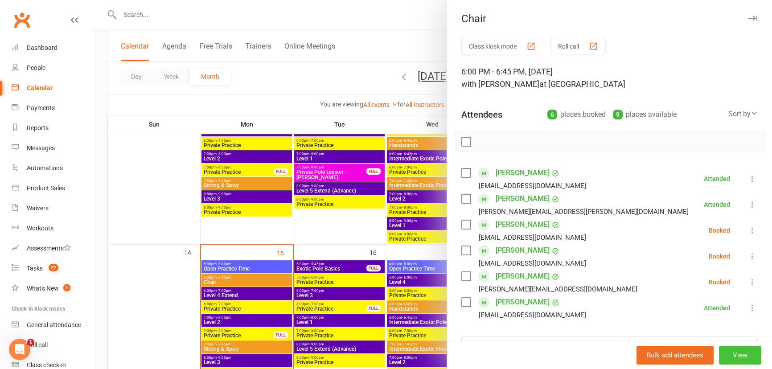
click at [725, 354] on button "View" at bounding box center [740, 355] width 42 height 19
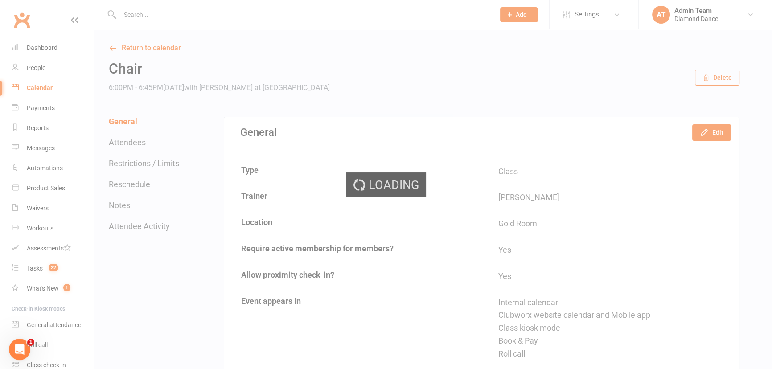
click at [721, 135] on div "Loading" at bounding box center [386, 184] width 772 height 369
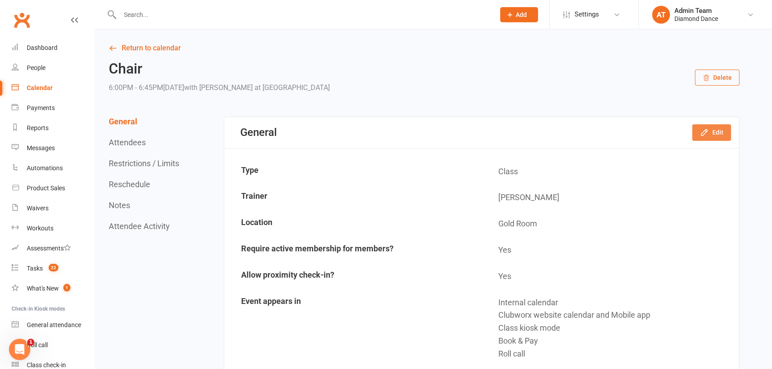
click at [712, 136] on button "Edit" at bounding box center [711, 132] width 39 height 16
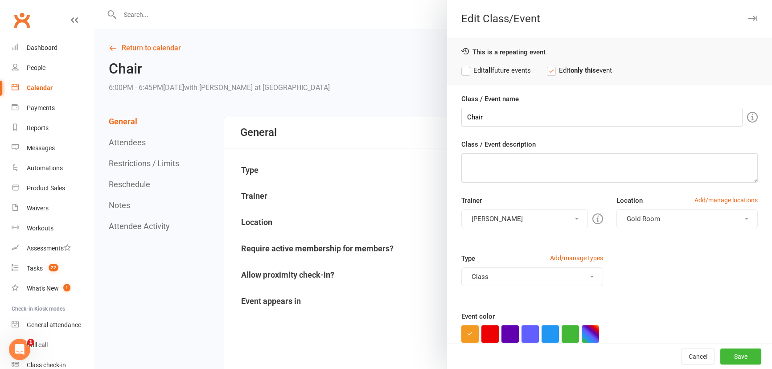
drag, startPoint x: 517, startPoint y: 224, endPoint x: 519, endPoint y: 239, distance: 15.7
click at [517, 224] on button "[PERSON_NAME]" at bounding box center [524, 218] width 126 height 19
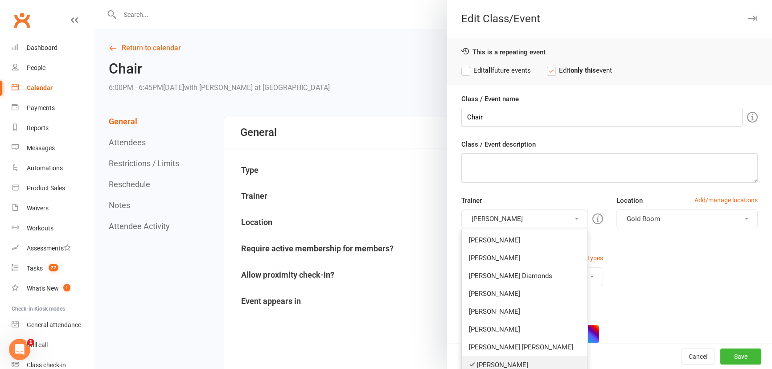
click at [486, 365] on link "[PERSON_NAME]" at bounding box center [524, 365] width 125 height 18
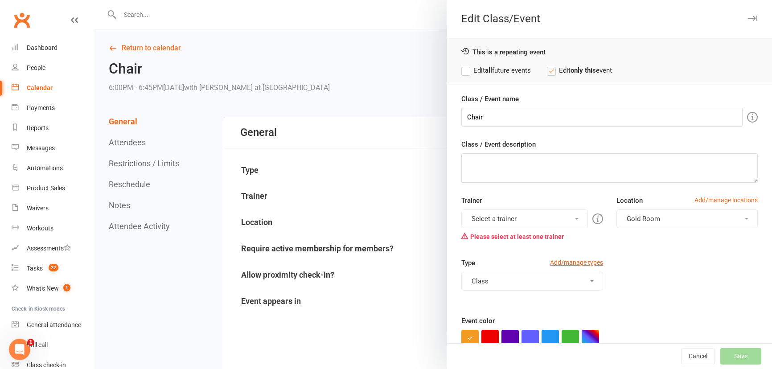
drag, startPoint x: 519, startPoint y: 221, endPoint x: 515, endPoint y: 240, distance: 19.1
click at [519, 222] on button "Select a trainer" at bounding box center [524, 218] width 126 height 19
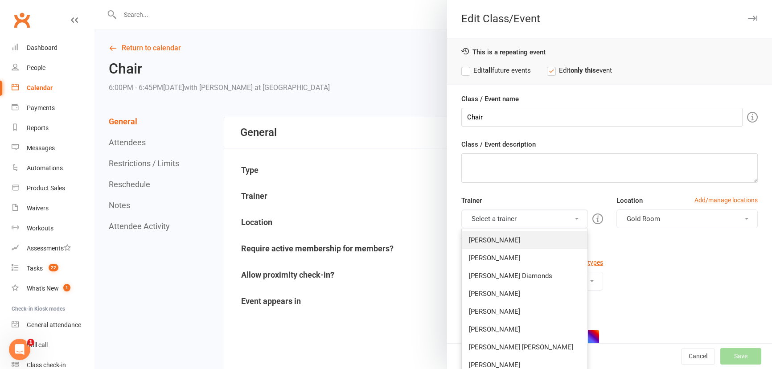
click at [505, 237] on link "[PERSON_NAME]" at bounding box center [524, 240] width 125 height 18
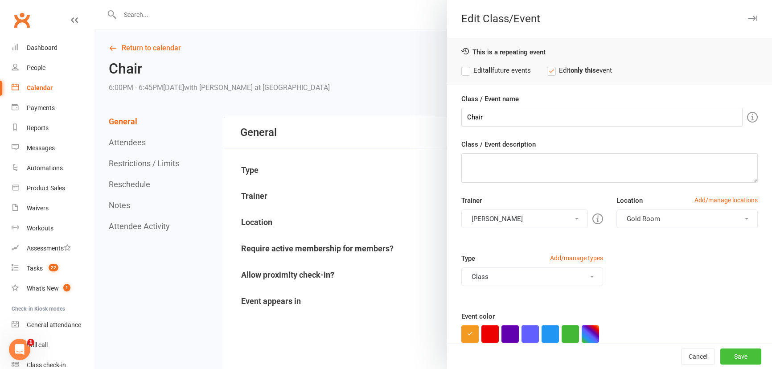
click at [730, 358] on button "Save" at bounding box center [740, 356] width 41 height 16
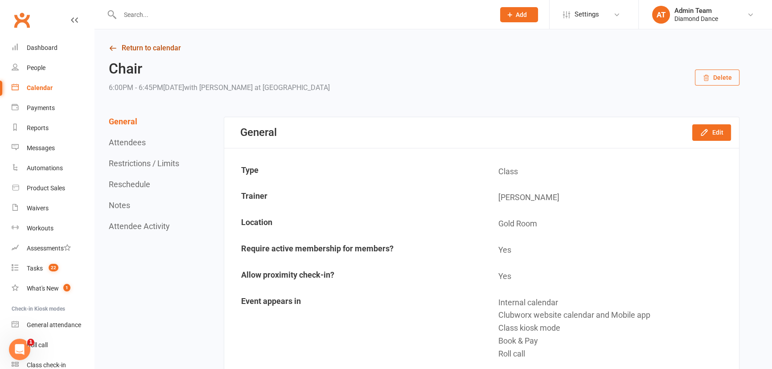
click at [139, 47] on link "Return to calendar" at bounding box center [424, 48] width 630 height 12
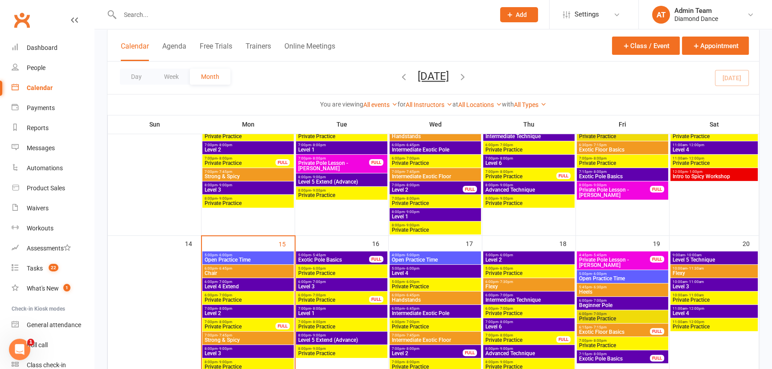
scroll to position [283, 0]
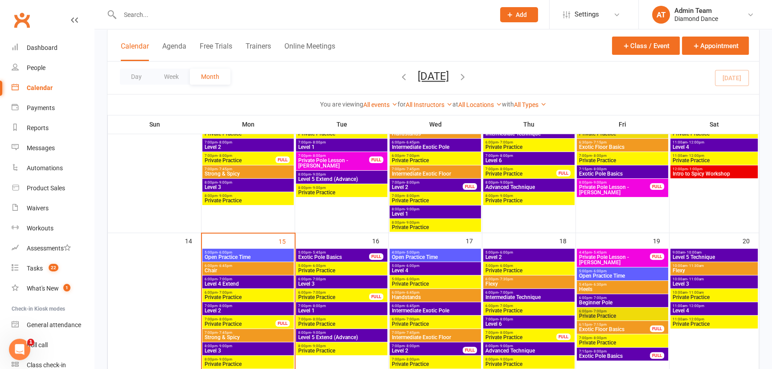
click at [233, 266] on span "6:00pm - 6:45pm" at bounding box center [248, 266] width 88 height 4
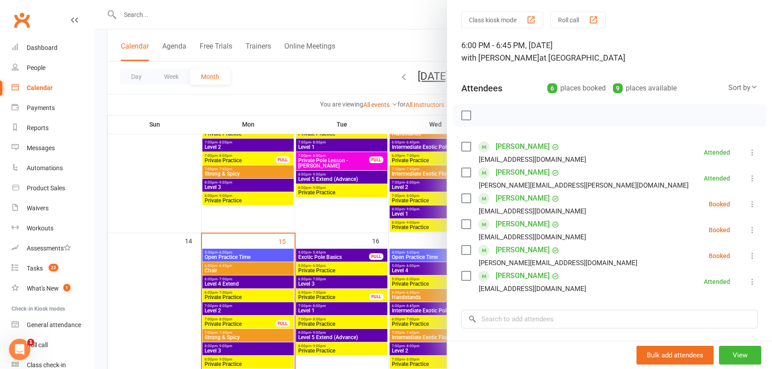
scroll to position [40, 0]
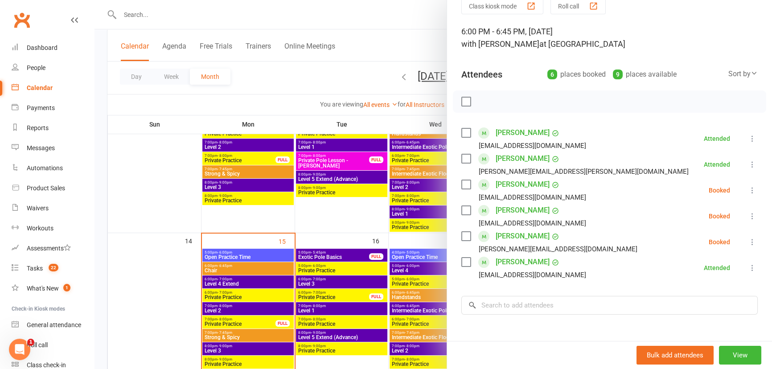
click at [748, 189] on icon at bounding box center [752, 190] width 9 height 9
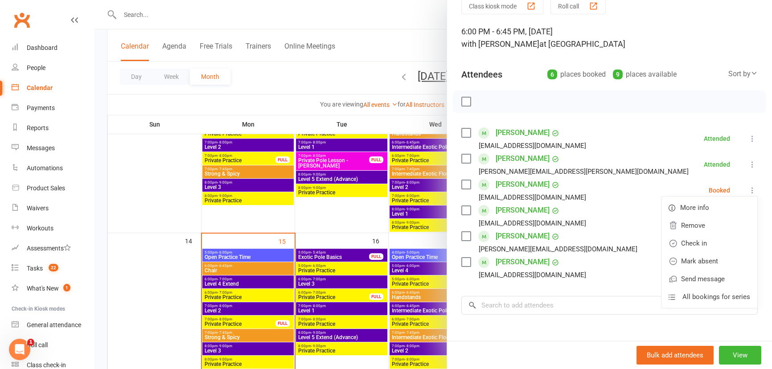
click at [751, 223] on div "Class kiosk mode Roll call 6:00 PM - 6:45 PM, [DATE] with [PERSON_NAME] at [GEO…" at bounding box center [609, 219] width 325 height 443
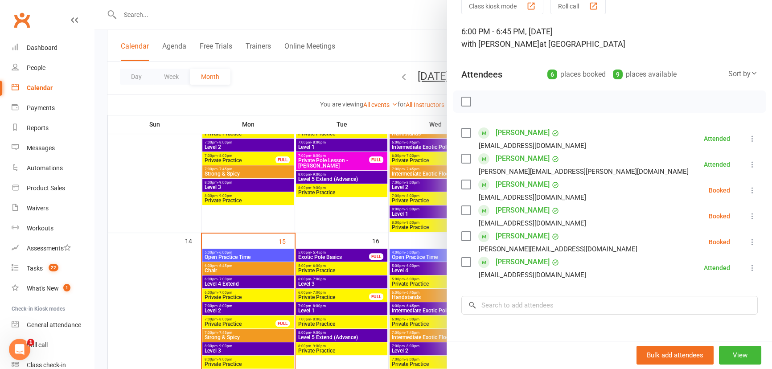
click at [239, 283] on div at bounding box center [432, 184] width 677 height 369
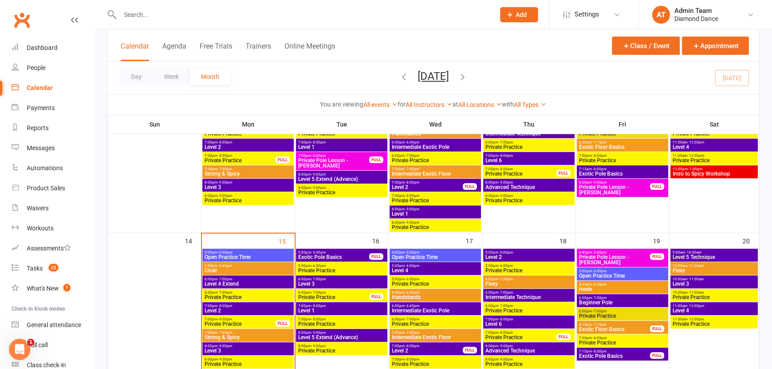
click at [239, 282] on span "Level 4 Extend" at bounding box center [248, 283] width 88 height 5
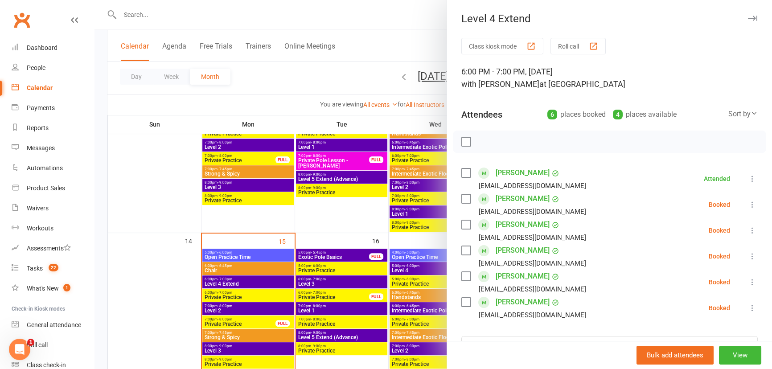
click at [183, 256] on div at bounding box center [432, 184] width 677 height 369
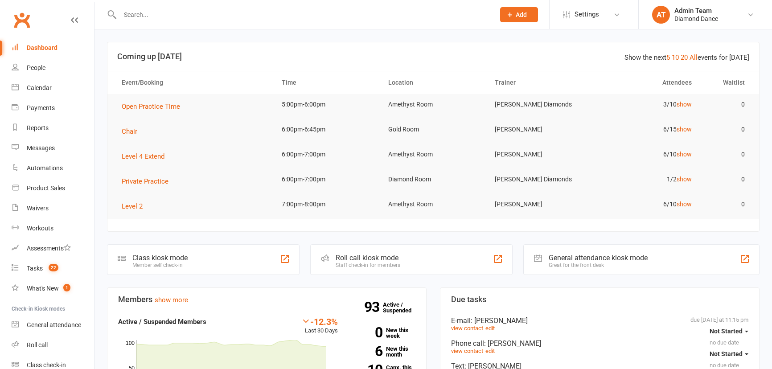
click at [35, 93] on link "Calendar" at bounding box center [53, 88] width 82 height 20
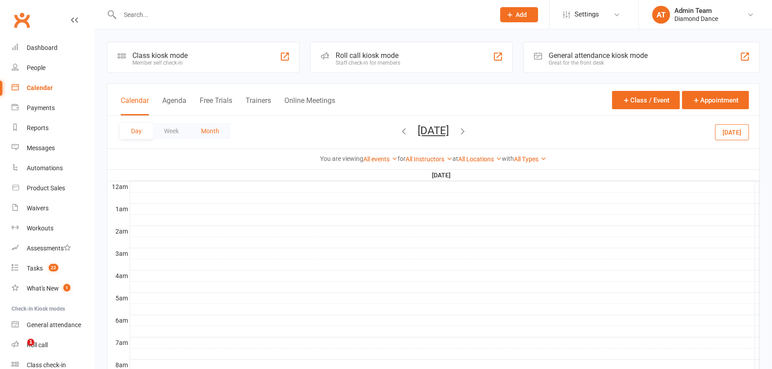
click at [212, 135] on button "Month" at bounding box center [210, 131] width 41 height 16
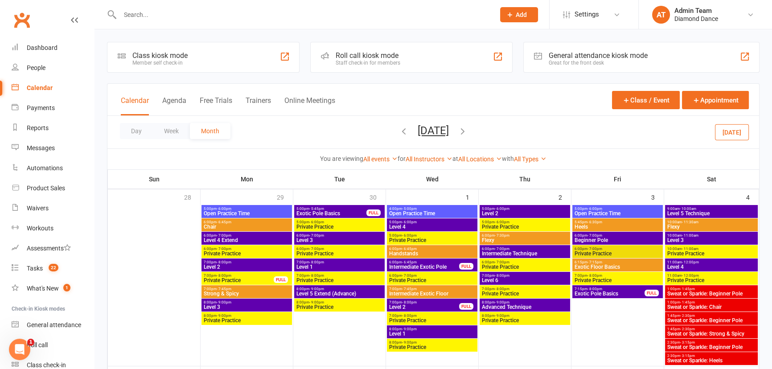
scroll to position [81, 0]
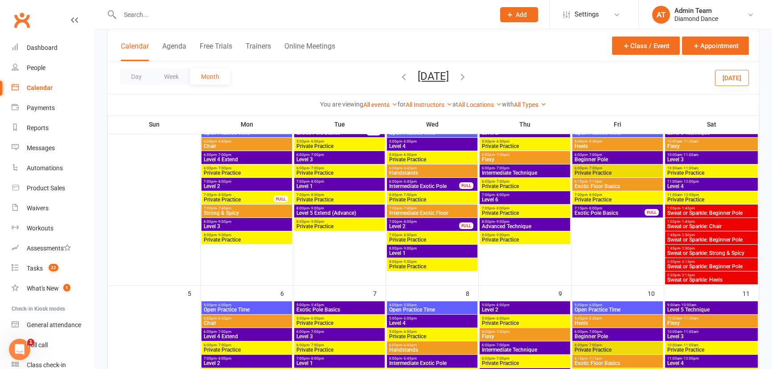
click at [399, 77] on icon "button" at bounding box center [404, 77] width 10 height 10
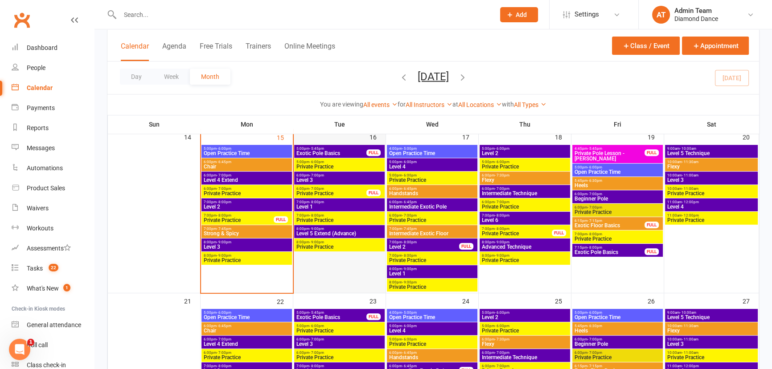
scroll to position [405, 0]
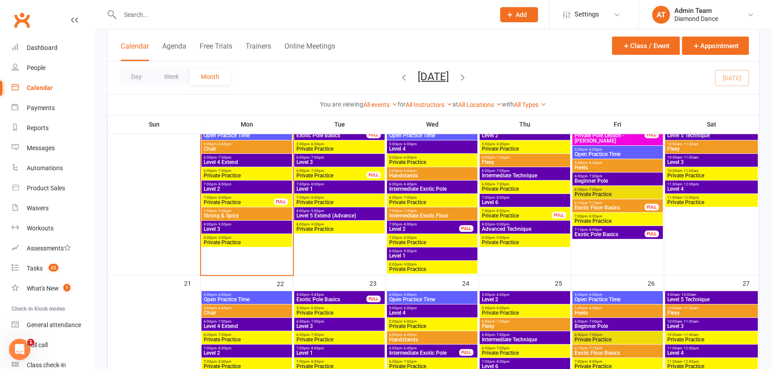
click at [251, 185] on span "7:00pm - 8:00pm" at bounding box center [246, 184] width 87 height 4
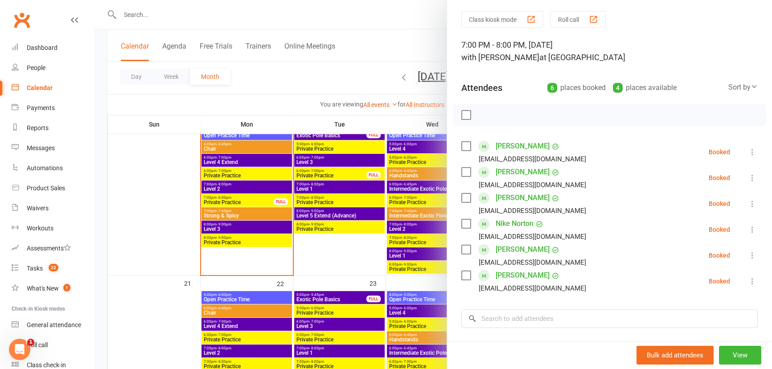
scroll to position [40, 0]
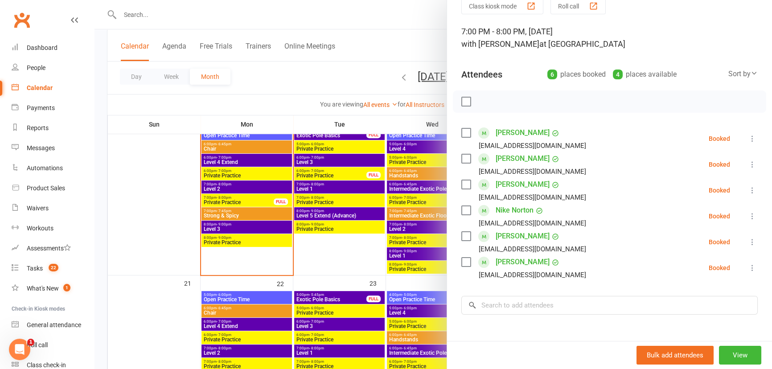
click at [208, 143] on div at bounding box center [432, 184] width 677 height 369
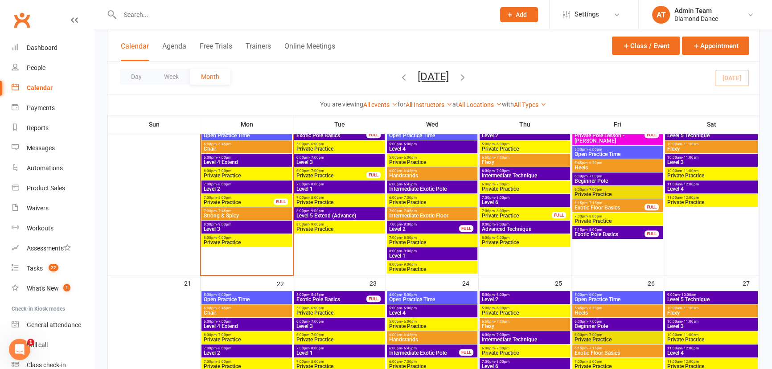
click at [212, 147] on span "Chair" at bounding box center [246, 148] width 87 height 5
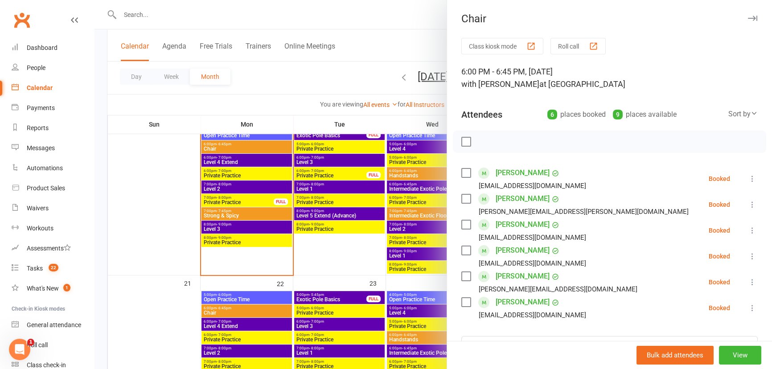
click at [250, 161] on div at bounding box center [432, 184] width 677 height 369
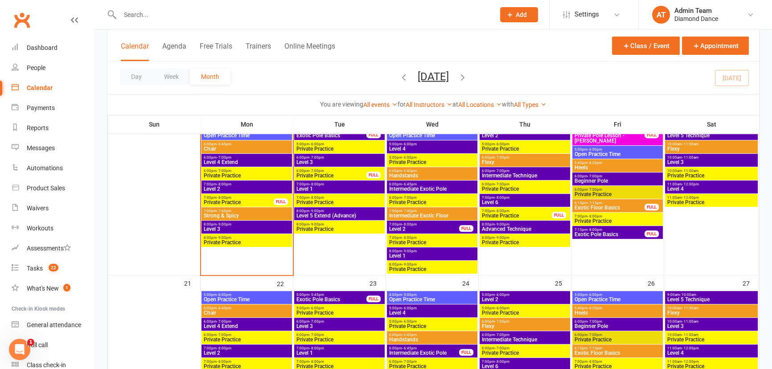
click at [252, 158] on span "6:00pm - 7:00pm" at bounding box center [246, 157] width 87 height 4
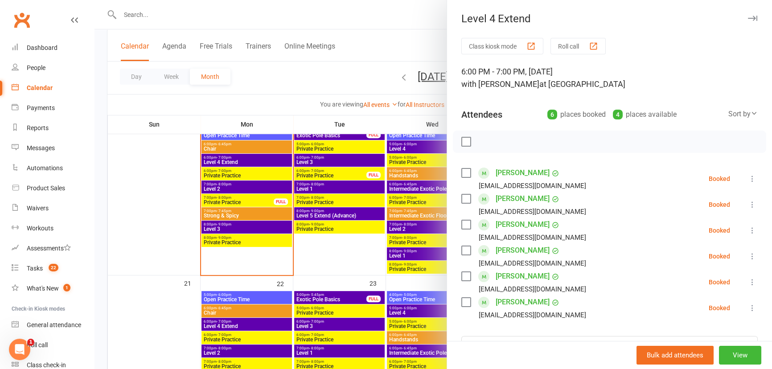
click at [265, 229] on div at bounding box center [432, 184] width 677 height 369
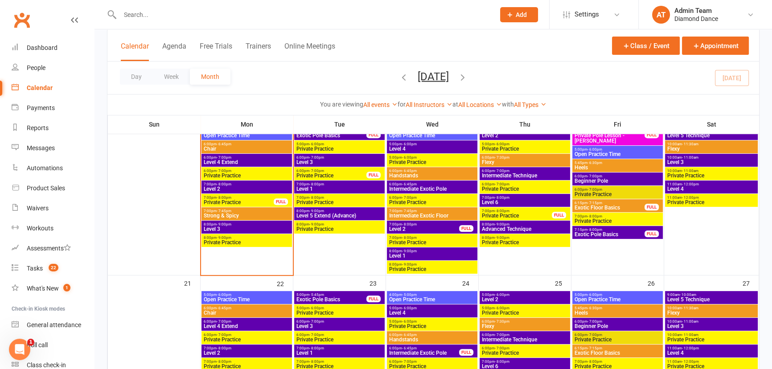
click at [243, 228] on span "Level 3" at bounding box center [246, 228] width 87 height 5
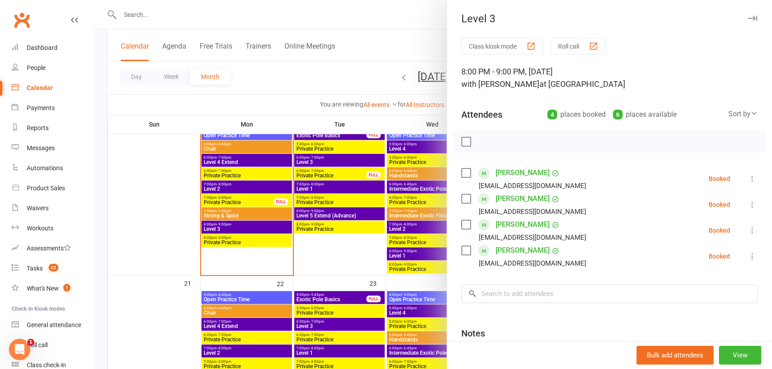
click at [399, 243] on div at bounding box center [432, 184] width 677 height 369
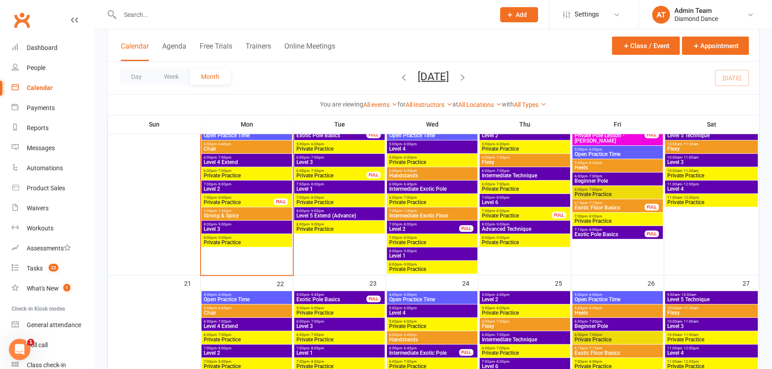
click at [254, 188] on span "Level 2" at bounding box center [246, 188] width 87 height 5
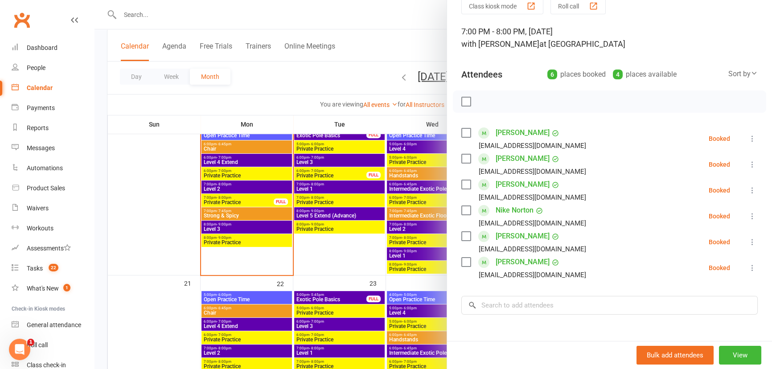
click at [237, 149] on div at bounding box center [432, 184] width 677 height 369
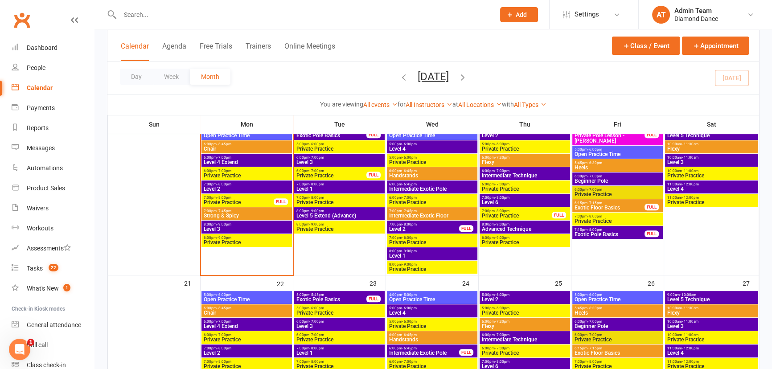
click at [237, 149] on span "Chair" at bounding box center [246, 148] width 87 height 5
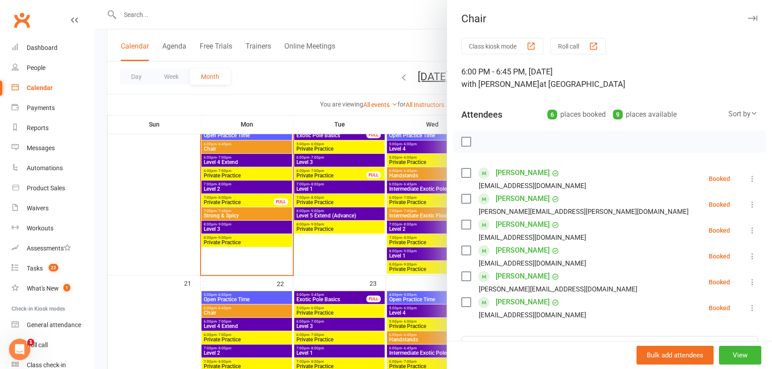
click at [250, 213] on div at bounding box center [432, 184] width 677 height 369
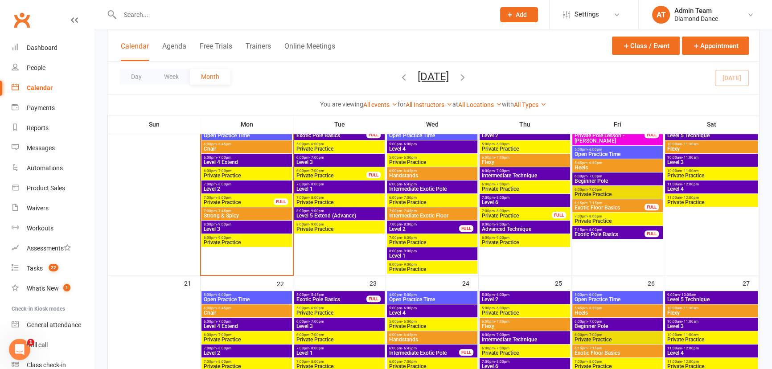
click at [239, 184] on span "7:00pm - 8:00pm" at bounding box center [246, 184] width 87 height 4
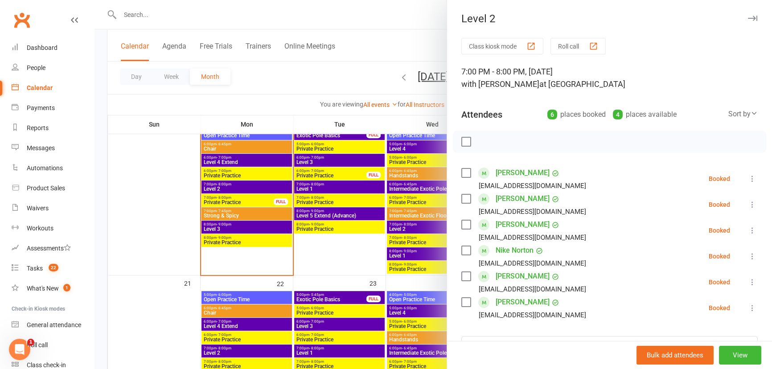
click at [275, 225] on div at bounding box center [432, 184] width 677 height 369
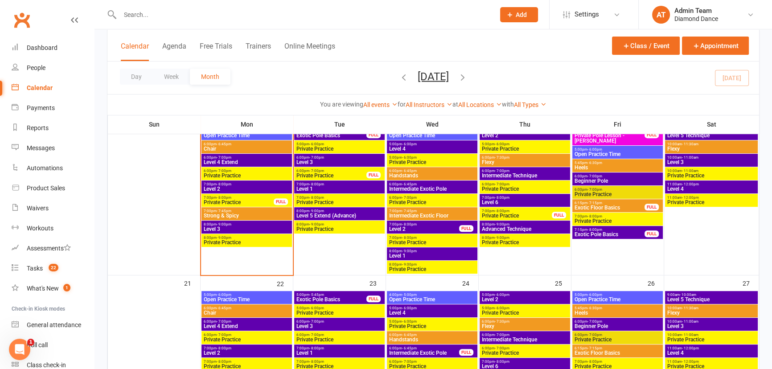
click at [267, 227] on span "Level 3" at bounding box center [246, 228] width 87 height 5
